Goal: Task Accomplishment & Management: Use online tool/utility

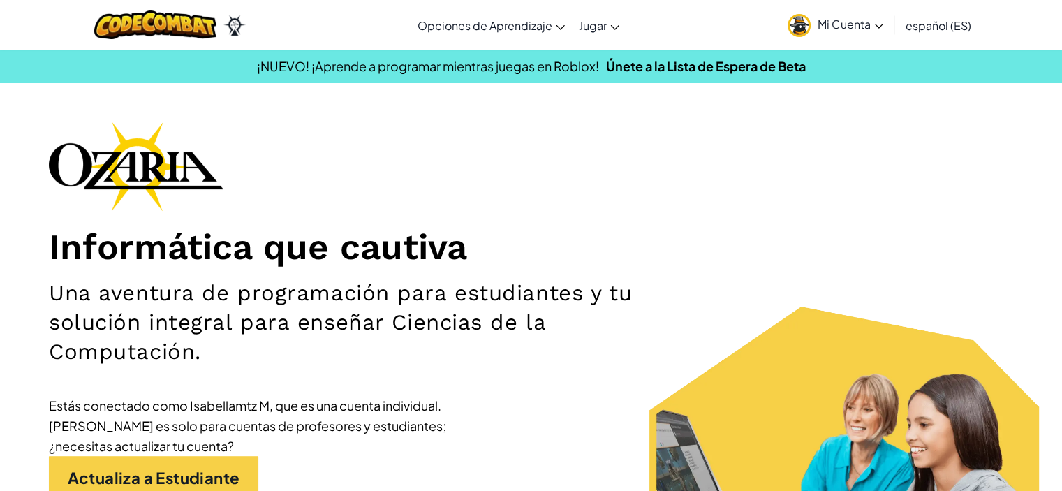
click at [835, 23] on span "Mi Cuenta" at bounding box center [851, 24] width 66 height 15
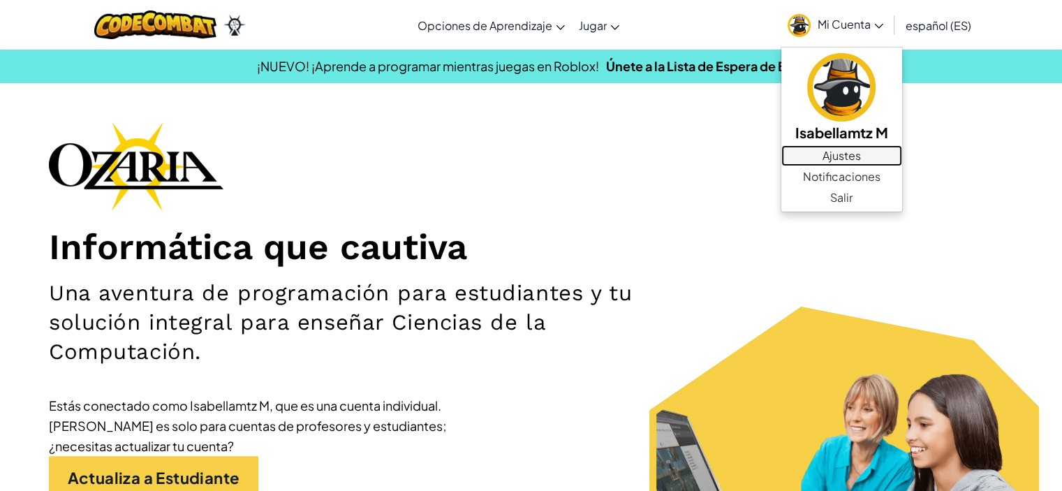
click at [847, 159] on link "Ajustes" at bounding box center [841, 155] width 121 height 21
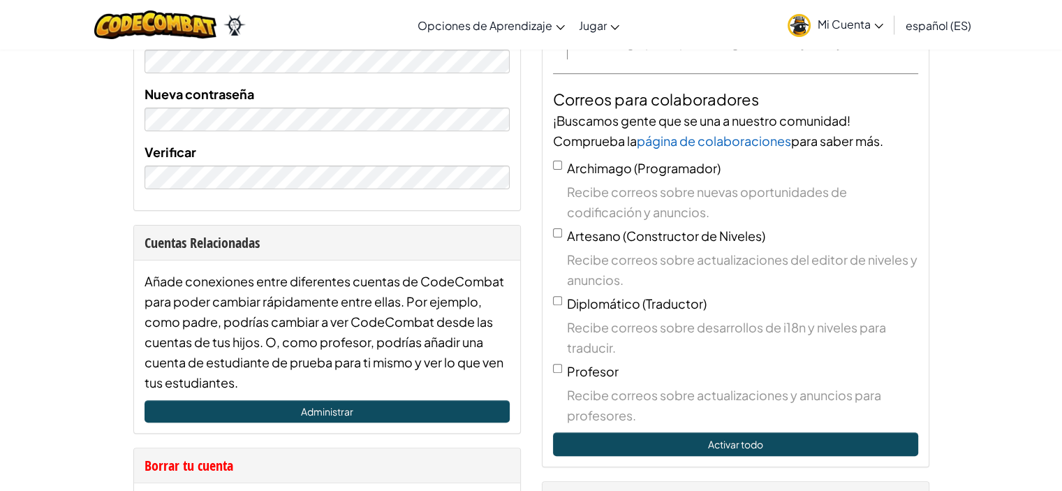
scroll to position [391, 0]
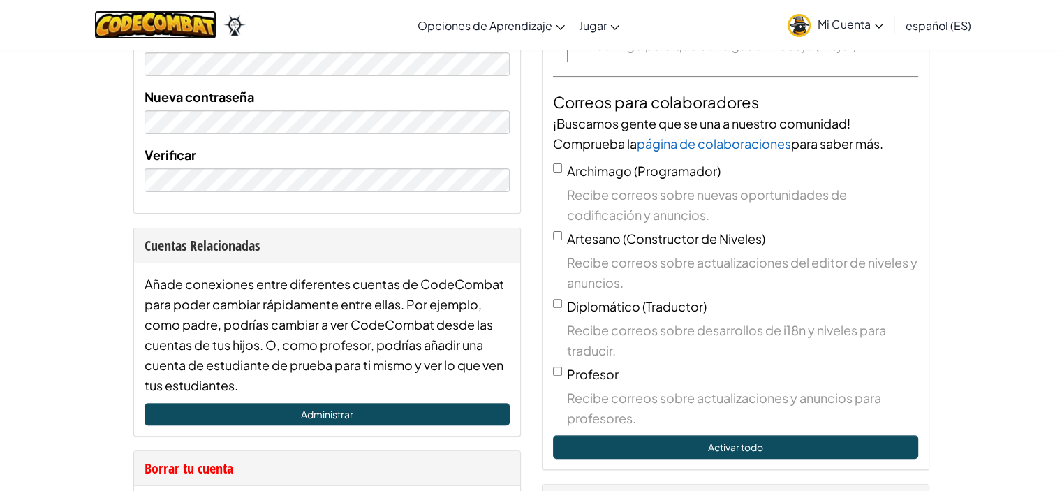
click at [145, 26] on img at bounding box center [155, 24] width 122 height 29
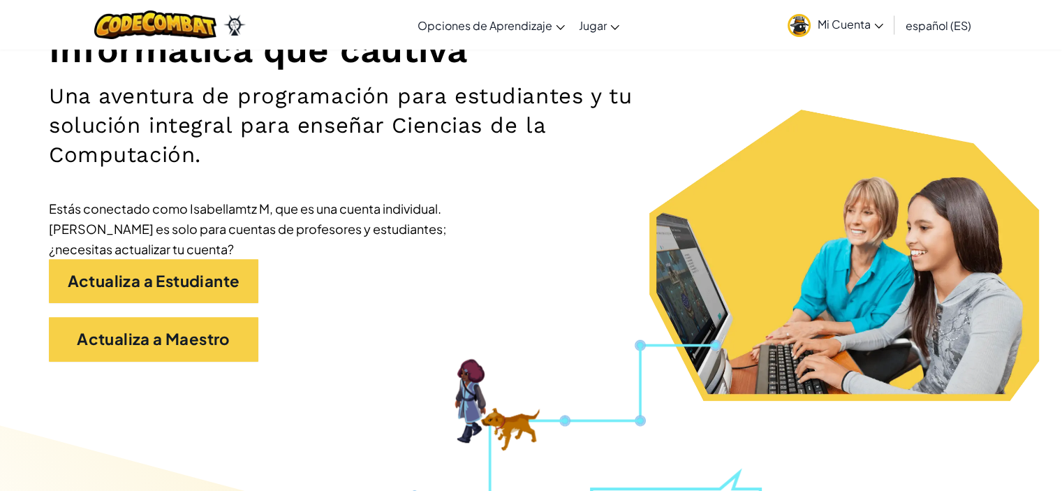
scroll to position [196, 0]
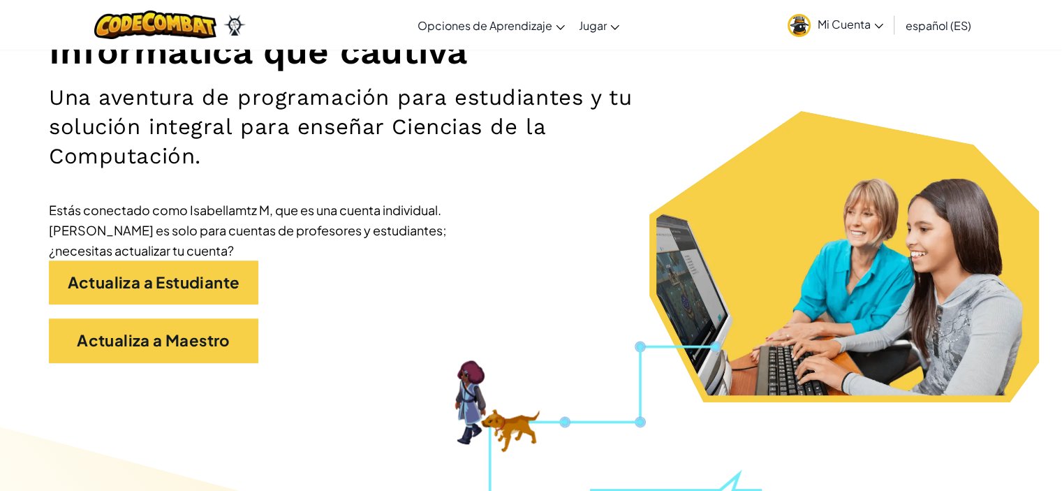
click at [202, 49] on div at bounding box center [170, 25] width 172 height 50
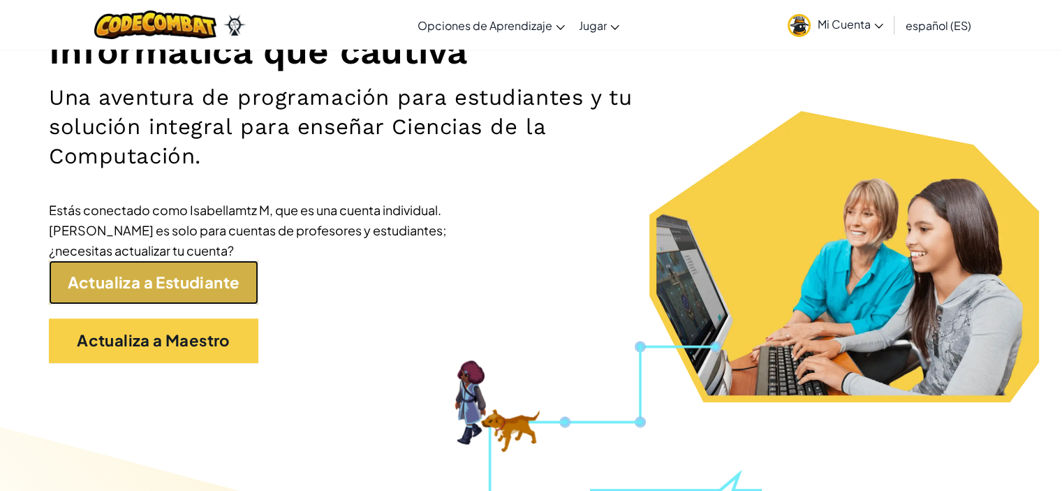
click at [93, 291] on link "Actualiza a Estudiante" at bounding box center [153, 282] width 209 height 44
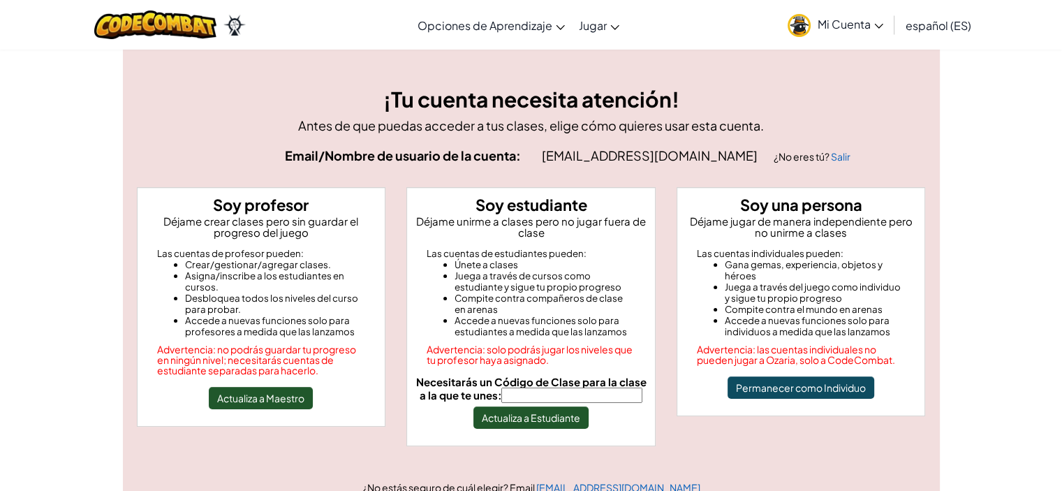
click at [575, 397] on input "Necesitarás un Código de Clase para la clase a la que te unes:" at bounding box center [571, 395] width 141 height 15
type input "CrashShowPush"
click at [561, 413] on button "Actualiza a Estudiante" at bounding box center [530, 417] width 115 height 22
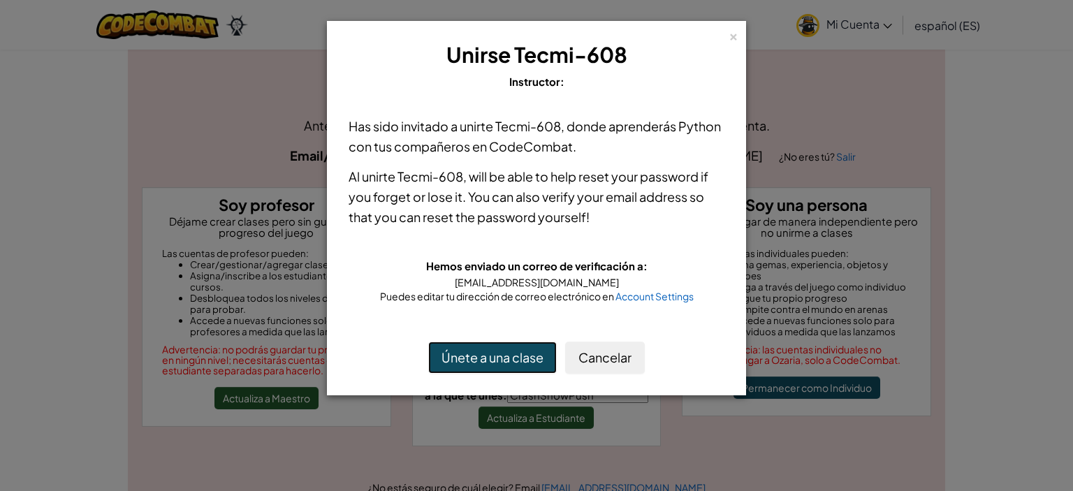
click at [500, 358] on button "Únete a una clase" at bounding box center [492, 357] width 128 height 32
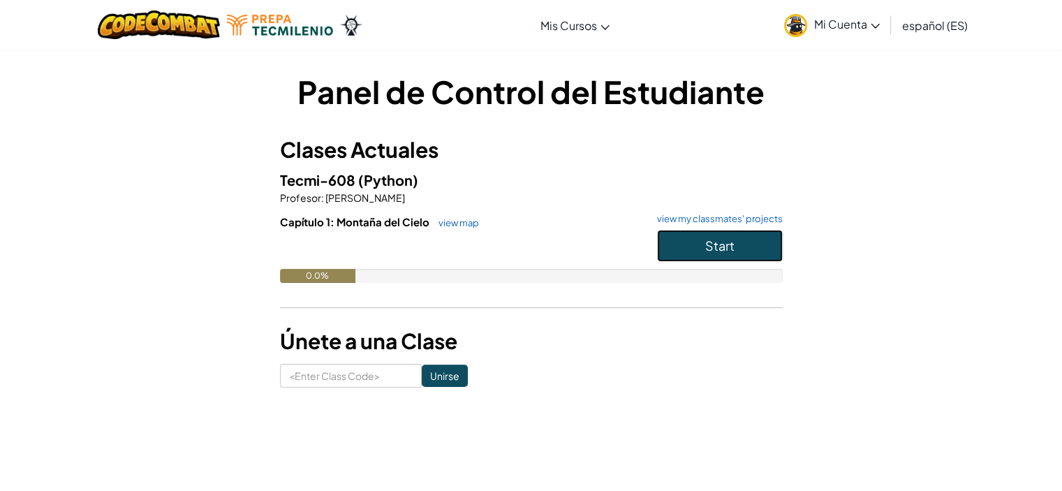
click at [726, 234] on button "Start" at bounding box center [720, 246] width 126 height 32
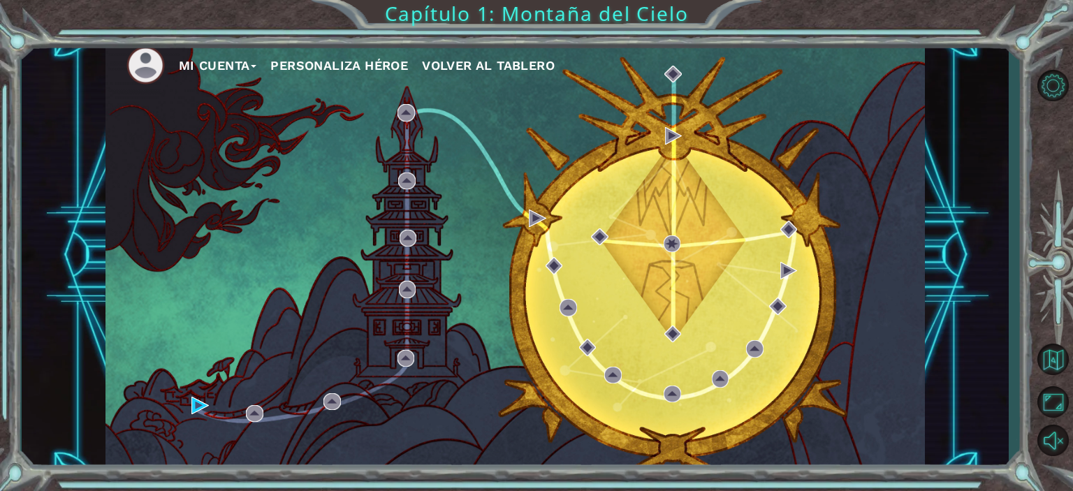
click at [386, 59] on button "Personaliza Héroe" at bounding box center [339, 65] width 138 height 21
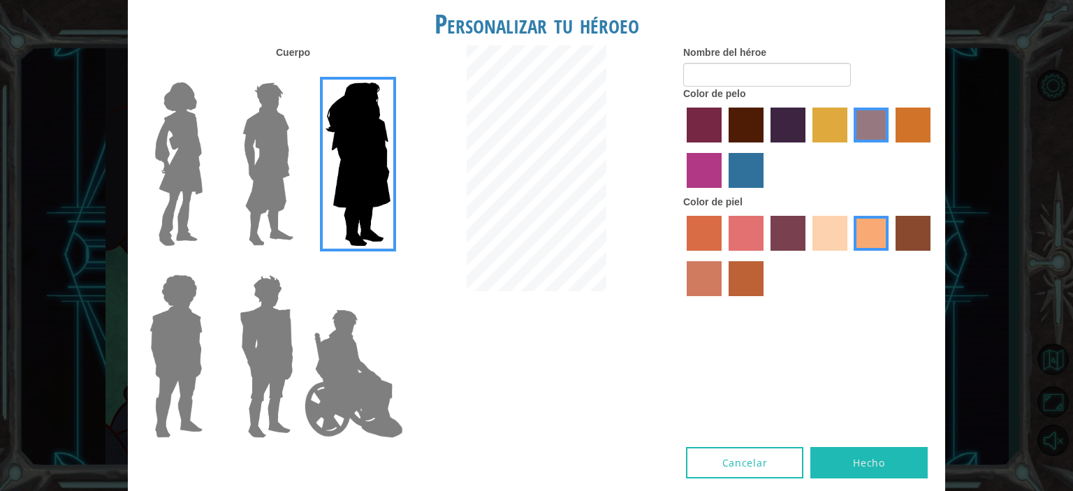
click at [163, 170] on img at bounding box center [178, 164] width 59 height 175
click at [208, 73] on input "Hero Connie" at bounding box center [208, 73] width 0 height 0
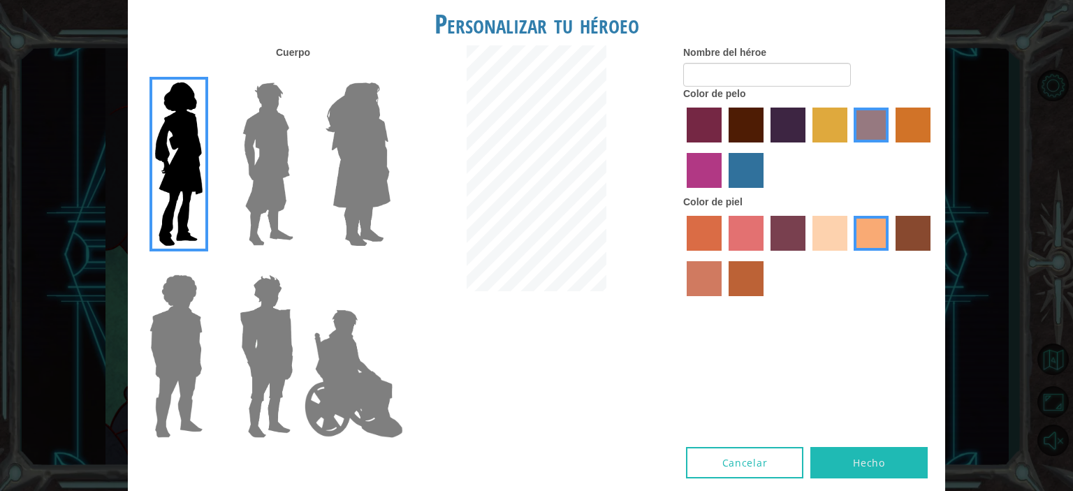
click at [733, 170] on label "lachmara hair color" at bounding box center [745, 170] width 35 height 35
click at [723, 193] on input "lachmara hair color" at bounding box center [723, 193] width 0 height 0
click at [760, 67] on input "Nombre del héroe" at bounding box center [767, 75] width 168 height 24
type input "Jinx"
click at [867, 465] on button "Hecho" at bounding box center [868, 462] width 117 height 31
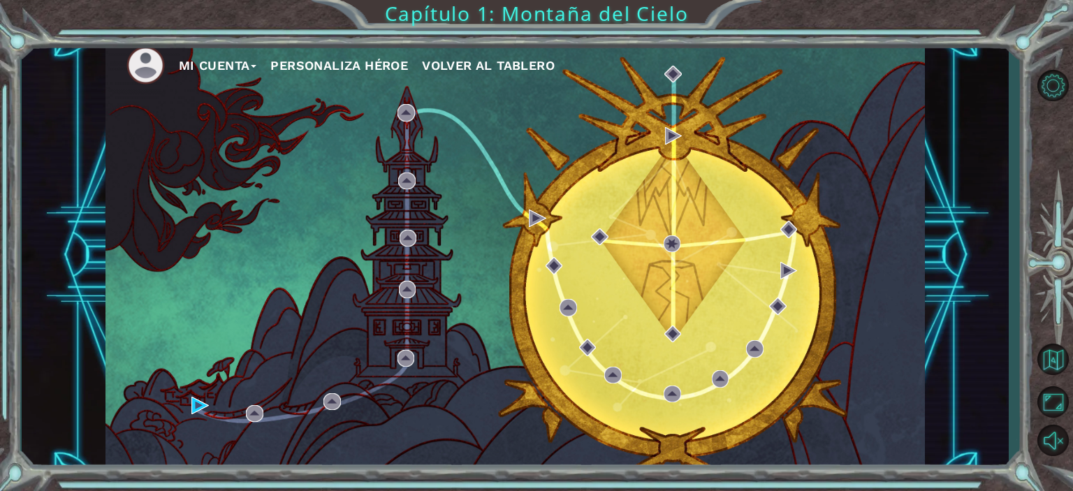
click at [404, 101] on div "Mi Cuenta Personaliza Héroe Volver al Tablero" at bounding box center [514, 255] width 819 height 432
click at [257, 412] on img at bounding box center [254, 413] width 17 height 17
click at [200, 404] on img at bounding box center [199, 405] width 17 height 17
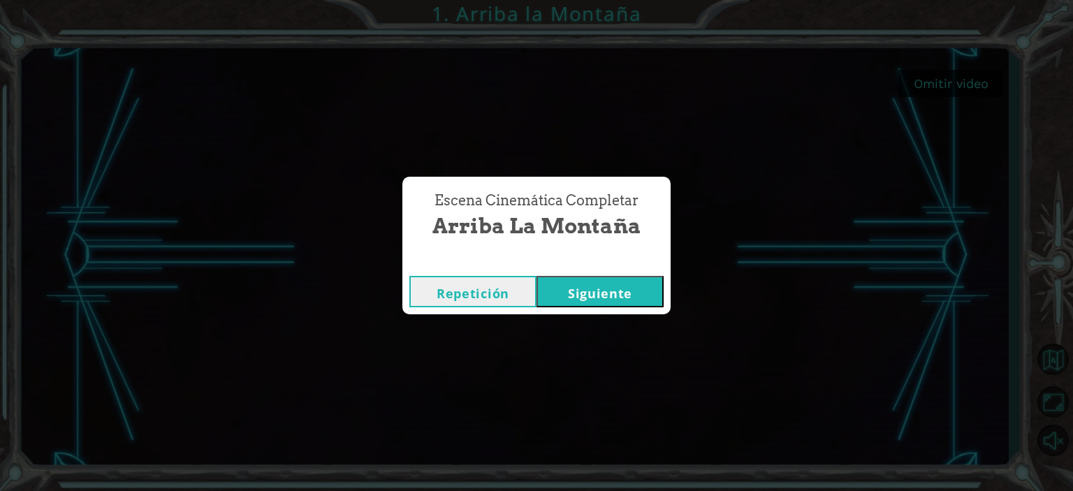
click at [637, 290] on button "Siguiente" at bounding box center [599, 291] width 127 height 31
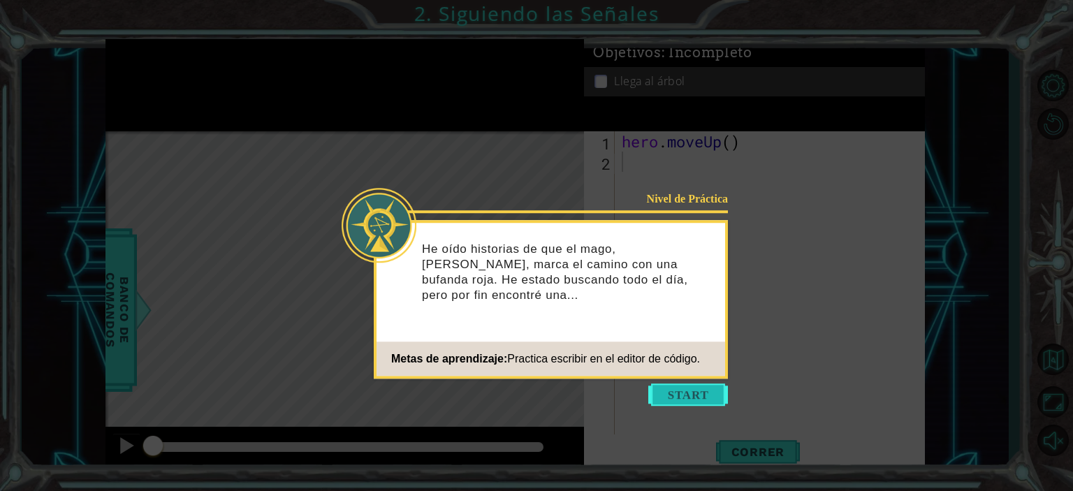
drag, startPoint x: 696, startPoint y: 395, endPoint x: 674, endPoint y: 397, distance: 22.4
click at [674, 397] on button "Start" at bounding box center [688, 394] width 80 height 22
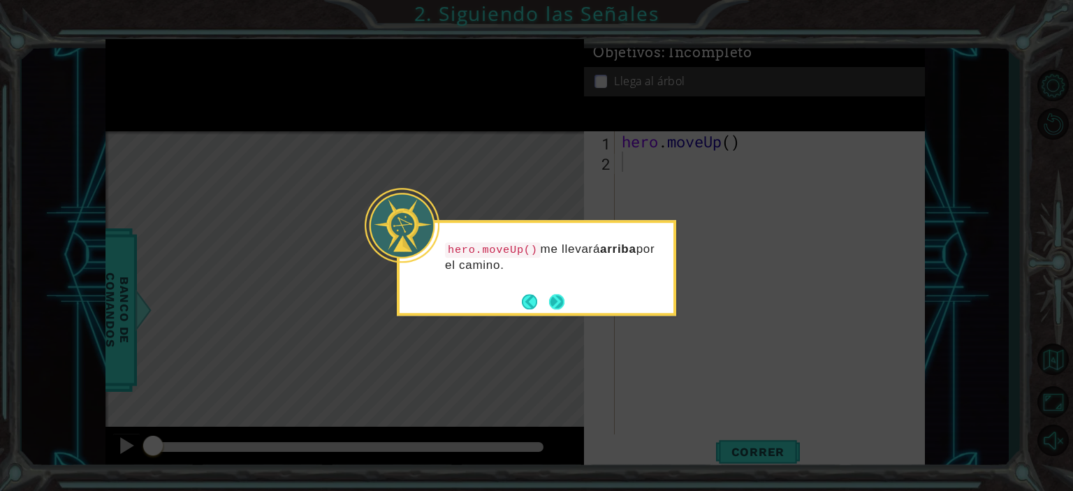
click at [558, 298] on button "Next" at bounding box center [556, 302] width 23 height 23
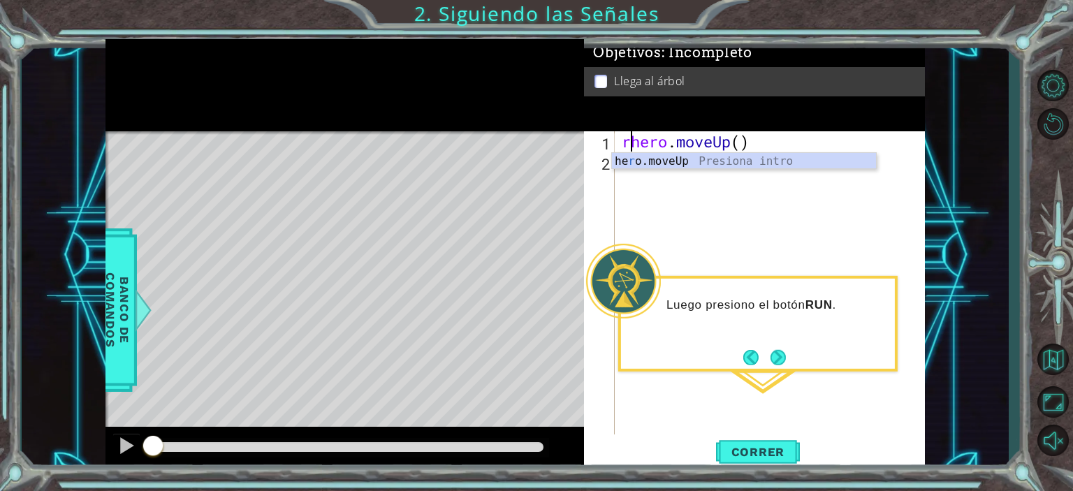
type textarea "hero.moveUp()"
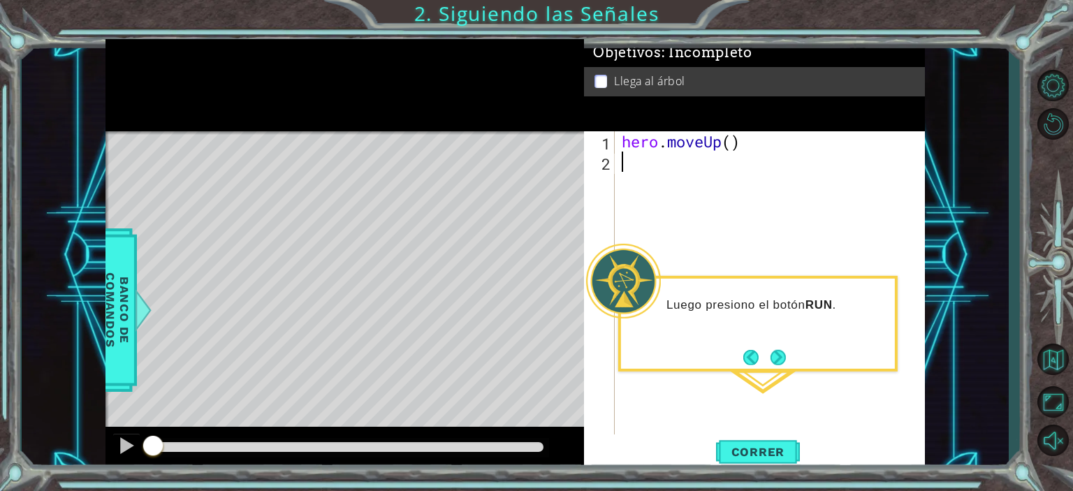
click at [673, 173] on div "hero . moveUp ( )" at bounding box center [773, 303] width 309 height 344
click at [775, 348] on button "Next" at bounding box center [777, 356] width 17 height 17
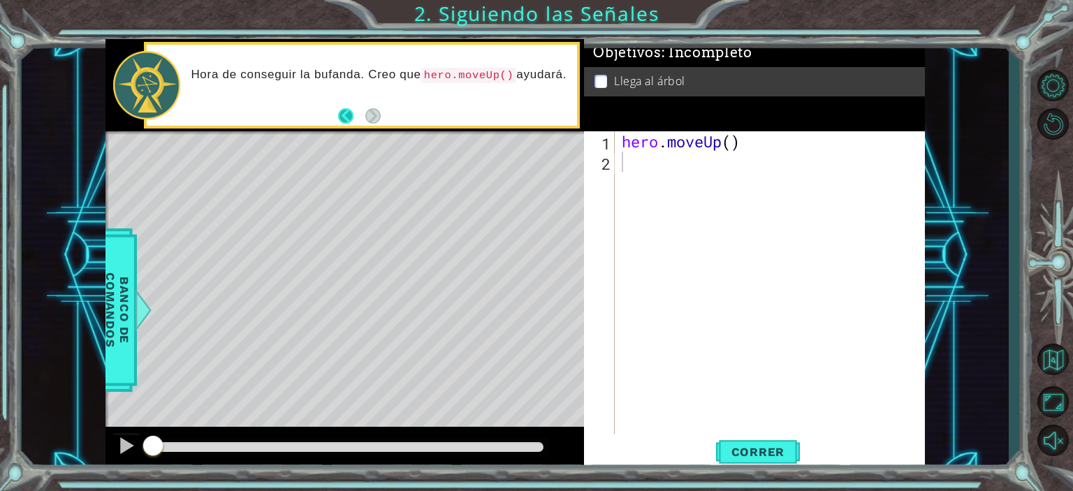
click at [347, 119] on button "Back" at bounding box center [351, 115] width 27 height 15
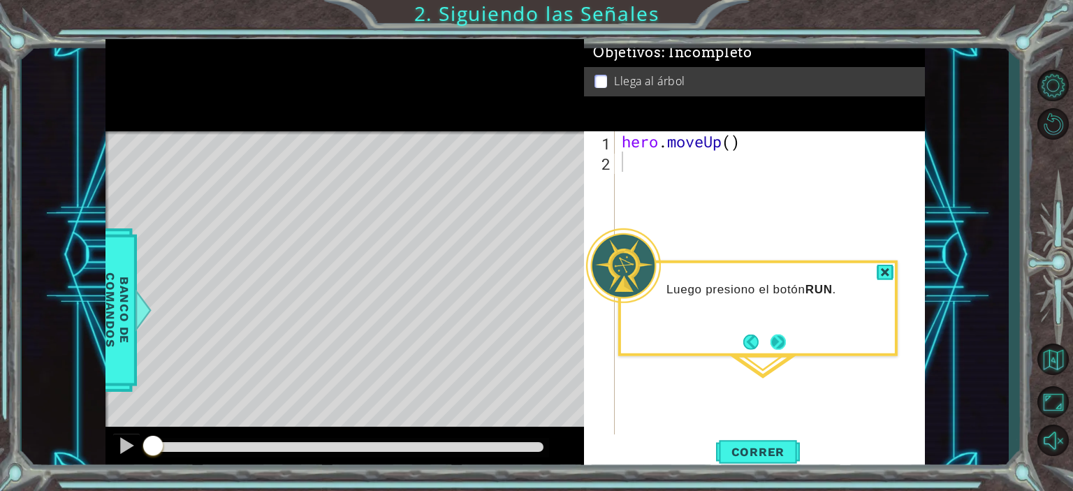
click at [782, 341] on button "Next" at bounding box center [777, 342] width 24 height 24
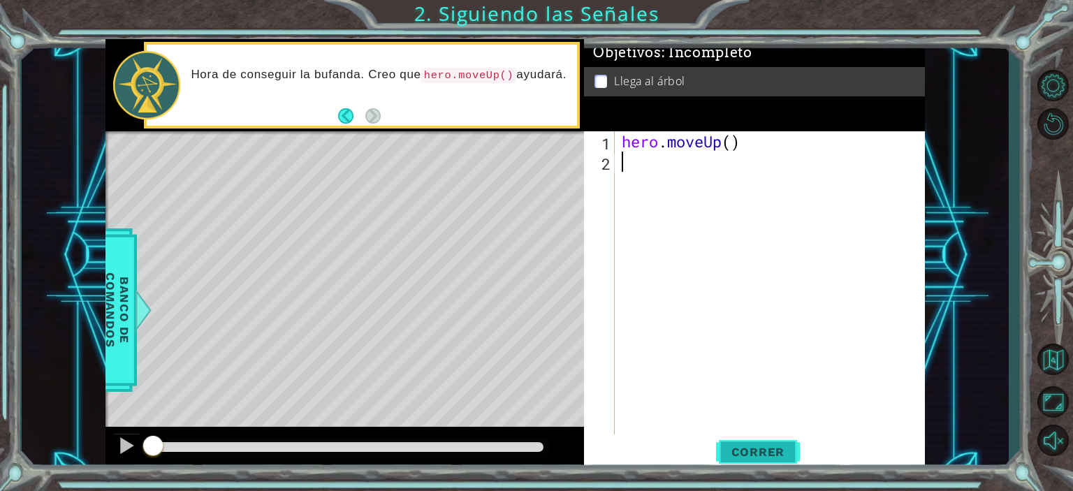
click at [768, 450] on span "Correr" at bounding box center [758, 452] width 82 height 14
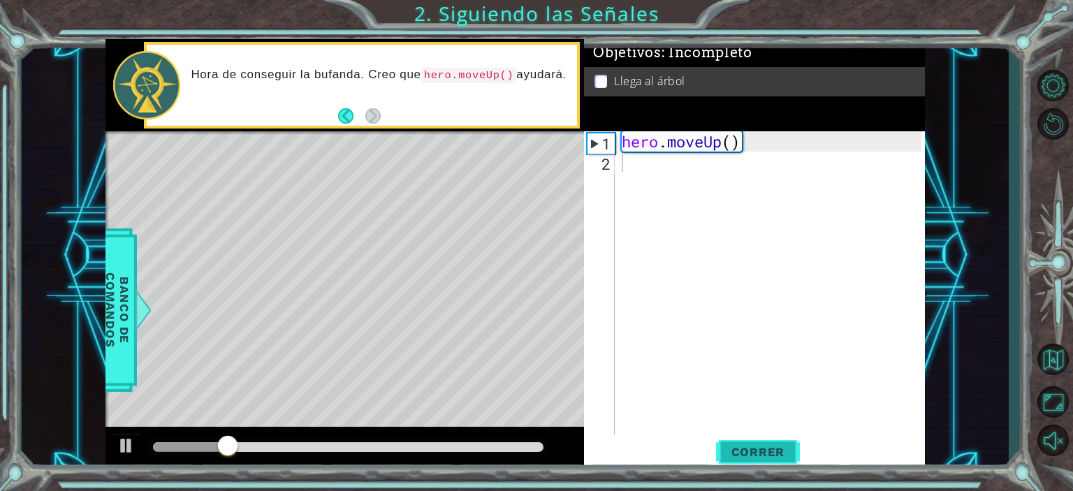
click at [768, 450] on span "Correr" at bounding box center [758, 452] width 82 height 14
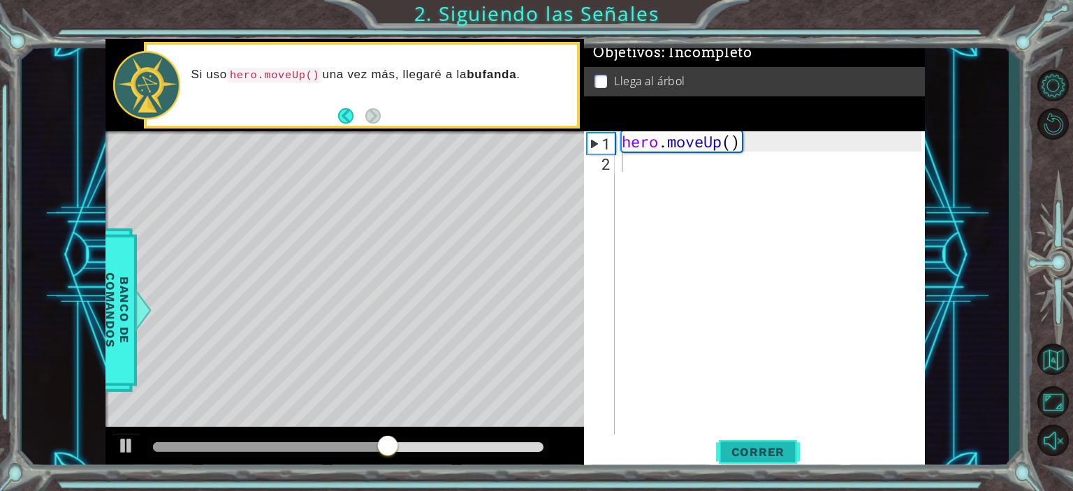
click at [747, 450] on span "Correr" at bounding box center [758, 452] width 82 height 14
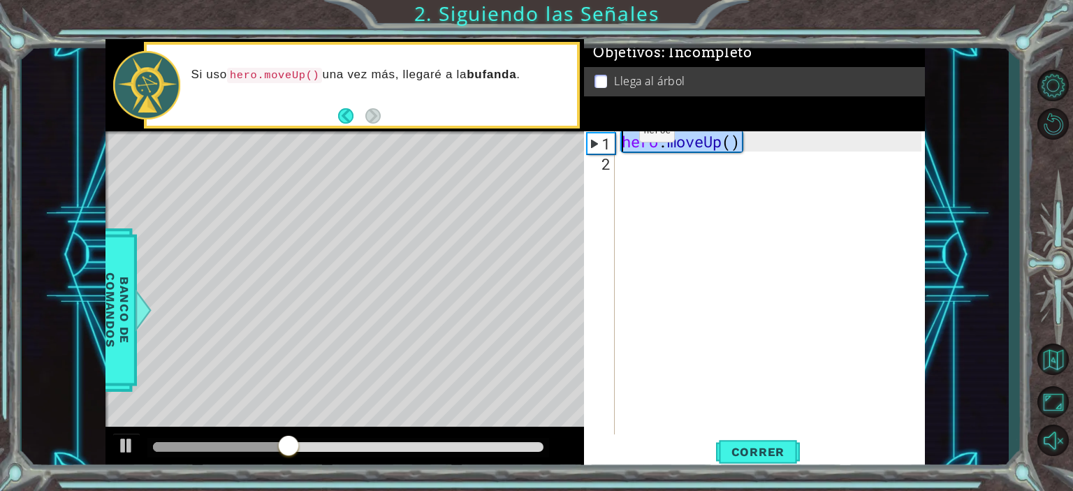
drag, startPoint x: 741, startPoint y: 142, endPoint x: 604, endPoint y: 135, distance: 137.0
click at [604, 135] on div "1 2 hero . moveUp ( ) ההההההההההההההההההההההההההההההההההההההההההההההההההההההההה…" at bounding box center [752, 283] width 337 height 304
type textarea "hero.moveUp()"
click at [642, 160] on div "hero . moveUp ( )" at bounding box center [773, 303] width 309 height 344
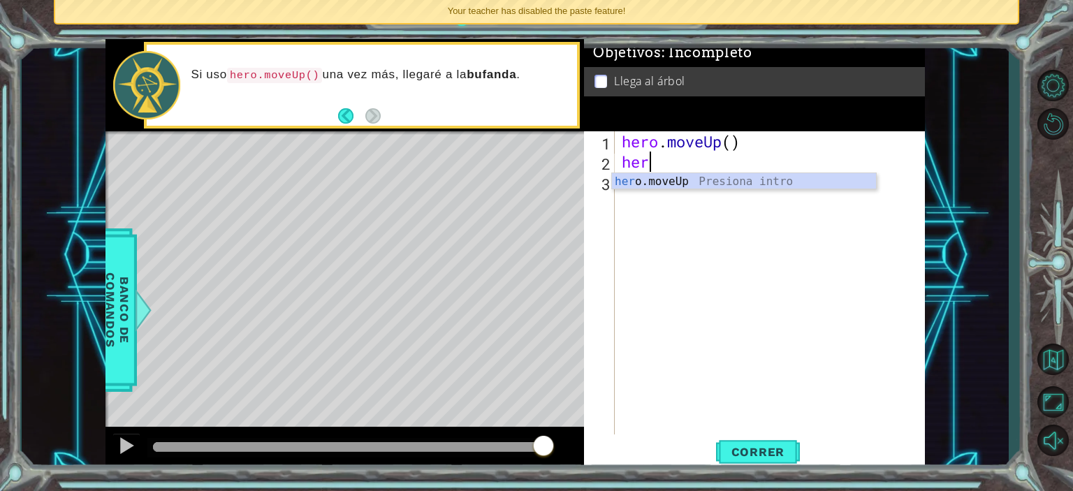
type textarea "hero"
click at [658, 180] on div "hero .moveUp Presiona intro" at bounding box center [744, 198] width 264 height 50
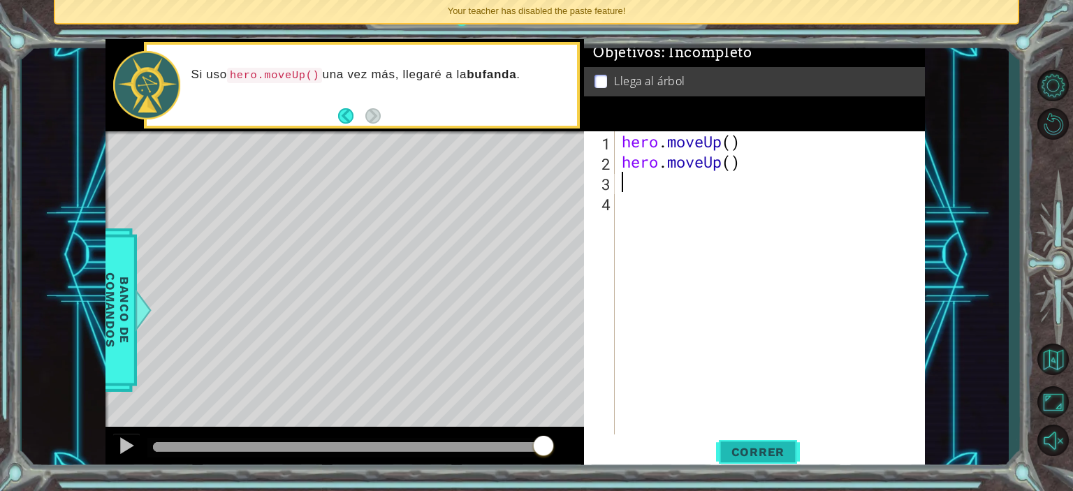
click at [743, 452] on span "Correr" at bounding box center [758, 452] width 82 height 14
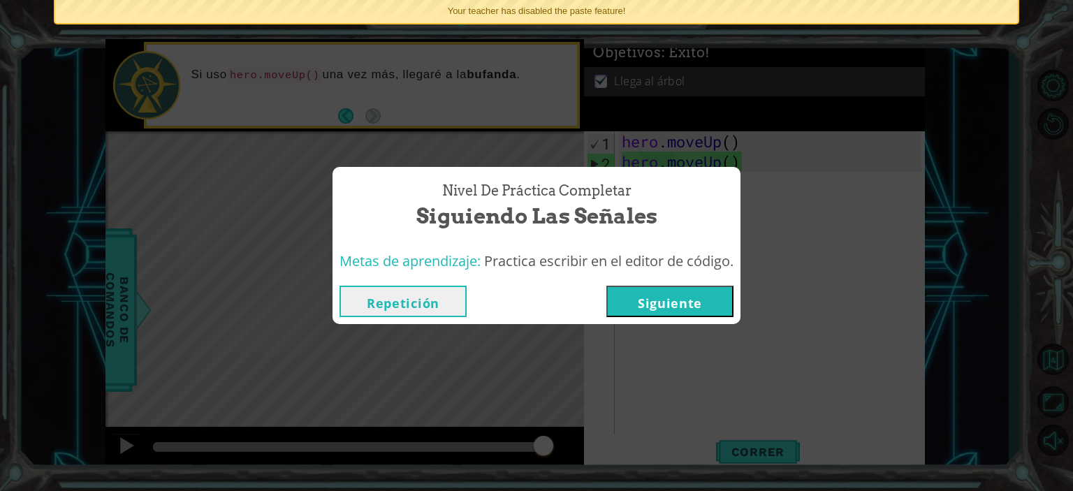
click at [694, 311] on button "Siguiente" at bounding box center [669, 301] width 127 height 31
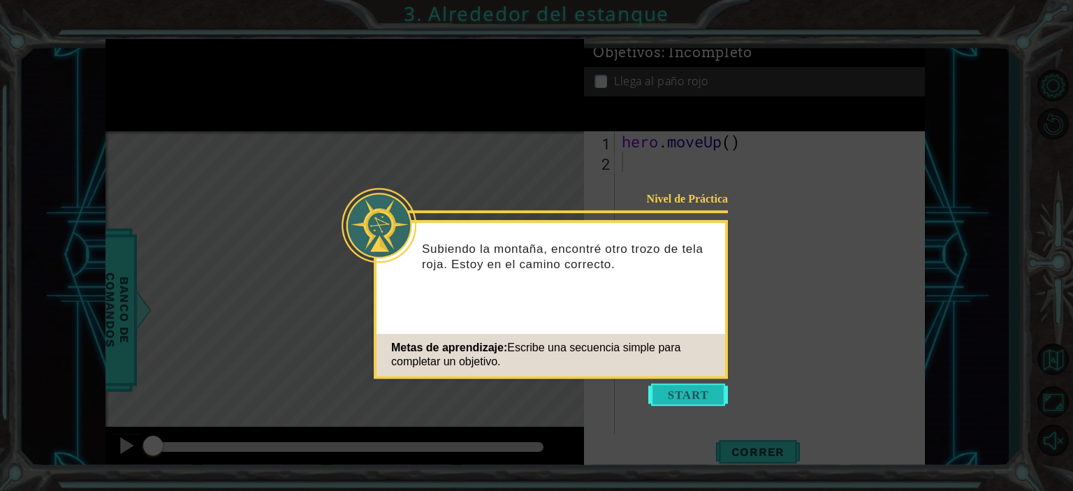
click at [698, 389] on button "Start" at bounding box center [688, 394] width 80 height 22
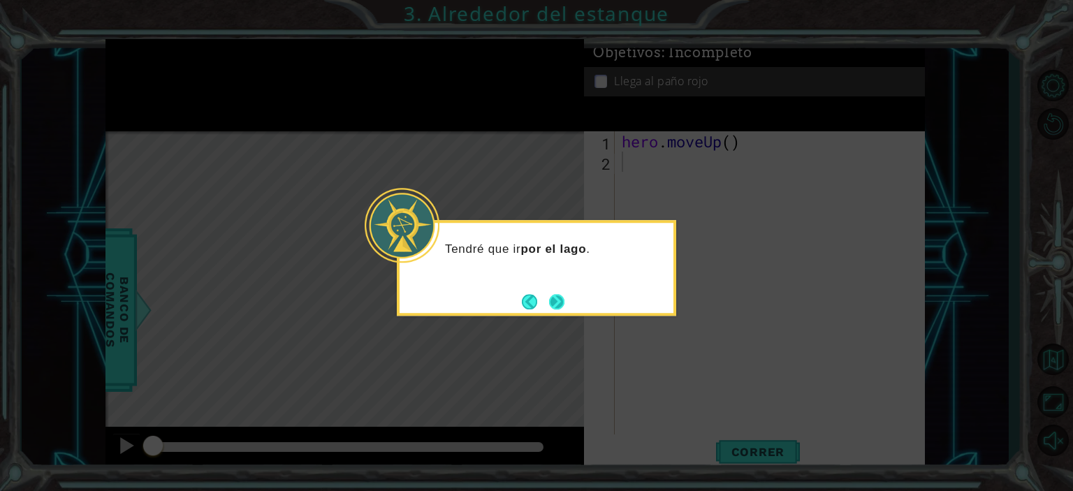
click at [552, 304] on button "Next" at bounding box center [557, 302] width 16 height 16
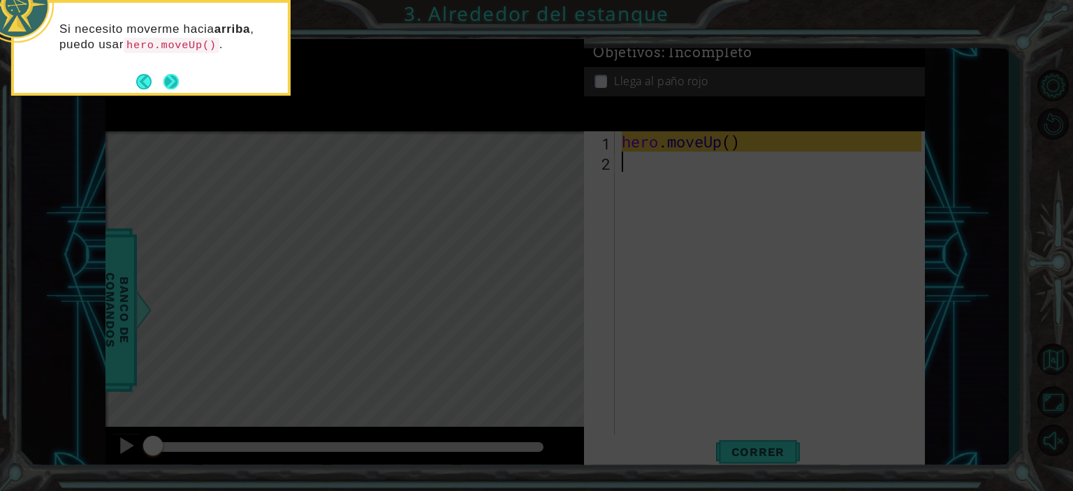
click at [168, 73] on button "Next" at bounding box center [171, 82] width 22 height 22
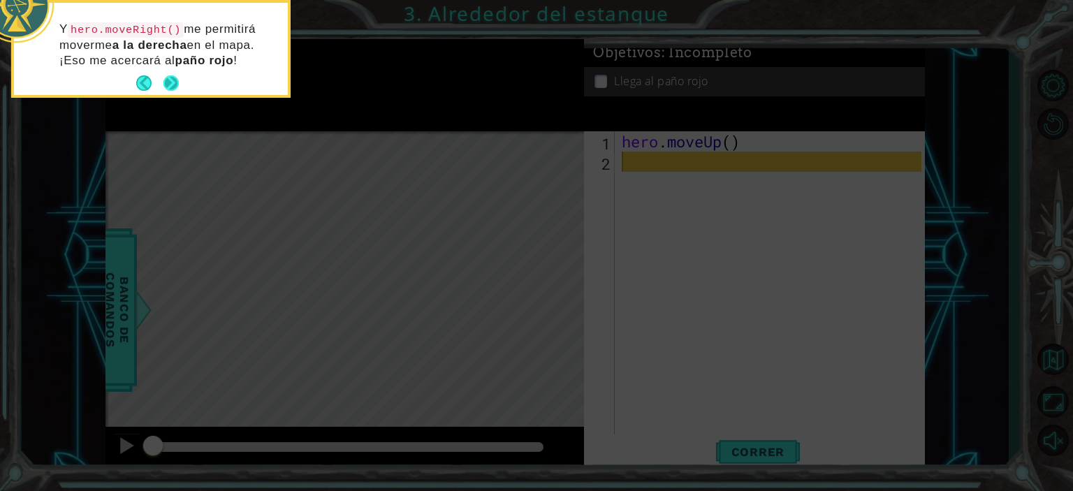
click at [169, 76] on button "Next" at bounding box center [171, 83] width 16 height 16
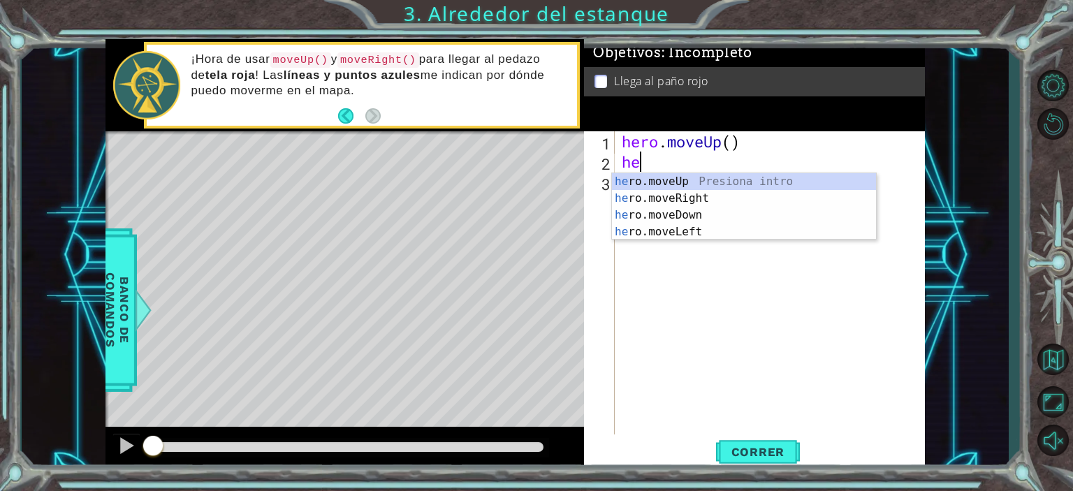
type textarea "her"
click at [737, 180] on div "her o.moveUp Presiona intro her o.moveRight Presiona intro her o.moveDown Presi…" at bounding box center [744, 223] width 264 height 101
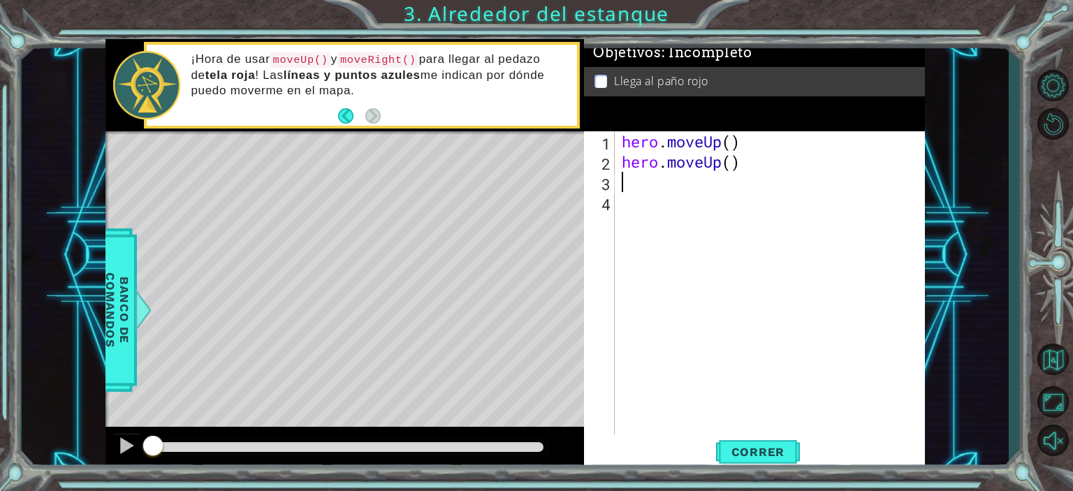
type textarea "h"
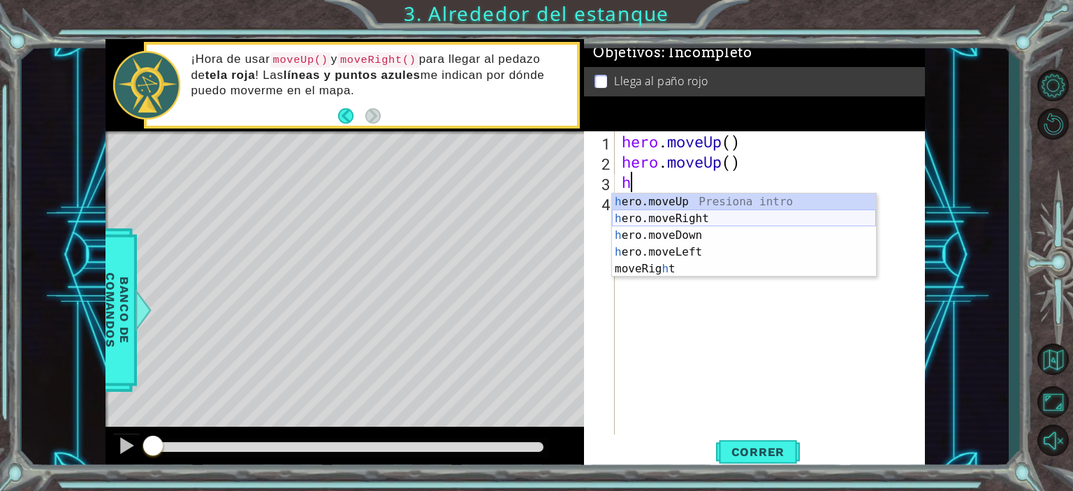
click at [723, 223] on div "h ero.moveUp Presiona intro h ero.moveRight Presiona intro h ero.moveDown Presi…" at bounding box center [744, 251] width 264 height 117
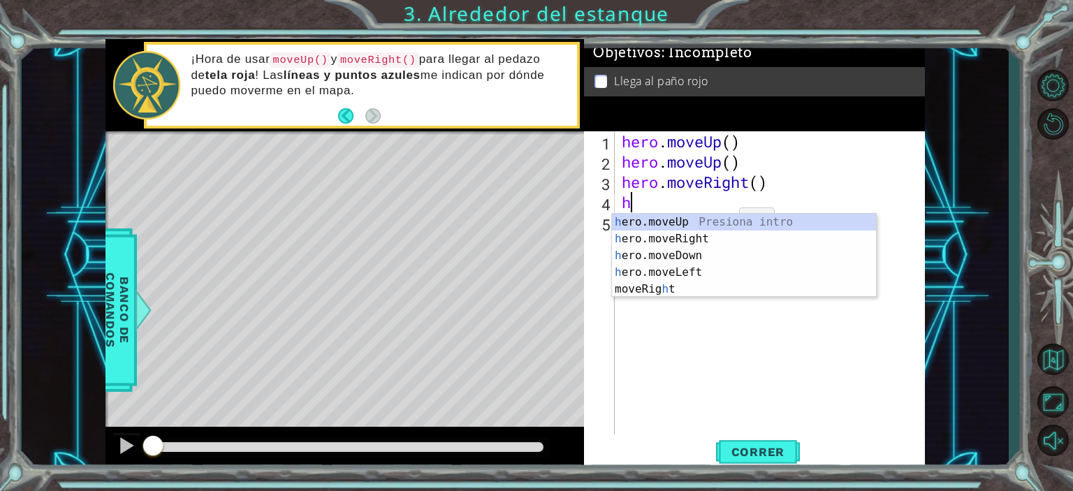
type textarea "he"
click at [715, 218] on div "he ro.moveUp Presiona intro he ro.moveRight Presiona intro he ro.moveDown Presi…" at bounding box center [744, 264] width 264 height 101
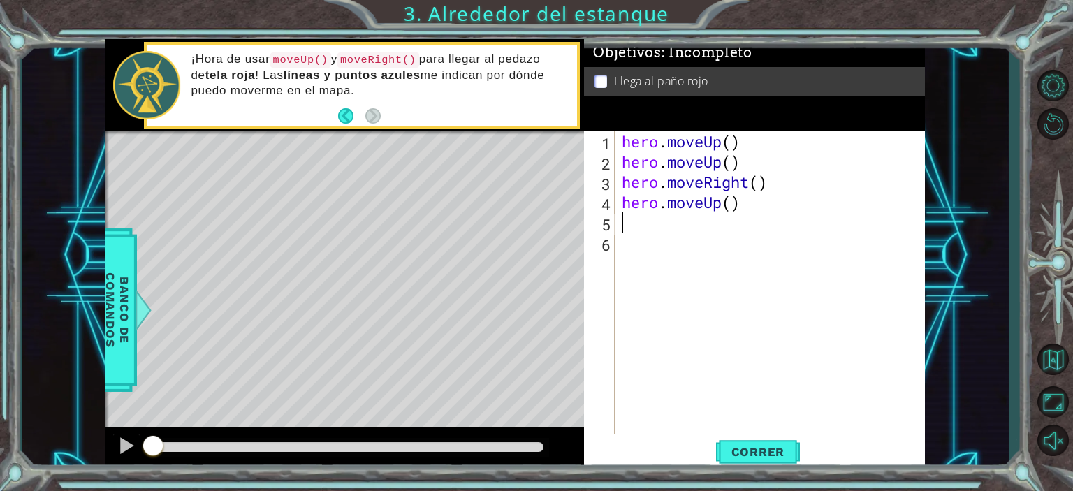
click at [744, 433] on div "hero . moveUp ( ) hero . moveUp ( ) hero . moveRight ( ) hero . moveUp ( )" at bounding box center [773, 303] width 309 height 344
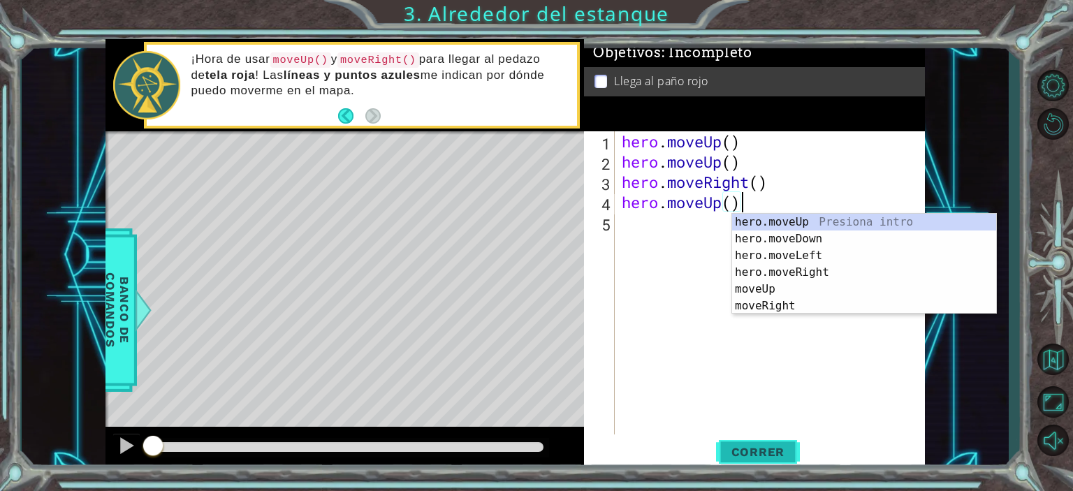
type textarea "hero.moveUp()"
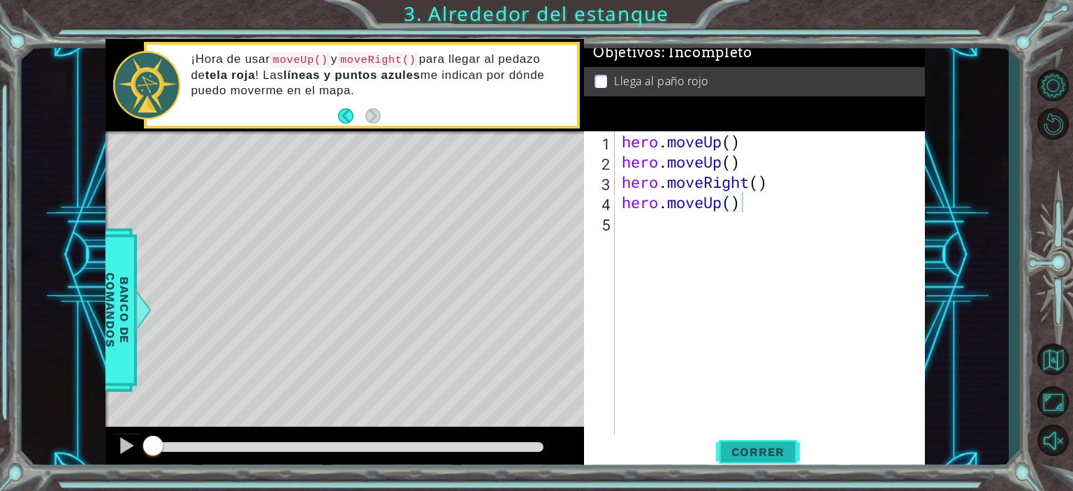
click at [756, 447] on span "Correr" at bounding box center [758, 452] width 82 height 14
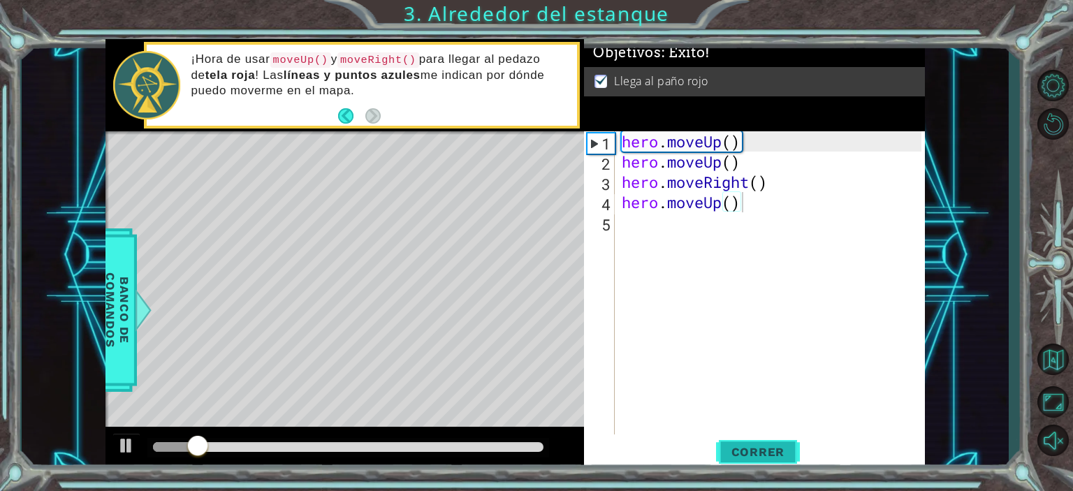
click at [756, 447] on span "Correr" at bounding box center [758, 452] width 82 height 14
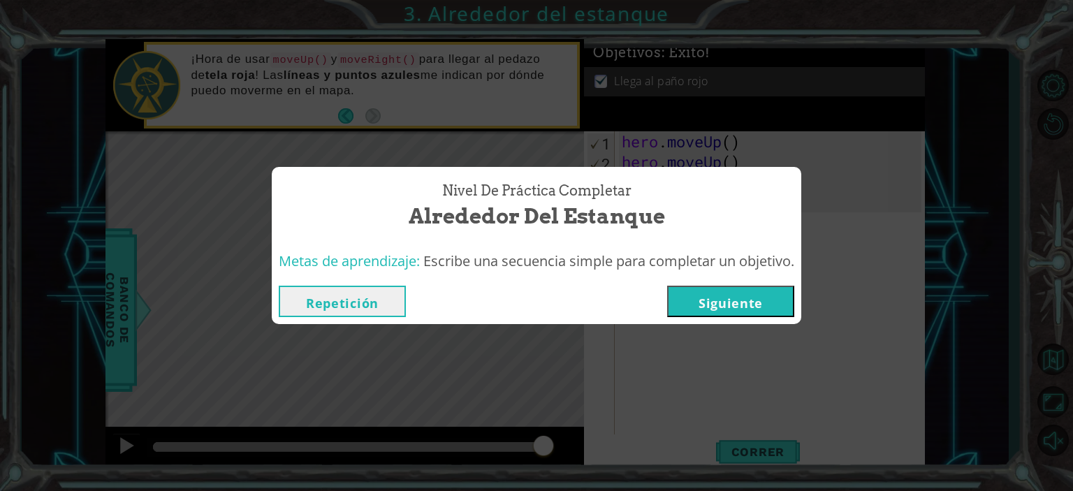
click at [745, 291] on button "Siguiente" at bounding box center [730, 301] width 127 height 31
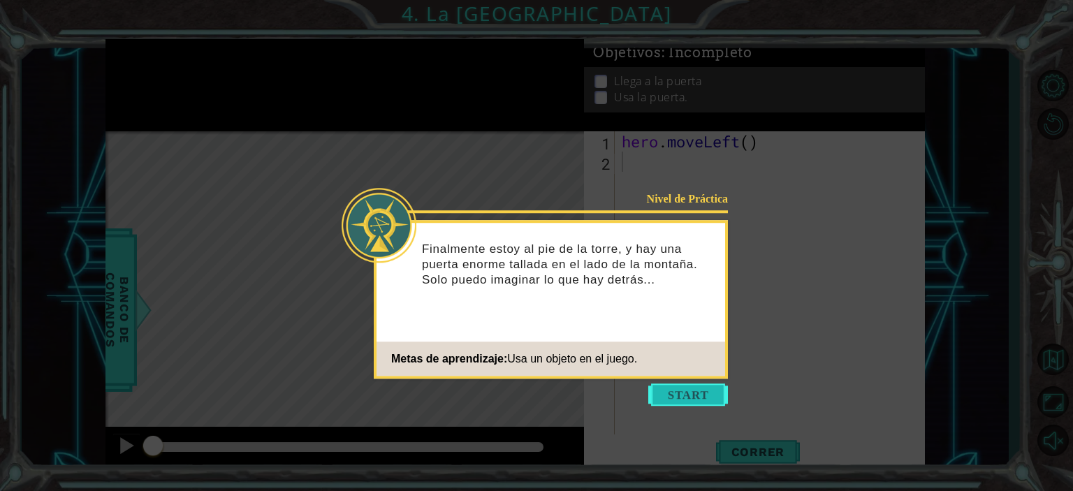
click at [693, 392] on button "Start" at bounding box center [688, 394] width 80 height 22
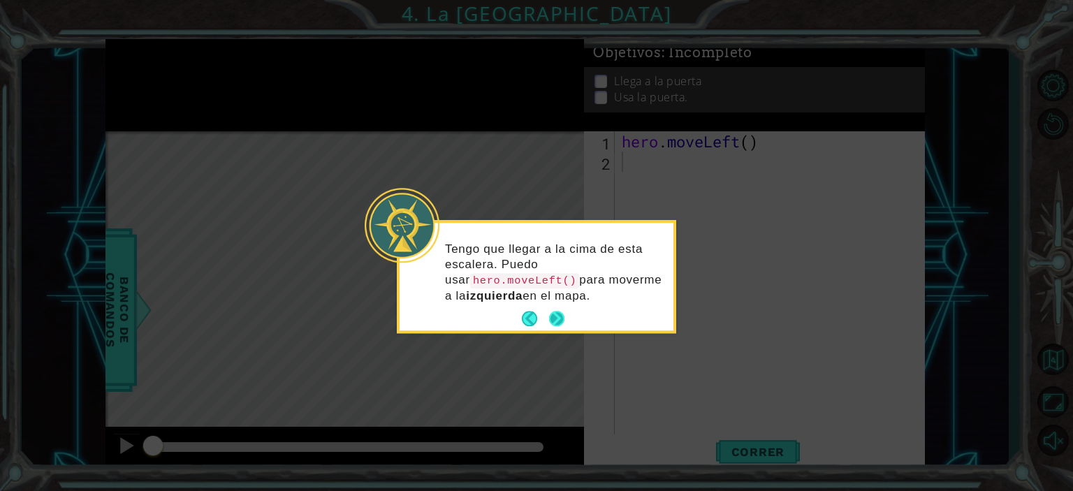
click at [560, 304] on div "Tengo que llegar a la cima de esta escalera. Puedo usar hero.moveLeft() para mo…" at bounding box center [536, 277] width 274 height 108
click at [561, 313] on button "Next" at bounding box center [556, 318] width 15 height 15
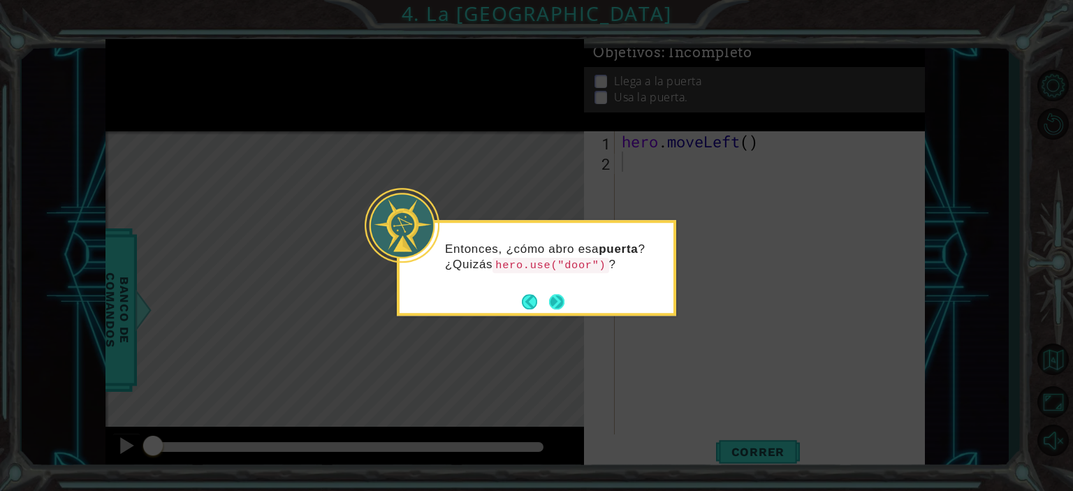
click at [556, 301] on button "Next" at bounding box center [556, 301] width 15 height 15
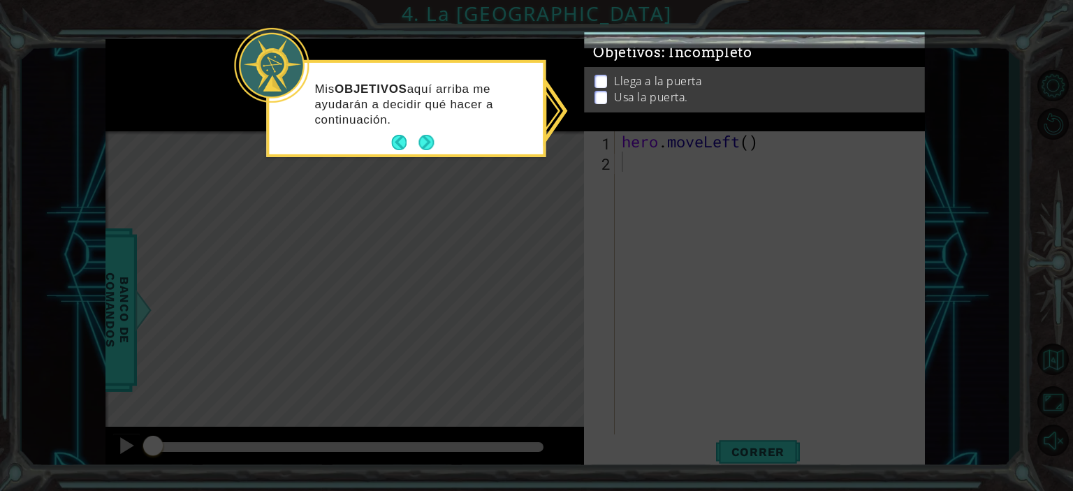
click at [629, 169] on icon at bounding box center [536, 245] width 1073 height 491
click at [426, 143] on button "Next" at bounding box center [425, 142] width 15 height 15
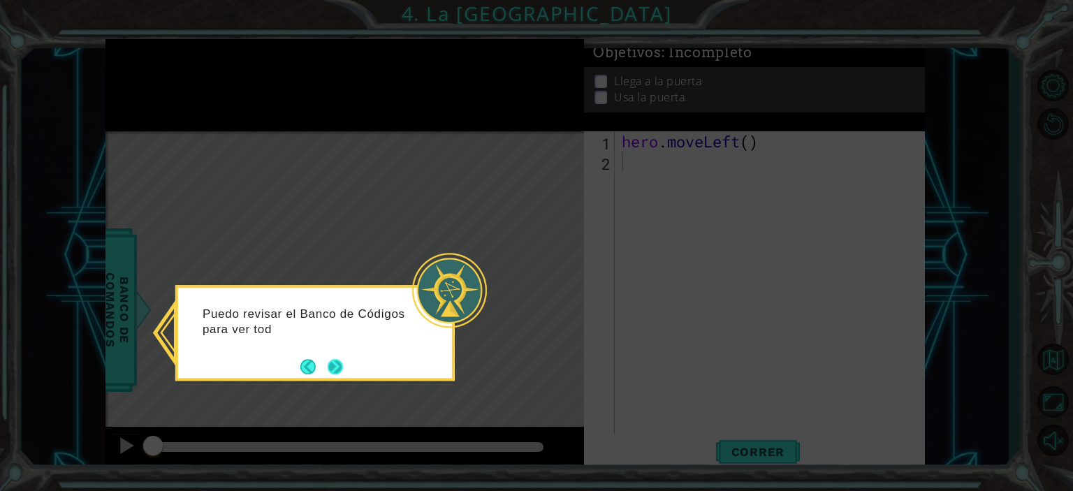
click at [327, 369] on button "Next" at bounding box center [335, 367] width 20 height 20
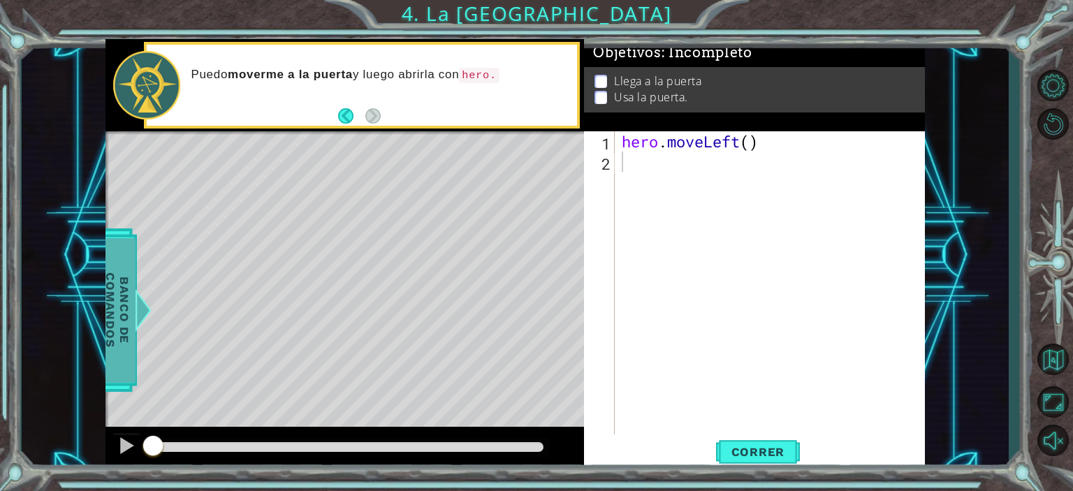
click at [112, 344] on span "Banco de comandos" at bounding box center [111, 310] width 36 height 145
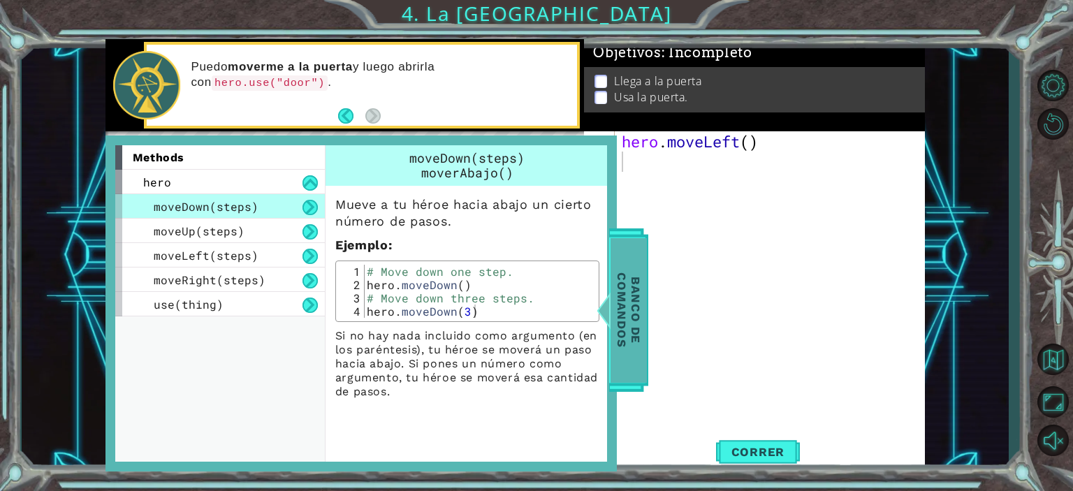
click at [631, 321] on span "Banco de comandos" at bounding box center [622, 310] width 36 height 145
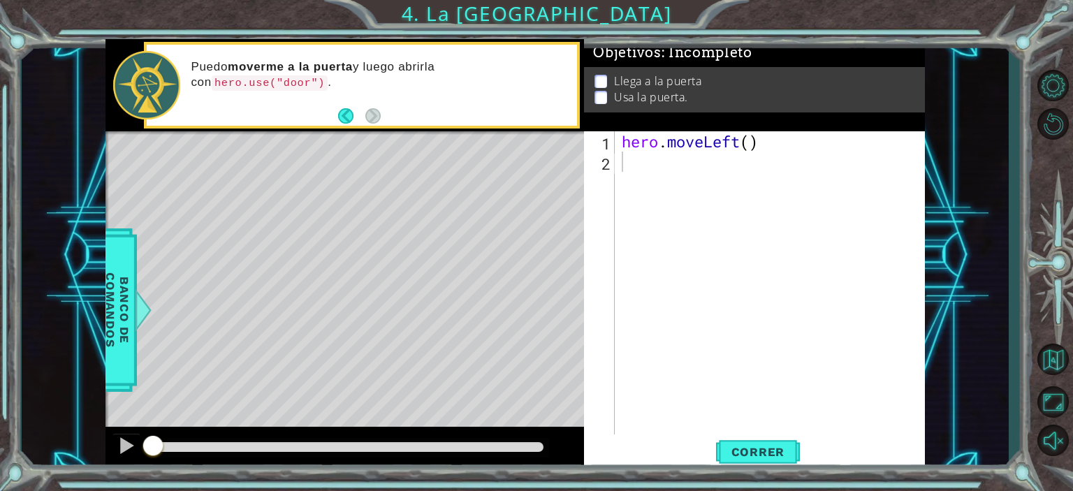
click at [648, 171] on div "hero . moveLeft ( )" at bounding box center [773, 303] width 309 height 344
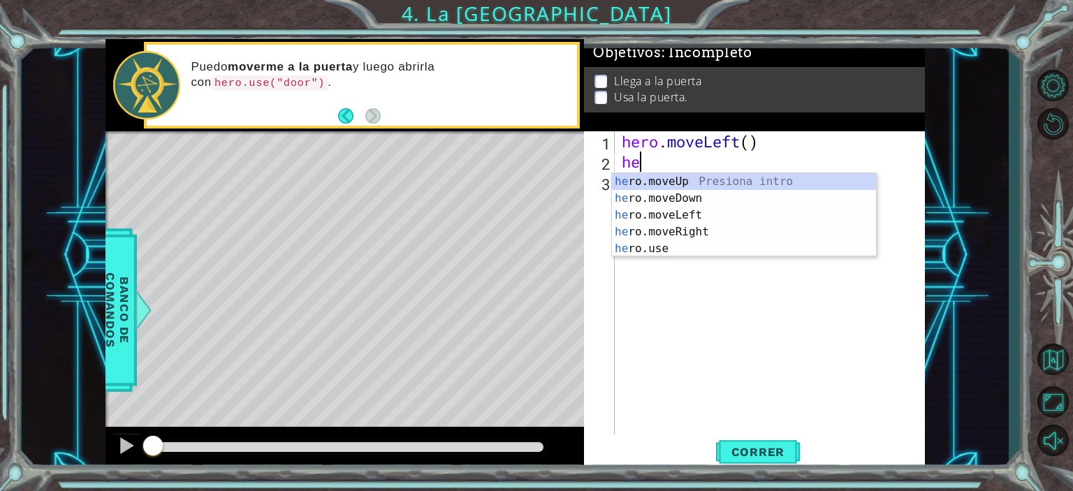
type textarea "her"
click at [701, 214] on div "her o.moveUp Presiona intro her o.moveDown Presiona intro her o.moveLeft Presio…" at bounding box center [744, 231] width 264 height 117
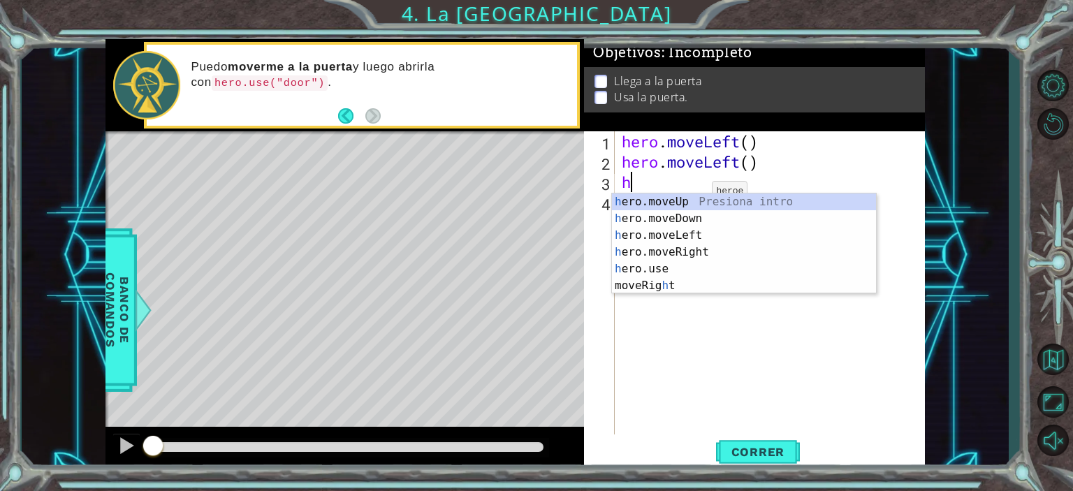
type textarea "he"
click at [682, 203] on div "he ro.moveUp Presiona intro he ro.moveDown Presiona intro he ro.moveLeft Presio…" at bounding box center [744, 251] width 264 height 117
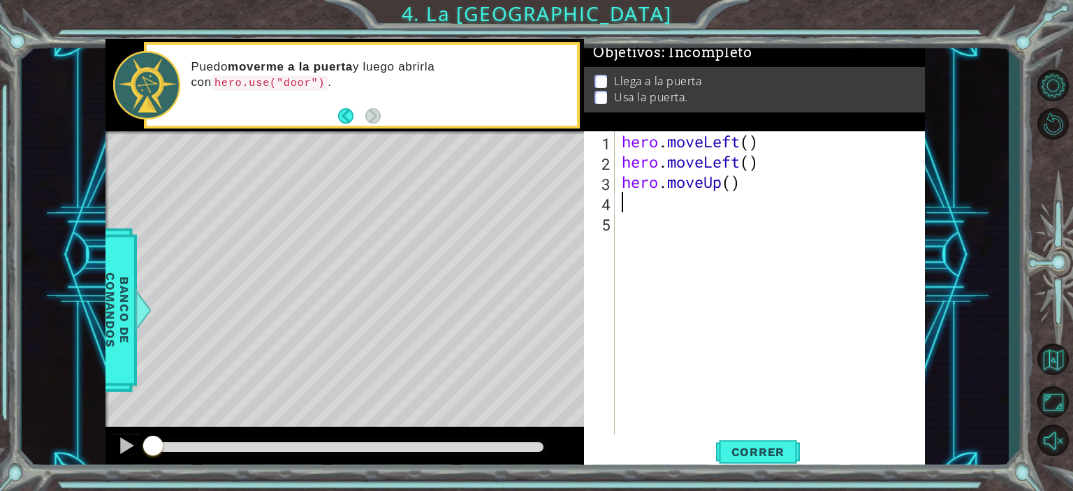
type textarea "h"
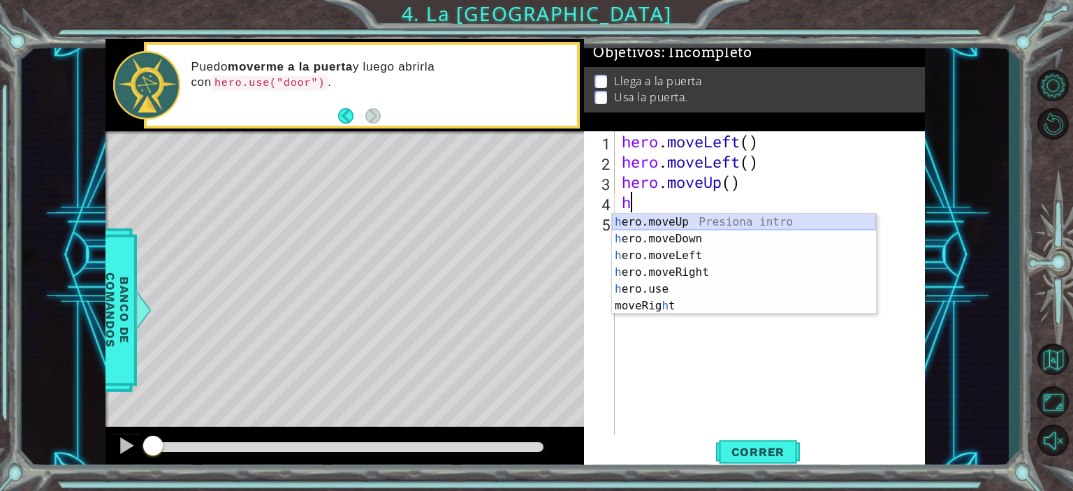
click at [677, 221] on div "h ero.moveUp Presiona intro h ero.moveDown Presiona intro h ero.moveLeft Presio…" at bounding box center [744, 281] width 264 height 134
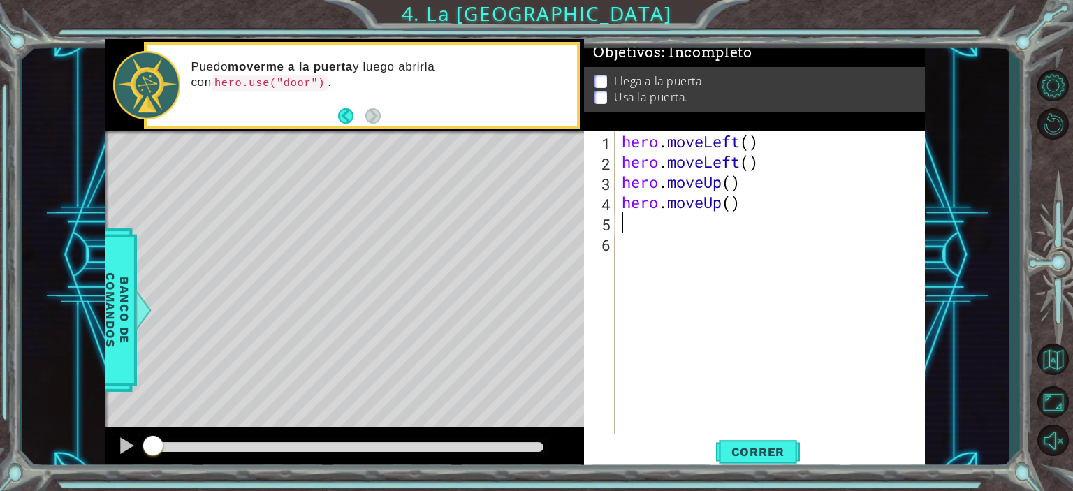
type textarea "h"
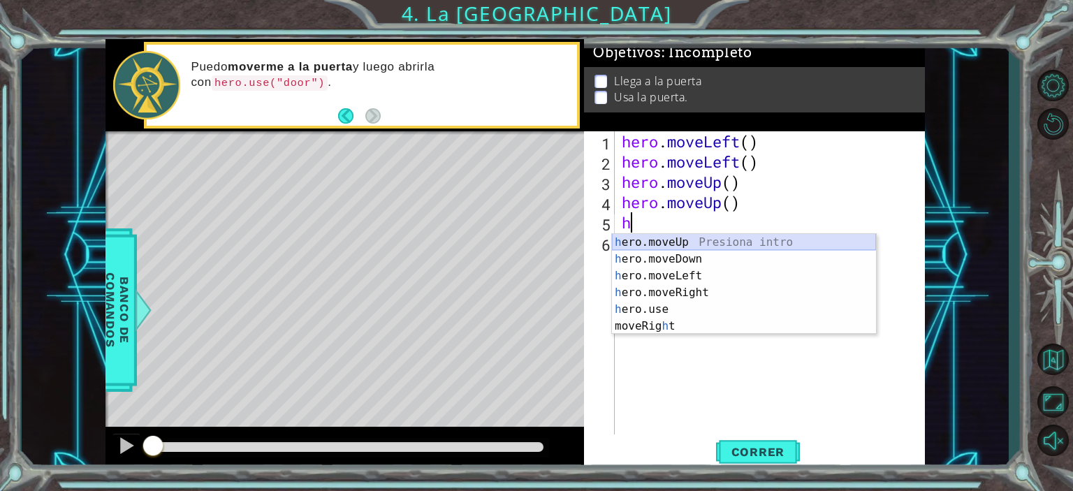
click at [682, 242] on div "h ero.moveUp Presiona intro h ero.moveDown Presiona intro h ero.moveLeft Presio…" at bounding box center [744, 301] width 264 height 134
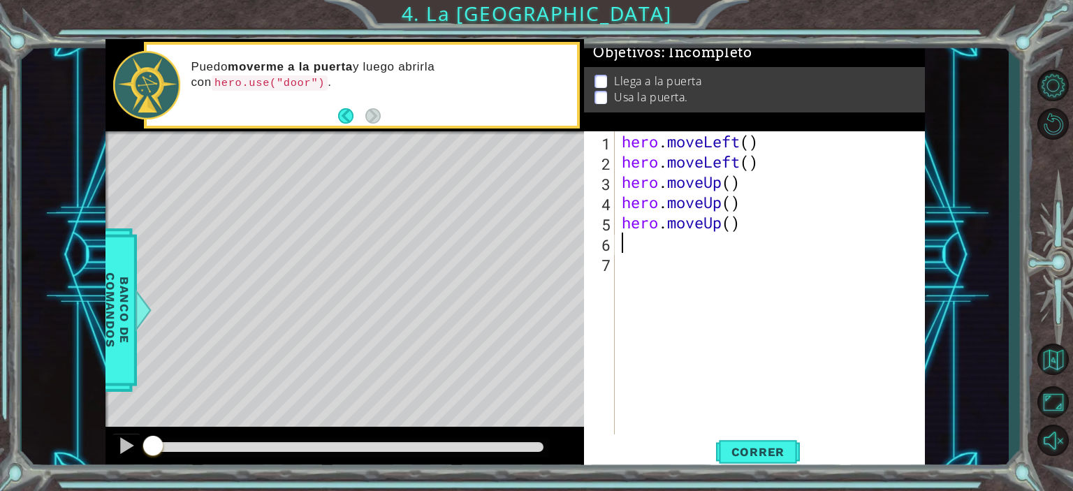
type textarea "h"
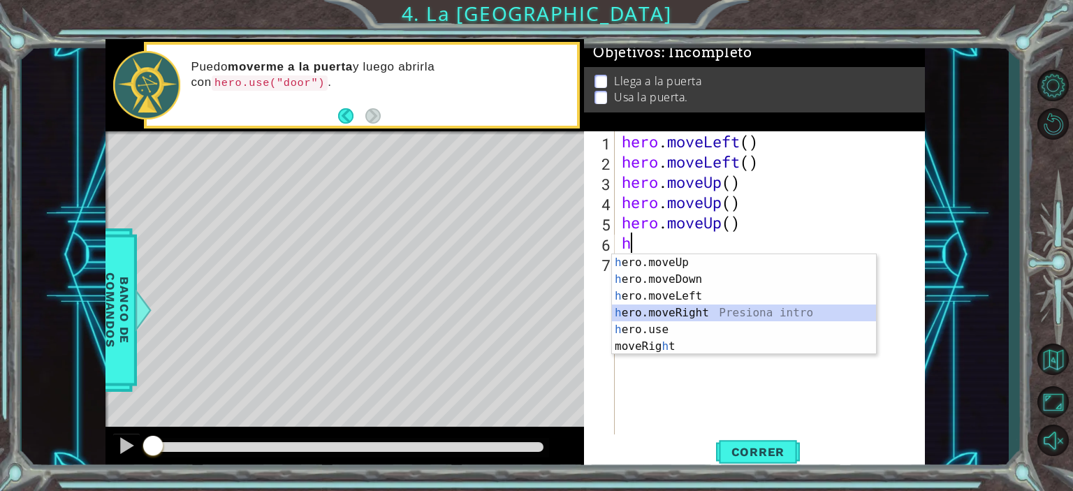
click at [693, 308] on div "h ero.moveUp Presiona intro h ero.moveDown Presiona intro h ero.moveLeft Presio…" at bounding box center [744, 321] width 264 height 134
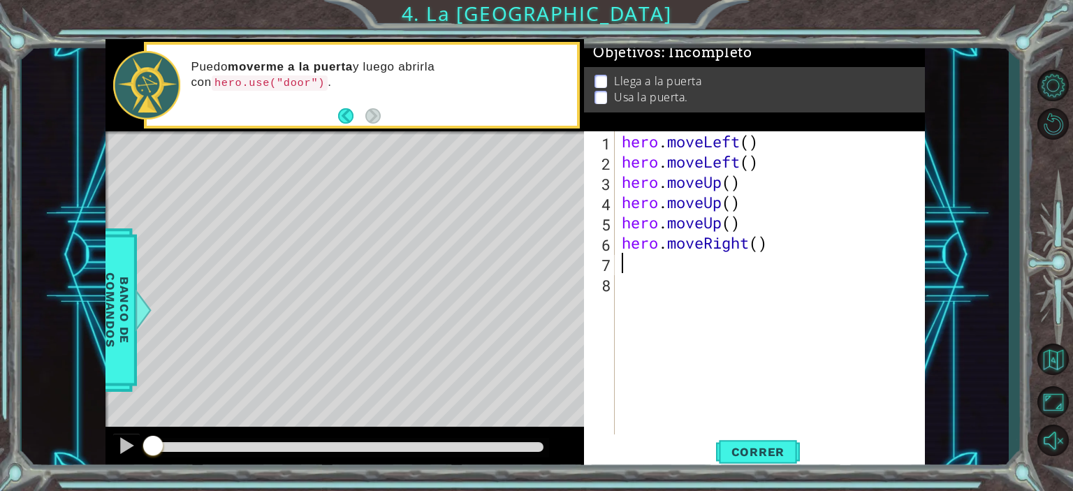
type textarea "h"
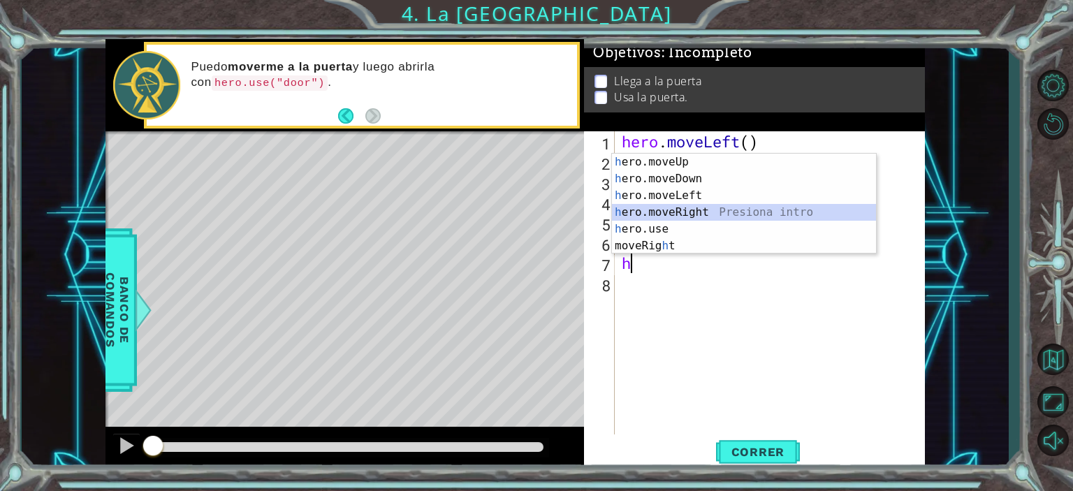
click at [690, 212] on div "h ero.moveUp Presiona intro h ero.moveDown Presiona intro h ero.moveLeft Presio…" at bounding box center [744, 221] width 264 height 134
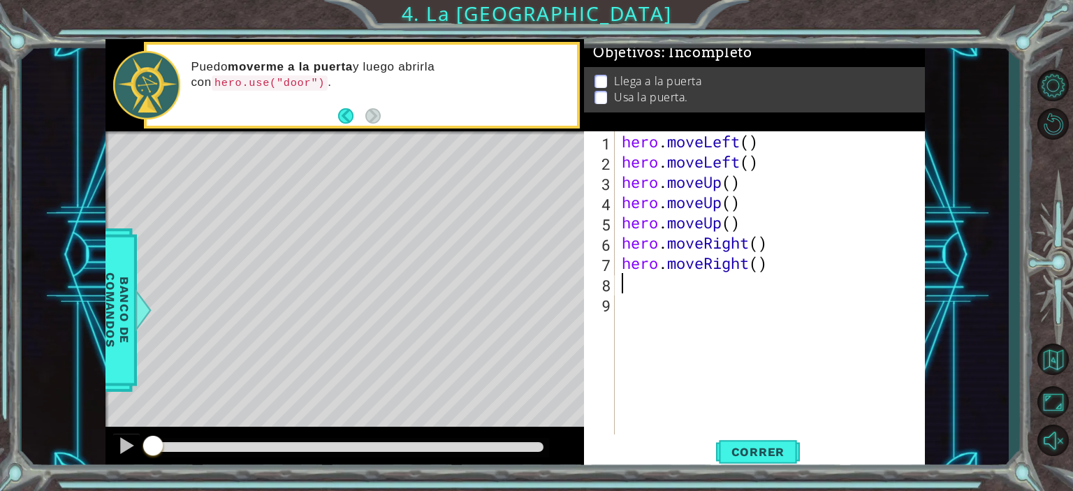
type textarea "hero.moveRight()"
click at [619, 288] on div "hero . moveLeft ( ) hero . moveLeft ( ) hero . moveUp ( ) hero . moveUp ( ) her…" at bounding box center [773, 303] width 309 height 344
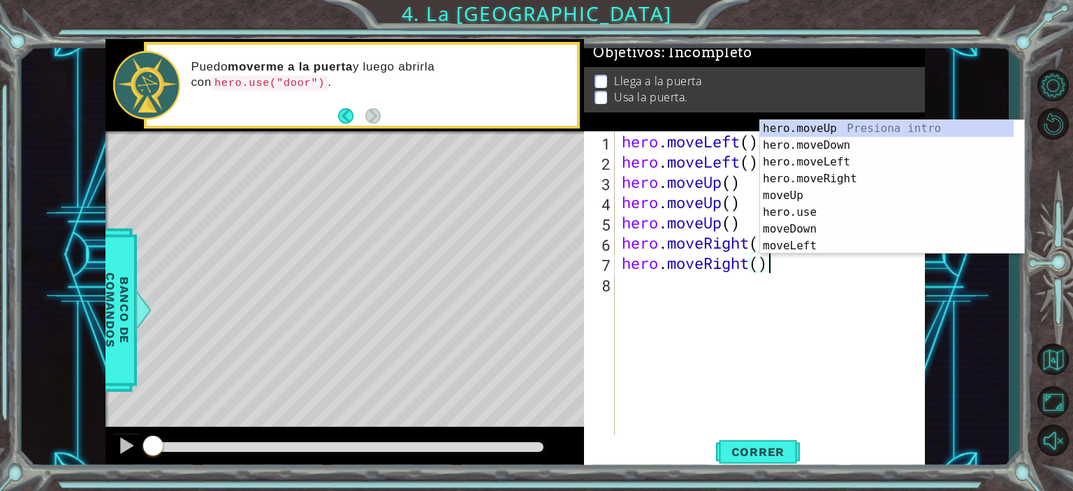
type textarea "hero.moveRight()"
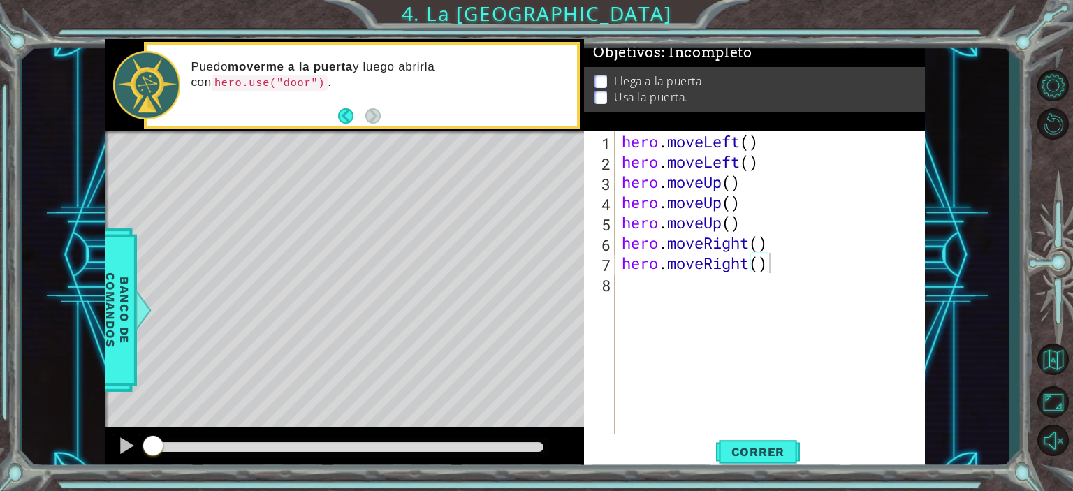
click at [540, 353] on div "Level Map" at bounding box center [427, 336] width 645 height 411
click at [636, 281] on div "hero . moveLeft ( ) hero . moveLeft ( ) hero . moveUp ( ) hero . moveUp ( ) her…" at bounding box center [773, 303] width 309 height 344
type textarea "hero.moveRight()"
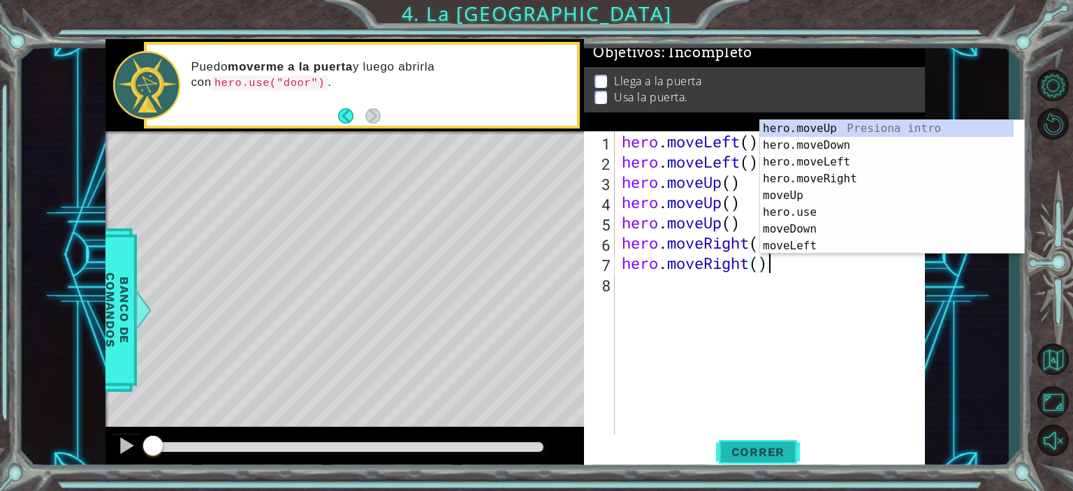
click at [769, 456] on span "Correr" at bounding box center [758, 452] width 82 height 14
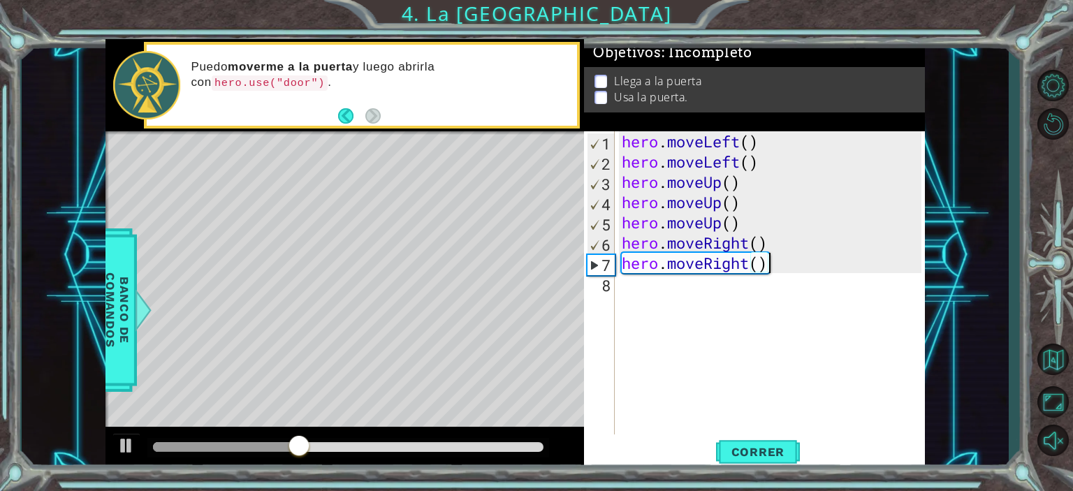
click at [703, 284] on div "hero . moveLeft ( ) hero . moveLeft ( ) hero . moveUp ( ) hero . moveUp ( ) her…" at bounding box center [773, 303] width 309 height 344
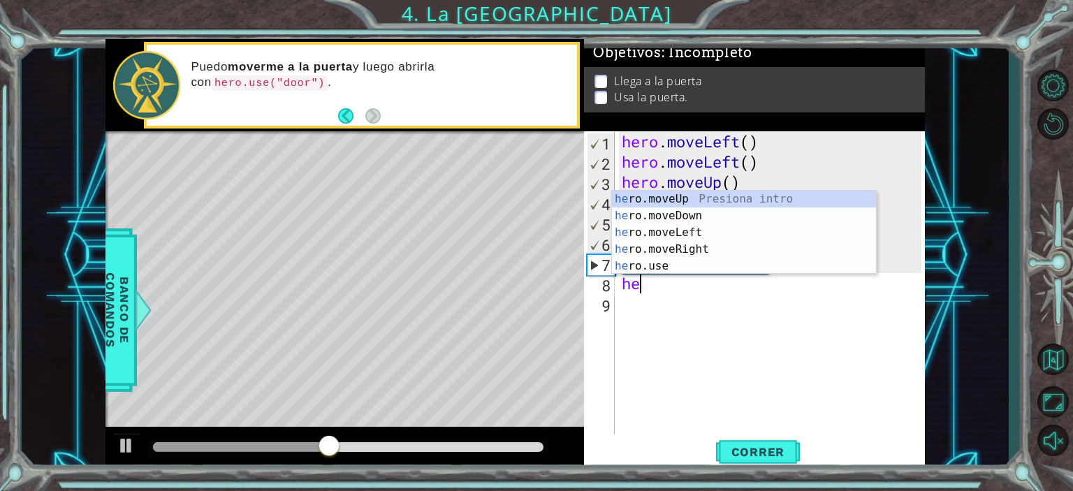
type textarea "her"
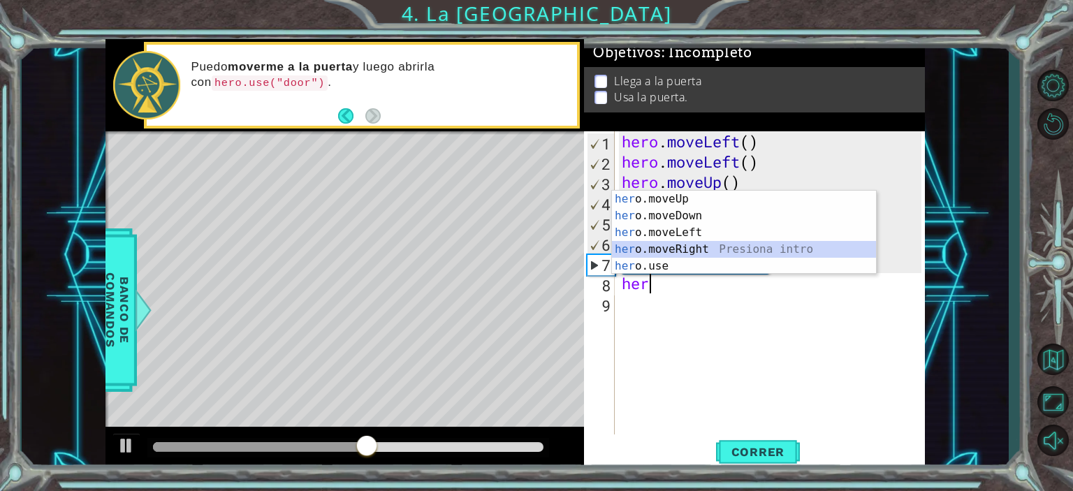
click at [705, 244] on div "her o.moveUp Presiona intro her o.moveDown Presiona intro her o.moveLeft Presio…" at bounding box center [744, 249] width 264 height 117
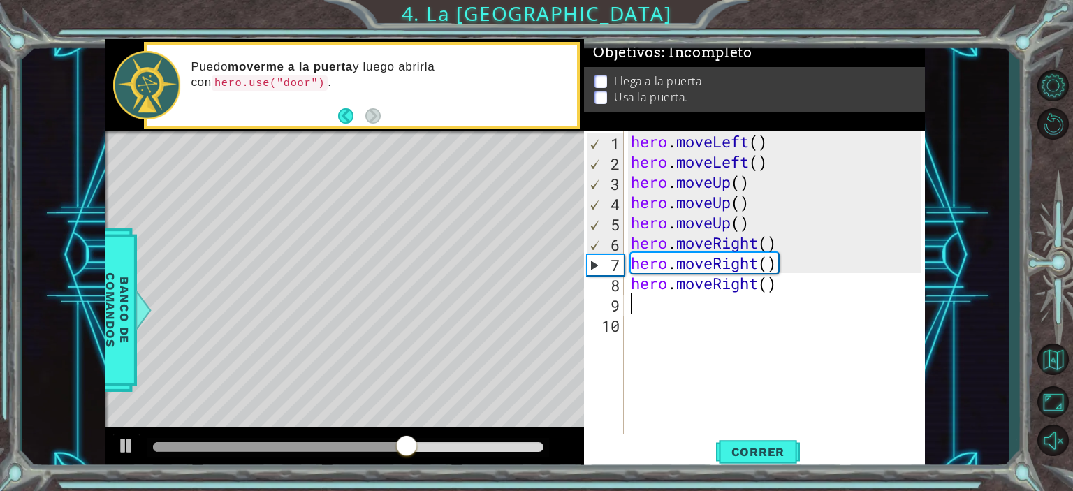
click at [665, 328] on div "hero . moveLeft ( ) hero . moveLeft ( ) hero . moveUp ( ) hero . moveUp ( ) her…" at bounding box center [778, 303] width 300 height 344
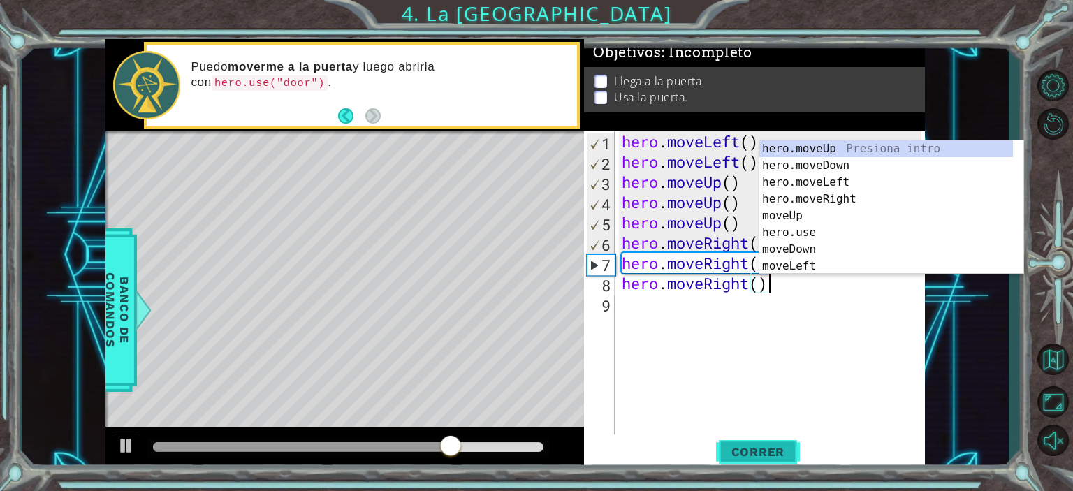
type textarea "hero.moveRight()"
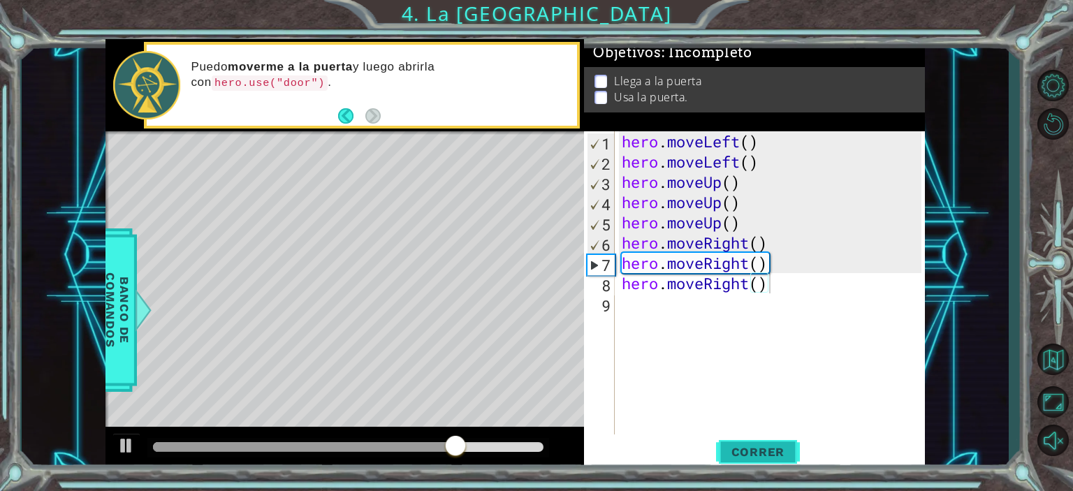
click at [756, 448] on span "Correr" at bounding box center [758, 452] width 82 height 14
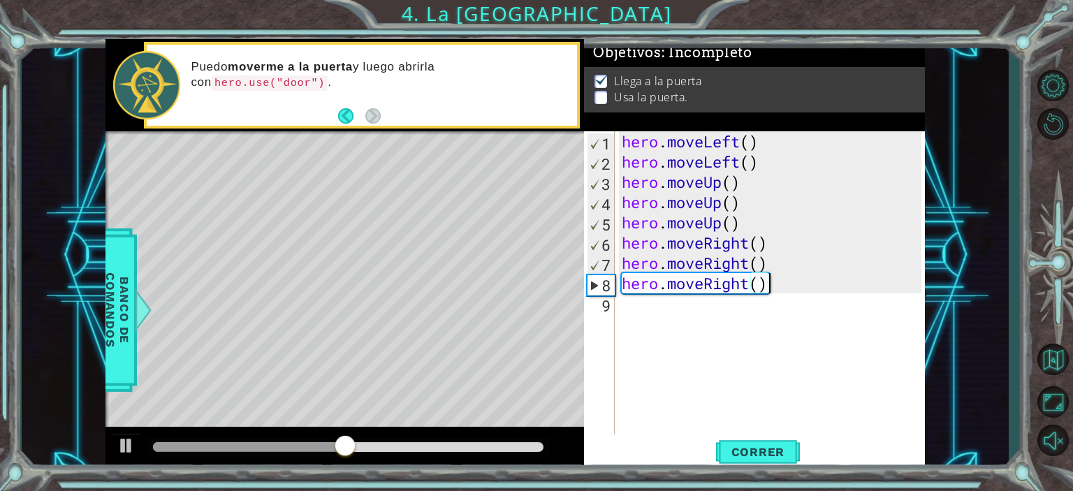
click at [690, 316] on div "hero . moveLeft ( ) hero . moveLeft ( ) hero . moveUp ( ) hero . moveUp ( ) her…" at bounding box center [773, 303] width 309 height 344
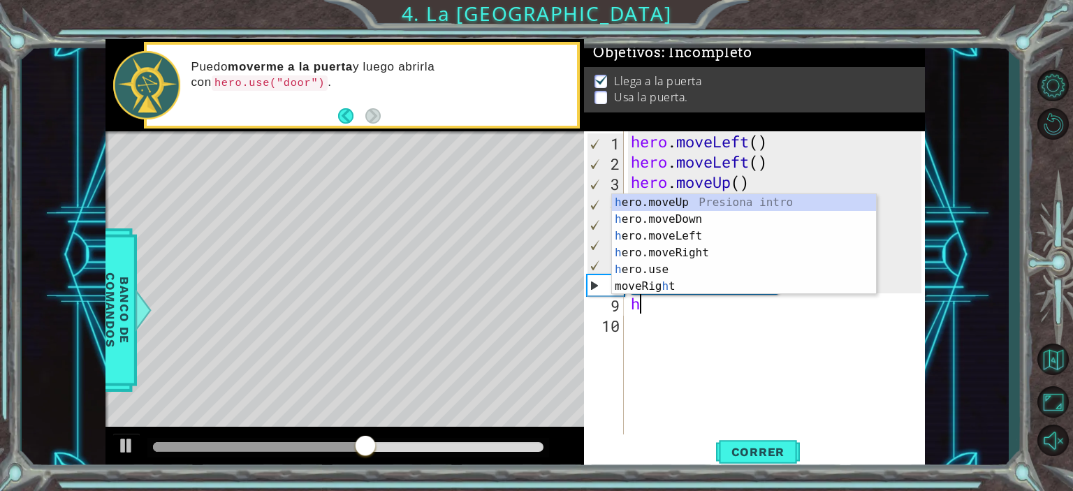
type textarea "he"
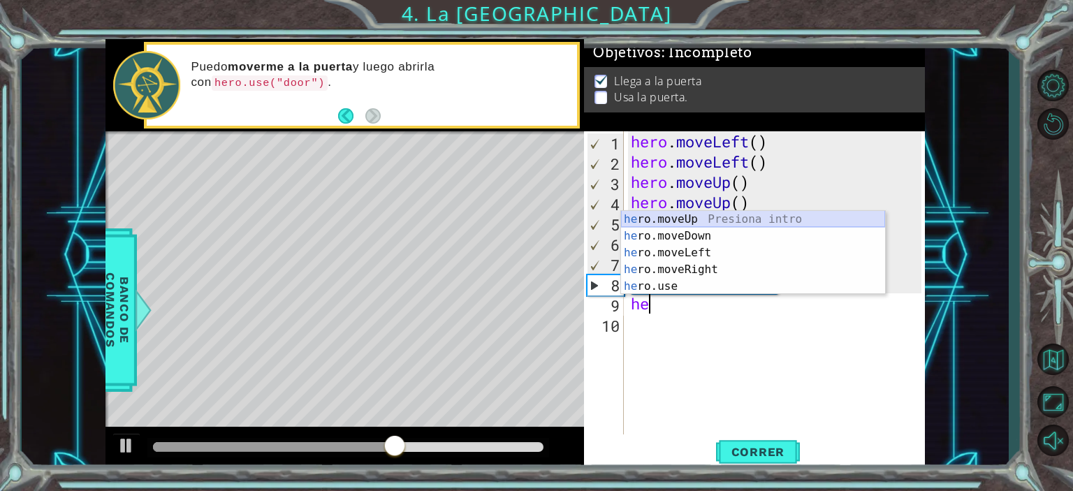
click at [741, 219] on div "he ro.moveUp Presiona intro he ro.moveDown Presiona intro he ro.moveLeft Presio…" at bounding box center [753, 269] width 264 height 117
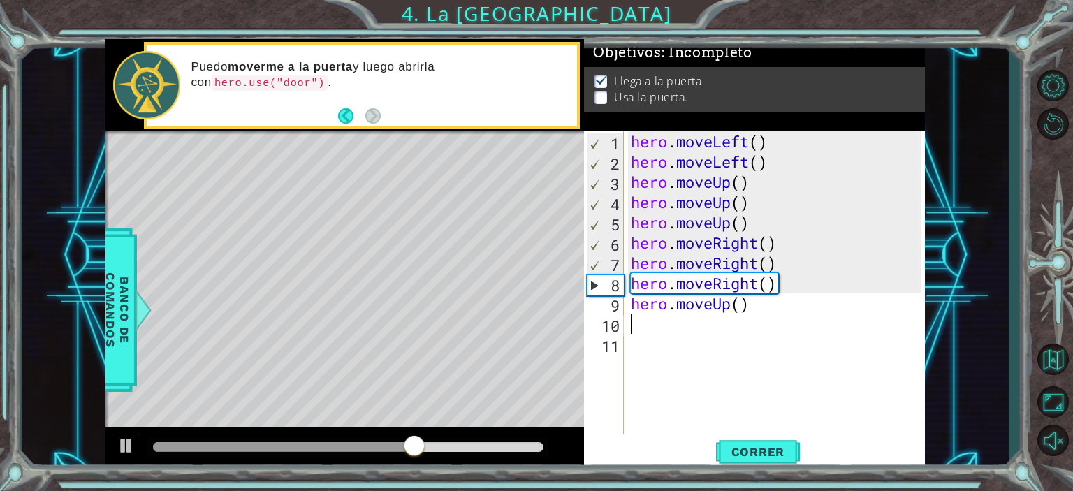
type textarea "hero.moveUp()"
click at [654, 328] on div "hero . moveLeft ( ) hero . moveLeft ( ) hero . moveUp ( ) hero . moveUp ( ) her…" at bounding box center [778, 303] width 300 height 344
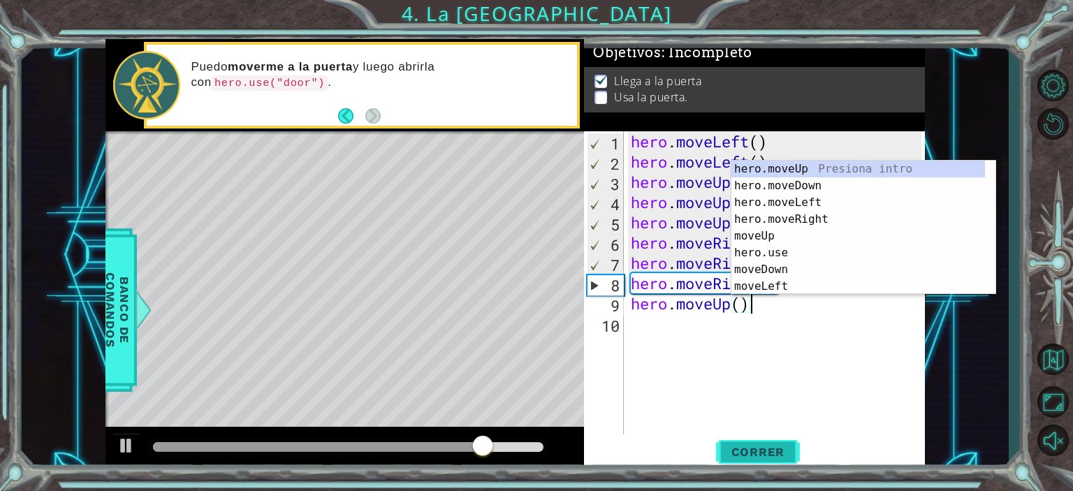
type textarea "hero.moveUp()"
click at [743, 450] on span "Correr" at bounding box center [758, 452] width 82 height 14
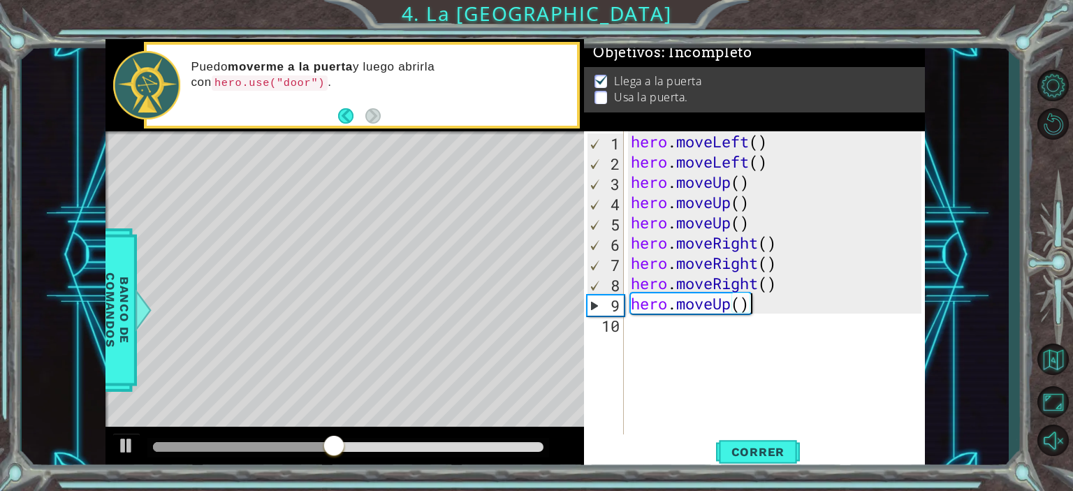
click at [713, 350] on div "hero . moveLeft ( ) hero . moveLeft ( ) hero . moveUp ( ) hero . moveUp ( ) her…" at bounding box center [778, 303] width 300 height 344
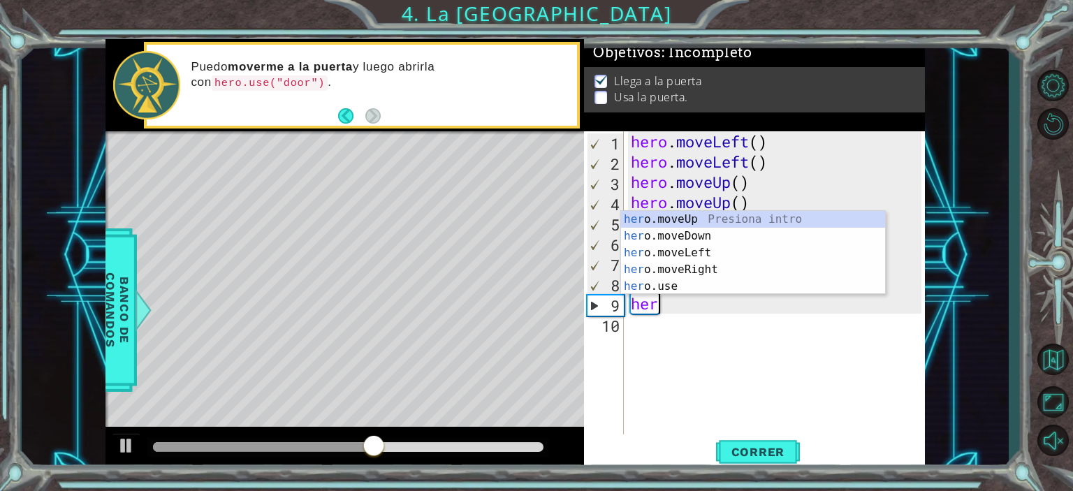
type textarea "h"
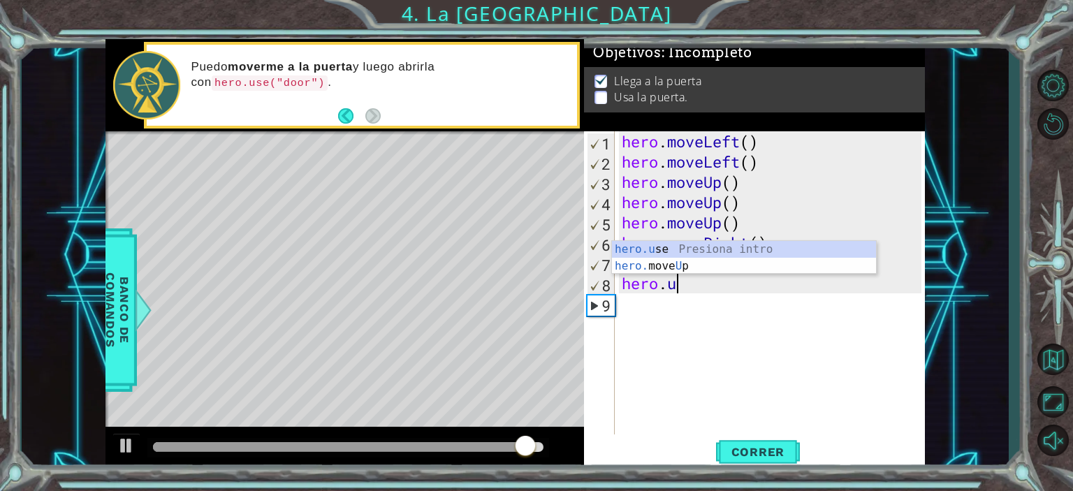
scroll to position [0, 2]
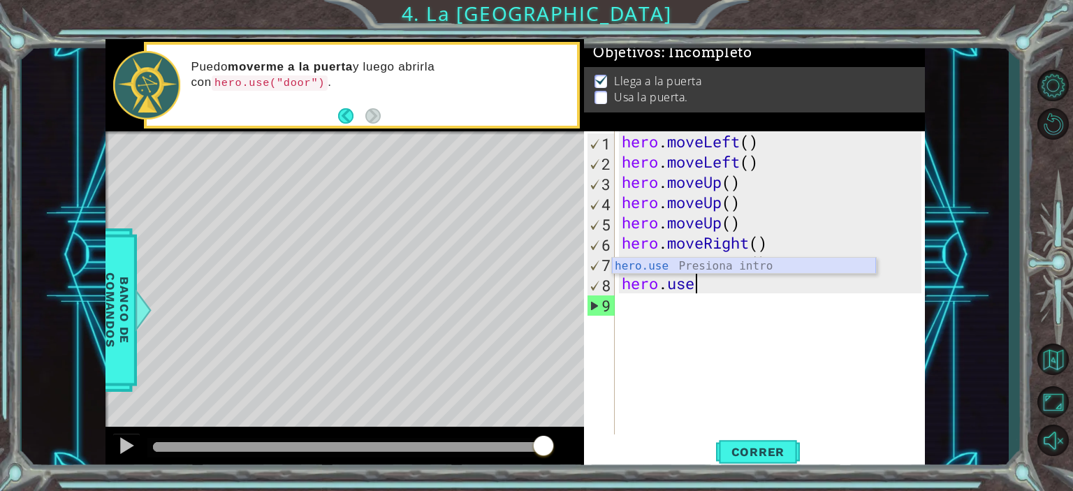
click at [723, 265] on div "hero.use Presiona intro" at bounding box center [744, 283] width 264 height 50
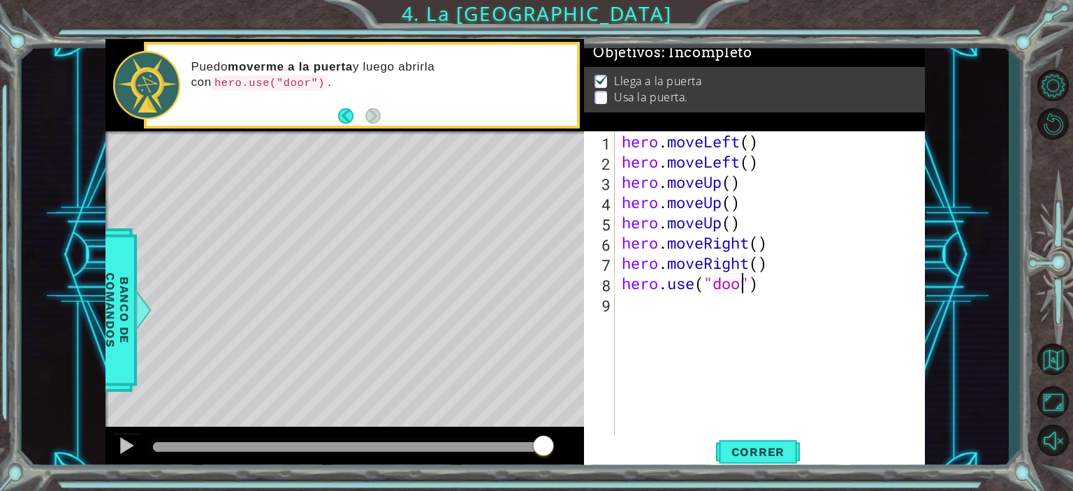
scroll to position [0, 6]
click at [755, 449] on span "Correr" at bounding box center [758, 452] width 82 height 14
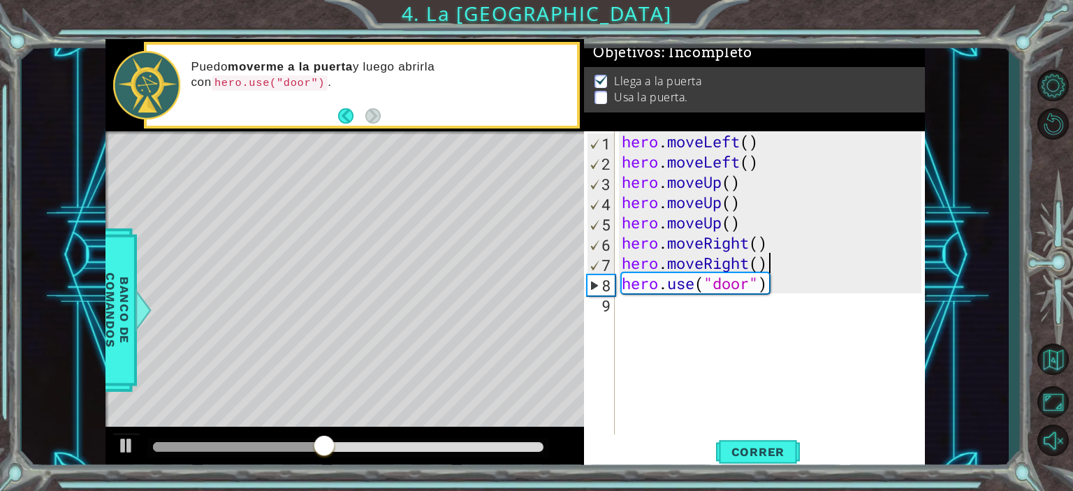
click at [796, 255] on div "hero . moveLeft ( ) hero . moveLeft ( ) hero . moveUp ( ) hero . moveUp ( ) her…" at bounding box center [773, 303] width 309 height 344
type textarea "hero.moveRight()"
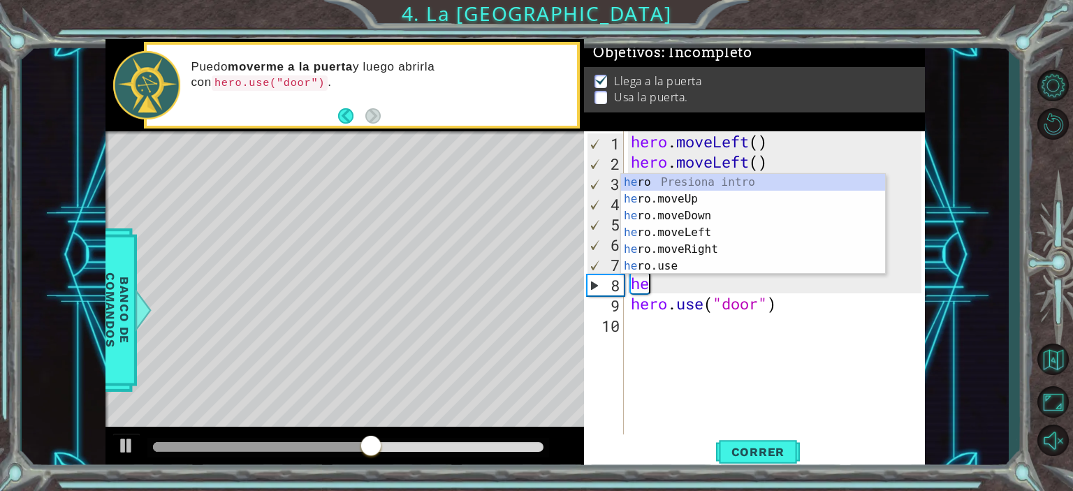
scroll to position [0, 0]
type textarea "hero"
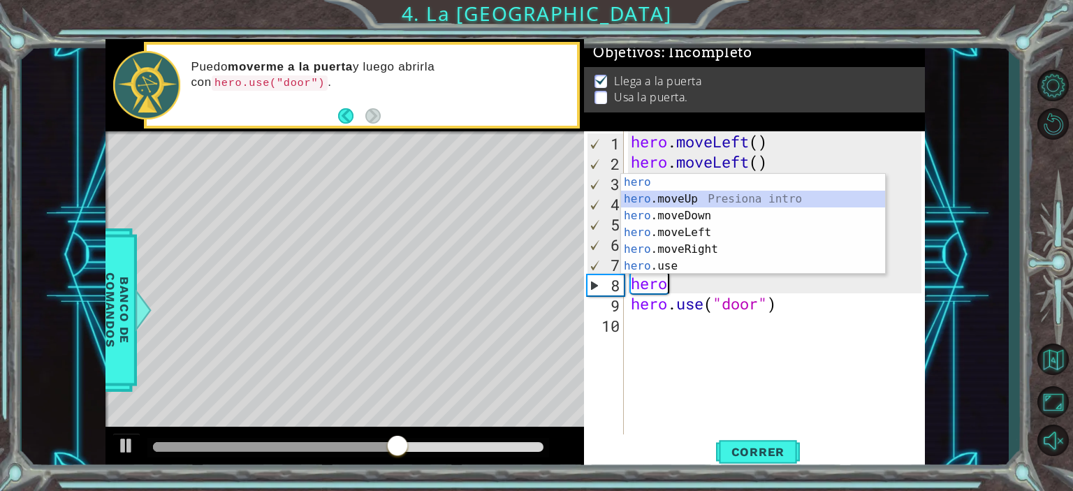
click at [757, 200] on div "hero Presiona intro hero .moveUp Presiona intro hero .moveDown Presiona intro h…" at bounding box center [753, 241] width 264 height 134
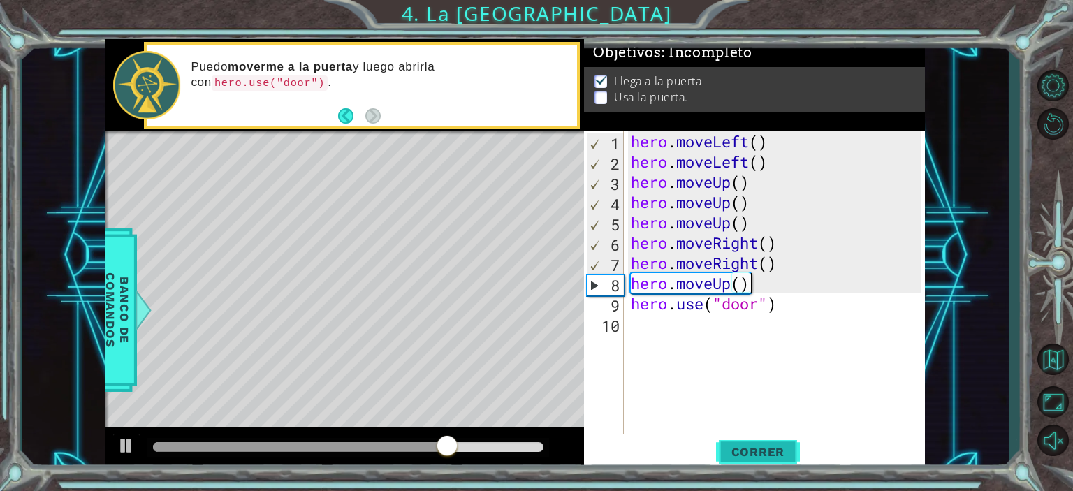
click at [761, 452] on span "Correr" at bounding box center [758, 452] width 82 height 14
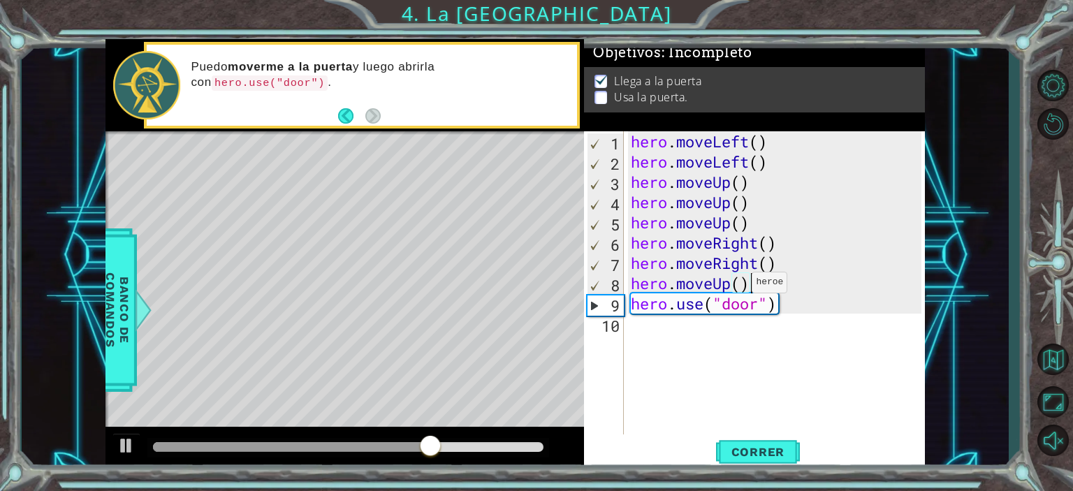
click at [740, 286] on div "hero . moveLeft ( ) hero . moveLeft ( ) hero . moveUp ( ) hero . moveUp ( ) her…" at bounding box center [778, 303] width 300 height 344
click at [772, 449] on span "Correr" at bounding box center [758, 452] width 82 height 14
click at [793, 281] on div "hero . moveLeft ( ) hero . moveLeft ( ) hero . moveUp ( ) hero . moveUp ( ) her…" at bounding box center [778, 303] width 300 height 344
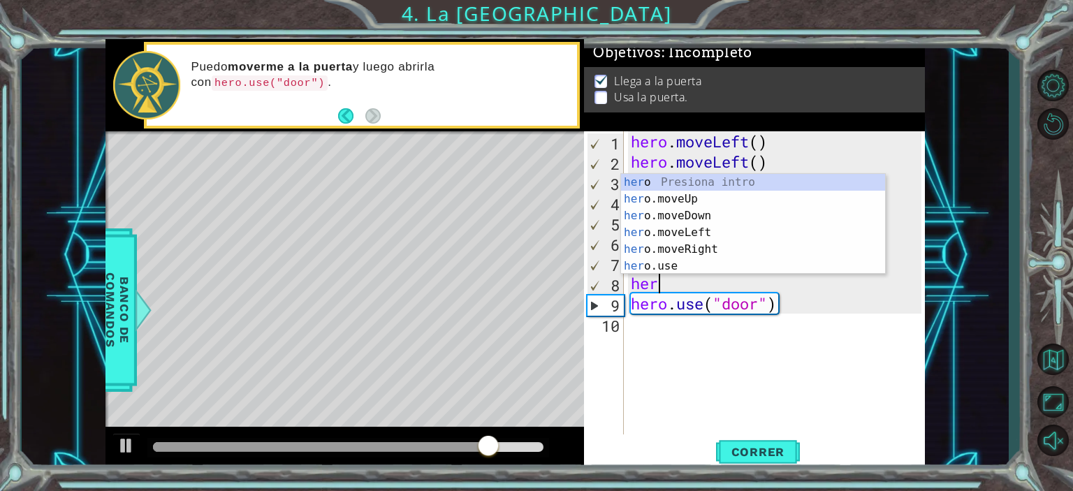
scroll to position [0, 0]
type textarea "h"
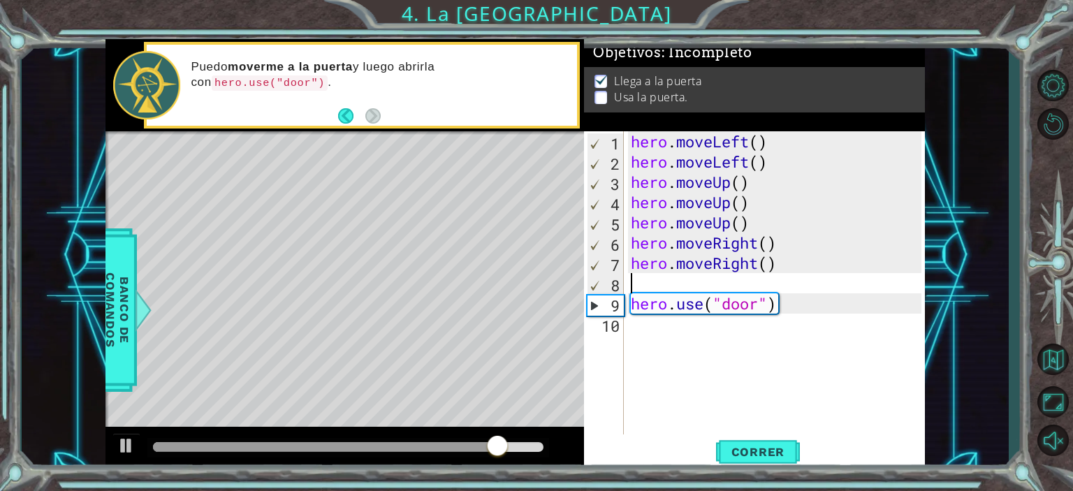
type textarea "hero.moveRight()"
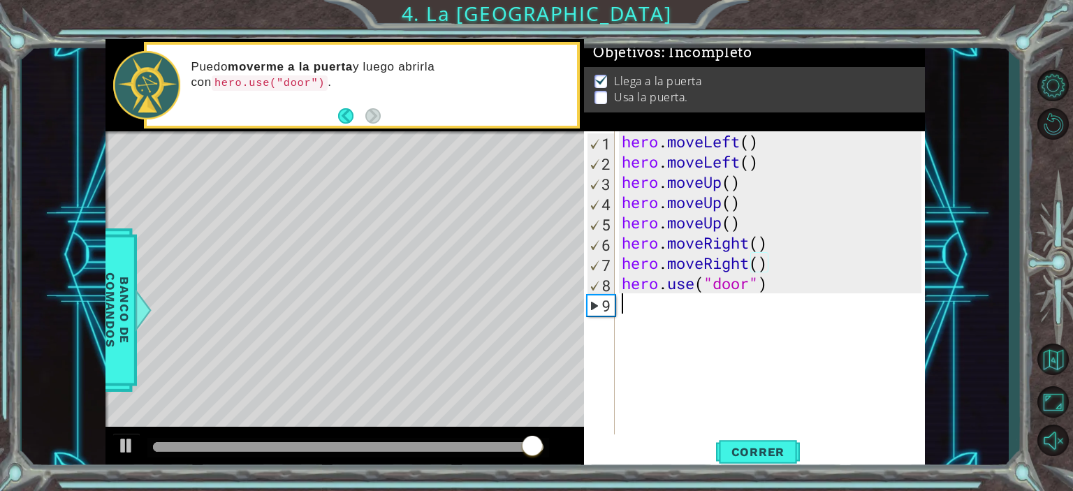
click at [606, 302] on div "9" at bounding box center [600, 305] width 27 height 20
click at [746, 466] on button "Correr" at bounding box center [758, 451] width 84 height 34
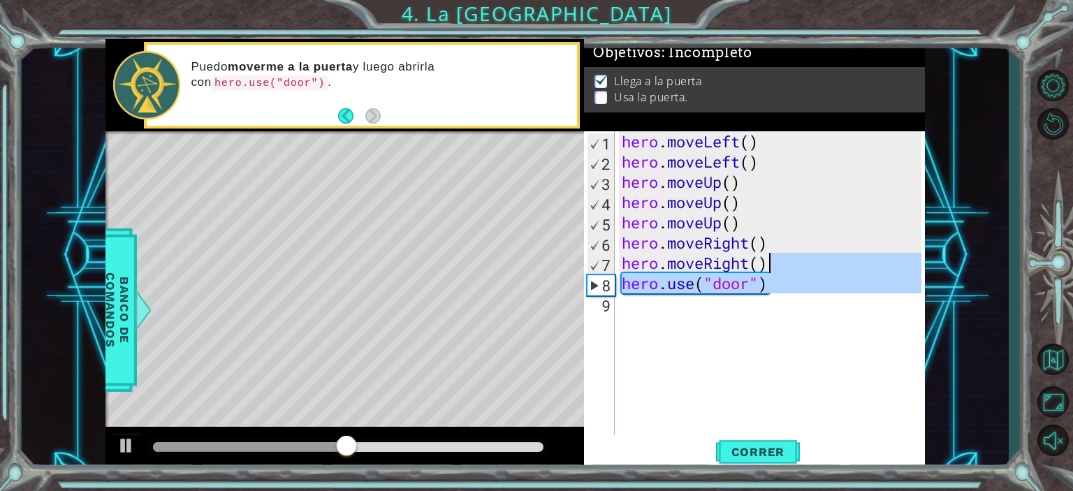
drag, startPoint x: 821, startPoint y: 380, endPoint x: 792, endPoint y: 265, distance: 118.9
click at [792, 265] on div "hero . moveLeft ( ) hero . moveLeft ( ) hero . moveUp ( ) hero . moveUp ( ) her…" at bounding box center [773, 303] width 309 height 344
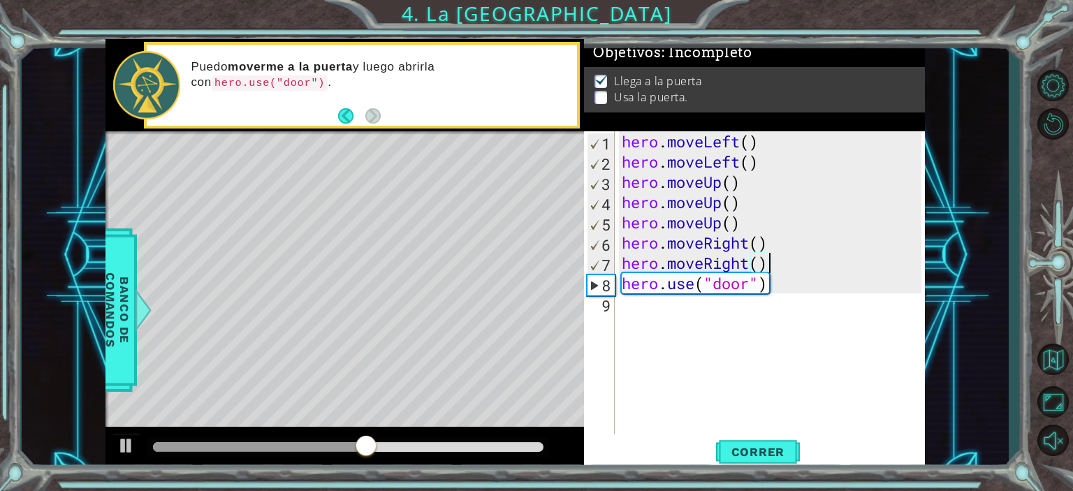
click at [777, 256] on div "hero . moveLeft ( ) hero . moveLeft ( ) hero . moveUp ( ) hero . moveUp ( ) her…" at bounding box center [773, 303] width 309 height 344
click at [774, 242] on div "hero . moveLeft ( ) hero . moveLeft ( ) hero . moveUp ( ) hero . moveUp ( ) her…" at bounding box center [773, 303] width 309 height 344
click at [774, 276] on div "hero . moveLeft ( ) hero . moveLeft ( ) hero . moveUp ( ) hero . moveUp ( ) her…" at bounding box center [773, 303] width 309 height 344
click at [772, 271] on div "hero . moveLeft ( ) hero . moveLeft ( ) hero . moveUp ( ) hero . moveUp ( ) her…" at bounding box center [773, 303] width 309 height 344
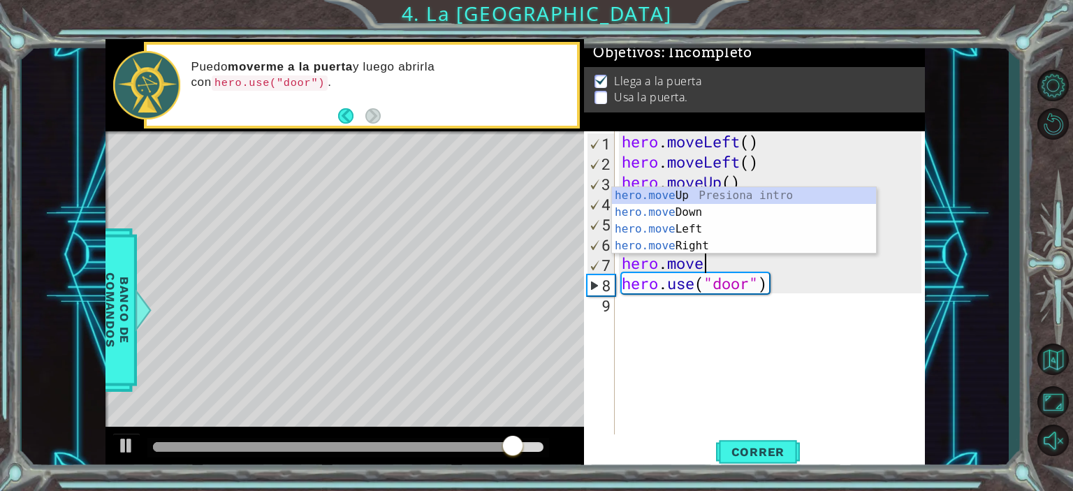
type textarea "h"
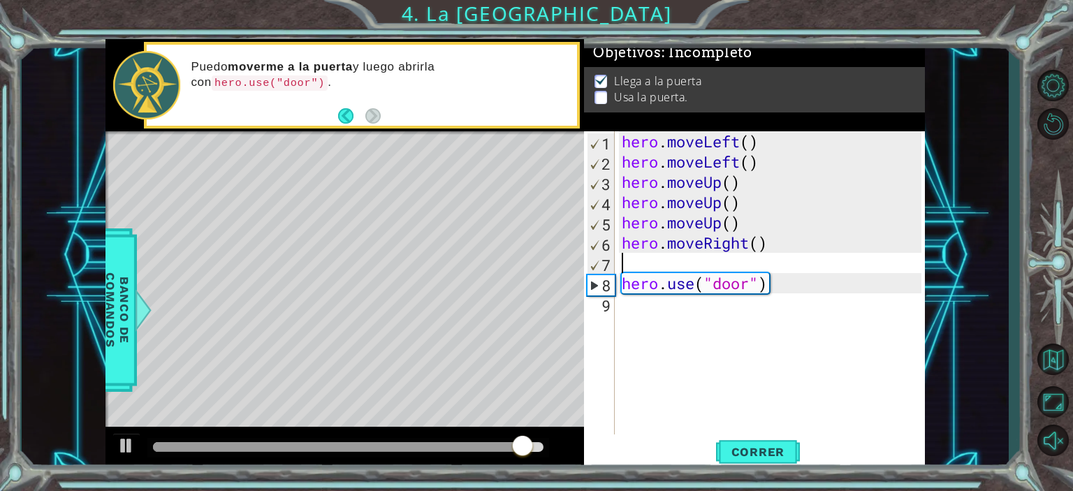
type textarea "hero.moveRight()"
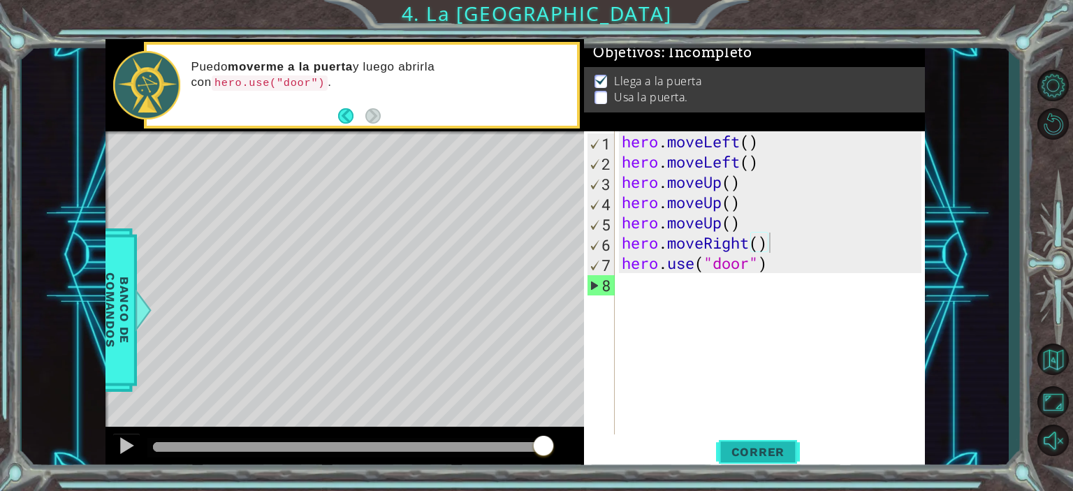
click at [765, 449] on span "Correr" at bounding box center [758, 452] width 82 height 14
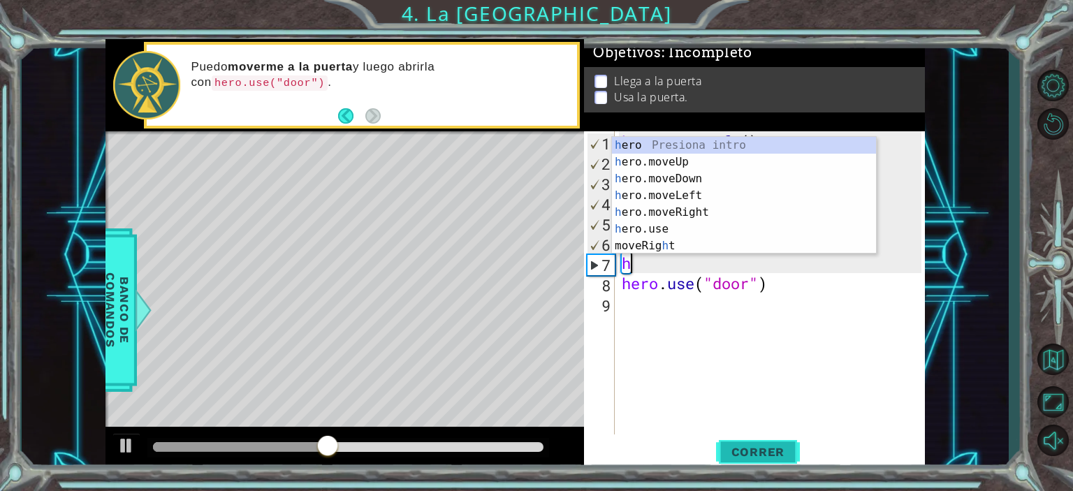
type textarea "he"
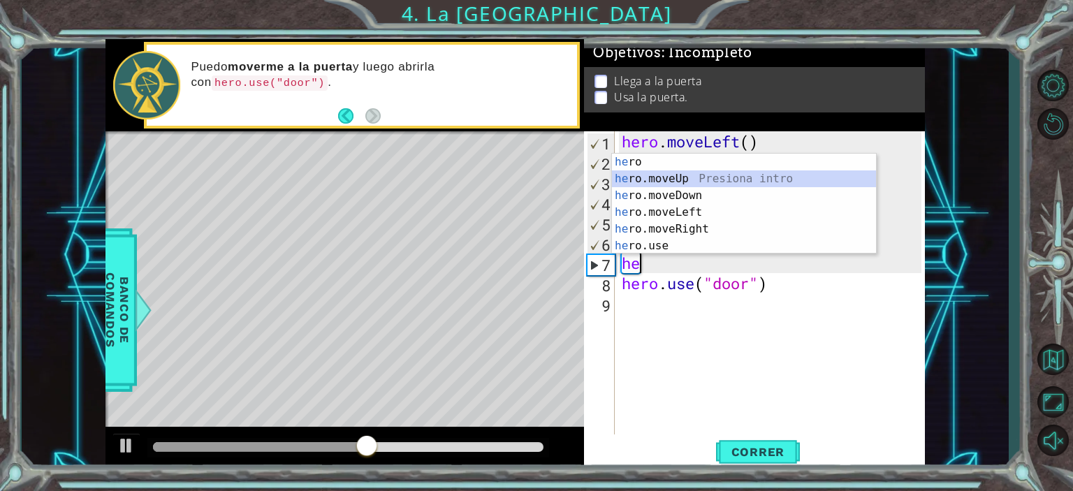
click at [767, 172] on div "he ro Presiona intro he ro.moveUp Presiona intro he ro.moveDown Presiona intro …" at bounding box center [744, 221] width 264 height 134
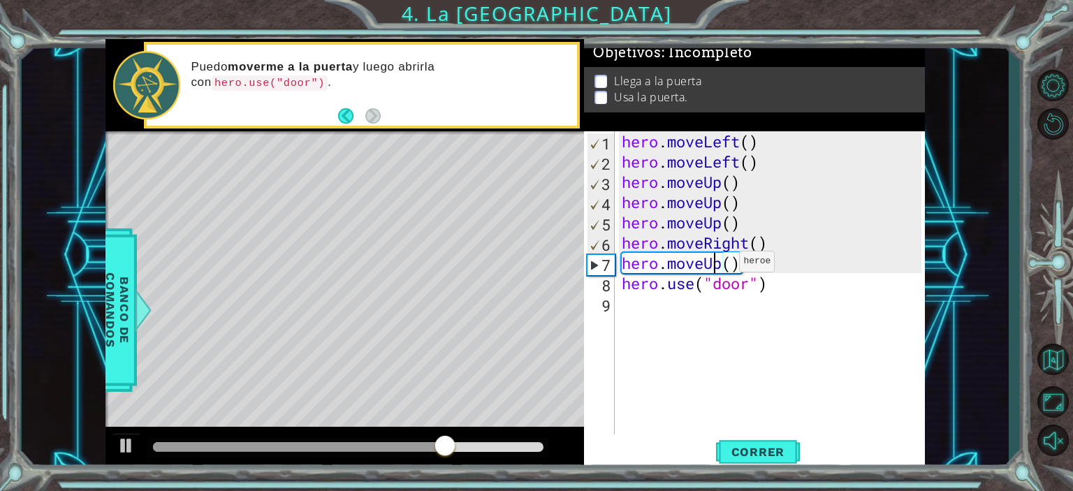
click at [718, 265] on div "hero . moveLeft ( ) hero . moveLeft ( ) hero . moveUp ( ) hero . moveUp ( ) her…" at bounding box center [773, 303] width 309 height 344
click at [724, 265] on div "hero . moveLeft ( ) hero . moveLeft ( ) hero . moveUp ( ) hero . moveUp ( ) her…" at bounding box center [773, 303] width 309 height 344
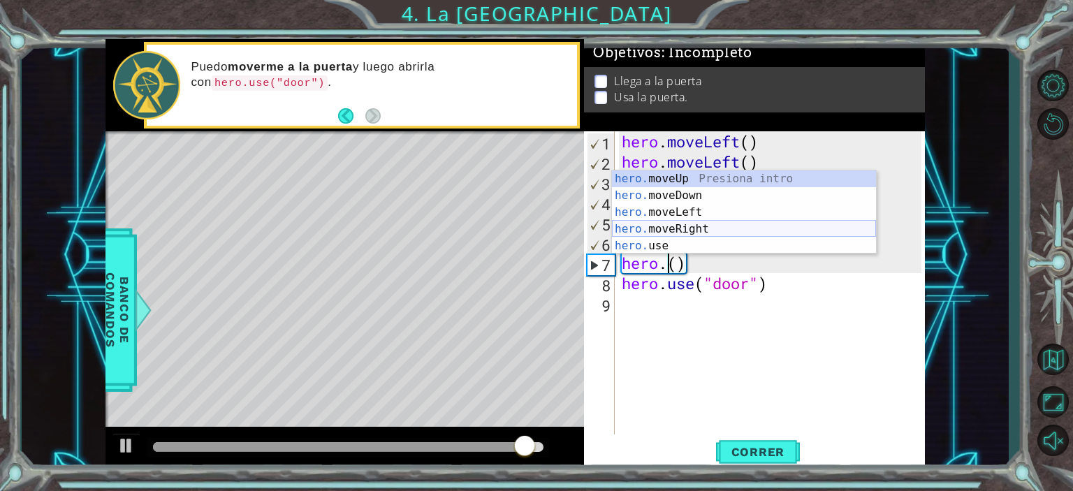
click at [682, 226] on div "hero. moveUp Presiona intro hero. moveDown Presiona intro hero. moveLeft Presio…" at bounding box center [744, 228] width 264 height 117
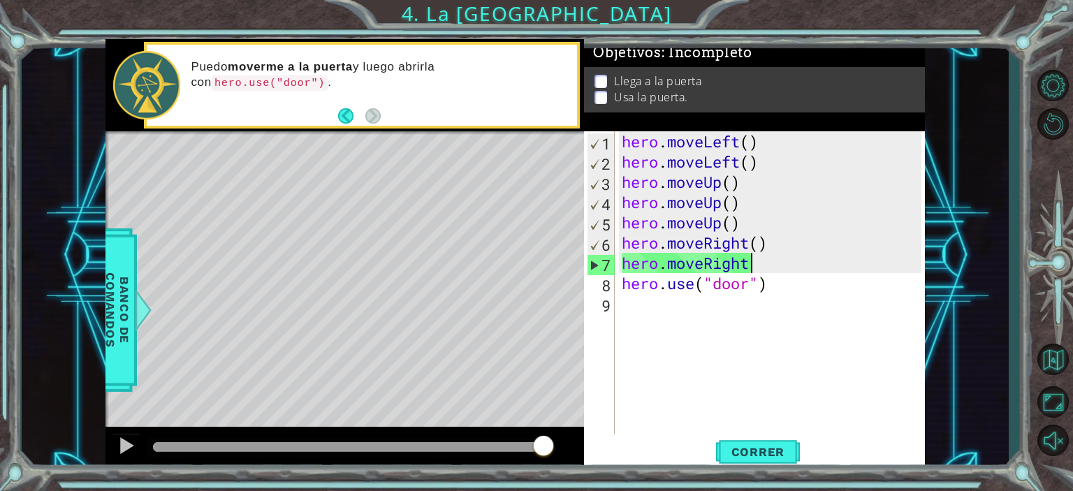
click at [779, 285] on div "hero . moveLeft ( ) hero . moveLeft ( ) hero . moveUp ( ) hero . moveUp ( ) her…" at bounding box center [773, 303] width 309 height 344
type textarea "hero.use("door")"
click at [735, 447] on span "Correr" at bounding box center [758, 452] width 82 height 14
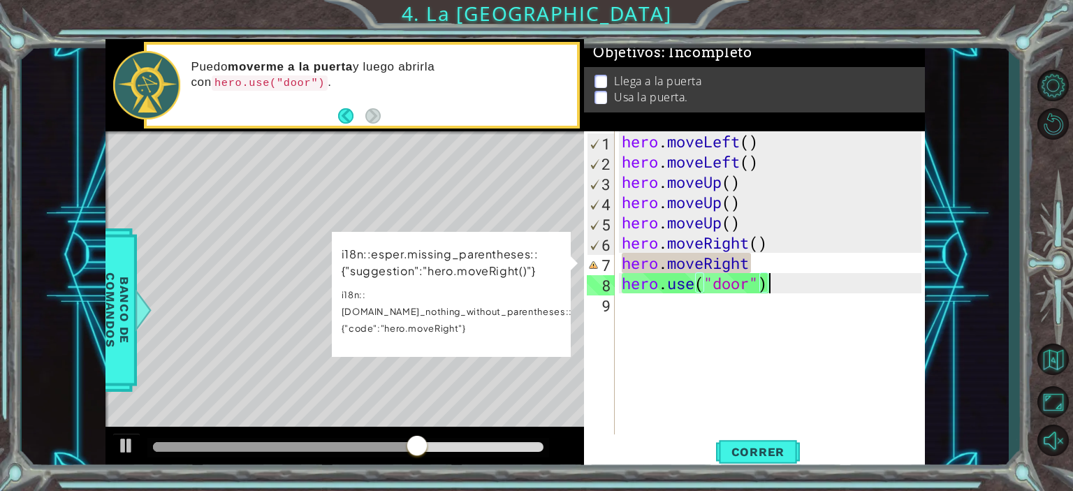
click at [813, 394] on div "hero . moveLeft ( ) hero . moveLeft ( ) hero . moveUp ( ) hero . moveUp ( ) her…" at bounding box center [773, 303] width 309 height 344
click at [799, 258] on div "hero . moveLeft ( ) hero . moveLeft ( ) hero . moveUp ( ) hero . moveUp ( ) her…" at bounding box center [773, 303] width 309 height 344
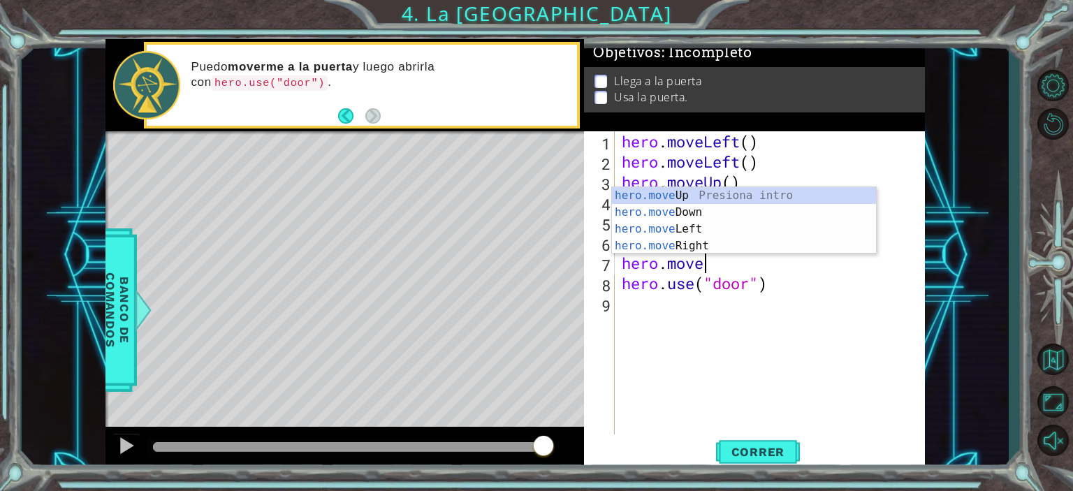
type textarea "hero.mov"
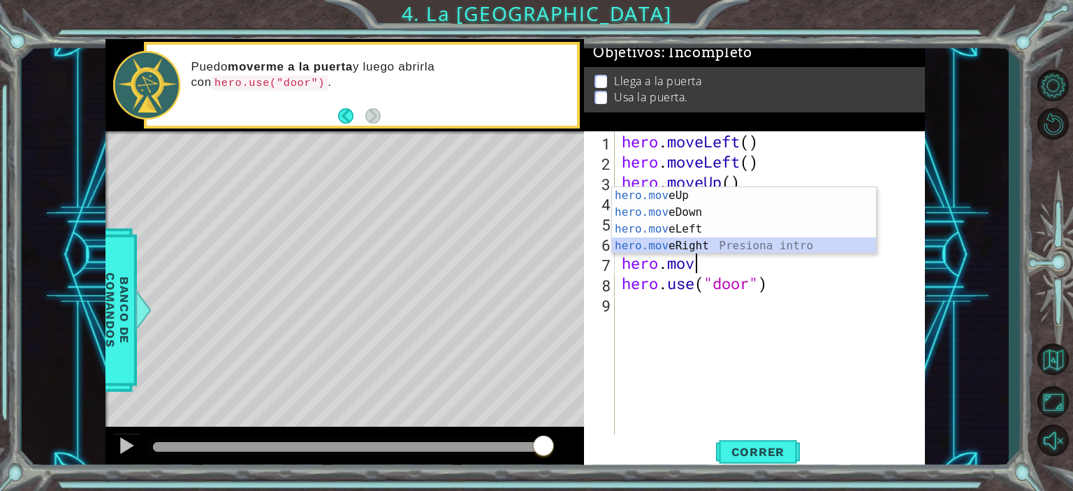
click at [703, 239] on div "hero.mov eUp Presiona intro hero.mov eDown Presiona intro hero.mov eLeft Presio…" at bounding box center [744, 237] width 264 height 101
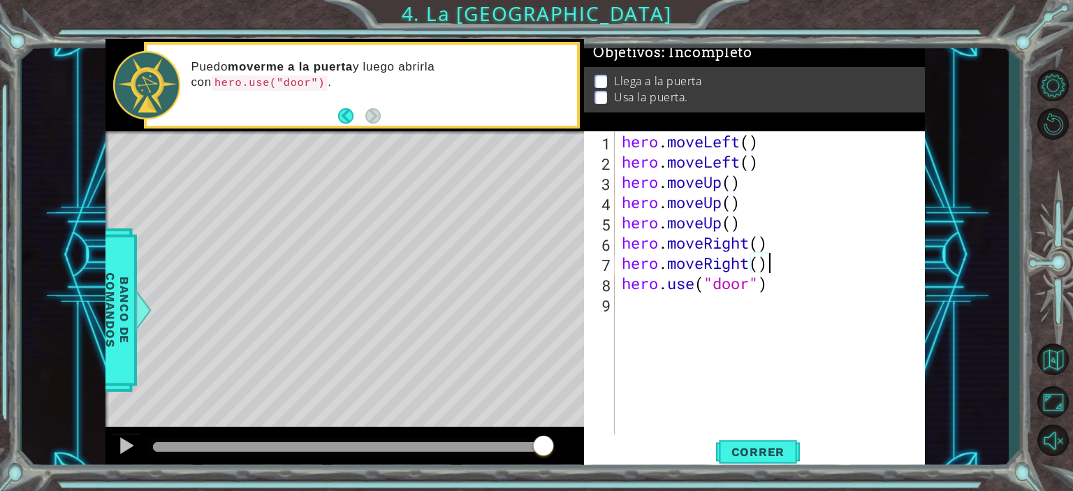
click at [787, 290] on div "hero . moveLeft ( ) hero . moveLeft ( ) hero . moveUp ( ) hero . moveUp ( ) her…" at bounding box center [773, 303] width 309 height 344
click at [751, 455] on span "Correr" at bounding box center [758, 452] width 82 height 14
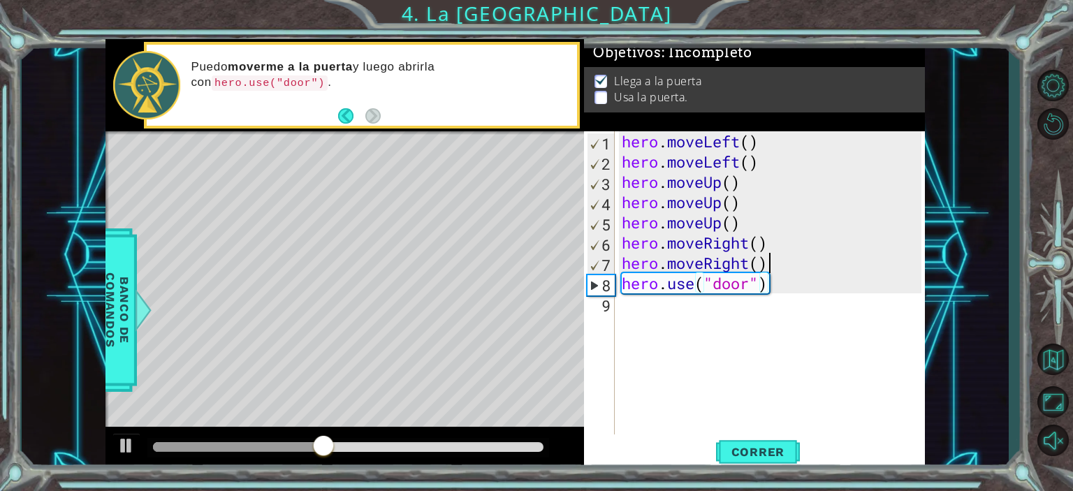
click at [797, 262] on div "hero . moveLeft ( ) hero . moveLeft ( ) hero . moveUp ( ) hero . moveUp ( ) her…" at bounding box center [773, 303] width 309 height 344
type textarea "hero.moveRight()"
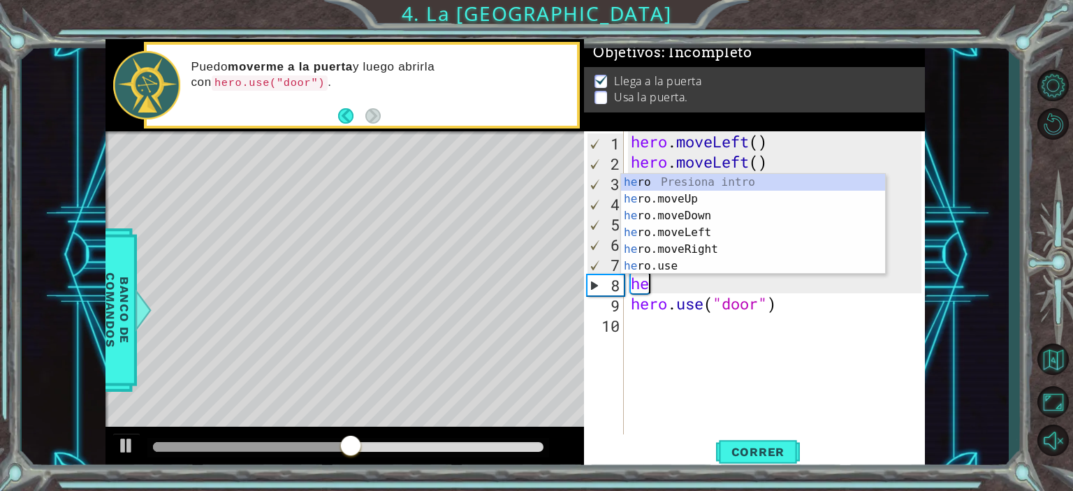
type textarea "her"
click at [745, 198] on div "her o Presiona intro her o.moveUp Presiona intro her o.moveDown Presiona intro …" at bounding box center [753, 241] width 264 height 134
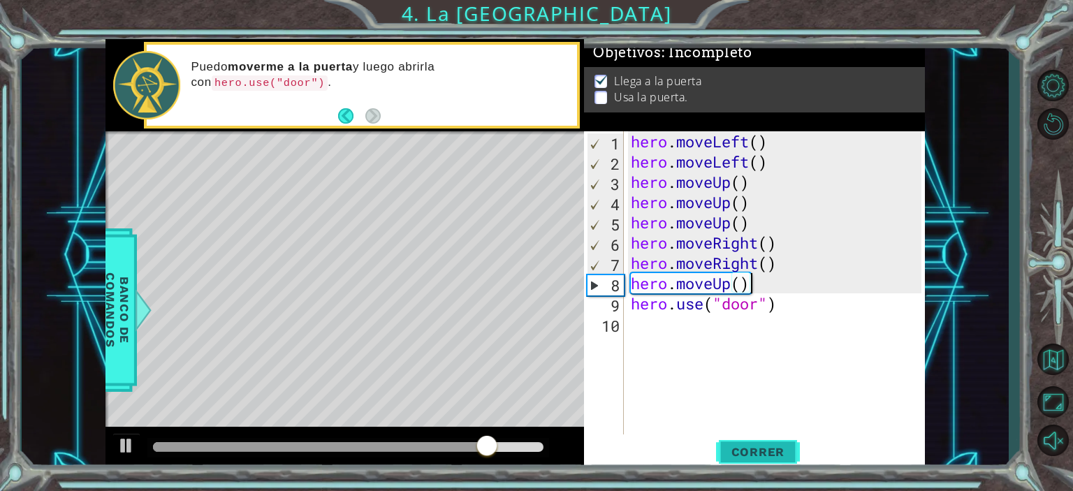
type textarea "hero.moveUp()"
click at [763, 450] on span "Correr" at bounding box center [758, 452] width 82 height 14
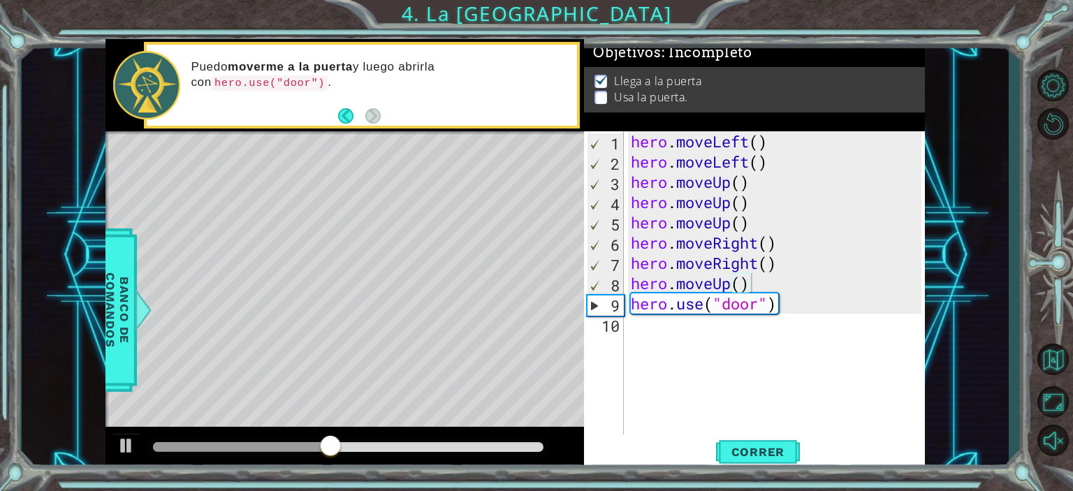
click at [420, 202] on div "Level Map" at bounding box center [427, 336] width 645 height 411
click at [801, 321] on div "hero . moveLeft ( ) hero . moveLeft ( ) hero . moveUp ( ) hero . moveUp ( ) her…" at bounding box center [778, 303] width 300 height 344
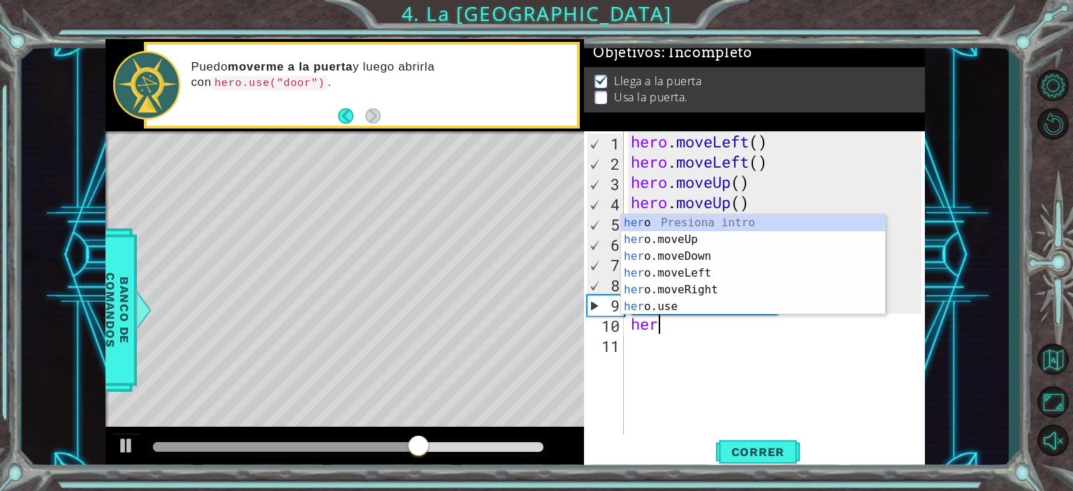
type textarea "hero"
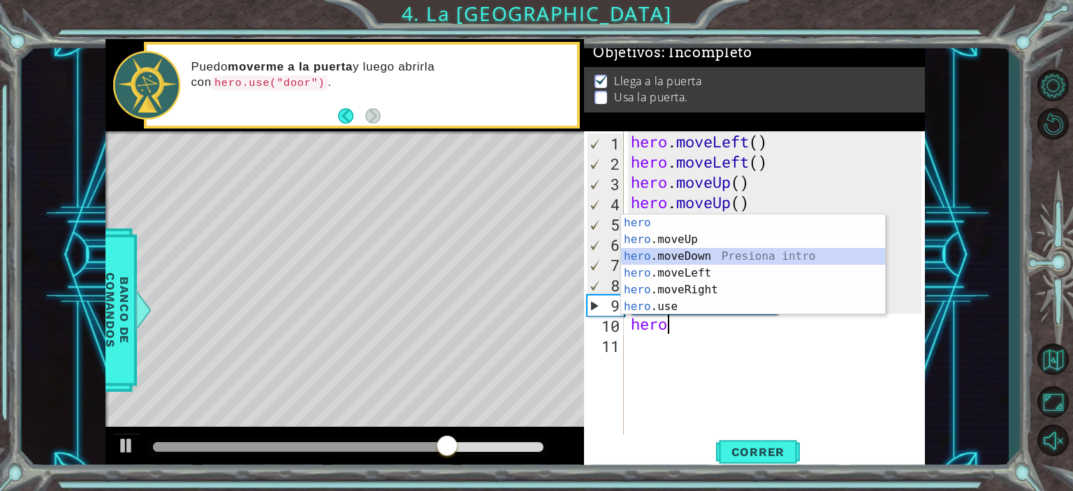
click at [743, 257] on div "hero Presiona intro hero .moveUp Presiona intro hero .moveDown Presiona intro h…" at bounding box center [753, 281] width 264 height 134
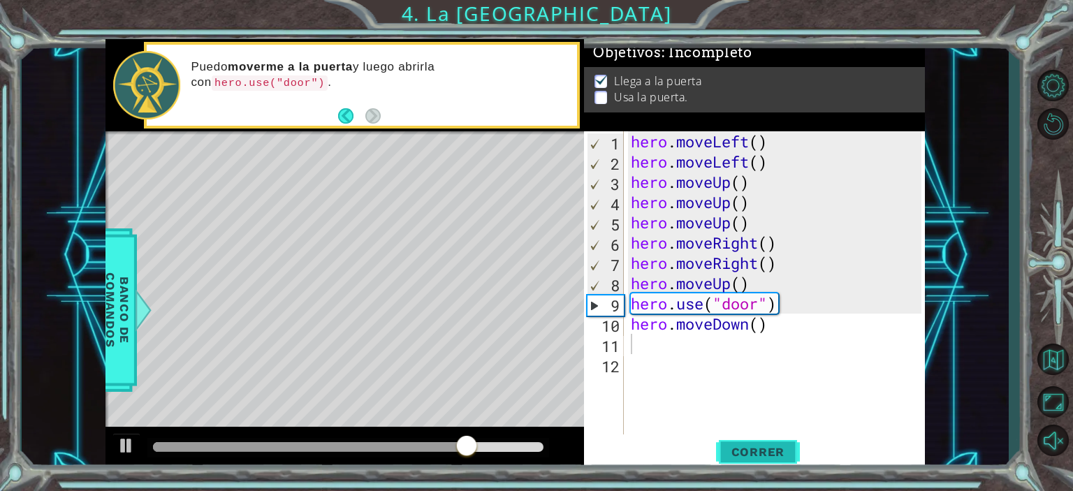
click at [747, 466] on button "Correr" at bounding box center [758, 451] width 84 height 34
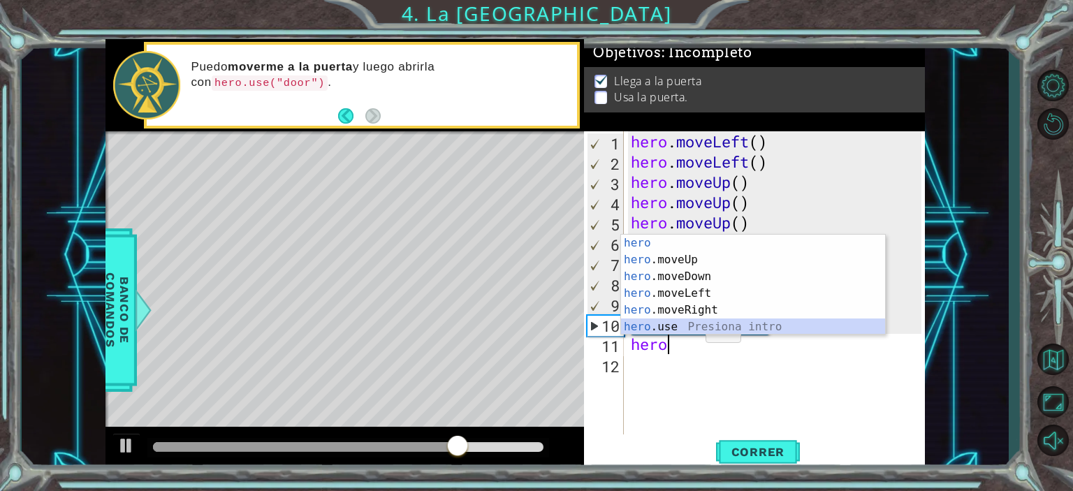
click at [689, 320] on div "hero Presiona intro hero .moveUp Presiona intro hero .moveDown Presiona intro h…" at bounding box center [753, 302] width 264 height 134
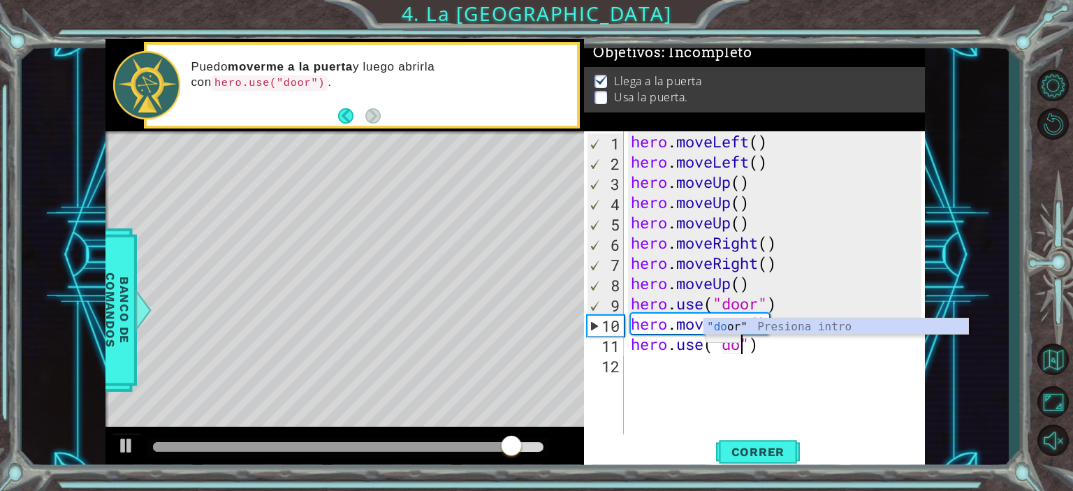
scroll to position [0, 6]
type textarea "hero.use("door")"
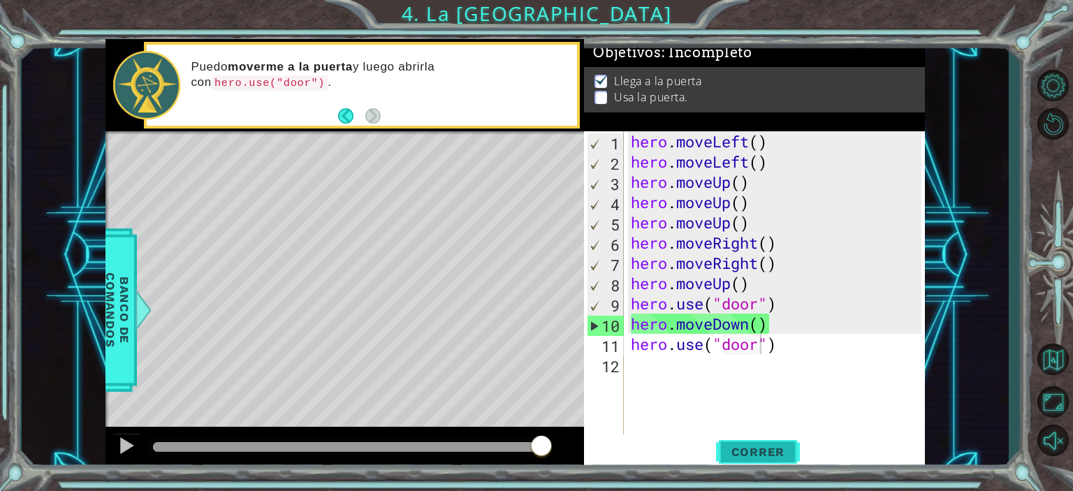
click at [758, 452] on span "Correr" at bounding box center [758, 452] width 82 height 14
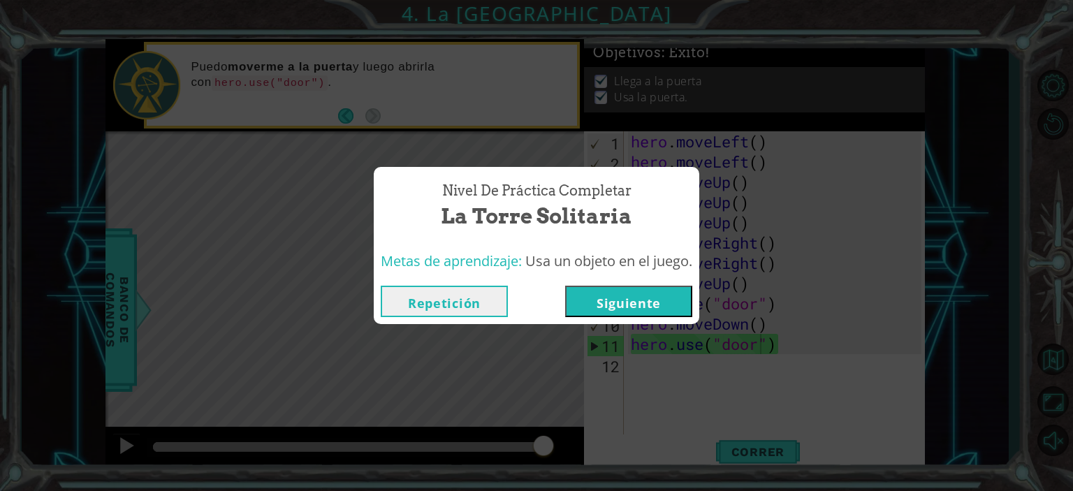
click at [675, 298] on button "Siguiente" at bounding box center [628, 301] width 127 height 31
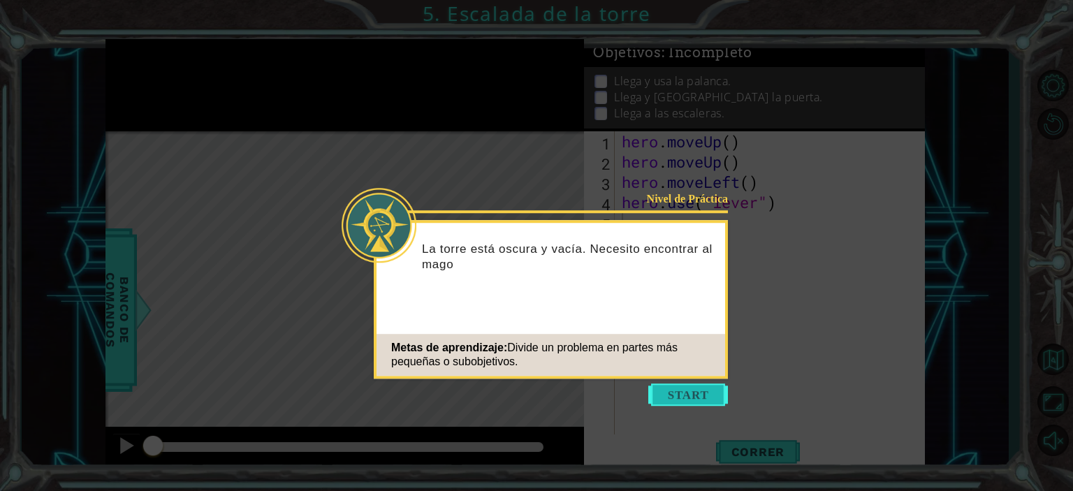
click at [692, 399] on button "Start" at bounding box center [688, 394] width 80 height 22
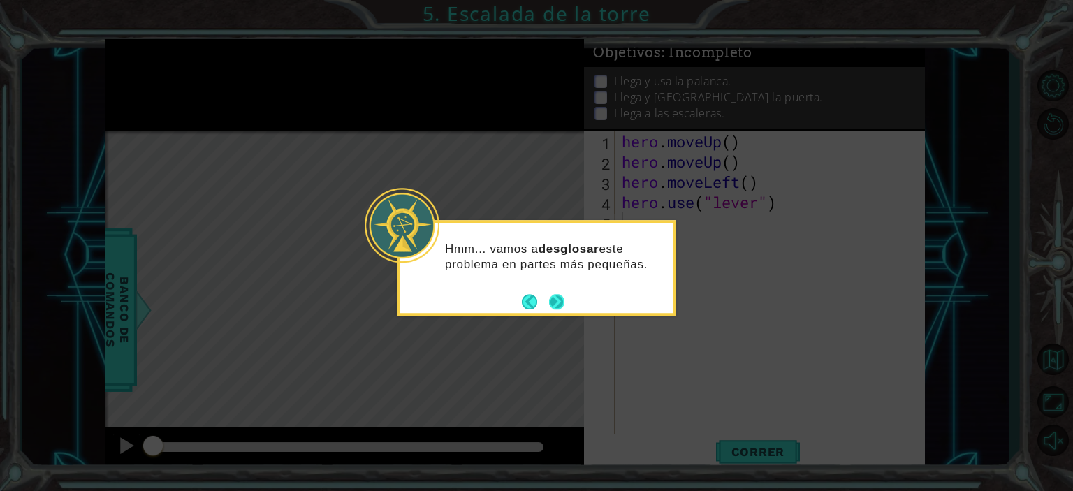
click at [559, 301] on button "Next" at bounding box center [557, 302] width 22 height 22
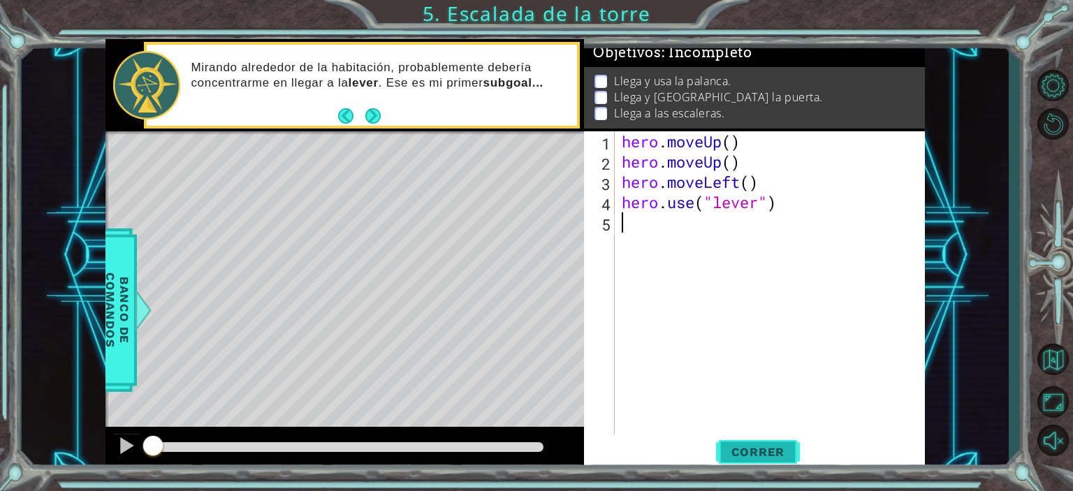
click at [751, 442] on button "Correr" at bounding box center [758, 451] width 84 height 34
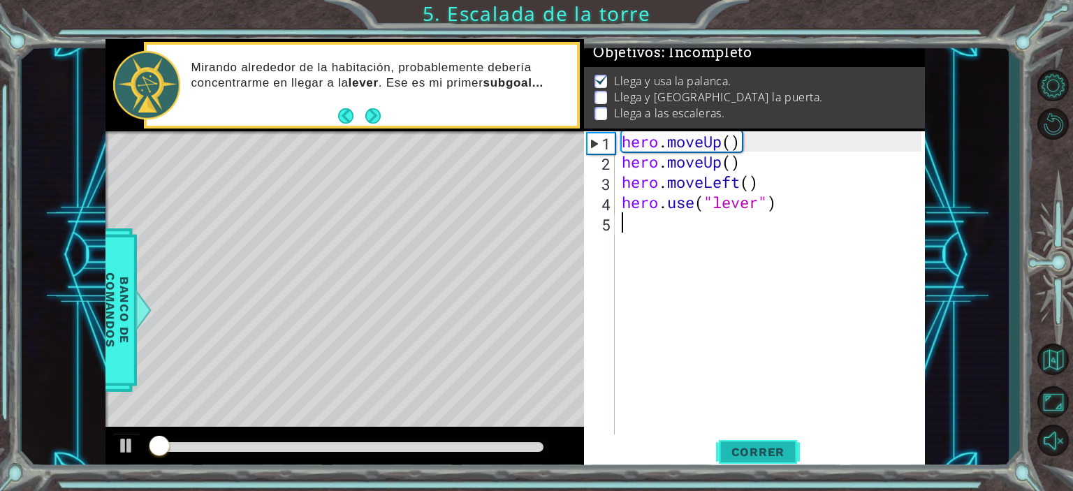
scroll to position [8, 0]
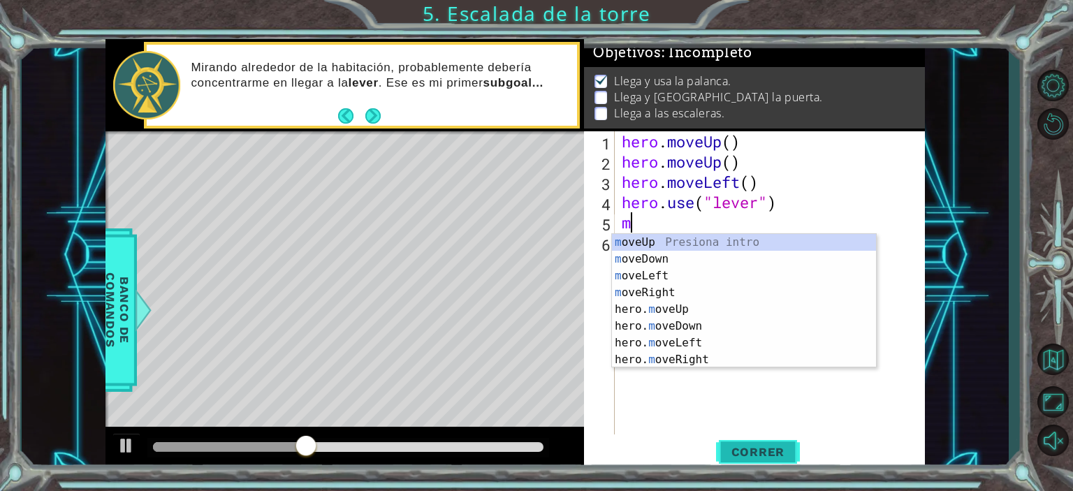
type textarea "mo"
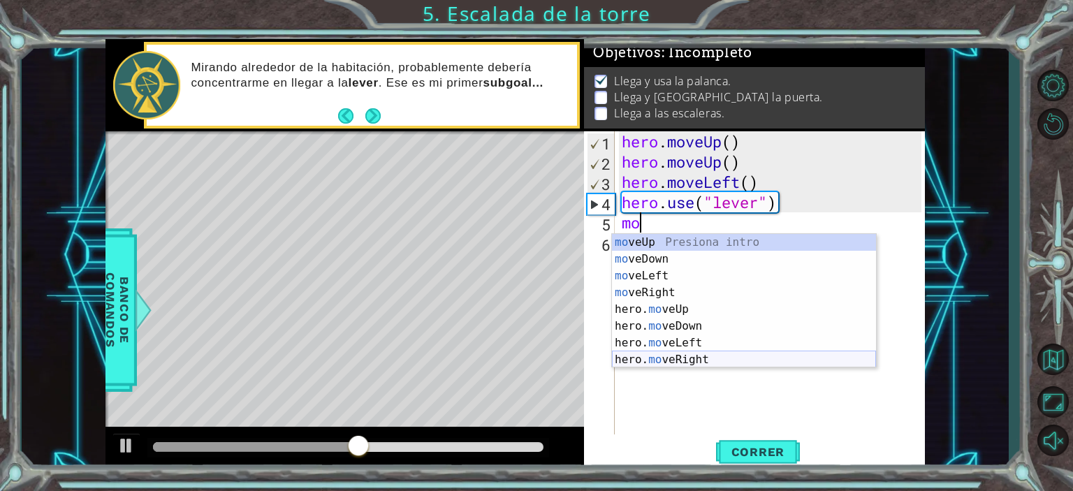
click at [695, 362] on div "mo veUp Presiona intro mo veDown Presiona intro mo veLeft Presiona intro mo veR…" at bounding box center [744, 318] width 264 height 168
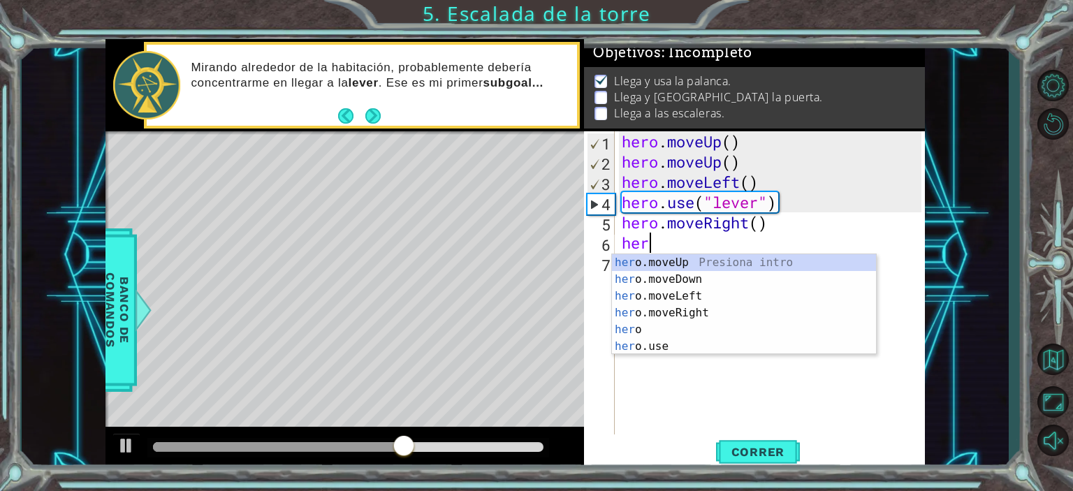
type textarea "her"
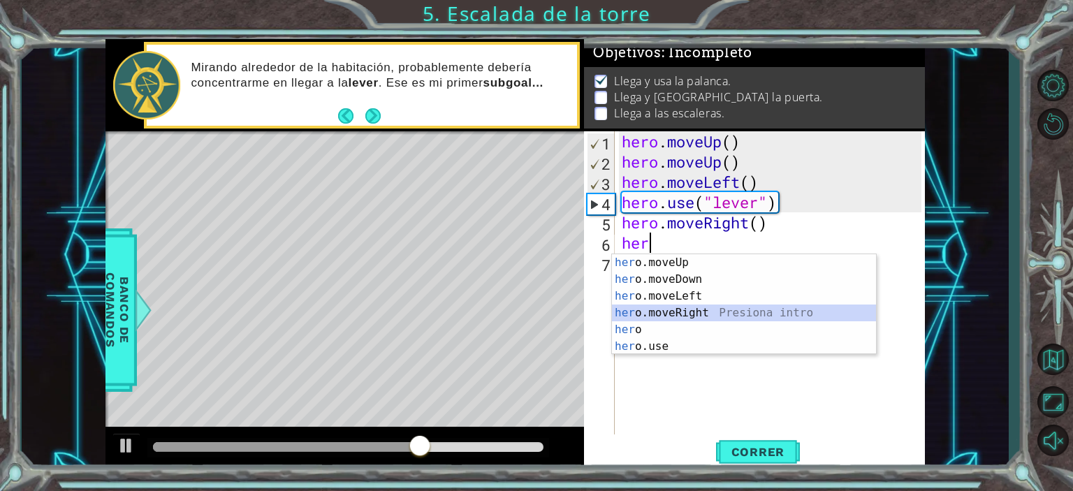
click at [693, 314] on div "her o.moveUp Presiona intro her o.moveDown Presiona intro her o.moveLeft Presio…" at bounding box center [744, 321] width 264 height 134
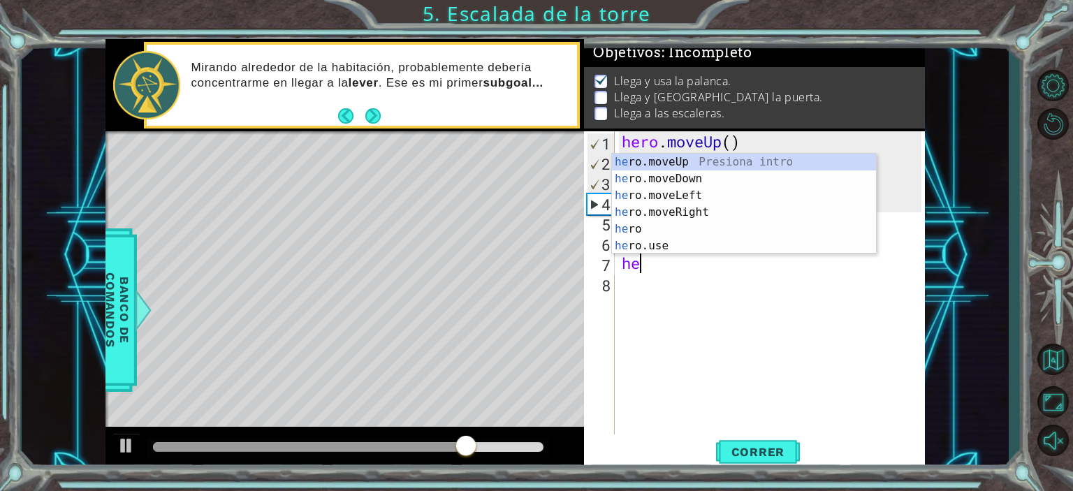
type textarea "her"
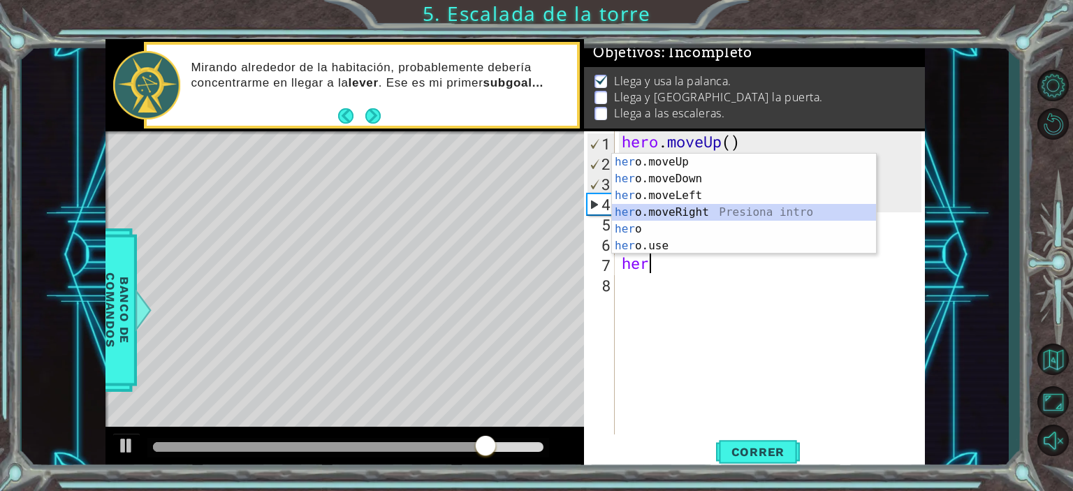
click at [704, 207] on div "her o.moveUp Presiona intro her o.moveDown Presiona intro her o.moveLeft Presio…" at bounding box center [744, 221] width 264 height 134
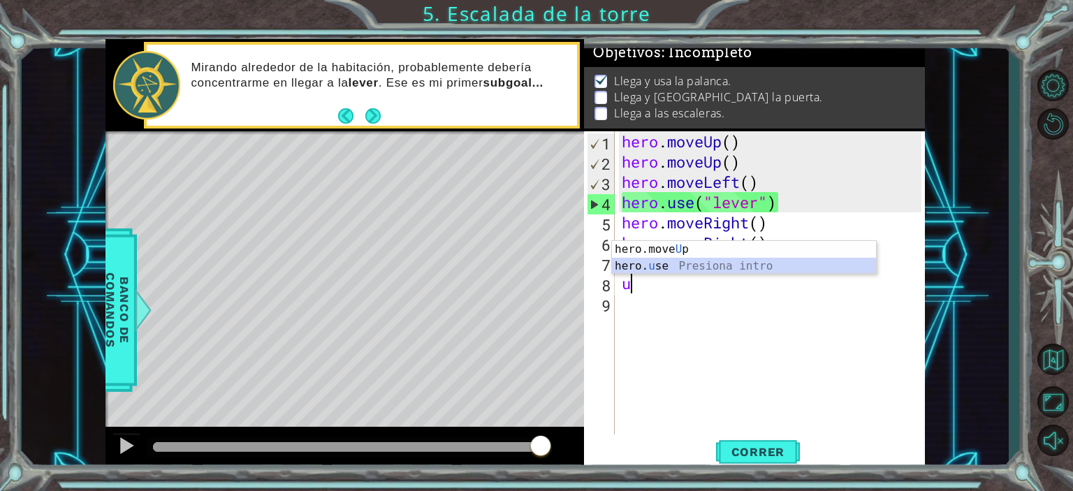
click at [684, 262] on div "hero.move U p Presiona intro hero. u se Presiona intro" at bounding box center [744, 274] width 264 height 67
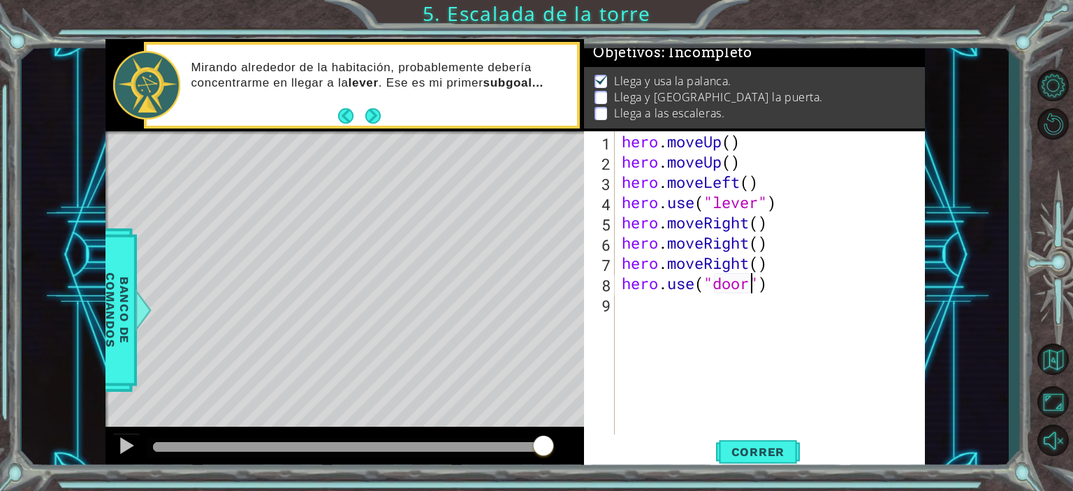
scroll to position [0, 6]
type textarea "hero.use("door")"
click at [767, 446] on span "Correr" at bounding box center [758, 452] width 82 height 14
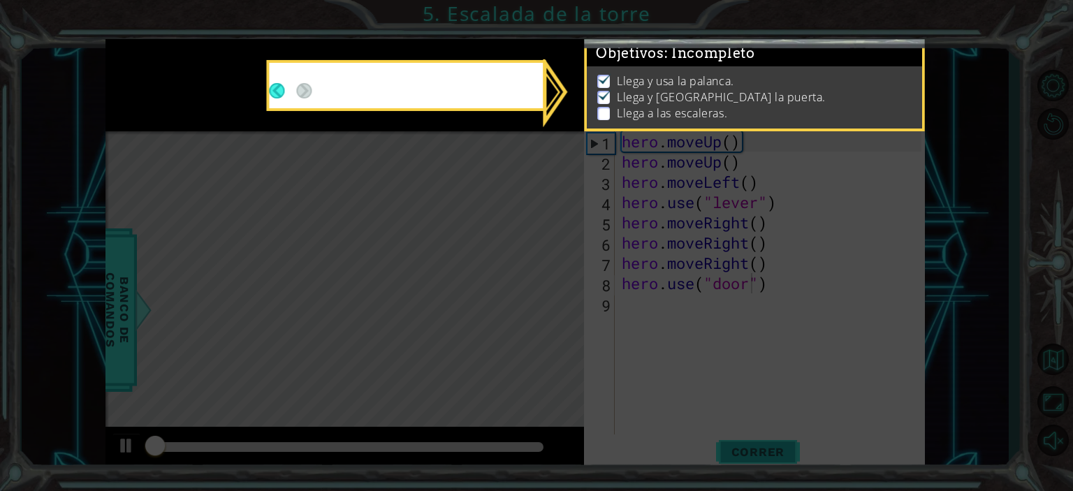
scroll to position [8, 0]
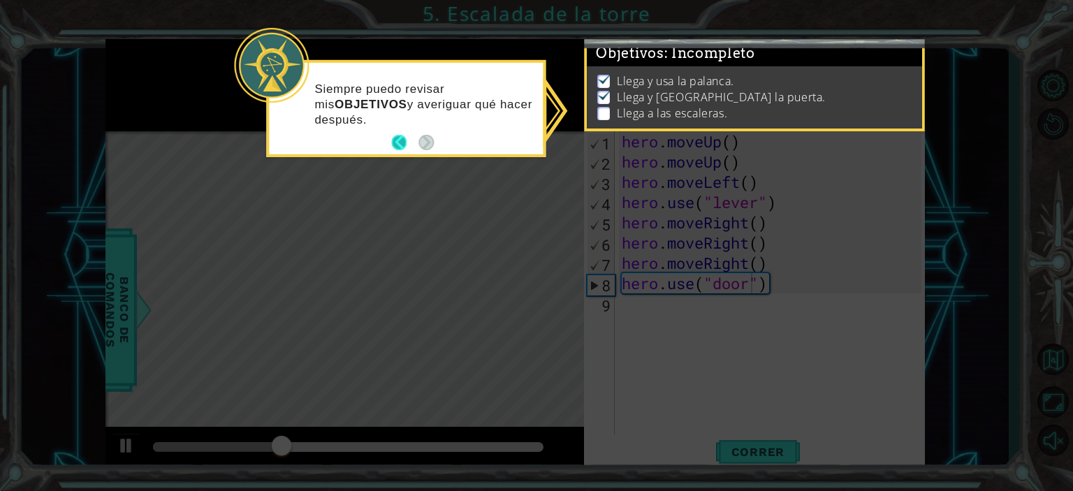
click at [399, 137] on button "Back" at bounding box center [404, 142] width 27 height 15
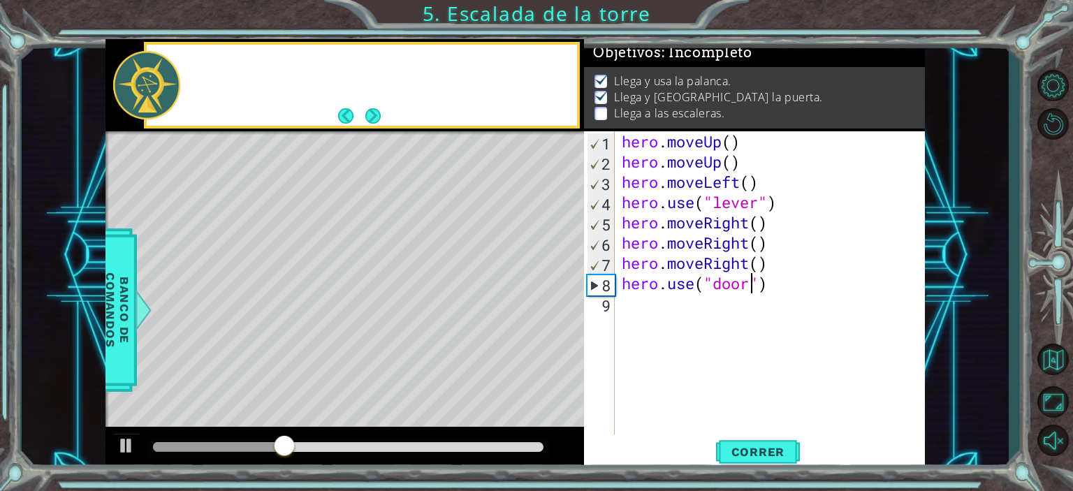
scroll to position [6, 0]
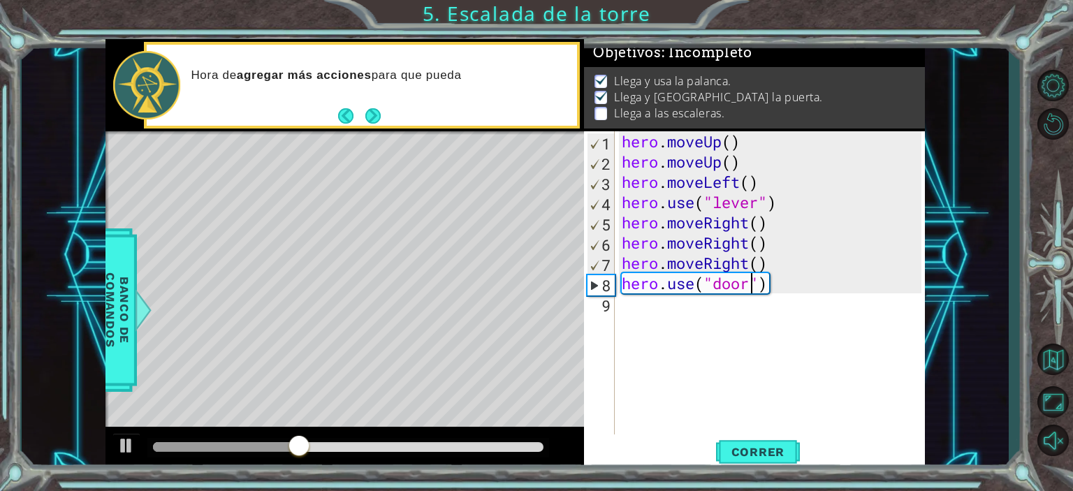
click at [676, 304] on div "hero . moveUp ( ) hero . moveUp ( ) hero . moveLeft ( ) hero . use ( "lever" ) …" at bounding box center [773, 303] width 309 height 344
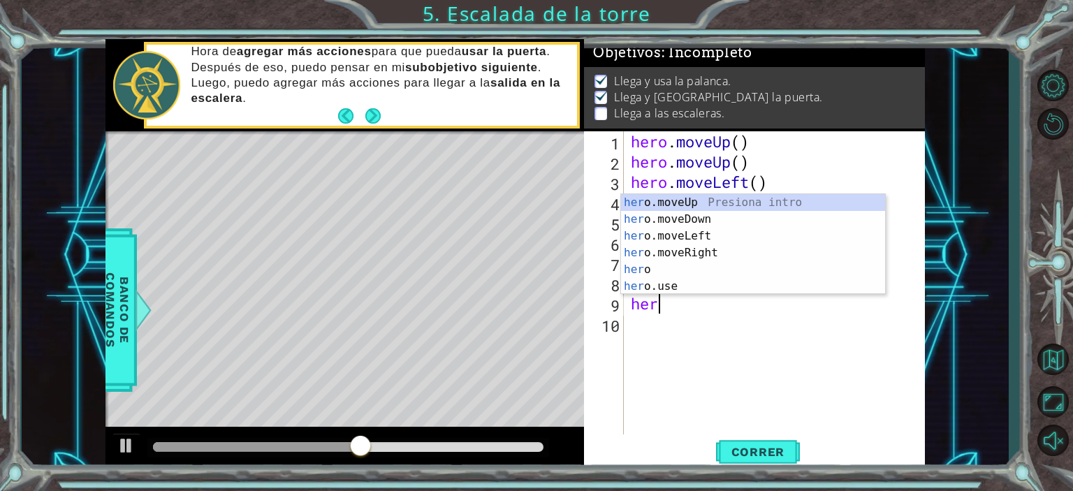
scroll to position [0, 0]
type textarea "hero"
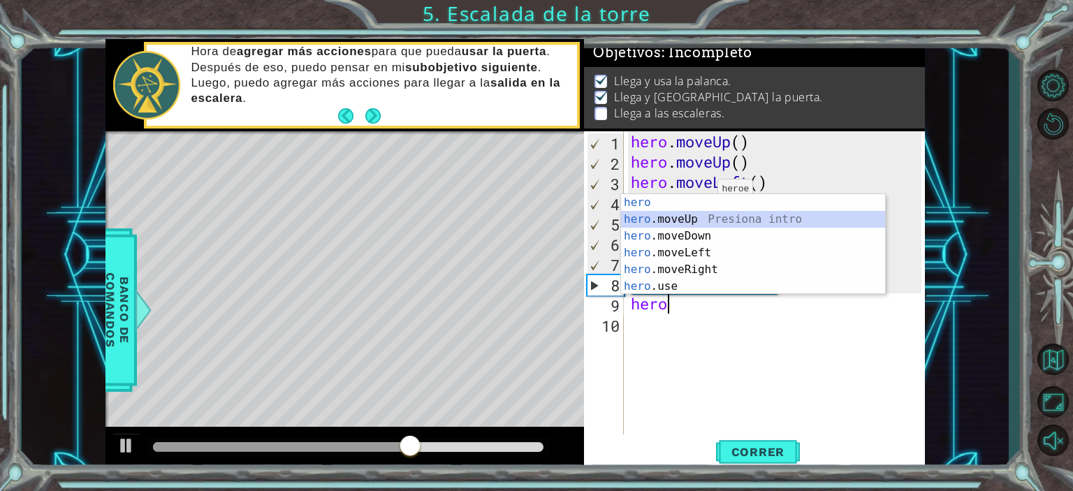
click at [722, 225] on div "hero Presiona intro hero .moveUp Presiona intro hero .moveDown Presiona intro h…" at bounding box center [753, 261] width 264 height 134
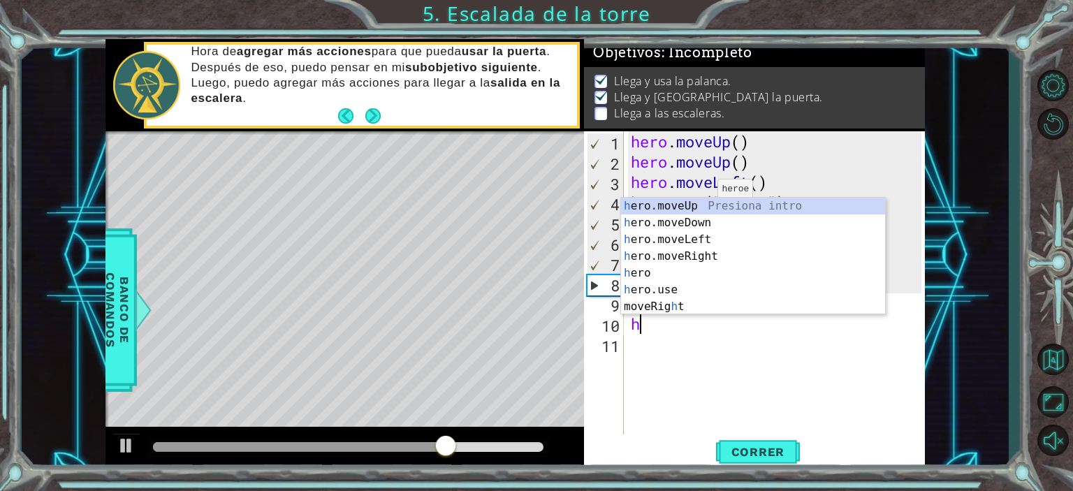
type textarea "her"
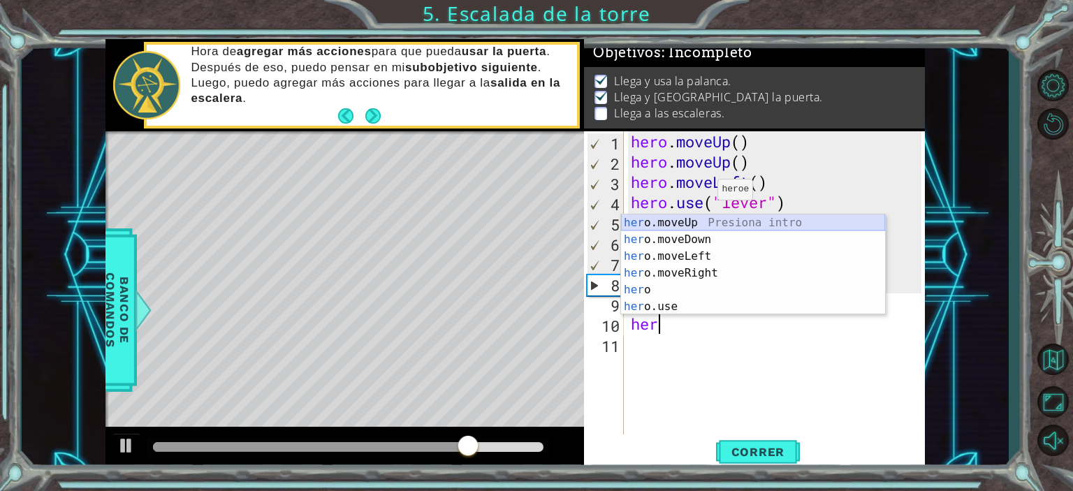
click at [723, 221] on div "her o.moveUp Presiona intro her o.moveDown Presiona intro her o.moveLeft Presio…" at bounding box center [753, 281] width 264 height 134
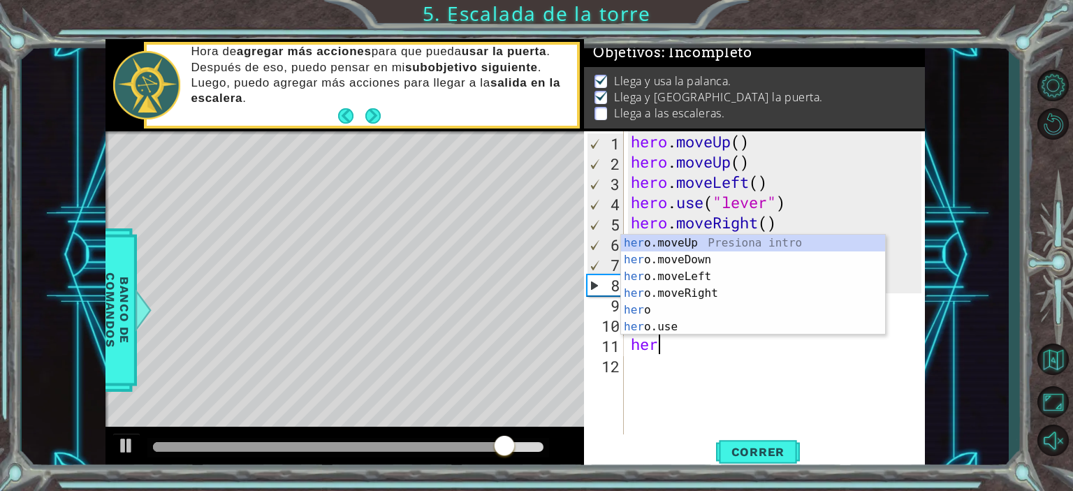
type textarea "hero"
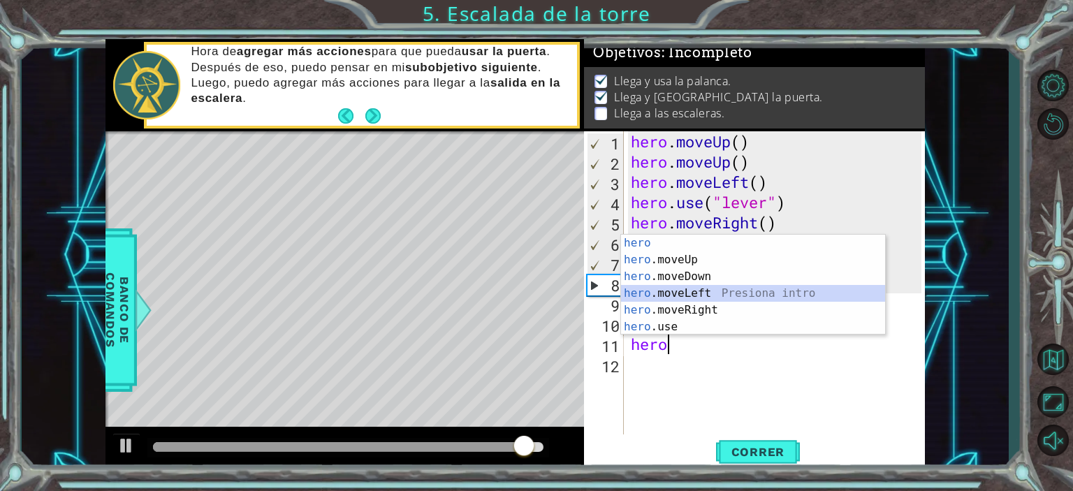
click at [706, 286] on div "hero Presiona intro hero .moveUp Presiona intro hero .moveDown Presiona intro h…" at bounding box center [753, 302] width 264 height 134
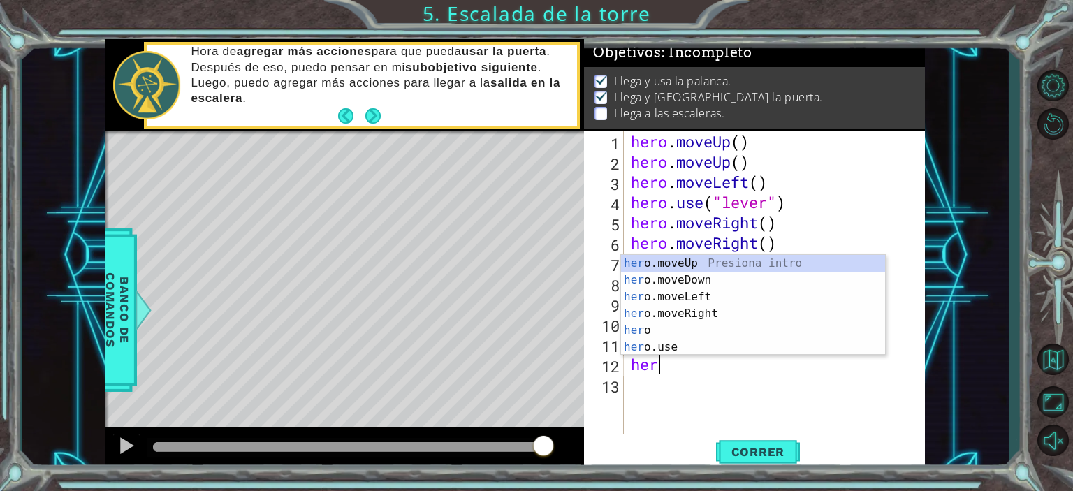
type textarea "hero"
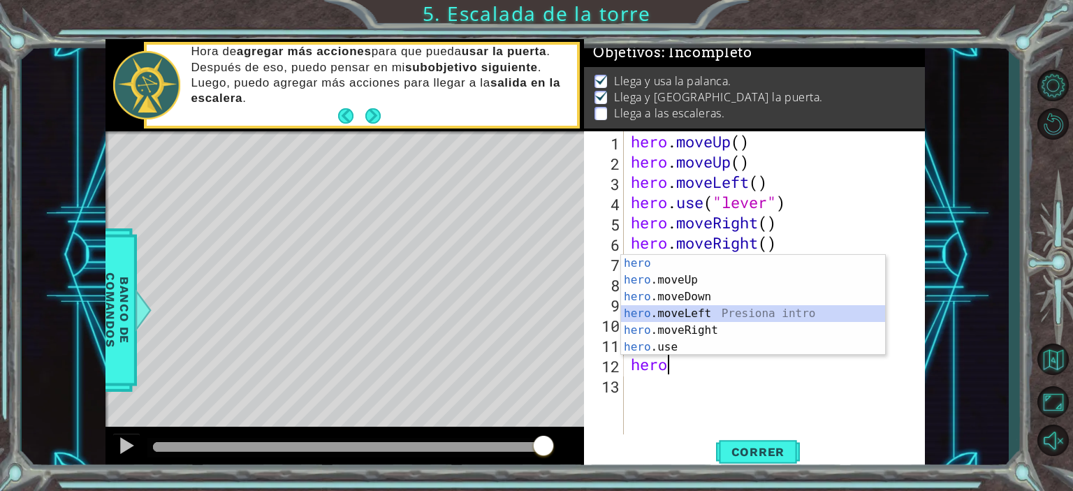
click at [707, 311] on div "hero Presiona intro hero .moveUp Presiona intro hero .moveDown Presiona intro h…" at bounding box center [753, 322] width 264 height 134
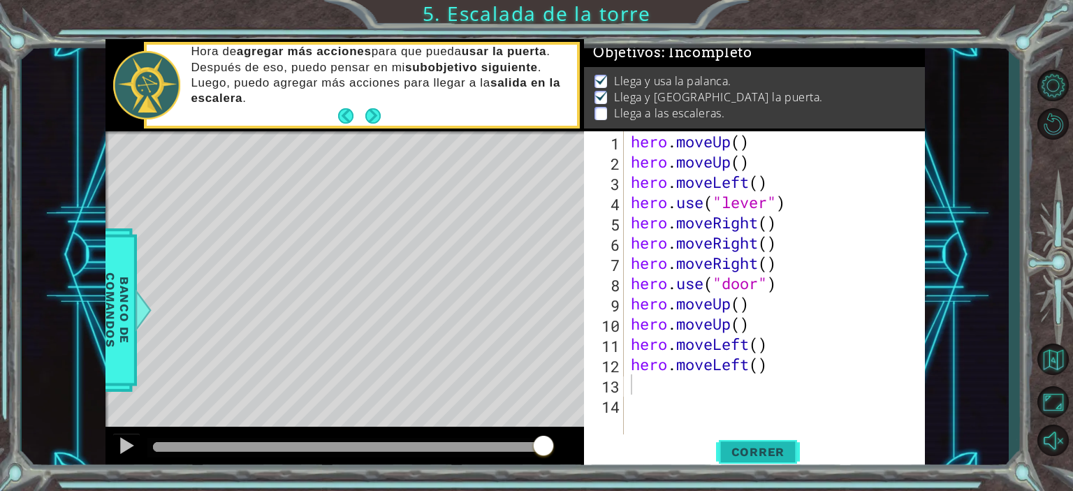
click at [740, 440] on button "Correr" at bounding box center [758, 451] width 84 height 34
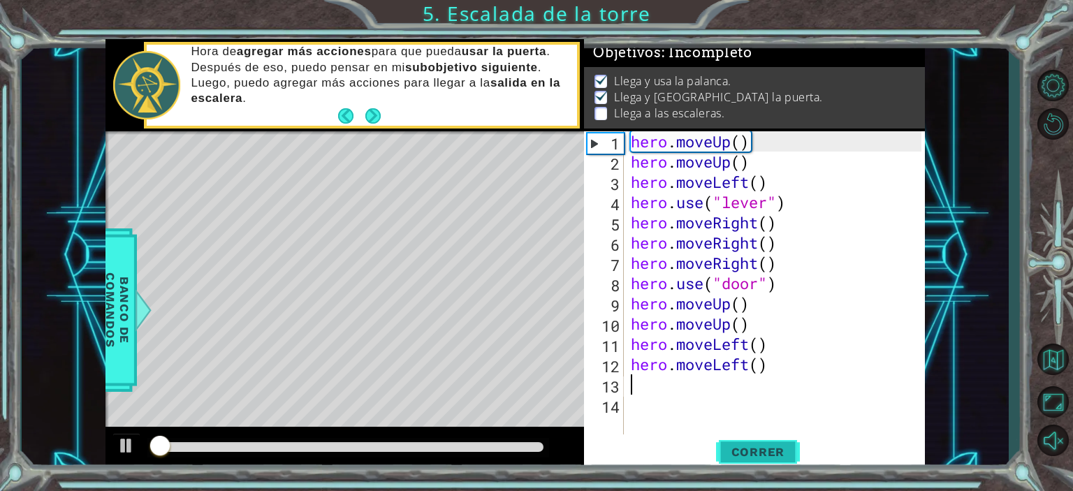
scroll to position [8, 0]
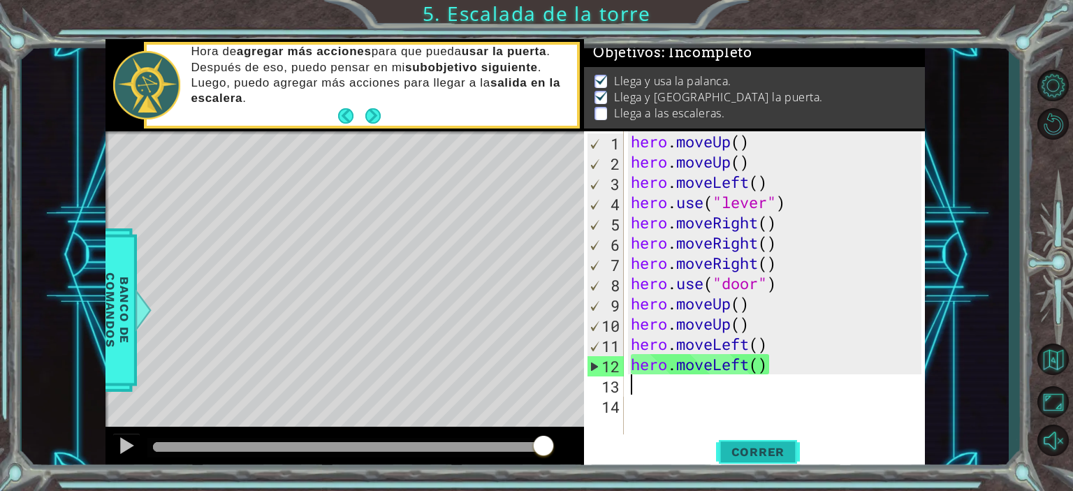
type textarea "he"
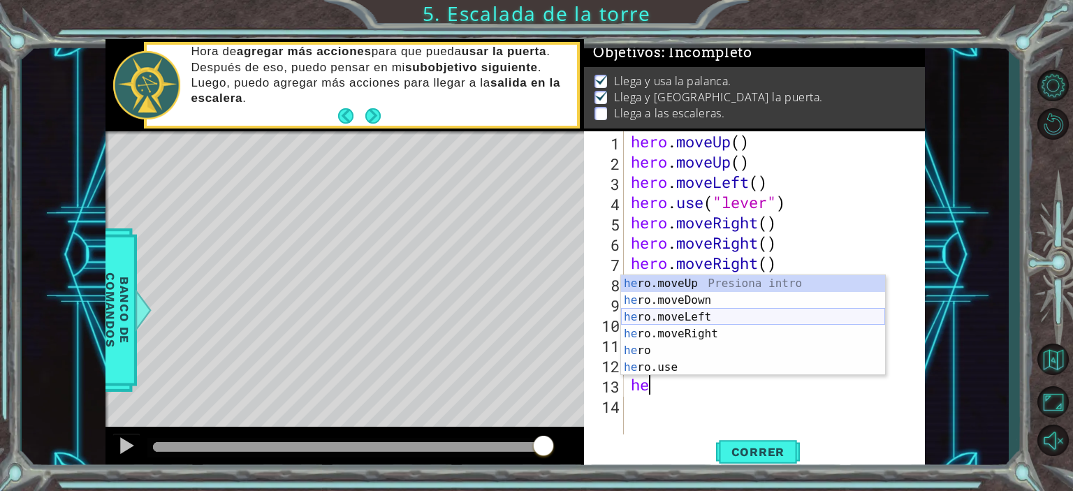
click at [732, 314] on div "he ro.moveUp Presiona intro he ro.moveDown Presiona intro he ro.moveLeft Presio…" at bounding box center [753, 342] width 264 height 134
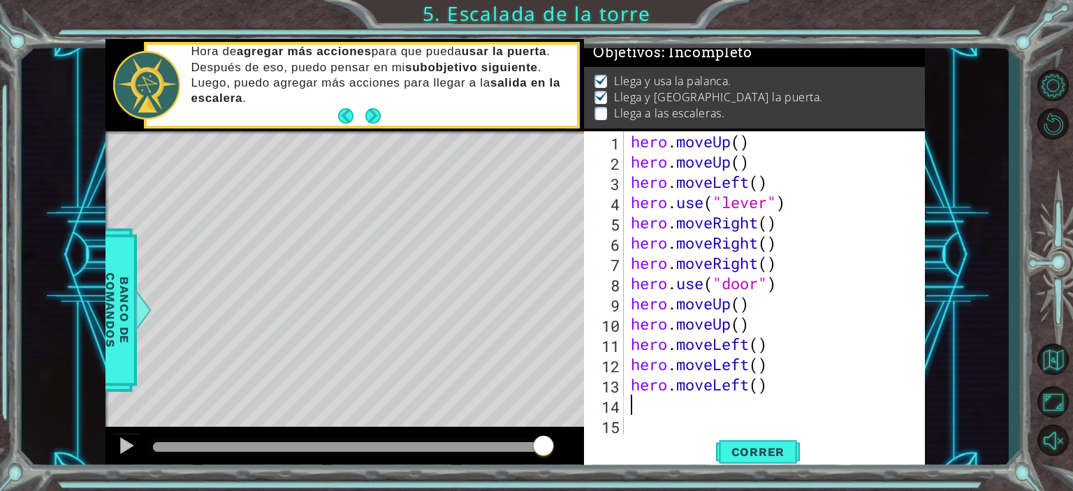
type textarea "hero.moveLeft()"
click at [721, 417] on div "hero . moveUp ( ) hero . moveUp ( ) hero . moveLeft ( ) hero . use ( "lever" ) …" at bounding box center [778, 303] width 300 height 344
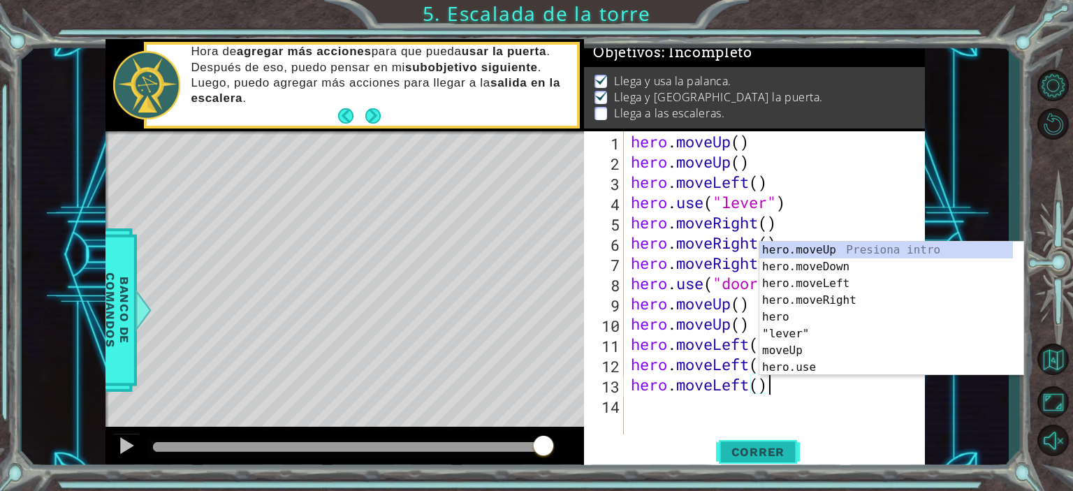
type textarea "hero.moveLeft()"
click at [763, 449] on span "Correr" at bounding box center [758, 452] width 82 height 14
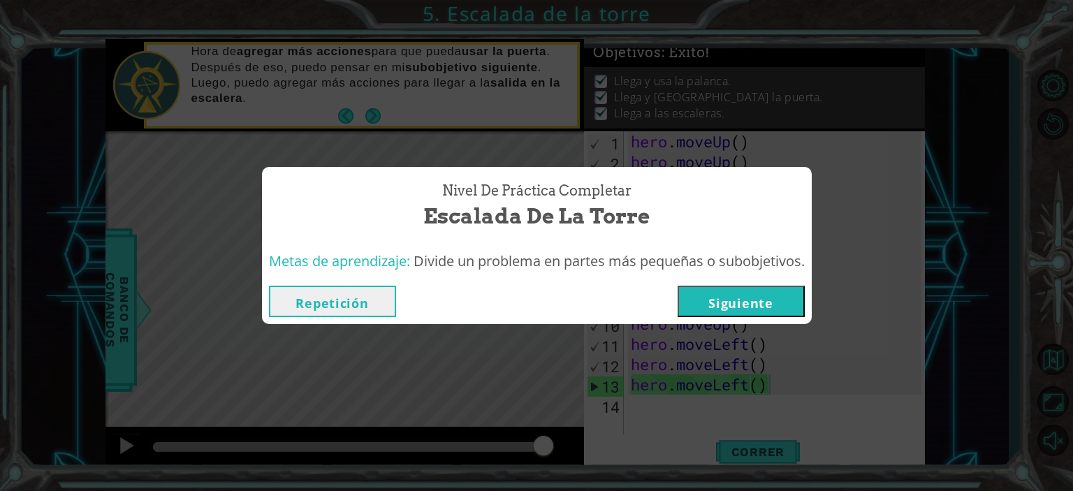
click at [777, 308] on button "Siguiente" at bounding box center [740, 301] width 127 height 31
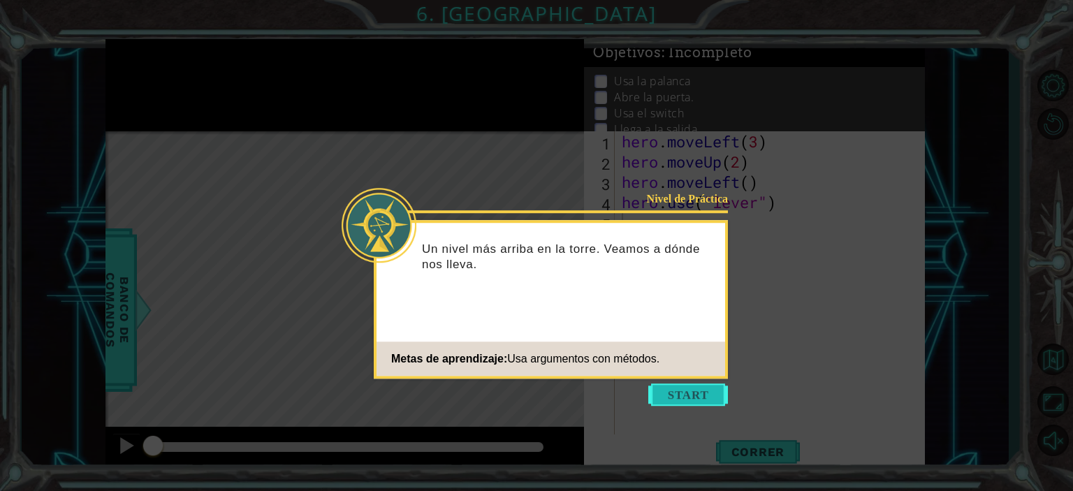
click at [705, 395] on button "Start" at bounding box center [688, 394] width 80 height 22
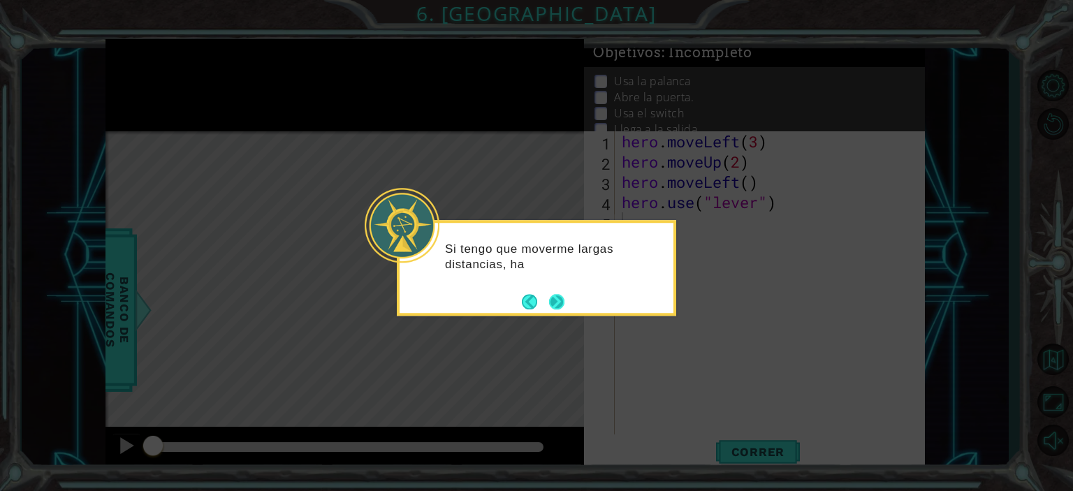
click at [561, 297] on button "Next" at bounding box center [556, 301] width 15 height 15
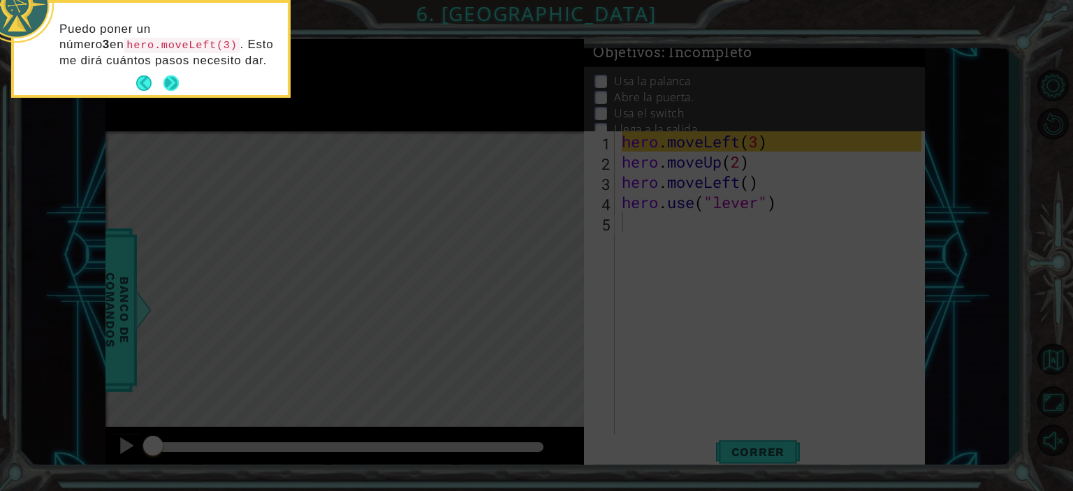
click at [170, 81] on button "Next" at bounding box center [170, 82] width 15 height 15
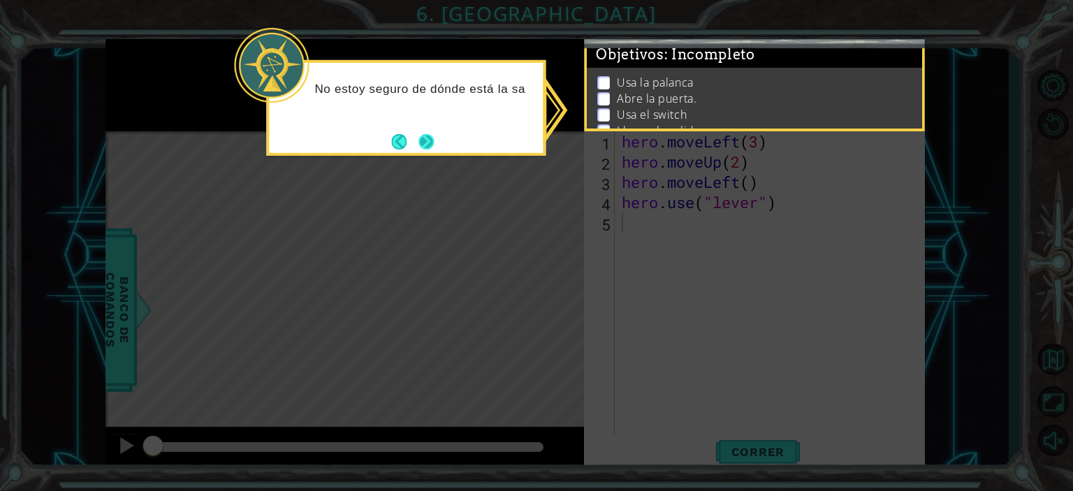
click at [428, 148] on button "Next" at bounding box center [425, 141] width 15 height 15
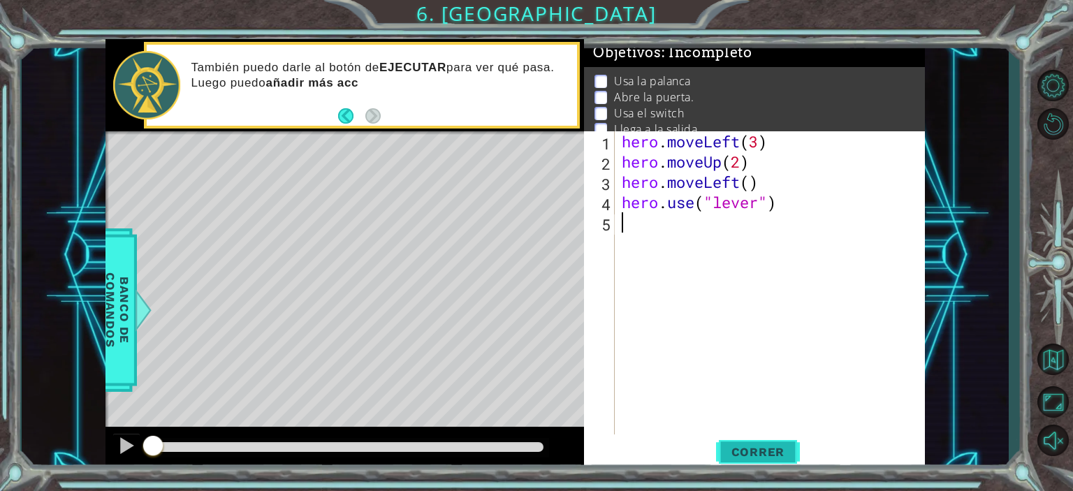
click at [743, 449] on span "Correr" at bounding box center [758, 452] width 82 height 14
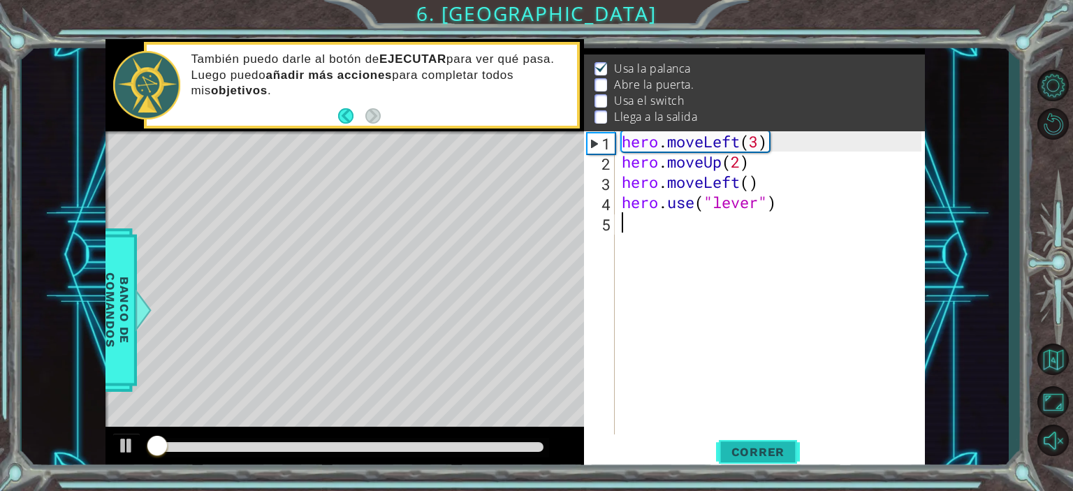
scroll to position [15, 0]
click at [743, 449] on span "Correr" at bounding box center [758, 452] width 82 height 14
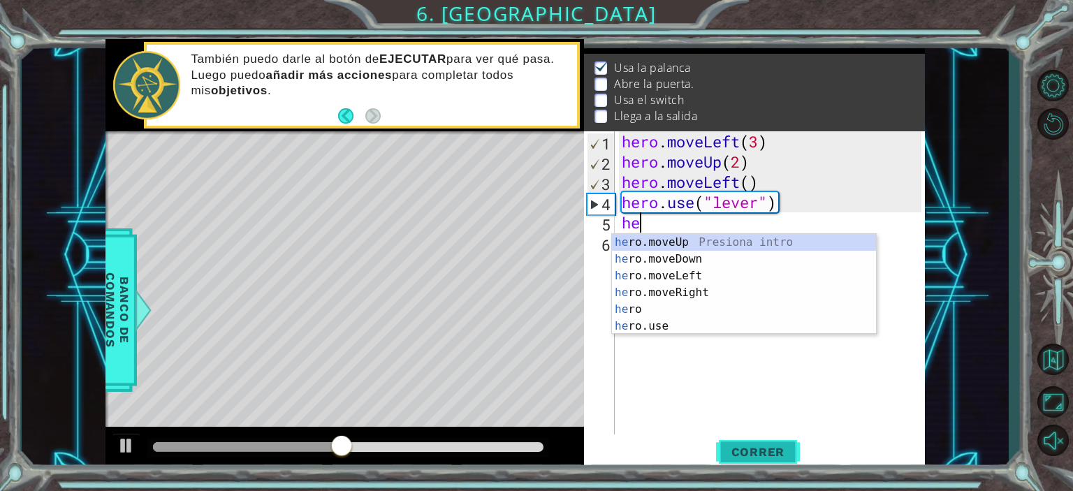
scroll to position [0, 0]
click at [726, 273] on div "her o.moveUp Presiona intro her o.moveDown Presiona intro her o.moveLeft Presio…" at bounding box center [744, 301] width 264 height 134
type textarea "hero.moveLeft(1)"
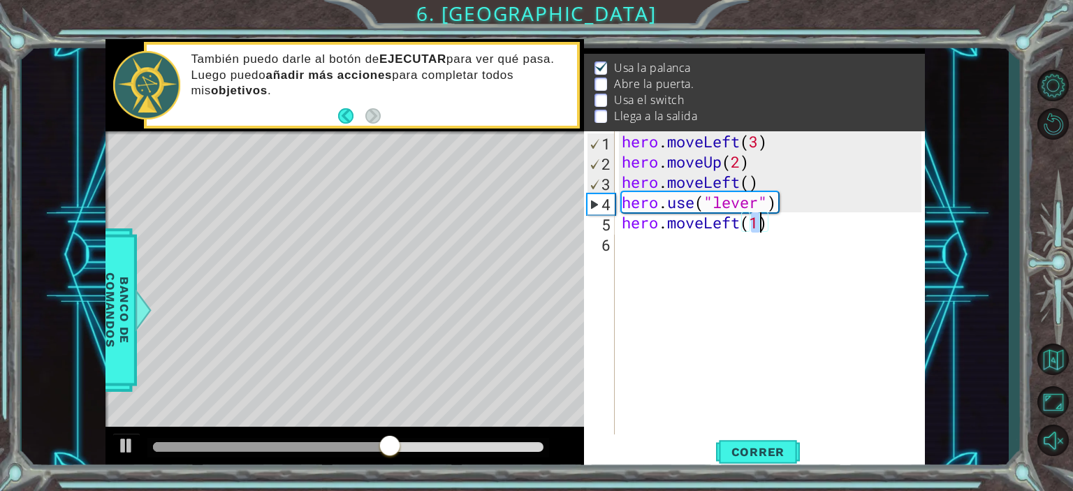
click at [763, 240] on div "hero . moveLeft ( 3 ) hero . moveUp ( 2 ) hero . moveLeft ( ) hero . use ( "lev…" at bounding box center [773, 303] width 309 height 344
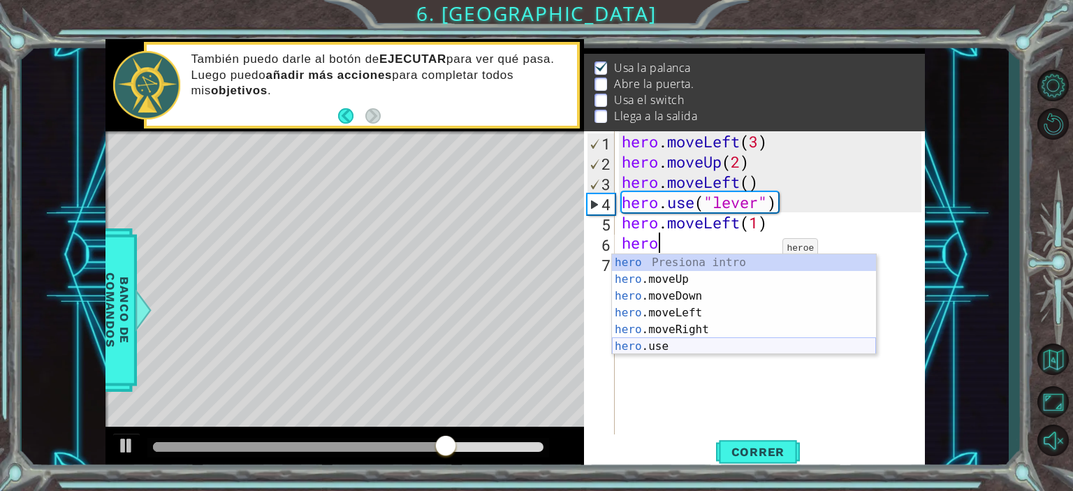
click at [723, 348] on div "hero Presiona intro hero .moveUp Presiona intro hero .moveDown Presiona intro h…" at bounding box center [744, 321] width 264 height 134
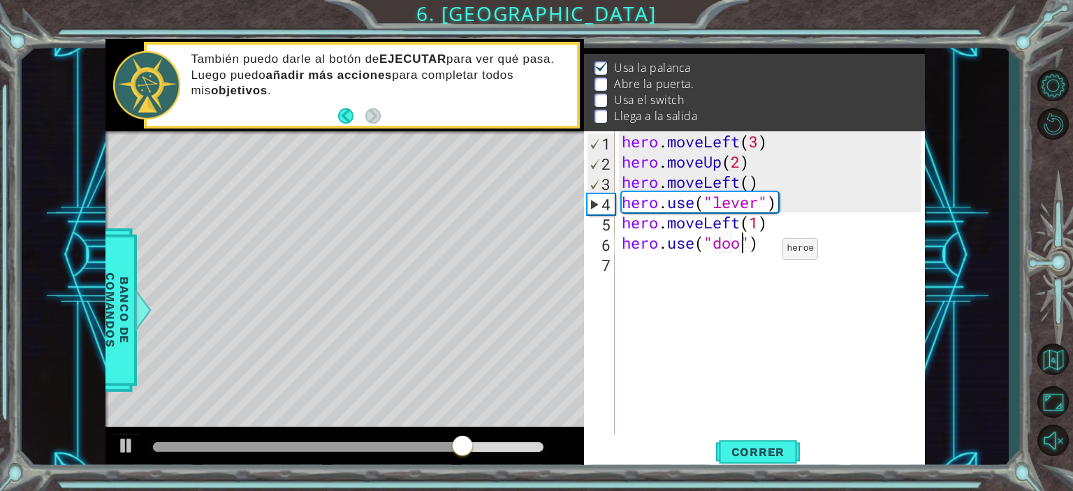
scroll to position [0, 6]
type textarea "hero.use("door")"
click at [745, 462] on button "Correr" at bounding box center [758, 451] width 84 height 34
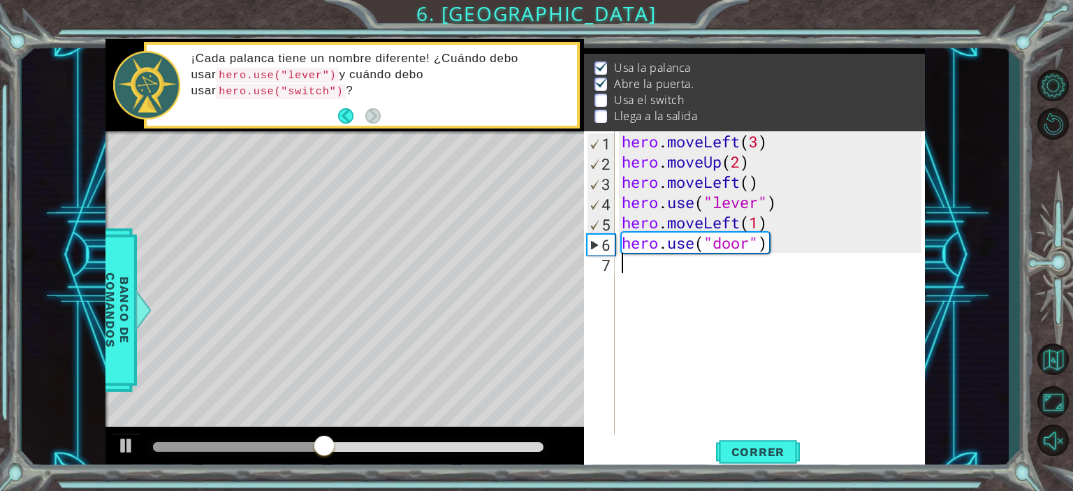
click at [684, 277] on div "hero . moveLeft ( 3 ) hero . moveUp ( 2 ) hero . moveLeft ( ) hero . use ( "lev…" at bounding box center [773, 303] width 309 height 344
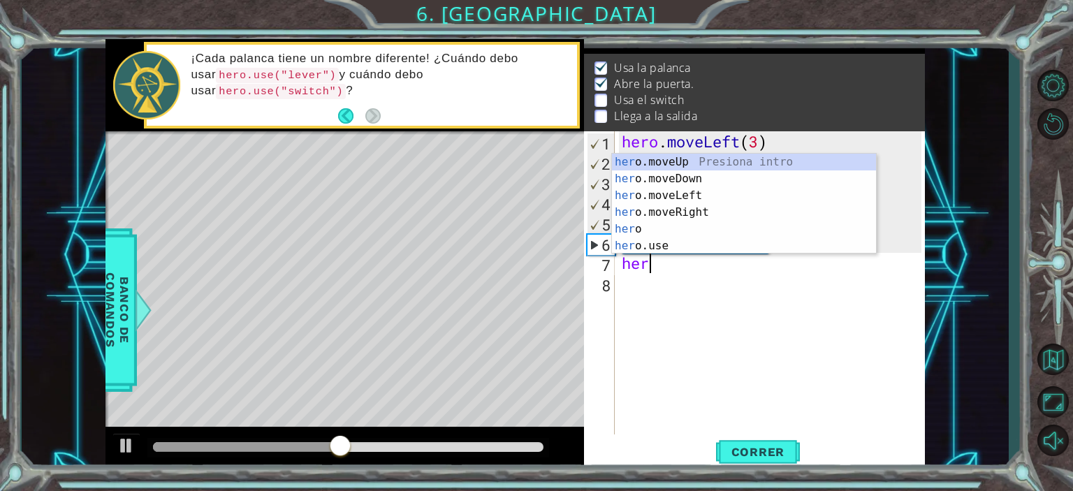
scroll to position [0, 0]
click at [716, 175] on div "hero Presiona intro hero .moveUp Presiona intro hero .moveDown Presiona intro h…" at bounding box center [744, 221] width 264 height 134
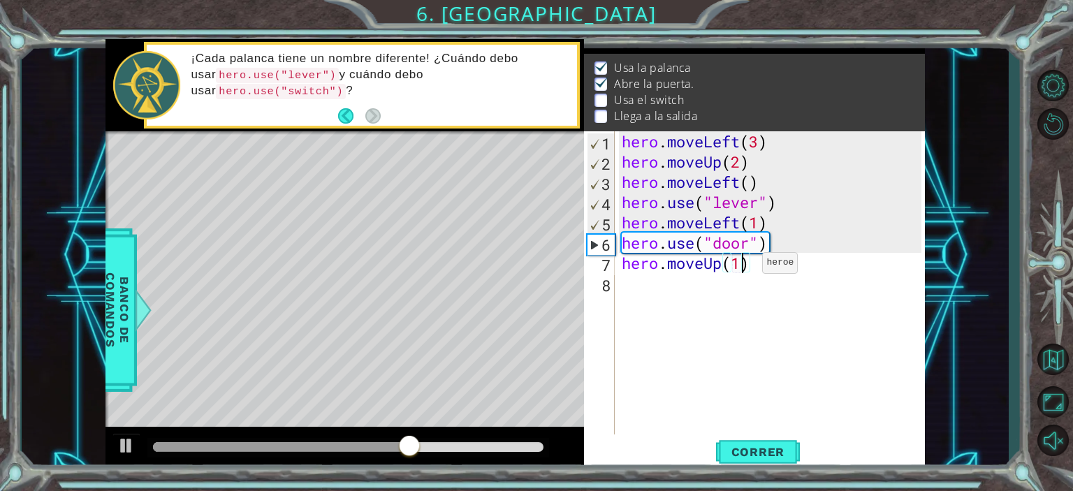
click at [741, 266] on div "hero . moveLeft ( 3 ) hero . moveUp ( 2 ) hero . moveLeft ( ) hero . use ( "lev…" at bounding box center [773, 303] width 309 height 344
type textarea "hero.moveUp(2)"
click at [740, 291] on div "hero . moveLeft ( 3 ) hero . moveUp ( 2 ) hero . moveLeft ( ) hero . use ( "lev…" at bounding box center [773, 303] width 309 height 344
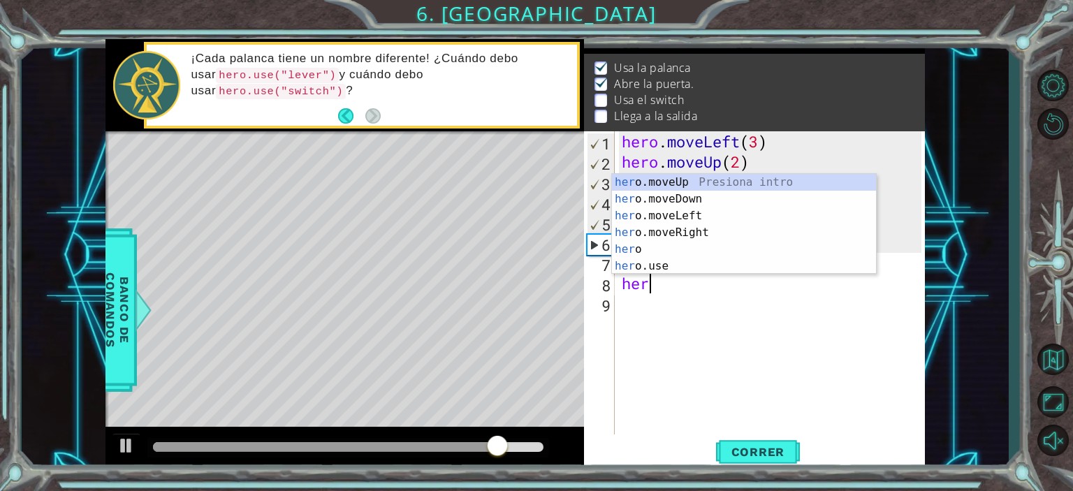
scroll to position [0, 0]
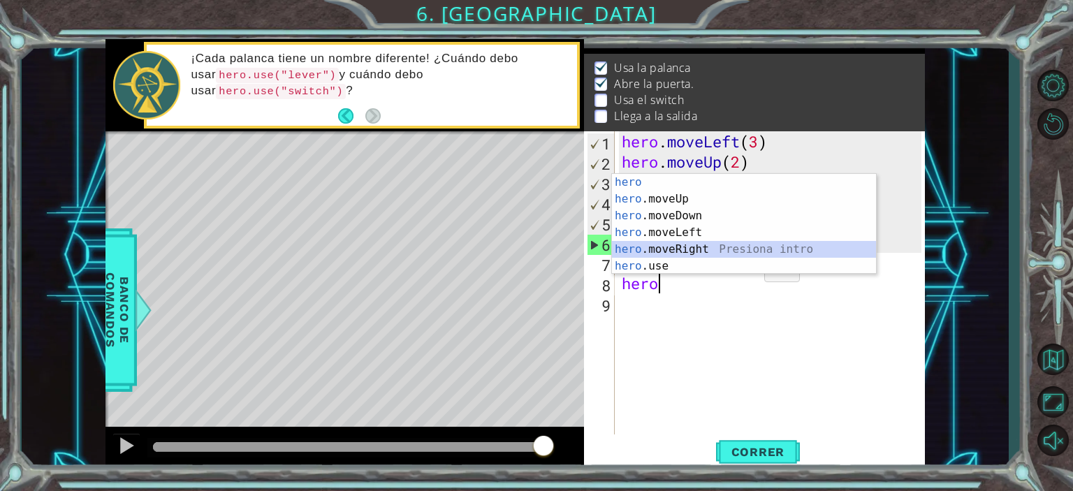
click at [743, 246] on div "hero Presiona intro hero .moveUp Presiona intro hero .moveDown Presiona intro h…" at bounding box center [744, 241] width 264 height 134
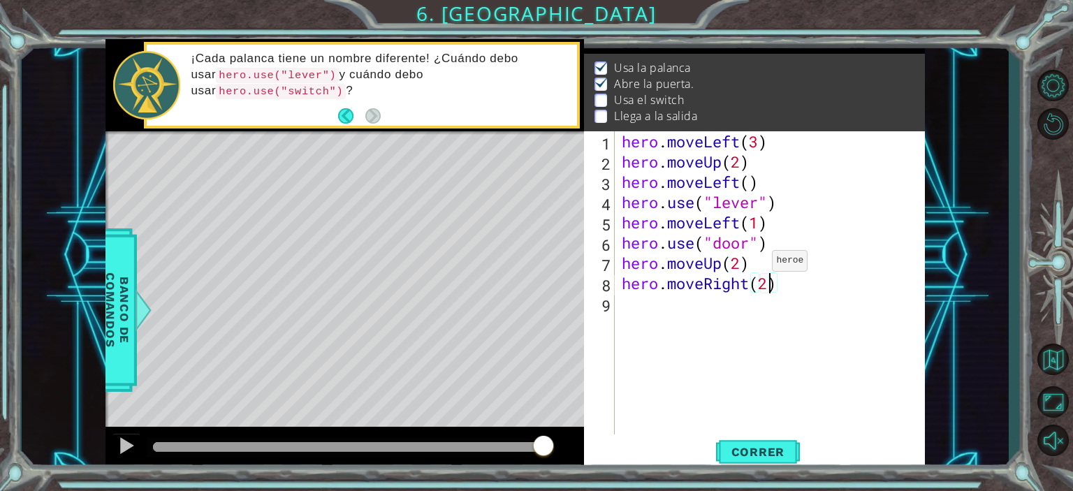
scroll to position [0, 6]
type textarea "hero.moveRight(2)"
click at [760, 457] on span "Correr" at bounding box center [758, 452] width 82 height 14
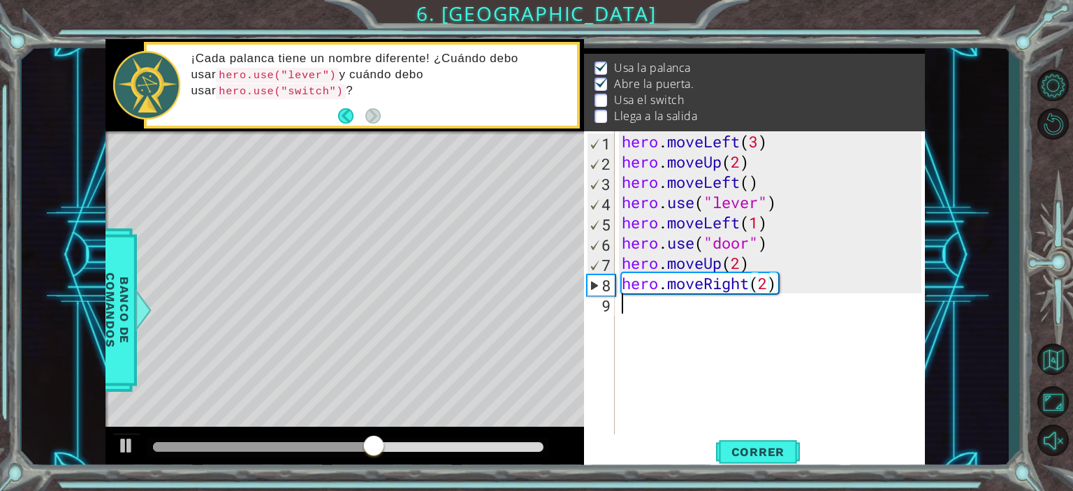
click at [770, 324] on div "hero . moveLeft ( 3 ) hero . moveUp ( 2 ) hero . moveLeft ( ) hero . use ( "lev…" at bounding box center [773, 303] width 309 height 344
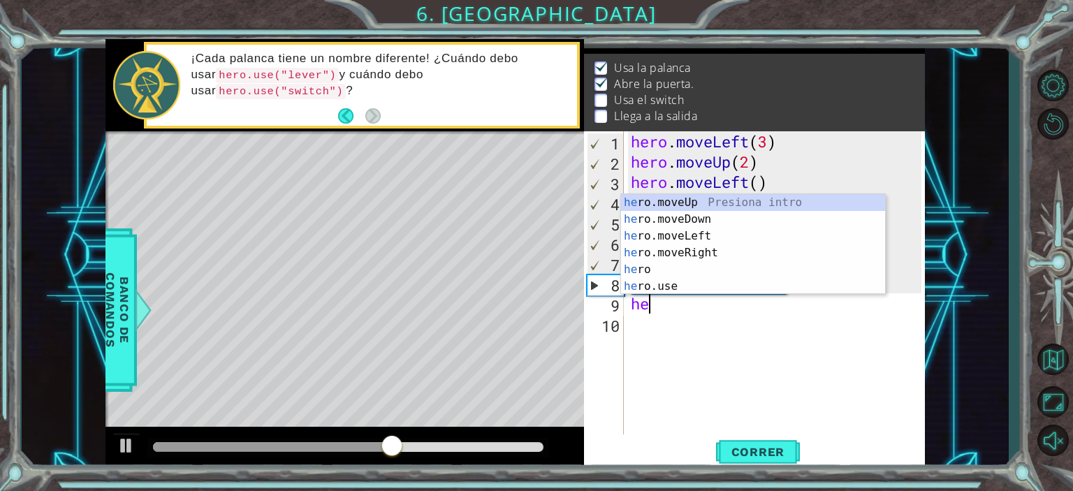
scroll to position [0, 0]
type textarea "hero"
click at [770, 323] on div "hero . moveLeft ( 3 ) hero . moveUp ( 2 ) hero . moveLeft ( ) hero . use ( "lev…" at bounding box center [778, 303] width 300 height 344
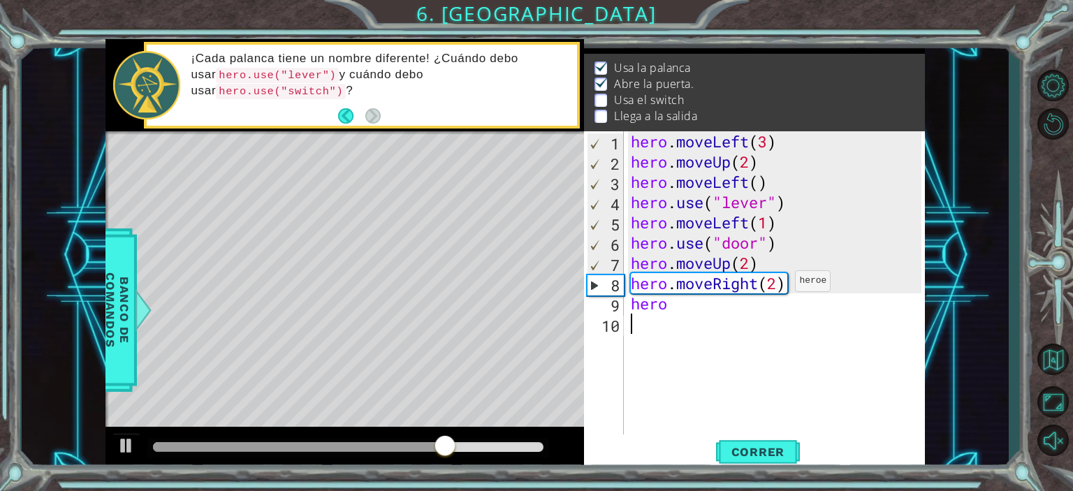
click at [781, 285] on div "hero . moveLeft ( 3 ) hero . moveUp ( 2 ) hero . moveLeft ( ) hero . use ( "lev…" at bounding box center [778, 303] width 300 height 344
click at [735, 312] on div "hero . moveLeft ( 3 ) hero . moveUp ( 2 ) hero . moveLeft ( ) hero . use ( "lev…" at bounding box center [778, 303] width 300 height 344
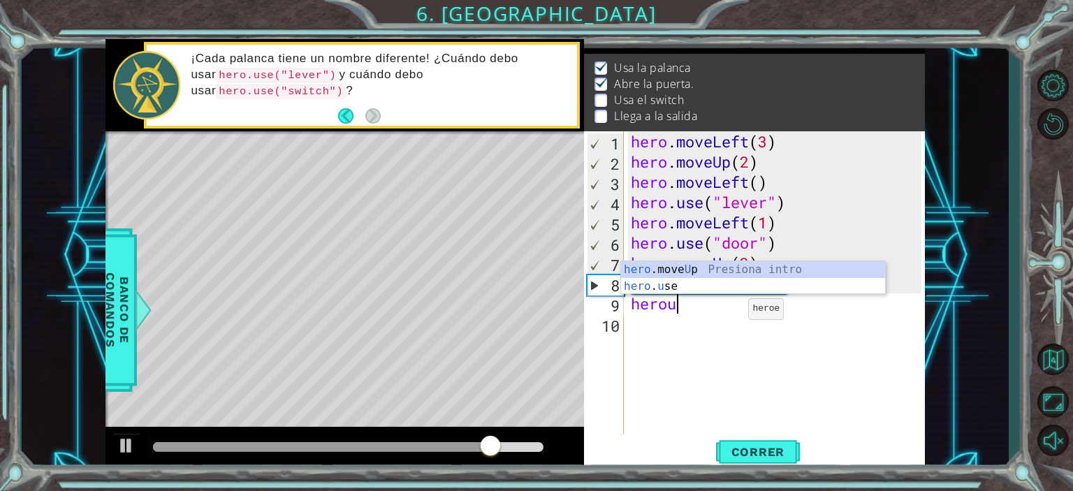
scroll to position [0, 1]
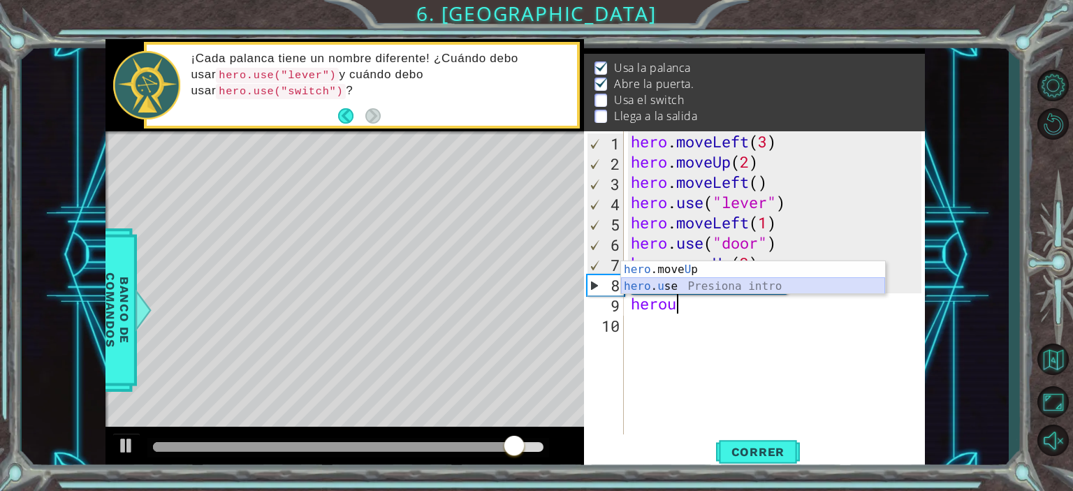
click at [690, 280] on div "hero .move U p Presiona intro hero . u se Presiona intro" at bounding box center [753, 294] width 264 height 67
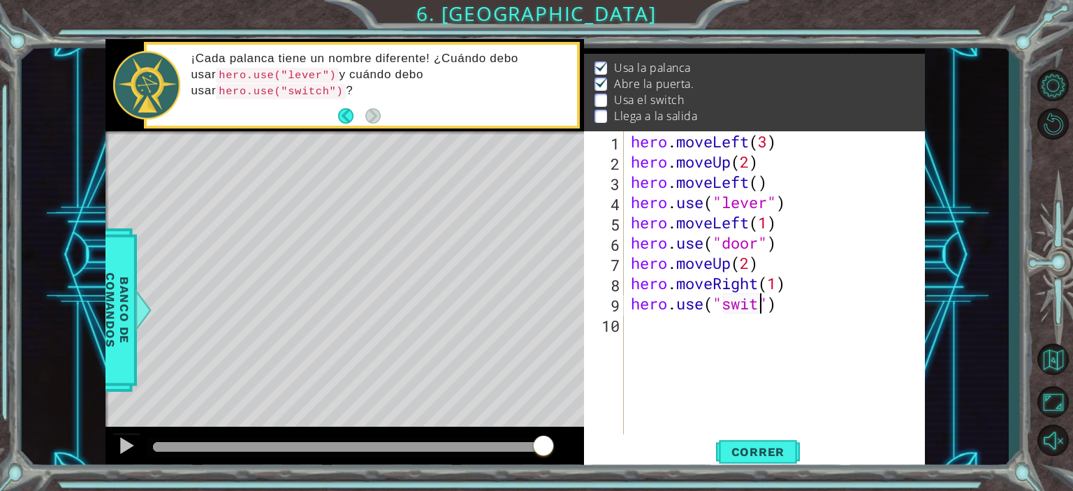
scroll to position [0, 6]
click at [761, 445] on span "Correr" at bounding box center [758, 452] width 82 height 14
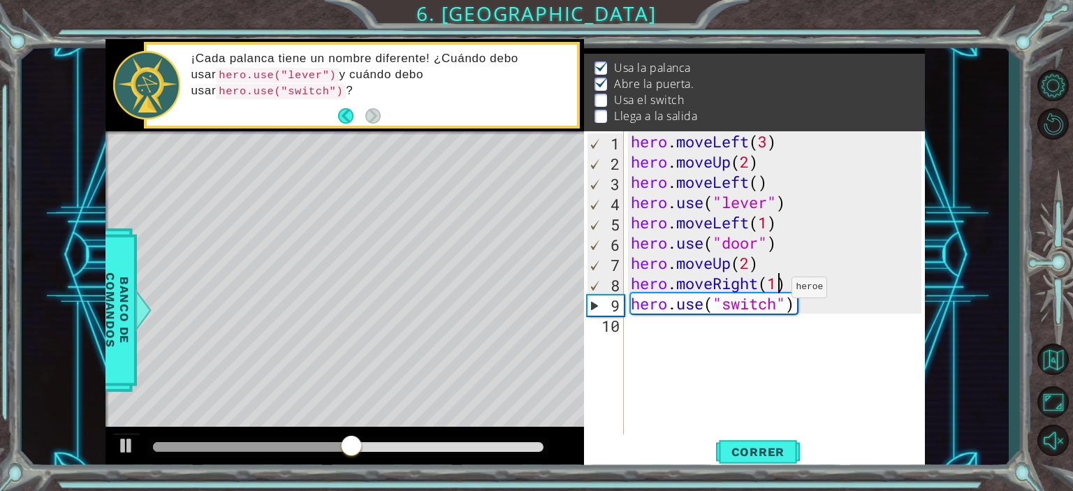
click at [779, 290] on div "hero . moveLeft ( 3 ) hero . moveUp ( 2 ) hero . moveLeft ( ) hero . use ( "lev…" at bounding box center [778, 303] width 300 height 344
type textarea "hero.moveRight(2)"
click at [659, 332] on div "hero . moveLeft ( 3 ) hero . moveUp ( 2 ) hero . moveLeft ( ) hero . use ( "lev…" at bounding box center [778, 303] width 300 height 344
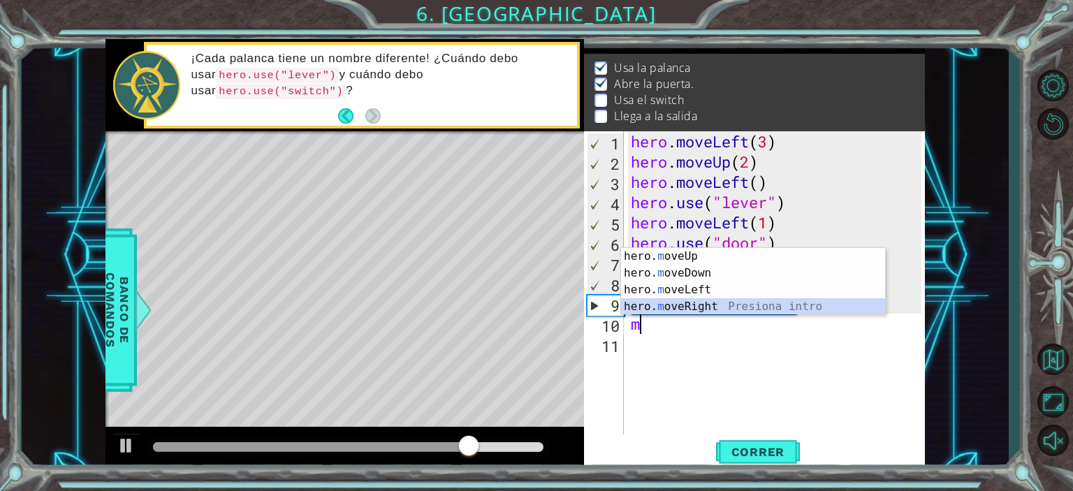
click at [665, 308] on div "hero. m oveUp Presiona intro hero. m oveDown Presiona intro hero. m oveLeft Pre…" at bounding box center [753, 298] width 264 height 101
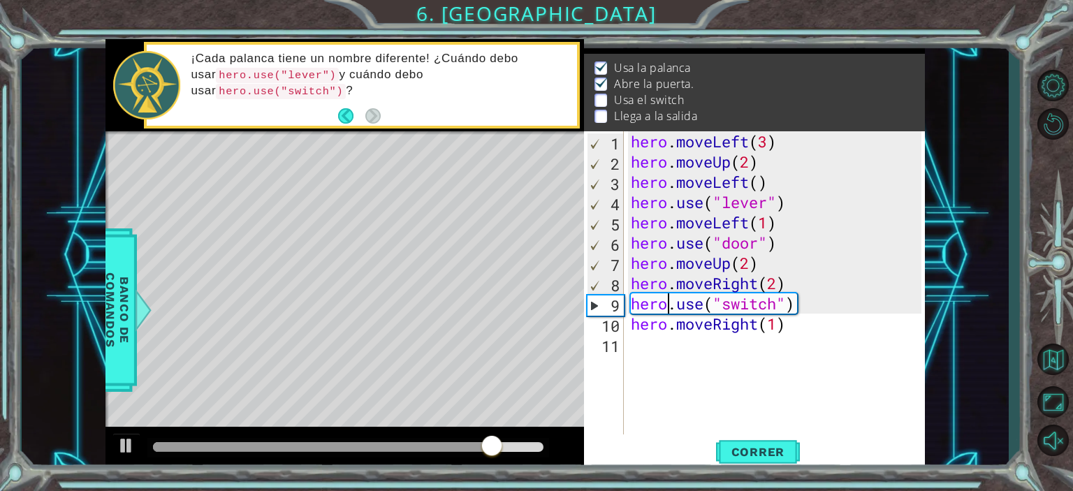
click at [665, 308] on div "hero . moveLeft ( 3 ) hero . moveUp ( 2 ) hero . moveLeft ( ) hero . use ( "lev…" at bounding box center [778, 303] width 300 height 344
type textarea "hero.use("switch")"
click at [753, 460] on button "Correr" at bounding box center [758, 451] width 84 height 34
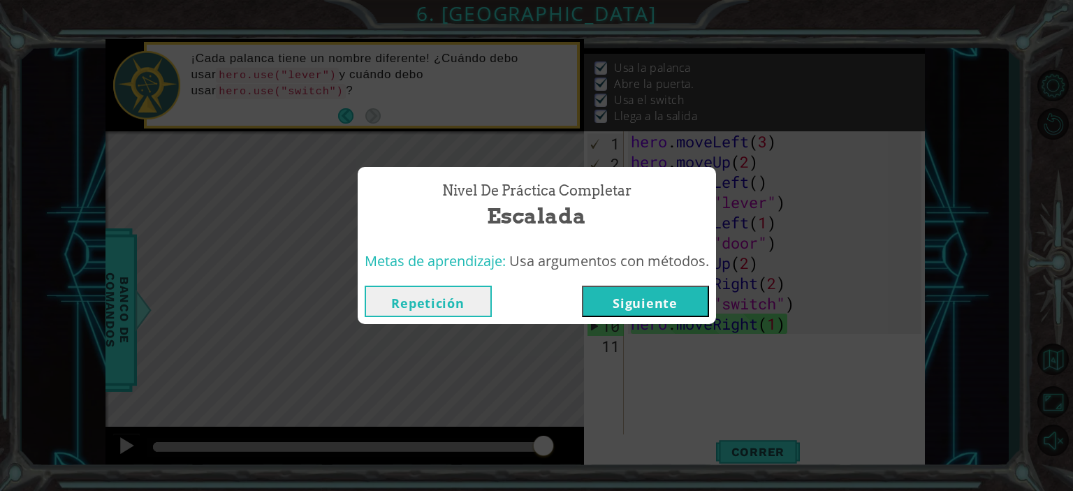
click at [666, 291] on button "Siguiente" at bounding box center [645, 301] width 127 height 31
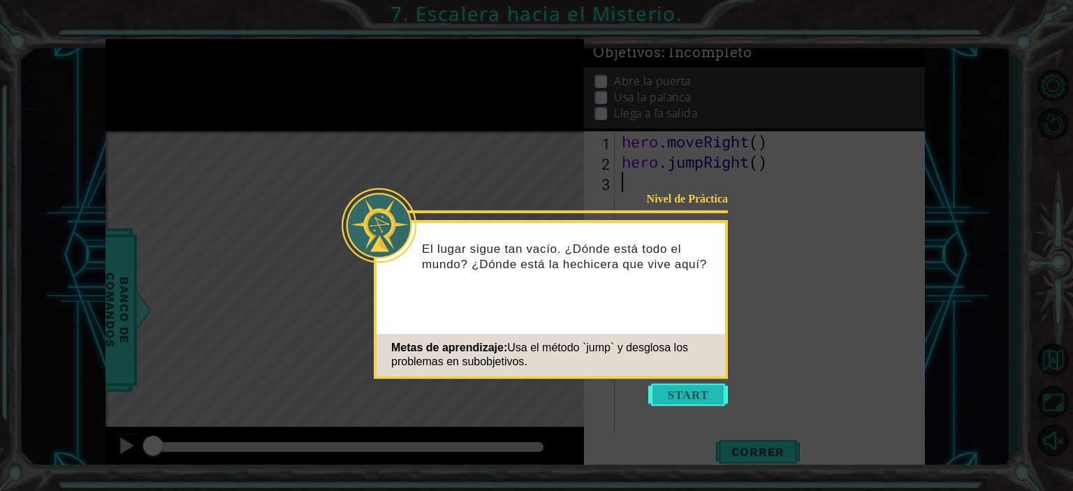
click at [673, 388] on button "Start" at bounding box center [688, 394] width 80 height 22
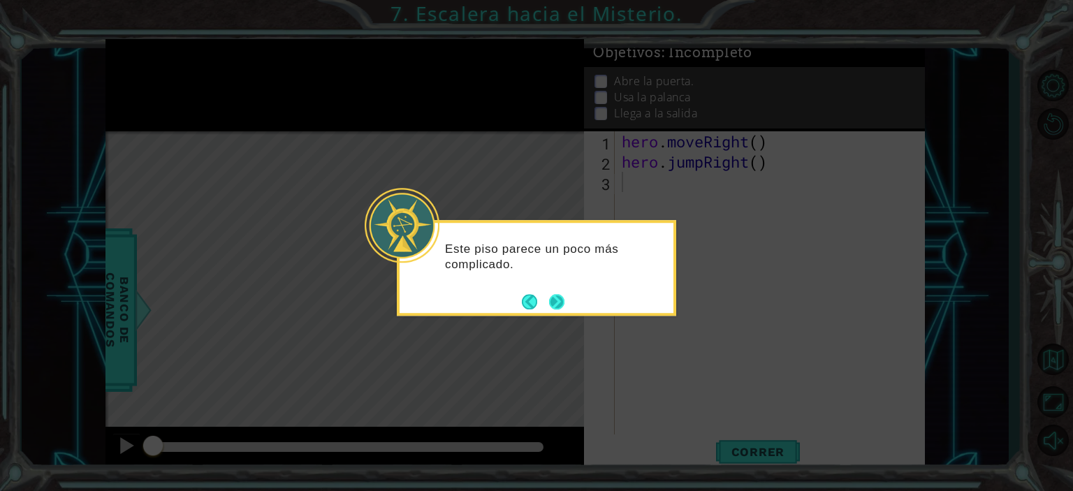
click at [558, 294] on button "Next" at bounding box center [556, 301] width 15 height 15
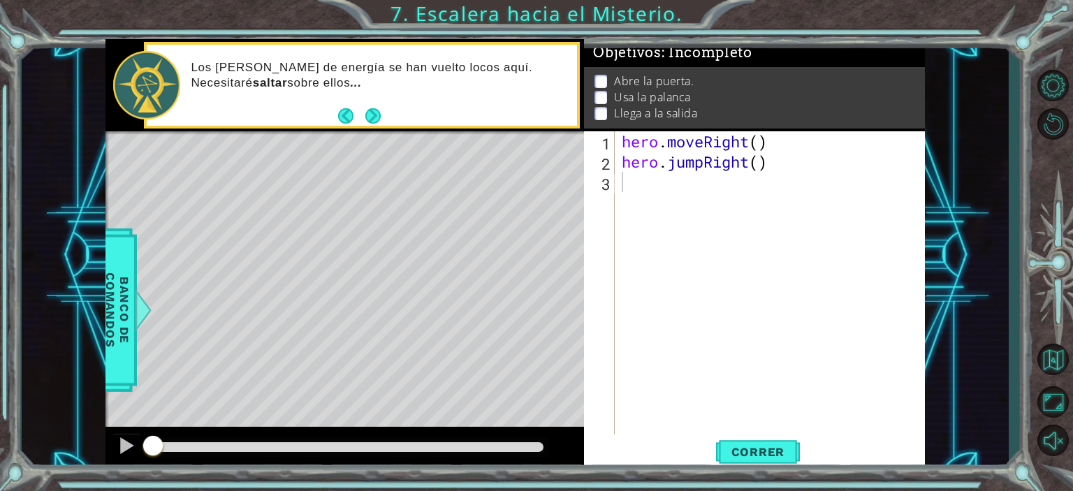
click at [427, 8] on div "1 ההההההההההההההההההההההההההההההההההההההההההההההההההההההההההההההההההההההההההההה…" at bounding box center [536, 245] width 1073 height 491
click at [1059, 88] on button "Opciones del Nivel" at bounding box center [1052, 85] width 41 height 34
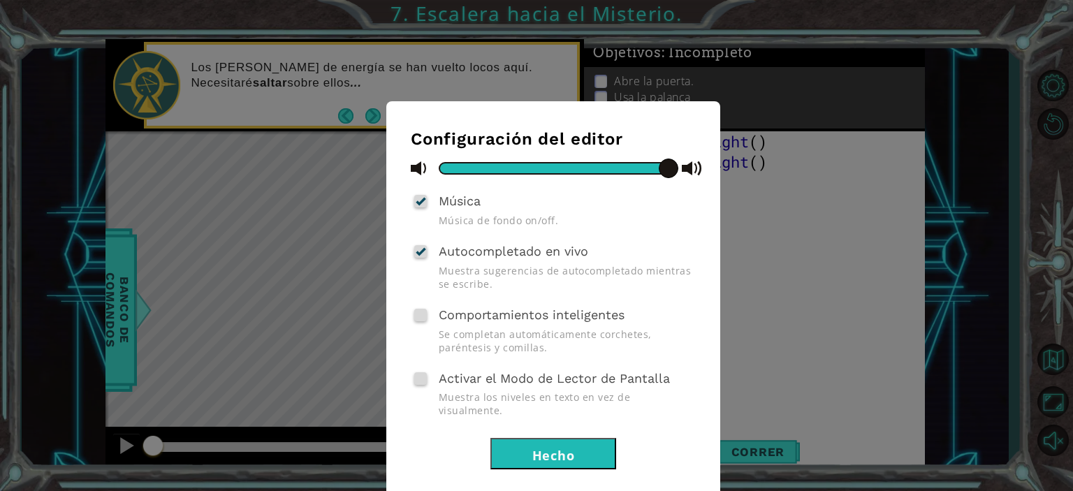
click at [913, 145] on div "Configuración del editor Música Música de fondo on/off. Autocompletado en vivo …" at bounding box center [536, 245] width 1073 height 491
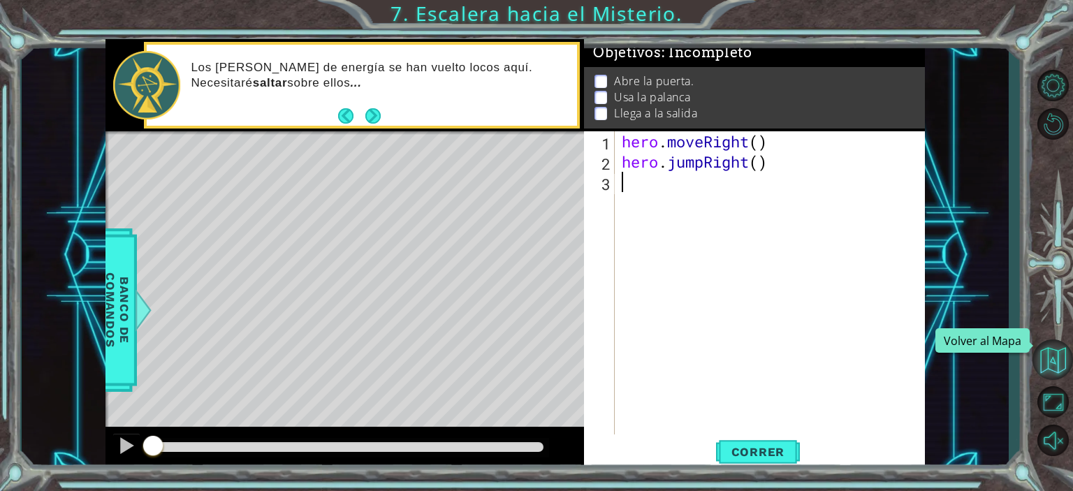
click at [1054, 362] on button "Volver al Mapa" at bounding box center [1052, 359] width 41 height 41
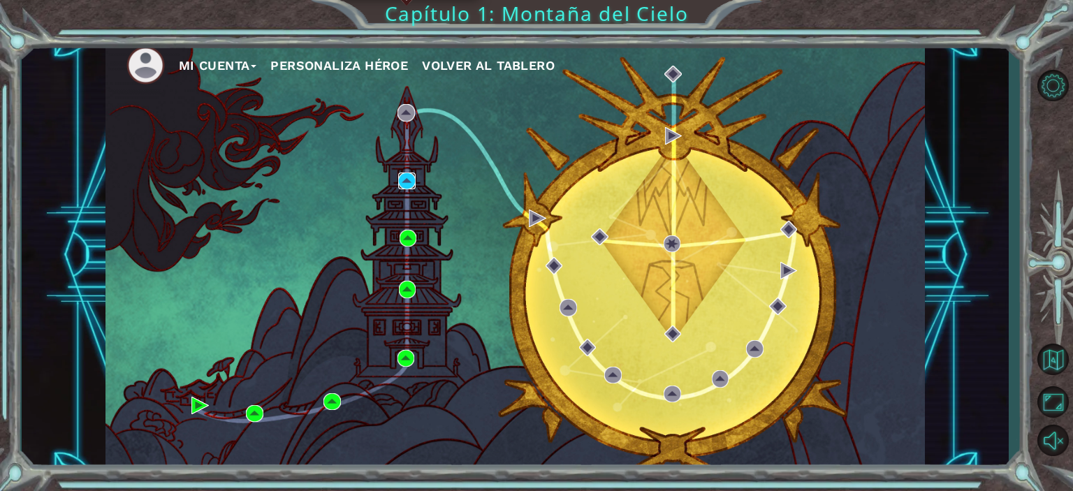
click at [409, 176] on img at bounding box center [406, 180] width 17 height 17
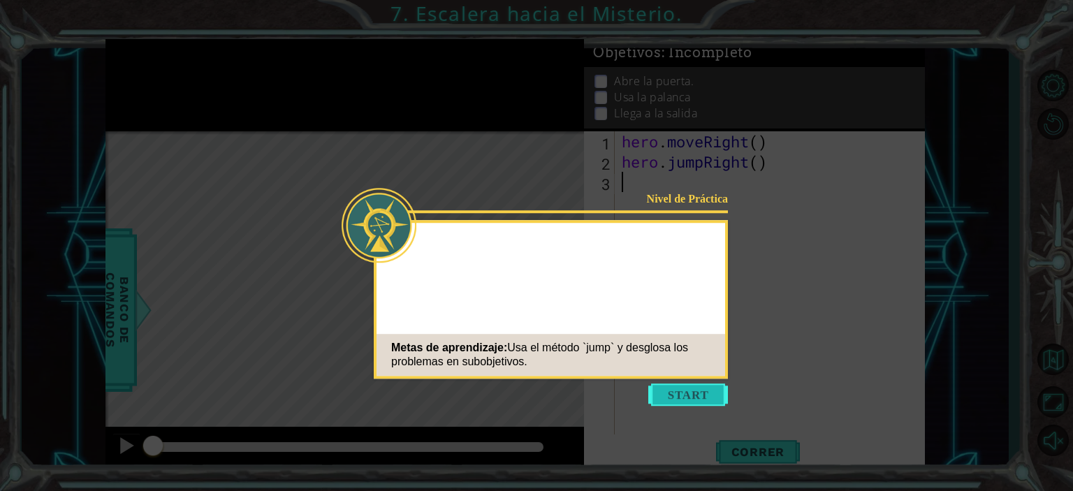
click at [672, 397] on button "Start" at bounding box center [688, 394] width 80 height 22
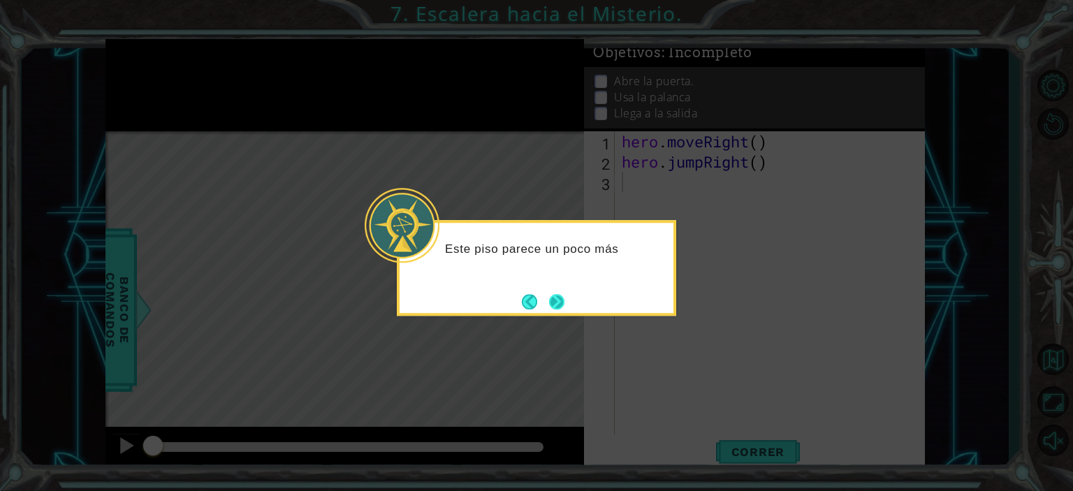
click at [556, 304] on button "Next" at bounding box center [556, 301] width 16 height 16
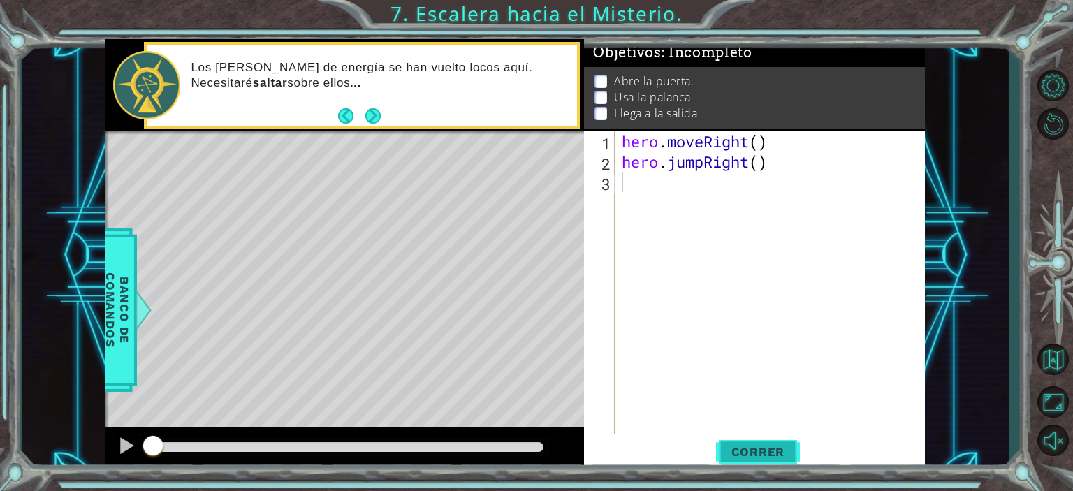
click at [767, 438] on button "Correr" at bounding box center [758, 451] width 84 height 34
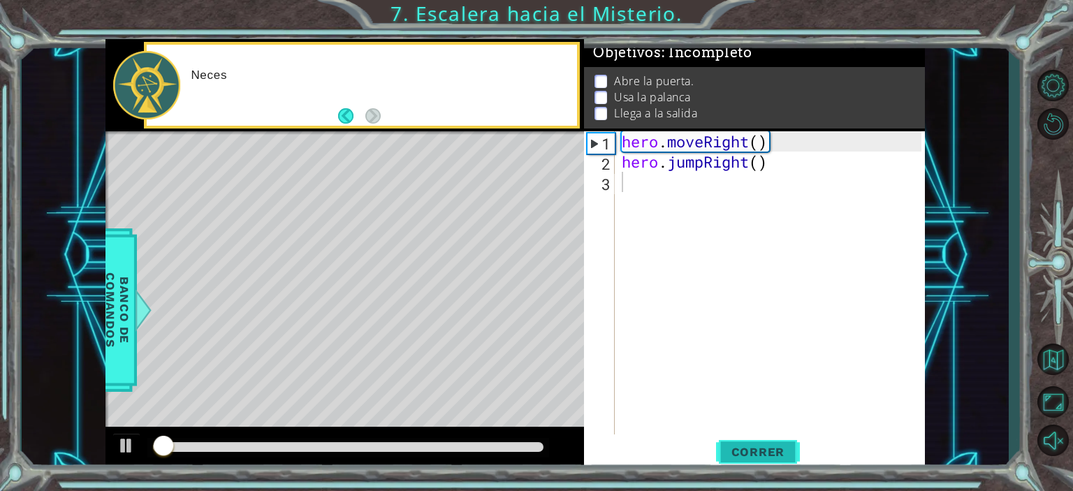
click at [767, 438] on button "Correr" at bounding box center [758, 451] width 84 height 34
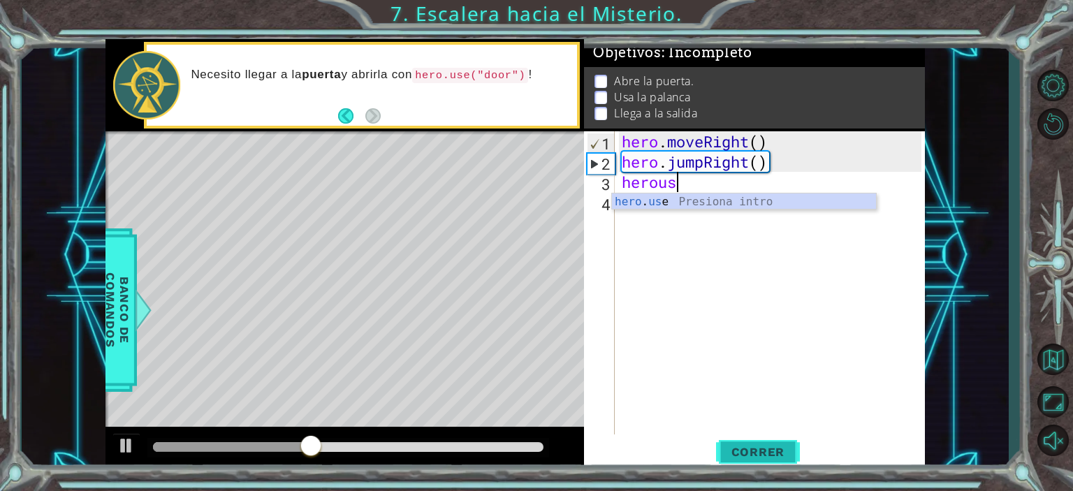
scroll to position [0, 2]
click at [857, 202] on div "hero . use Presiona intro" at bounding box center [744, 218] width 264 height 50
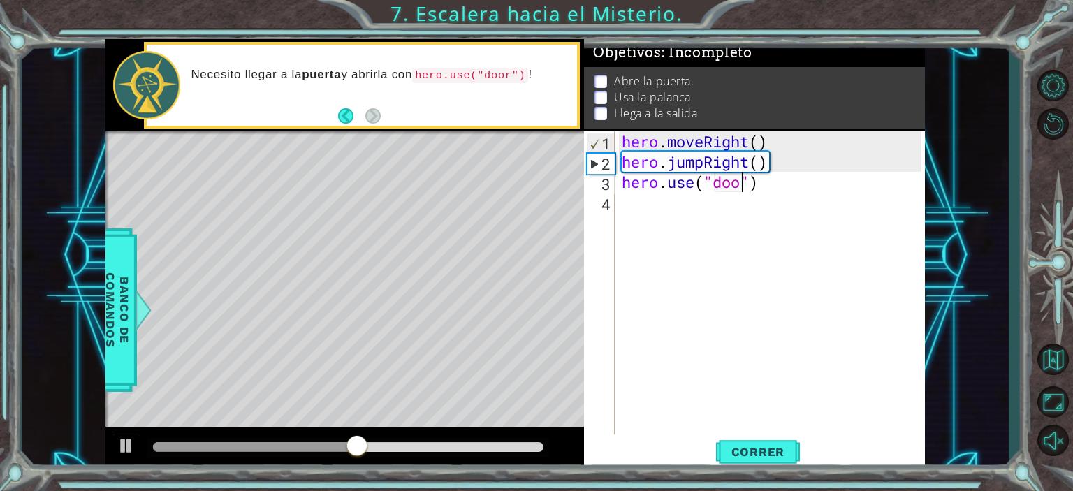
type textarea "hero.use("door")"
click at [774, 456] on span "Correr" at bounding box center [758, 452] width 82 height 14
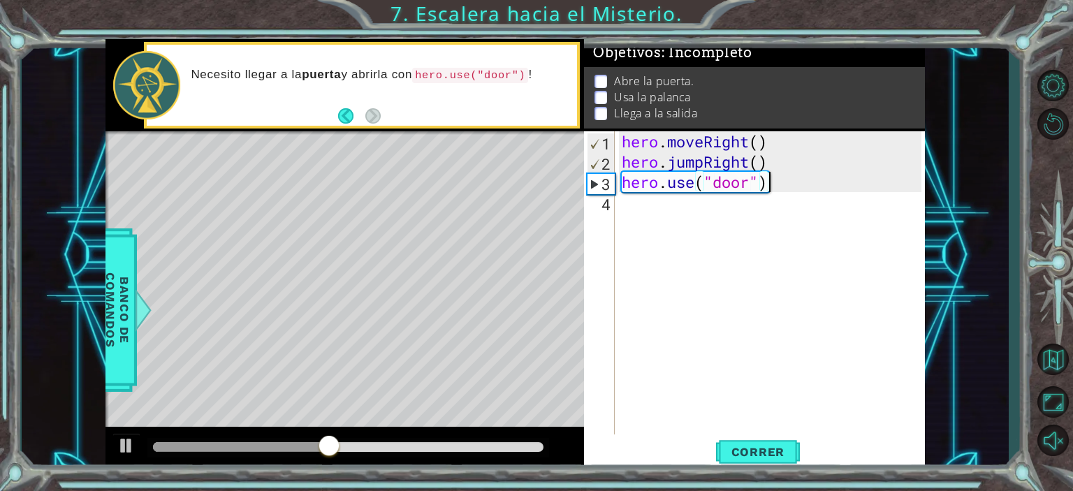
click at [775, 167] on div "hero . moveRight ( ) hero . jumpRight ( ) hero . use ( "door" )" at bounding box center [773, 303] width 309 height 344
type textarea "hero.jumpRight()"
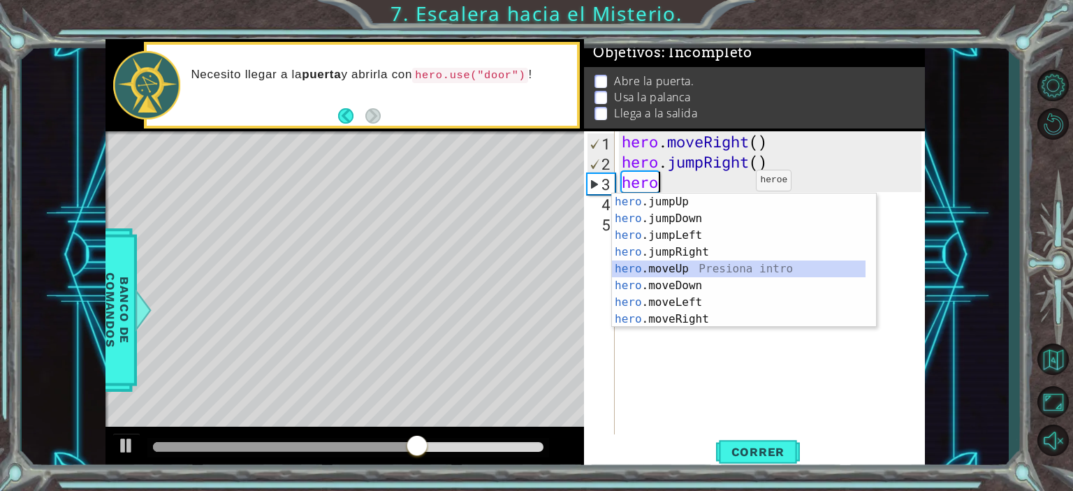
click at [704, 264] on div "hero .jumpUp Presiona intro hero .jumpDown Presiona intro hero .jumpLeft Presio…" at bounding box center [738, 277] width 253 height 168
type textarea "hero.moveUp(1)"
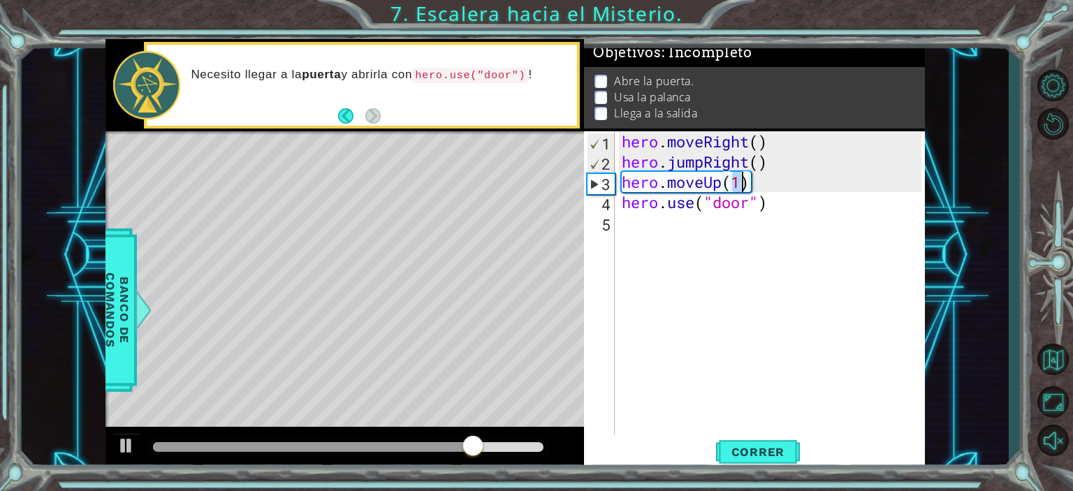
click at [760, 184] on div "hero . moveRight ( ) hero . jumpRight ( ) hero . moveUp ( 1 ) hero . use ( "doo…" at bounding box center [773, 303] width 309 height 344
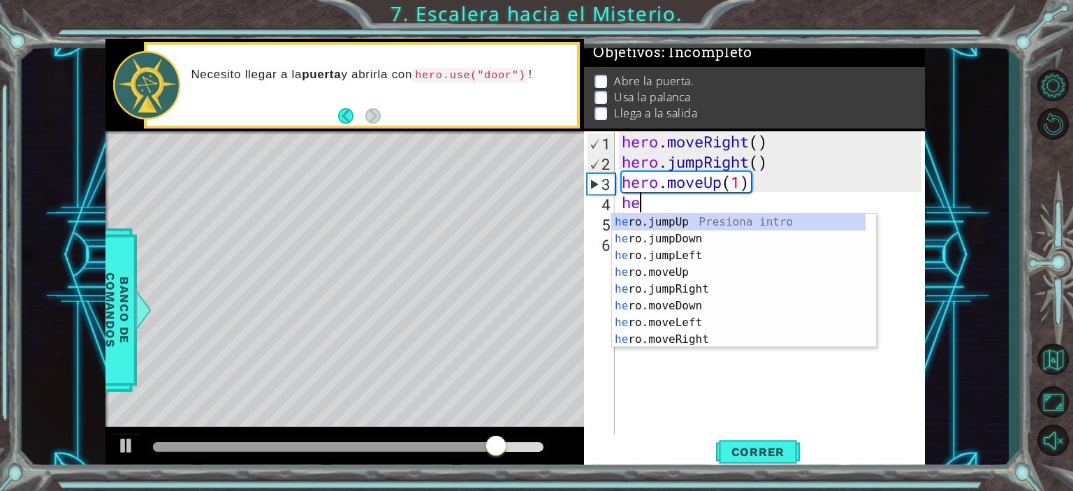
type textarea "hero"
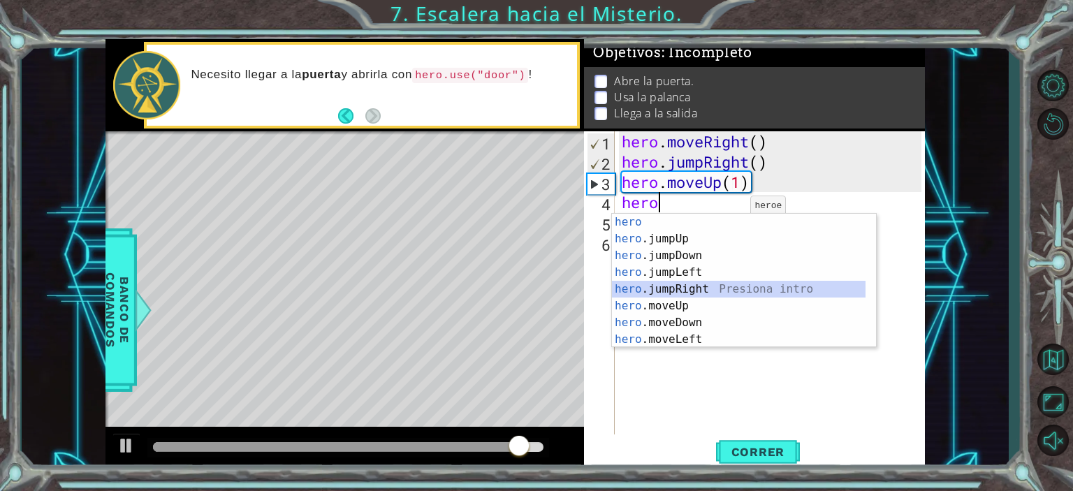
click at [709, 285] on div "hero Presiona intro hero .jumpUp Presiona intro hero .jumpDown Presiona intro h…" at bounding box center [738, 298] width 253 height 168
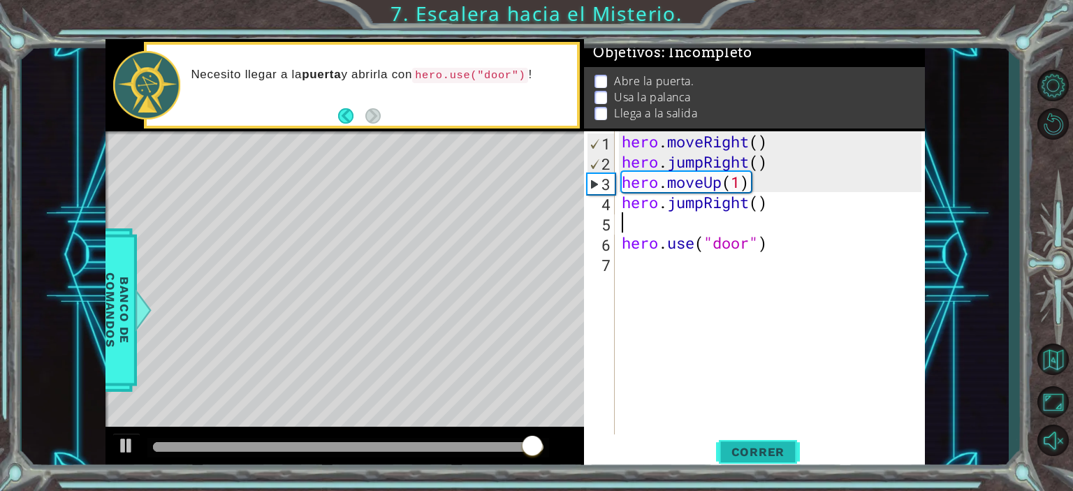
click at [723, 445] on span "Correr" at bounding box center [758, 452] width 82 height 14
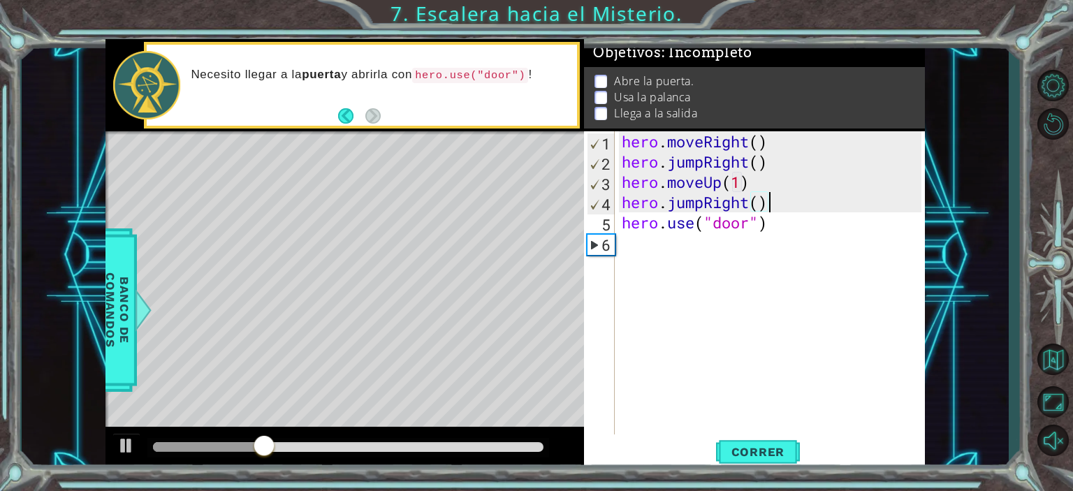
click at [770, 196] on div "hero . moveRight ( ) hero . jumpRight ( ) hero . moveUp ( 1 ) hero . jumpRight …" at bounding box center [773, 303] width 309 height 344
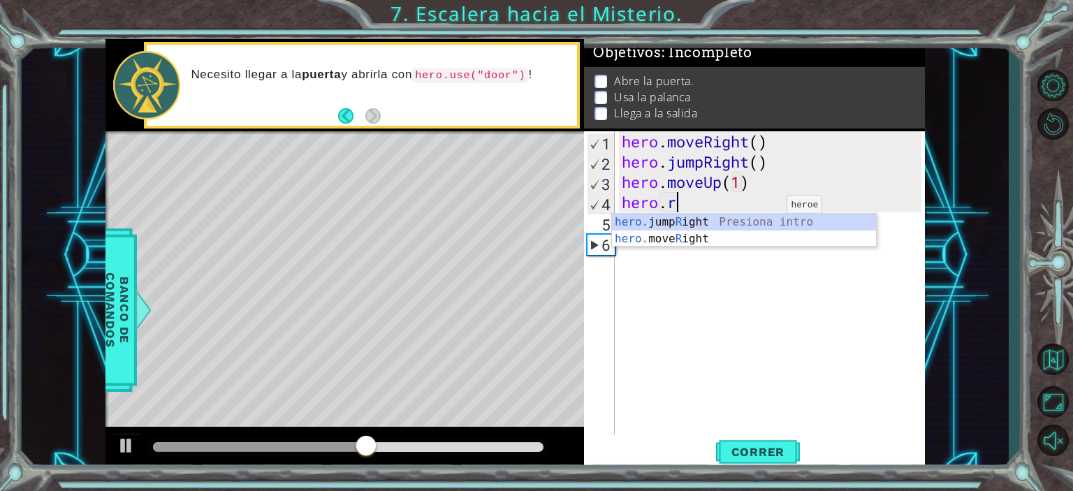
scroll to position [0, 1]
click at [730, 232] on div "hero. jump R ight Presiona intro hero. move R ight Presiona intro" at bounding box center [744, 247] width 264 height 67
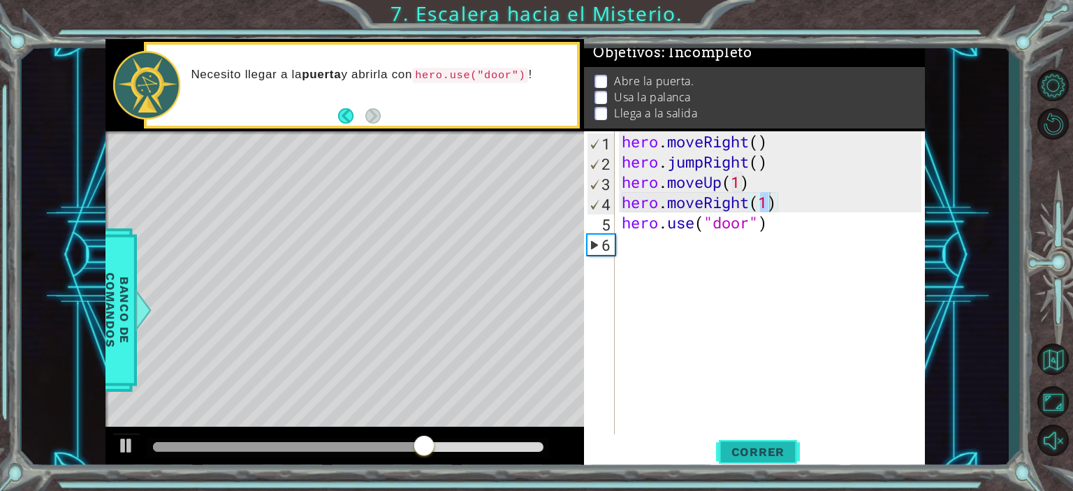
click at [743, 455] on span "Correr" at bounding box center [758, 452] width 82 height 14
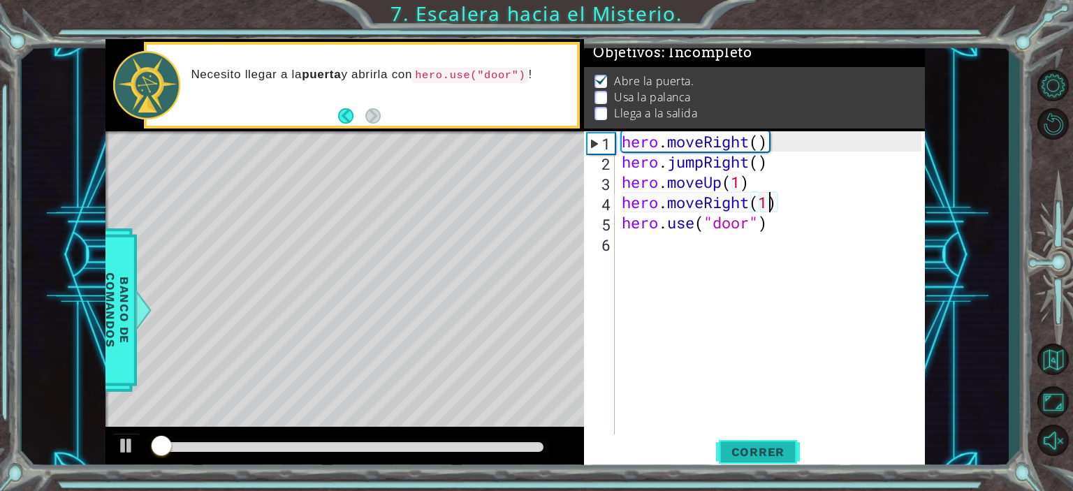
scroll to position [8, 0]
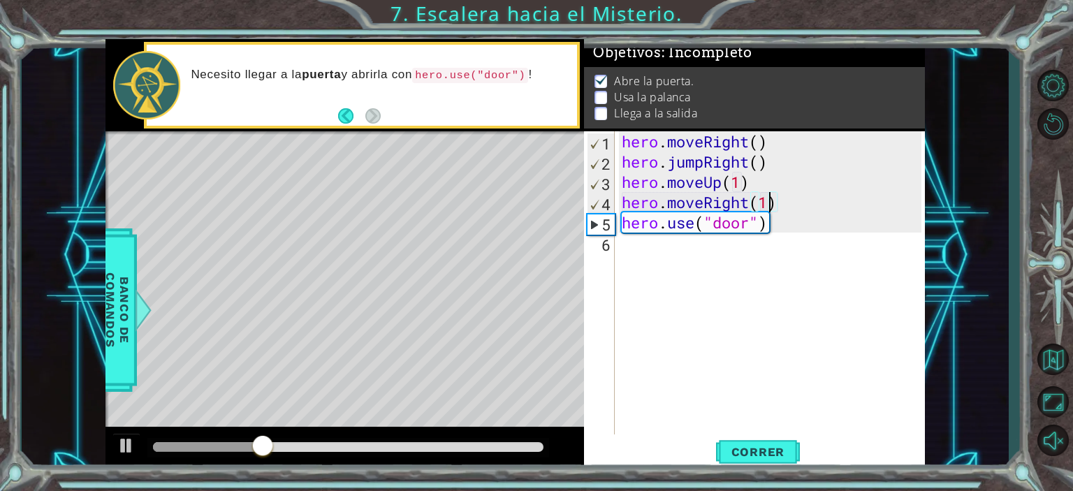
click at [811, 230] on div "hero . moveRight ( ) hero . jumpRight ( ) hero . moveUp ( 1 ) hero . moveRight …" at bounding box center [773, 303] width 309 height 344
type textarea "hero.use("door")"
click at [807, 223] on div "hero . moveRight ( ) hero . jumpRight ( ) hero . moveUp ( 1 ) hero . moveRight …" at bounding box center [773, 303] width 309 height 344
click at [795, 219] on div "hero . moveRight ( ) hero . jumpRight ( ) hero . moveUp ( 1 ) hero . moveRight …" at bounding box center [773, 303] width 309 height 344
click at [672, 253] on div "hero . moveRight ( ) hero . jumpRight ( ) hero . moveUp ( 1 ) hero . moveRight …" at bounding box center [773, 303] width 309 height 344
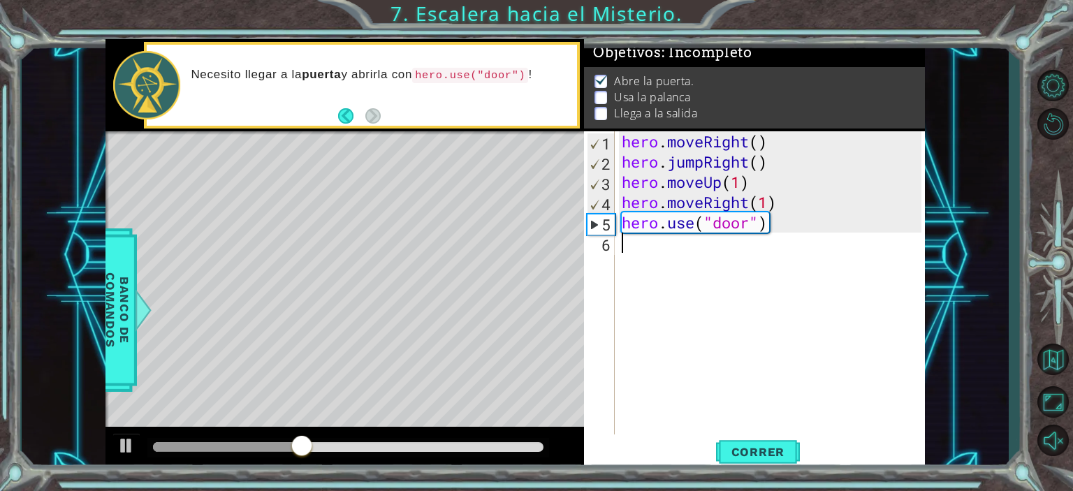
scroll to position [0, 0]
type textarea "m"
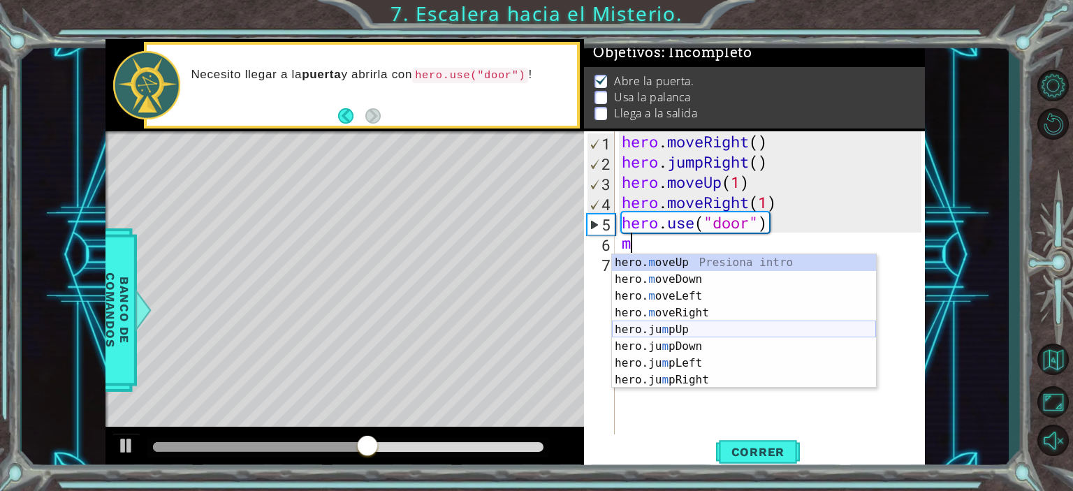
click at [697, 332] on div "hero. m oveUp Presiona intro hero. m oveDown Presiona intro hero. m oveLeft Pre…" at bounding box center [744, 338] width 264 height 168
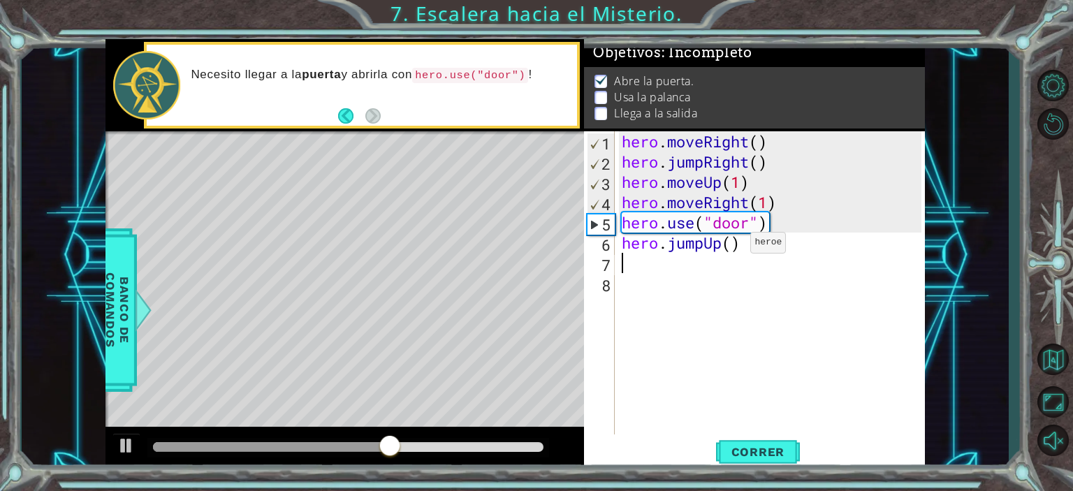
click at [732, 245] on div "hero . moveRight ( ) hero . jumpRight ( ) hero . moveUp ( 1 ) hero . moveRight …" at bounding box center [773, 303] width 309 height 344
type textarea "hero.jumpUp(2)"
click at [719, 260] on div "hero . moveRight ( ) hero . jumpRight ( ) hero . moveUp ( 1 ) hero . moveRight …" at bounding box center [773, 303] width 309 height 344
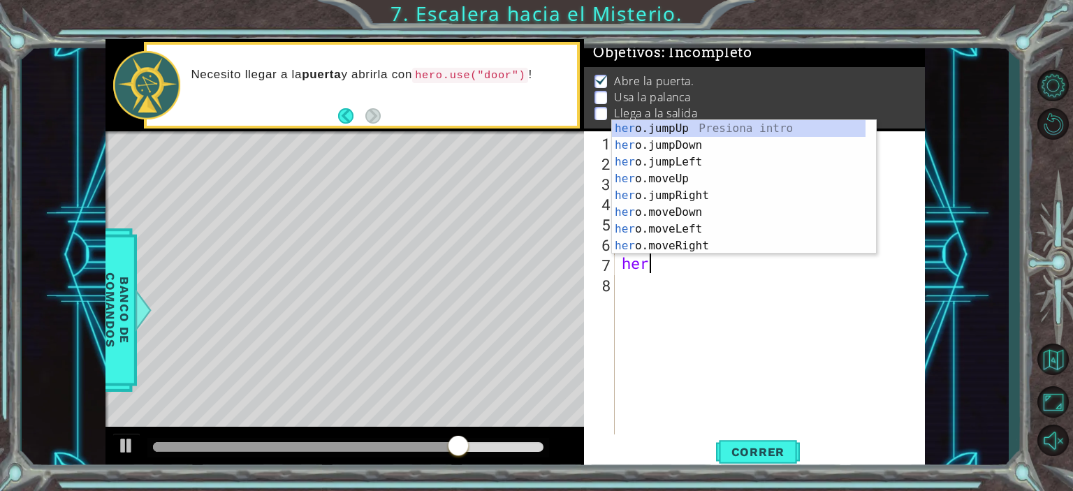
scroll to position [0, 0]
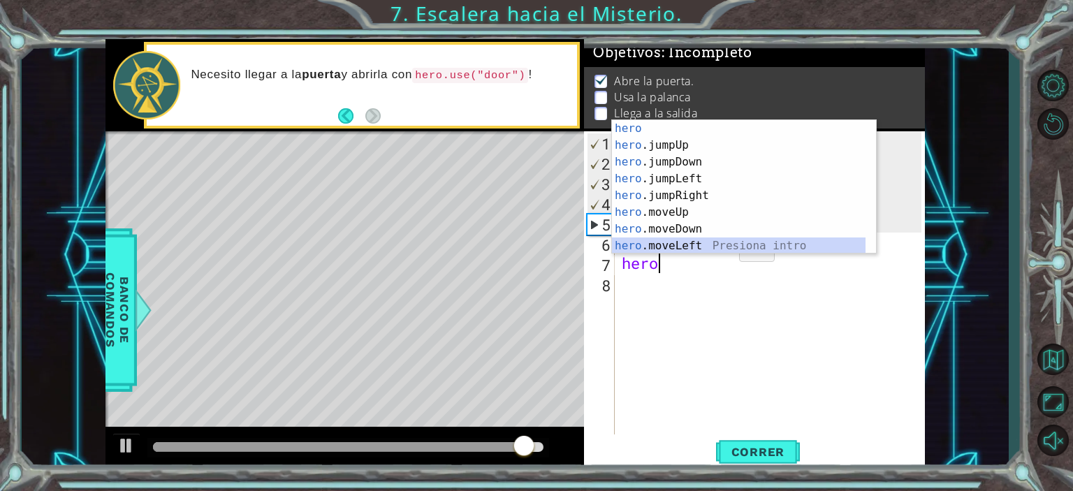
click at [723, 239] on div "hero Presiona intro hero .jumpUp Presiona intro hero .jumpDown Presiona intro h…" at bounding box center [738, 204] width 253 height 168
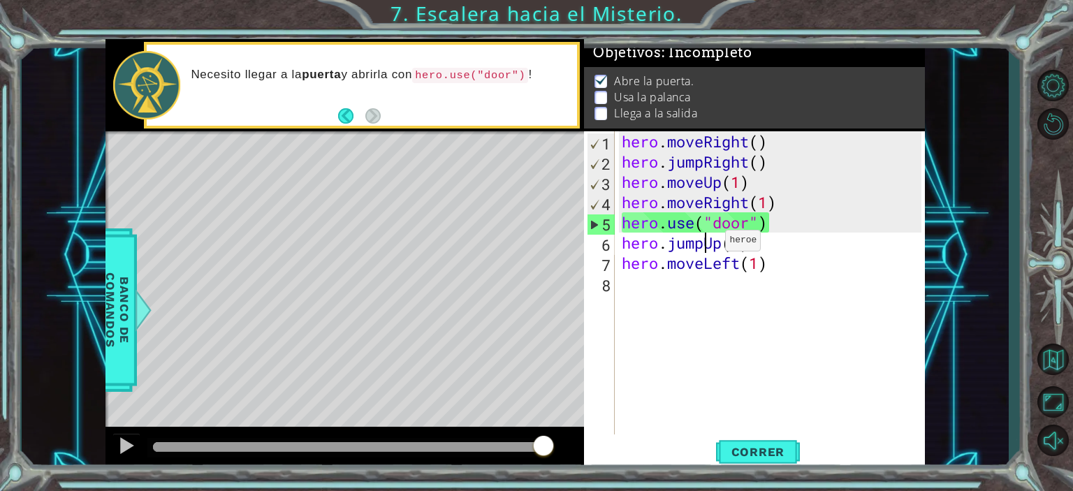
click at [704, 243] on div "hero . moveRight ( ) hero . jumpRight ( ) hero . moveUp ( 1 ) hero . moveRight …" at bounding box center [773, 303] width 309 height 344
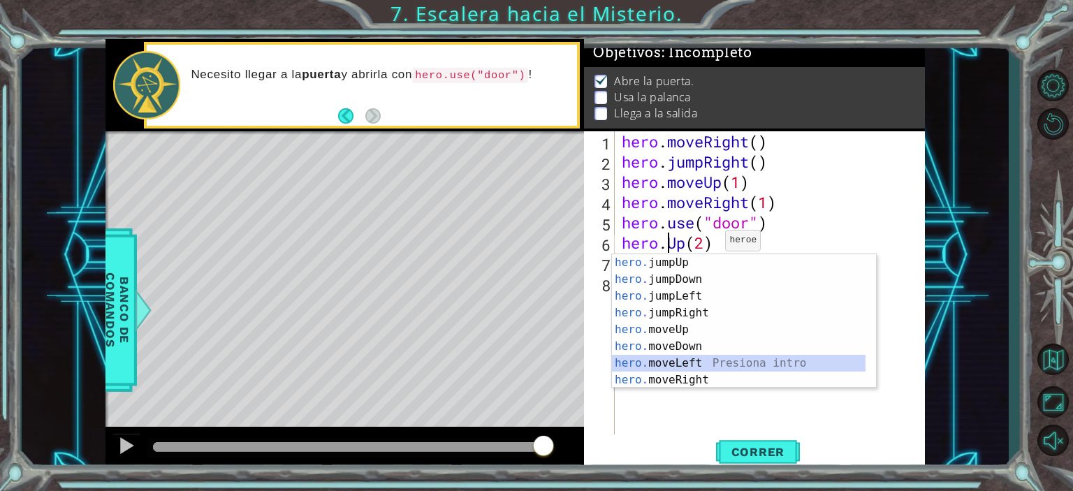
click at [698, 357] on div "hero. jumpUp Presiona intro hero. jumpDown Presiona intro hero. jumpLeft Presio…" at bounding box center [738, 338] width 253 height 168
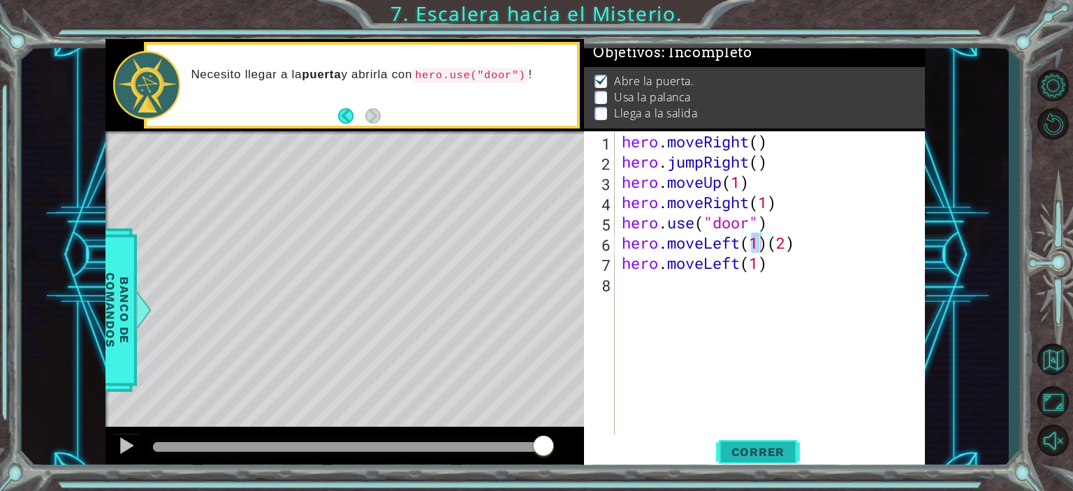
click at [765, 443] on button "Correr" at bounding box center [758, 451] width 84 height 34
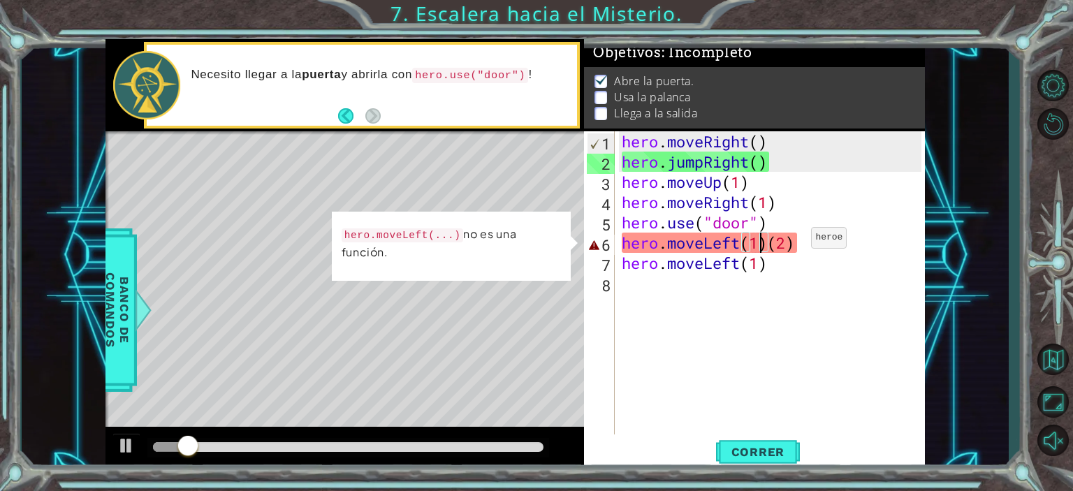
click at [790, 242] on div "hero . moveRight ( ) hero . jumpRight ( ) hero . moveUp ( 1 ) hero . moveRight …" at bounding box center [773, 303] width 309 height 344
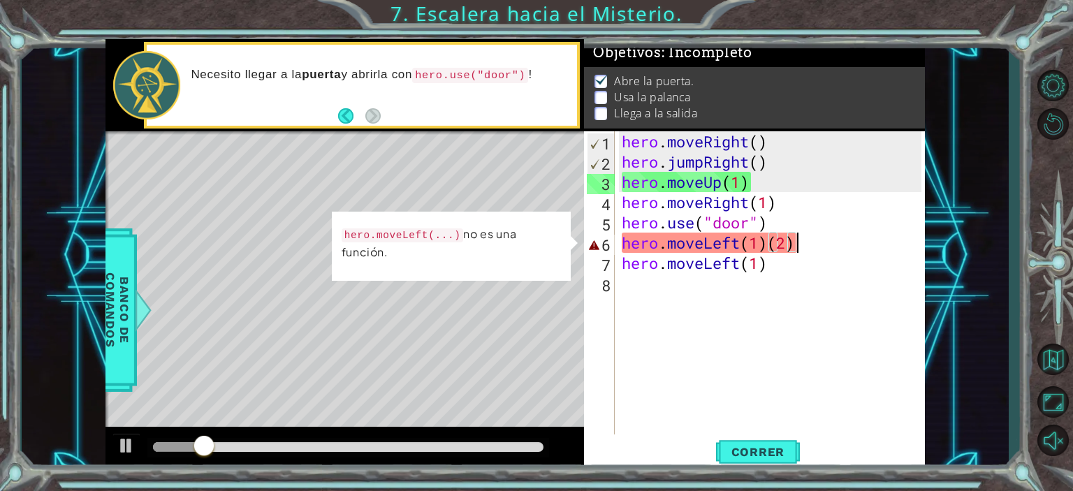
click at [794, 247] on div "hero . moveRight ( ) hero . jumpRight ( ) hero . moveUp ( 1 ) hero . moveRight …" at bounding box center [773, 303] width 309 height 344
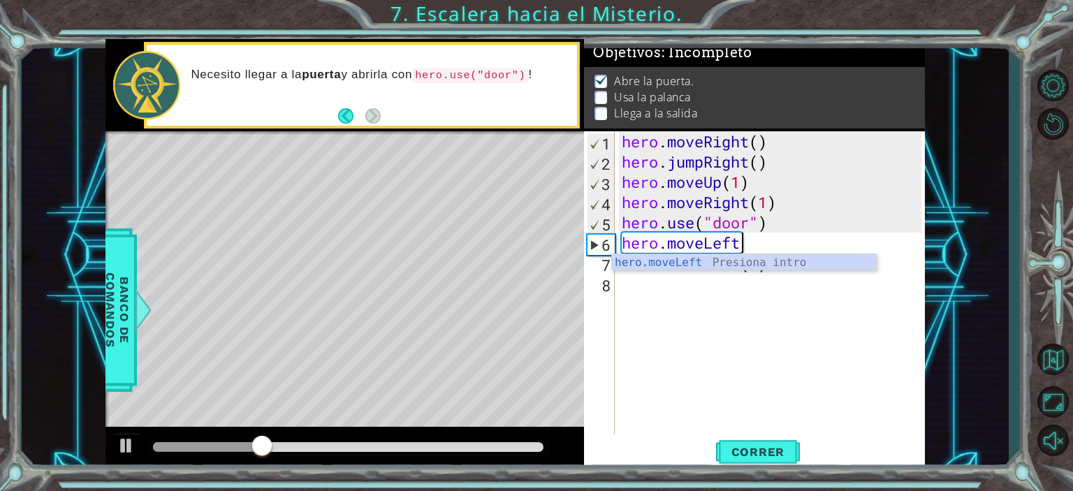
scroll to position [0, 4]
click at [763, 256] on div "hero.moveLeft Presiona intro" at bounding box center [744, 279] width 264 height 50
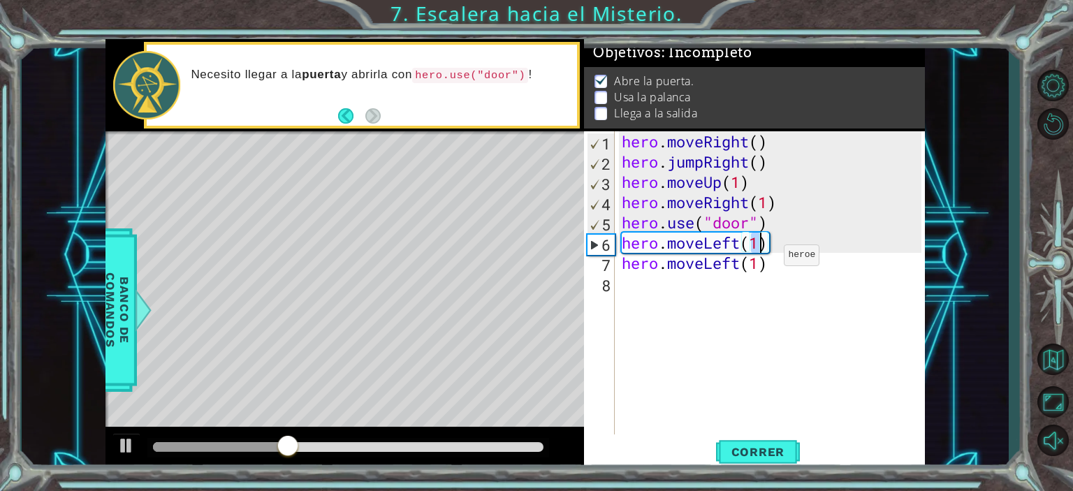
click at [763, 258] on div "hero . moveRight ( ) hero . jumpRight ( ) hero . moveUp ( 1 ) hero . moveRight …" at bounding box center [773, 303] width 309 height 344
click at [760, 245] on div "hero . moveRight ( ) hero . jumpRight ( ) hero . moveUp ( 1 ) hero . moveRight …" at bounding box center [773, 303] width 309 height 344
click at [762, 449] on span "Correr" at bounding box center [758, 452] width 82 height 14
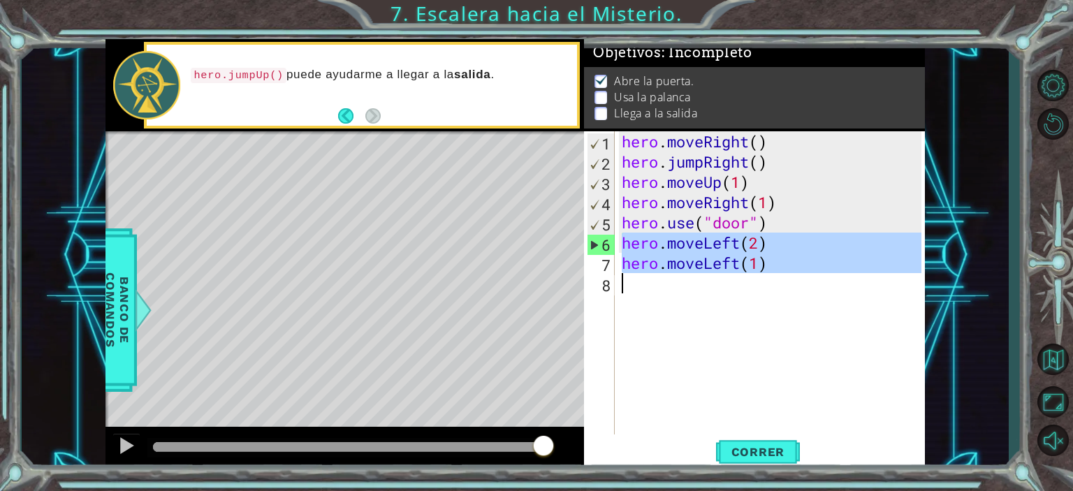
drag, startPoint x: 622, startPoint y: 237, endPoint x: 838, endPoint y: 323, distance: 232.2
click at [838, 323] on div "hero . moveRight ( ) hero . jumpRight ( ) hero . moveUp ( 1 ) hero . moveRight …" at bounding box center [773, 303] width 309 height 344
type textarea "hero.moveLeft(1)"
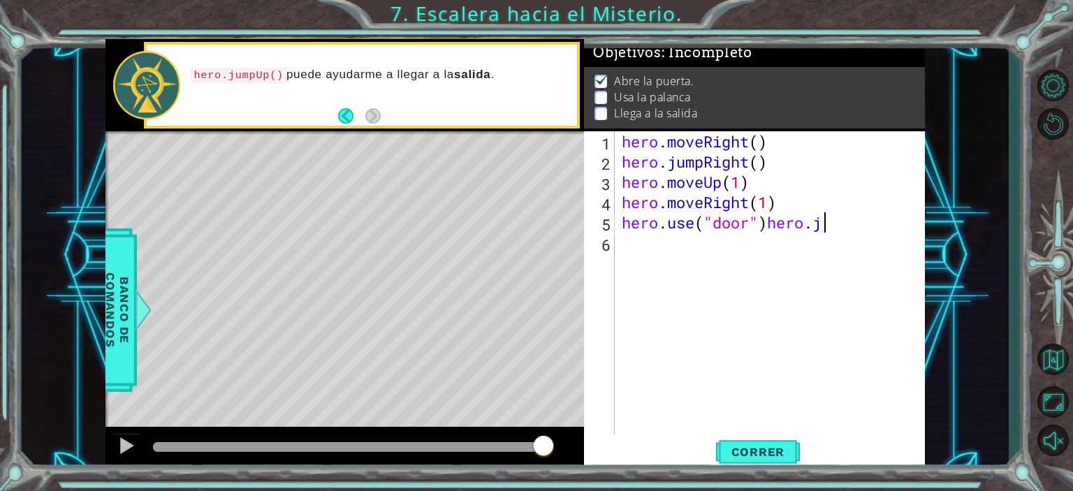
type textarea "hero.use("door")hero"
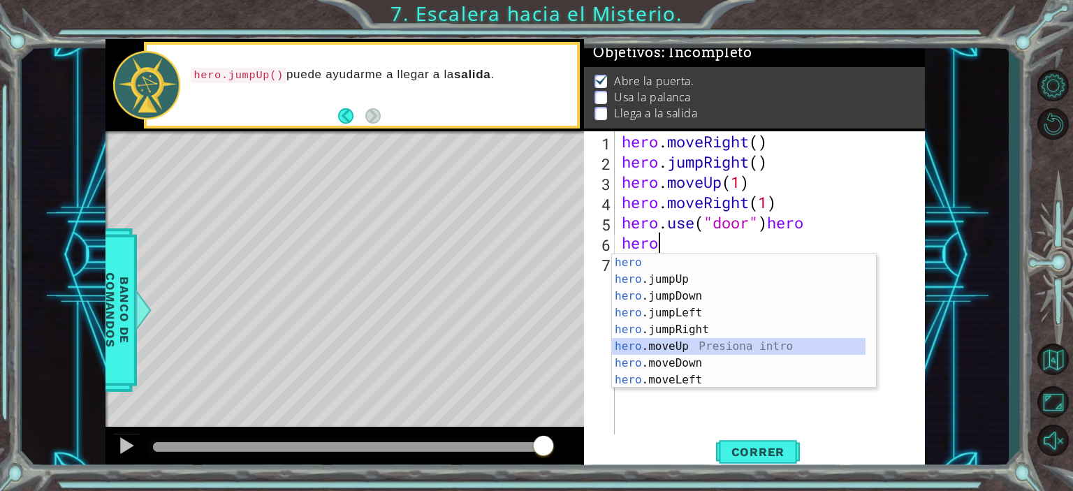
click at [746, 348] on div "hero Presiona intro hero .jumpUp Presiona intro hero .jumpDown Presiona intro h…" at bounding box center [738, 338] width 253 height 168
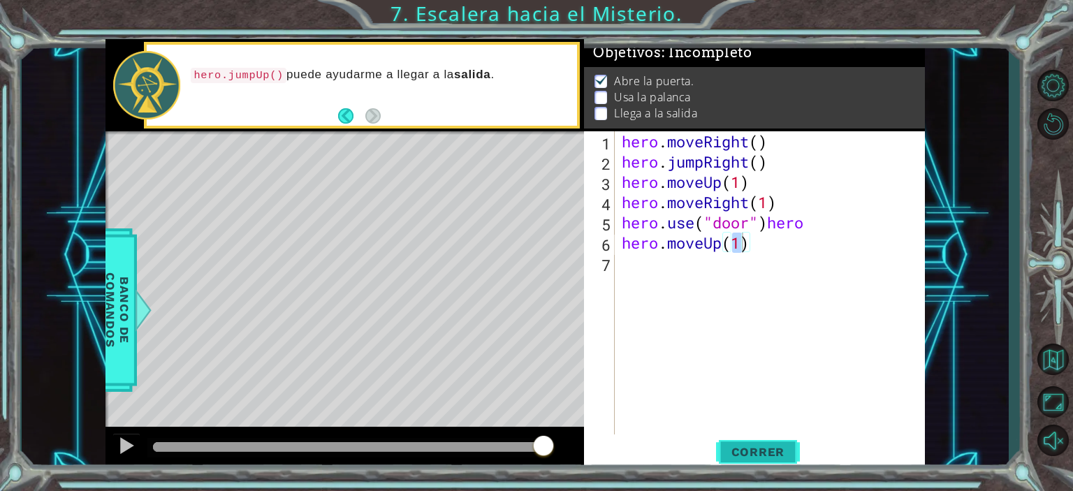
click at [771, 449] on span "Correr" at bounding box center [758, 452] width 82 height 14
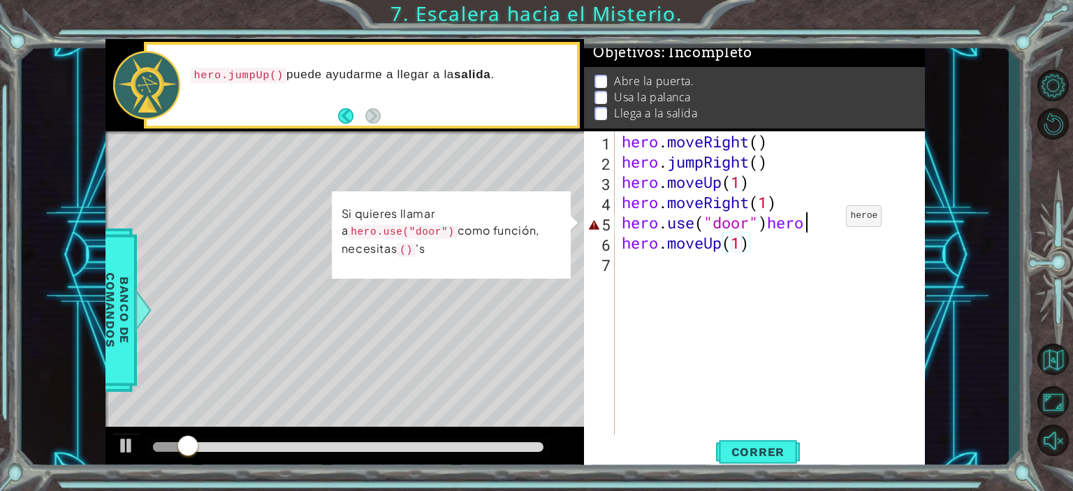
click at [825, 219] on div "hero . moveRight ( ) hero . jumpRight ( ) hero . moveUp ( 1 ) hero . moveRight …" at bounding box center [773, 303] width 309 height 344
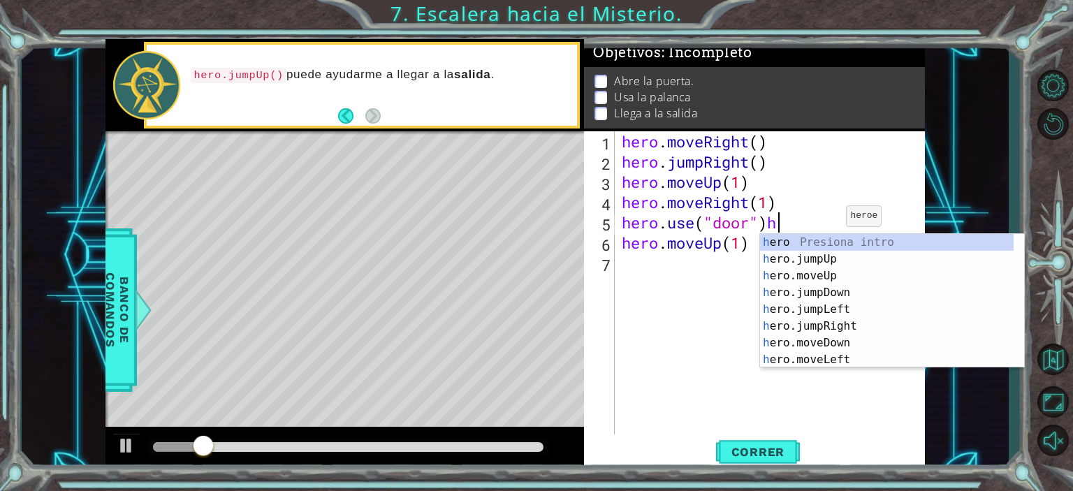
type textarea "hero.use("door")"
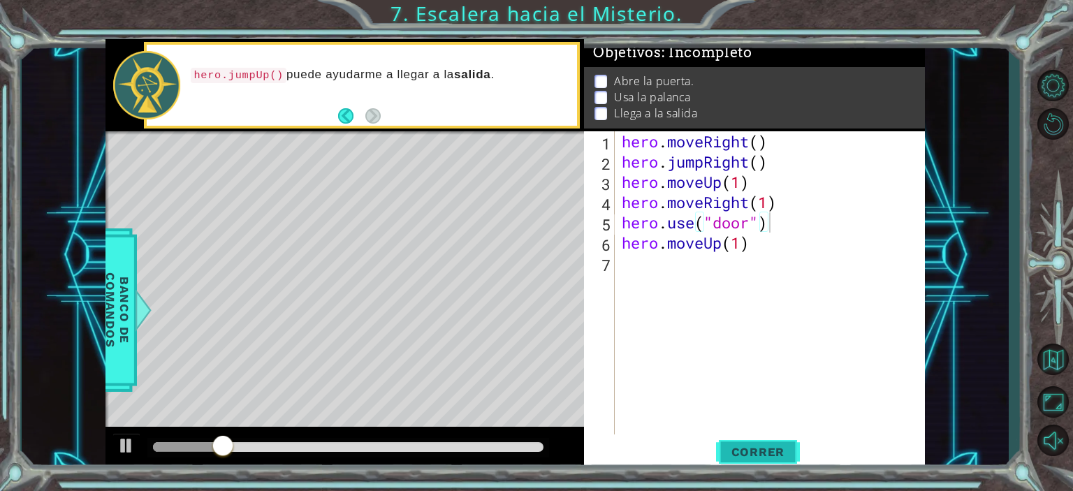
click at [767, 456] on span "Correr" at bounding box center [758, 452] width 82 height 14
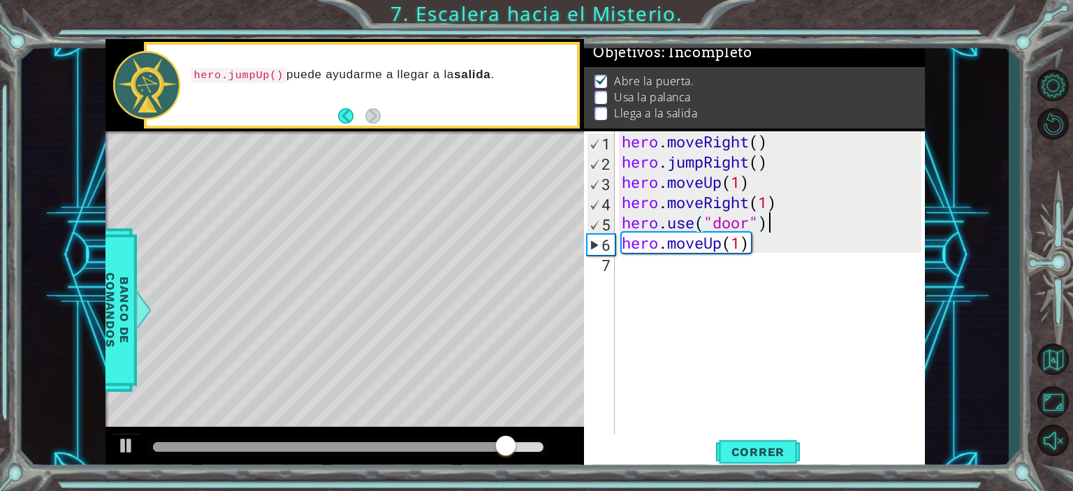
click at [677, 273] on div "hero . moveRight ( ) hero . jumpRight ( ) hero . moveUp ( 1 ) hero . moveRight …" at bounding box center [773, 303] width 309 height 344
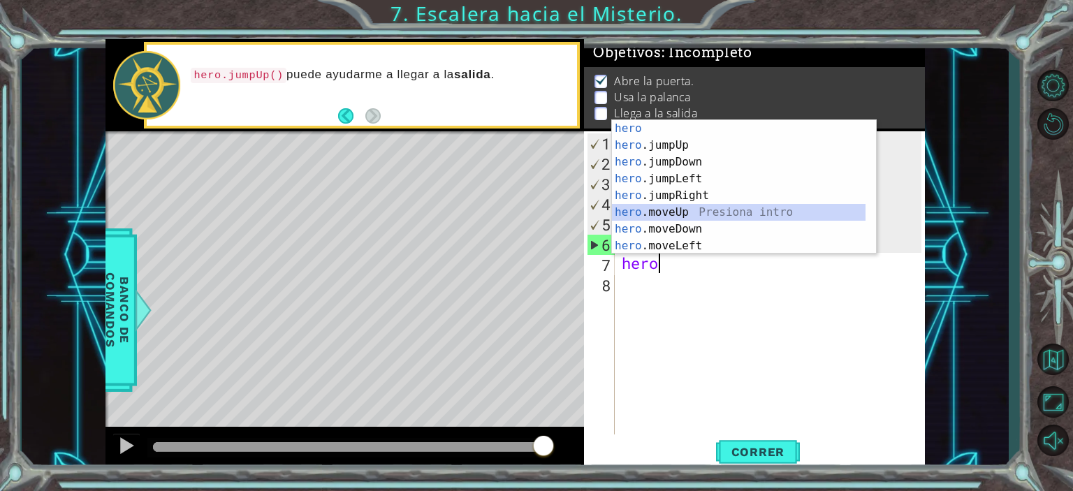
click at [687, 209] on div "hero Presiona intro hero .jumpUp Presiona intro hero .jumpDown Presiona intro h…" at bounding box center [738, 204] width 253 height 168
type textarea "hero.moveUp(1)"
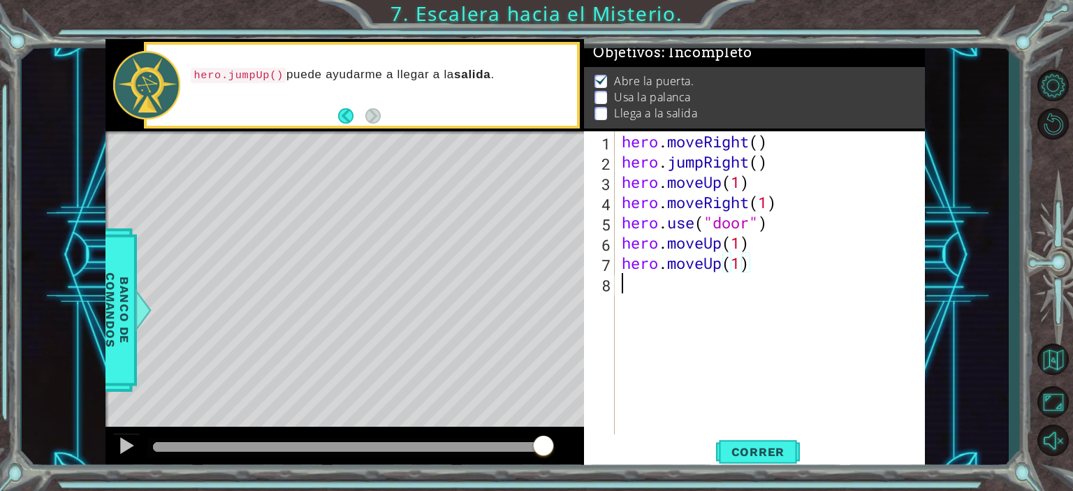
click at [701, 288] on div "hero . moveRight ( ) hero . jumpRight ( ) hero . moveUp ( 1 ) hero . moveRight …" at bounding box center [773, 303] width 309 height 344
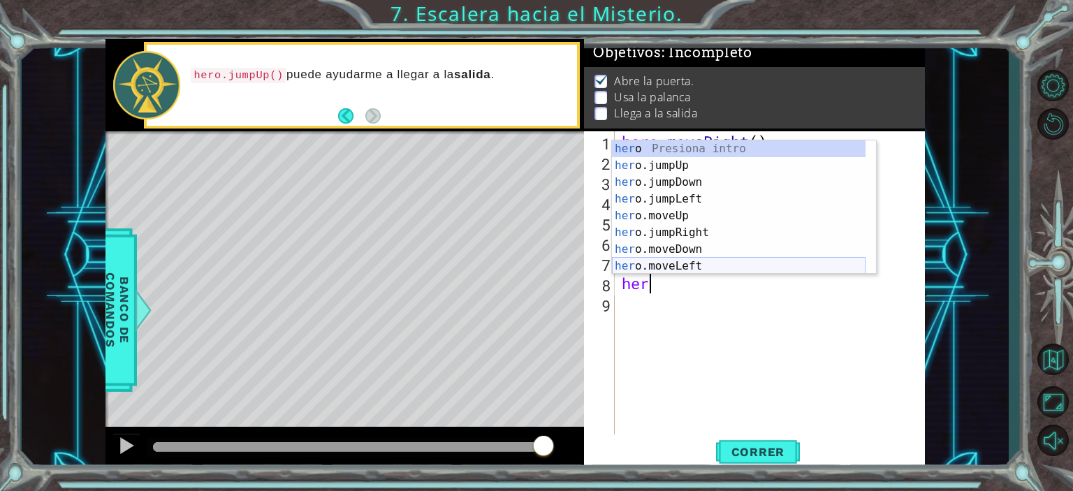
click at [700, 264] on div "her o Presiona intro her o.jumpUp Presiona intro her o.jumpDown Presiona intro …" at bounding box center [738, 224] width 253 height 168
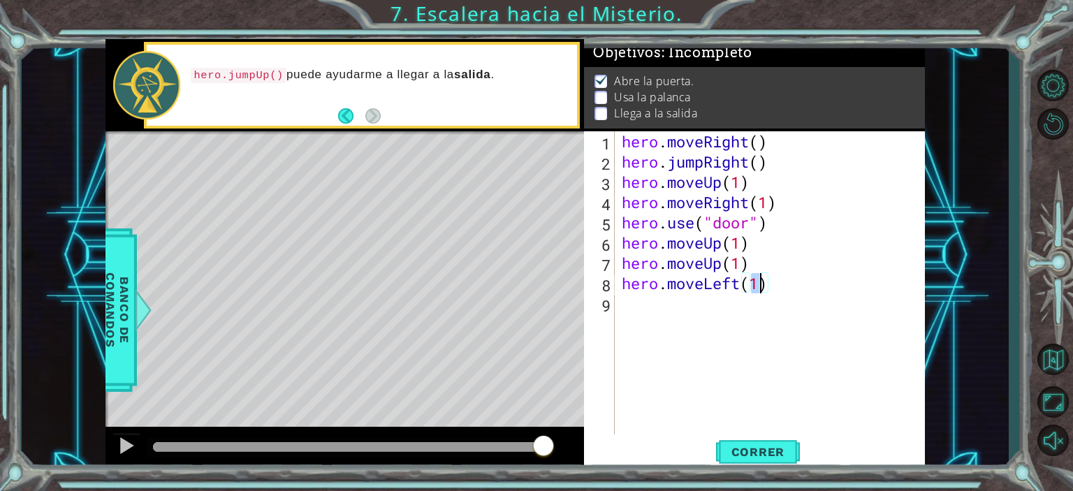
click at [700, 264] on div "hero . moveRight ( ) hero . jumpRight ( ) hero . moveUp ( 1 ) hero . moveRight …" at bounding box center [773, 303] width 309 height 344
click at [756, 287] on div "hero . moveRight ( ) hero . jumpRight ( ) hero . moveUp ( 1 ) hero . moveRight …" at bounding box center [773, 303] width 309 height 344
type textarea "hero.moveLeft(1)"
click at [763, 448] on span "Correr" at bounding box center [758, 452] width 82 height 14
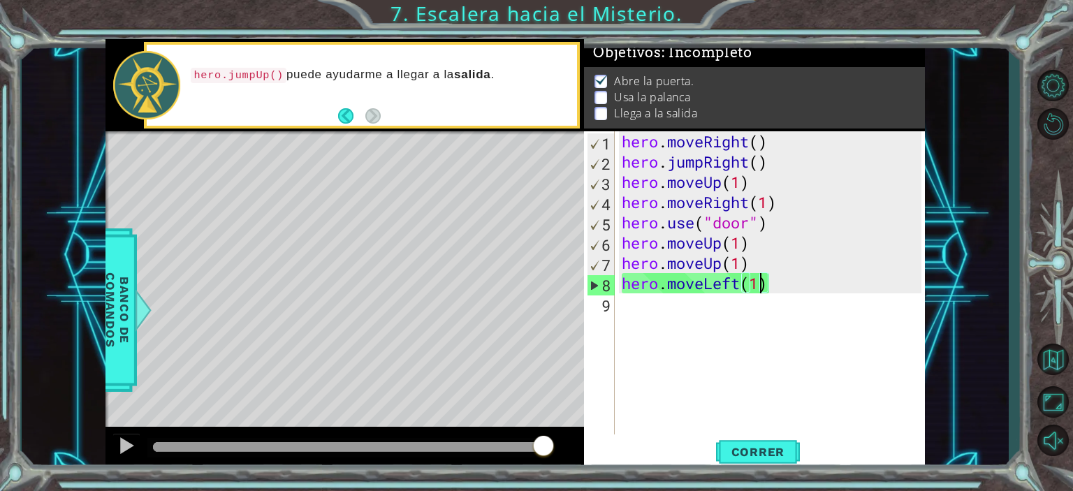
click at [645, 309] on div "hero . moveRight ( ) hero . jumpRight ( ) hero . moveUp ( 1 ) hero . moveRight …" at bounding box center [773, 303] width 309 height 344
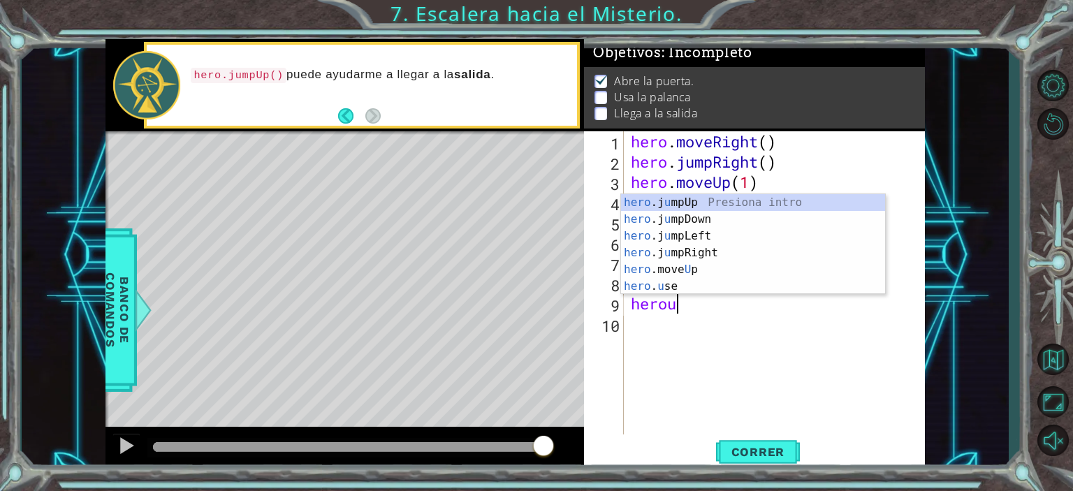
scroll to position [0, 1]
click at [697, 283] on div "hero .j u mpUp Presiona intro hero .j u mpDown Presiona intro hero .j u mpLeft …" at bounding box center [753, 261] width 264 height 134
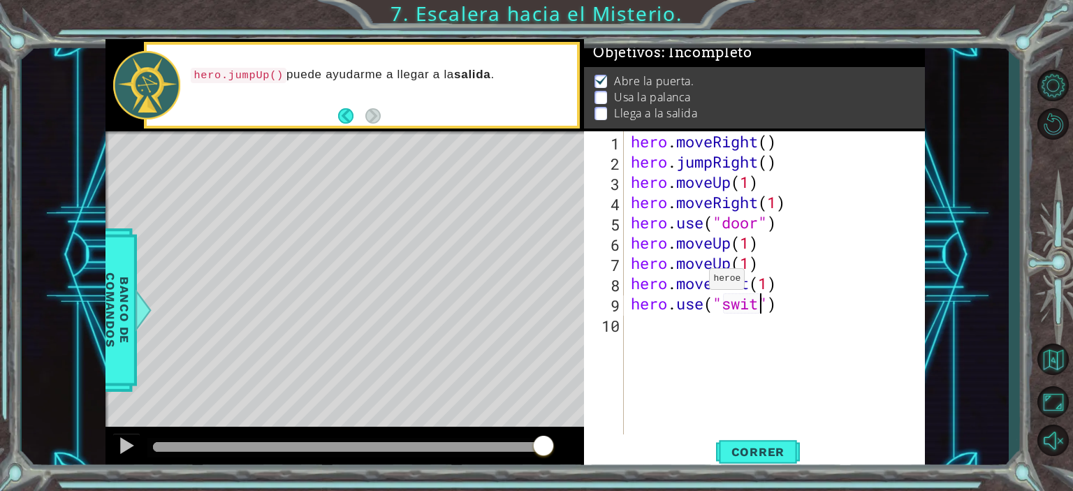
scroll to position [0, 6]
click at [779, 455] on span "Correr" at bounding box center [758, 452] width 82 height 14
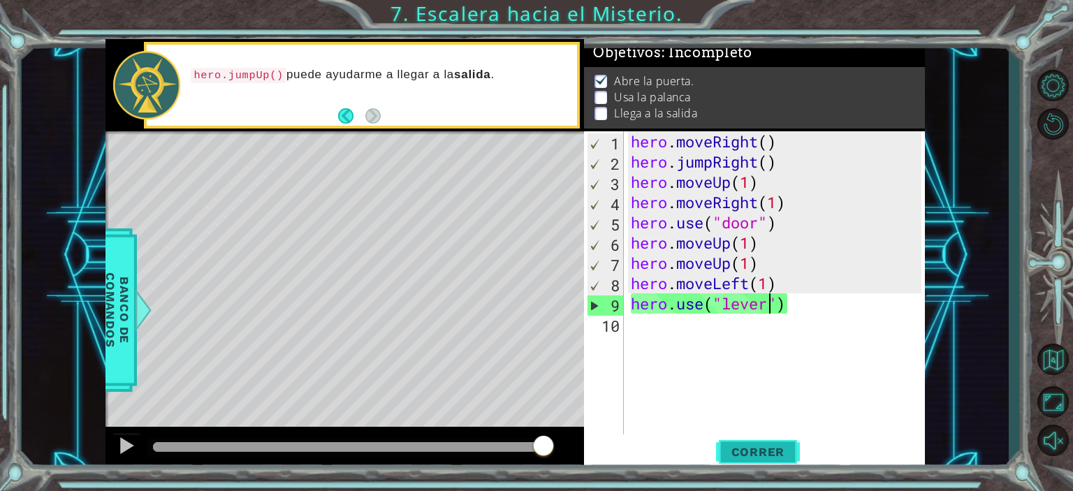
type textarea "hero.use("lever")"
click at [768, 457] on span "Correr" at bounding box center [758, 452] width 82 height 14
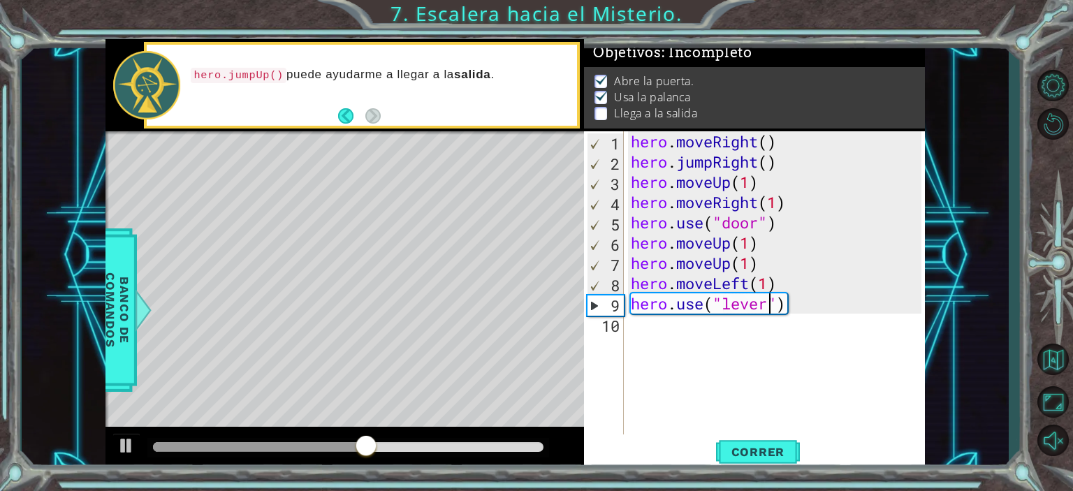
click at [734, 330] on div "hero . moveRight ( ) hero . jumpRight ( ) hero . moveUp ( 1 ) hero . moveRight …" at bounding box center [778, 303] width 300 height 344
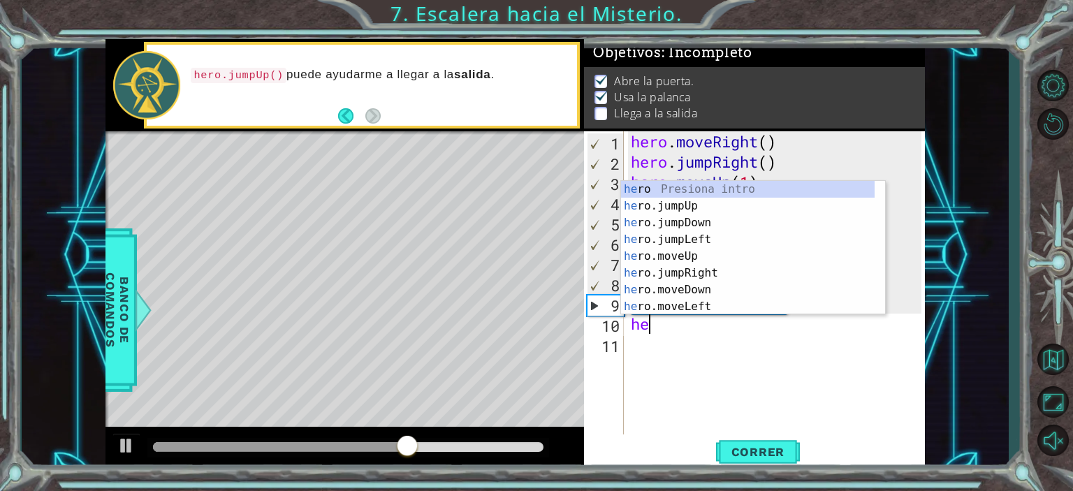
scroll to position [0, 0]
click at [707, 304] on div "hero Presiona intro hero .jumpUp Presiona intro hero .jumpDown Presiona intro h…" at bounding box center [747, 265] width 253 height 168
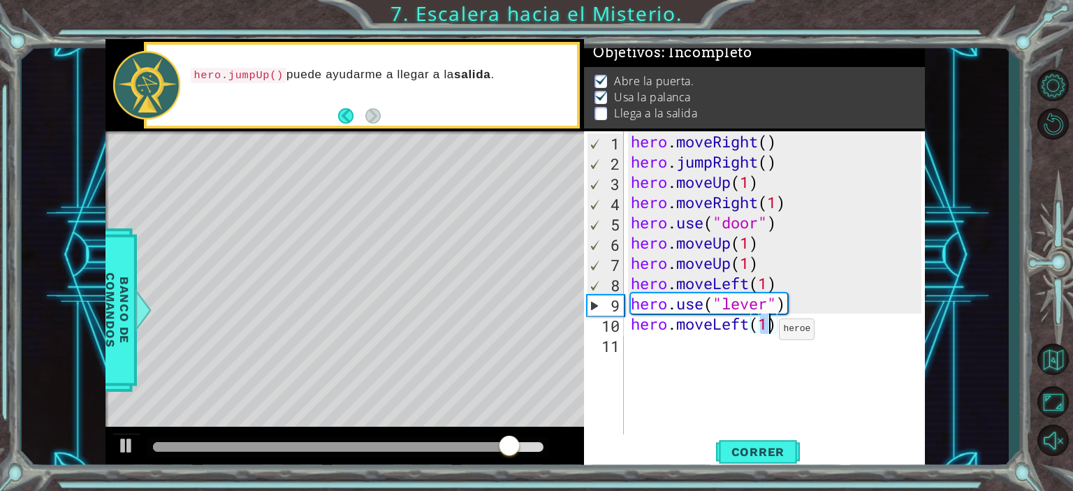
click at [767, 332] on div "hero . moveRight ( ) hero . jumpRight ( ) hero . moveUp ( 1 ) hero . moveRight …" at bounding box center [778, 303] width 300 height 344
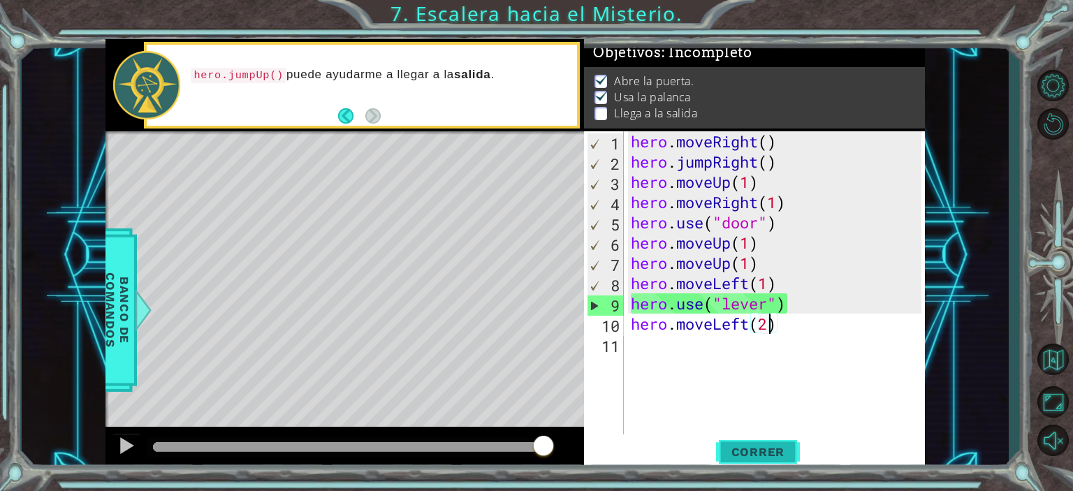
type textarea "hero.moveLeft(2)"
click at [781, 452] on span "Correr" at bounding box center [758, 452] width 82 height 14
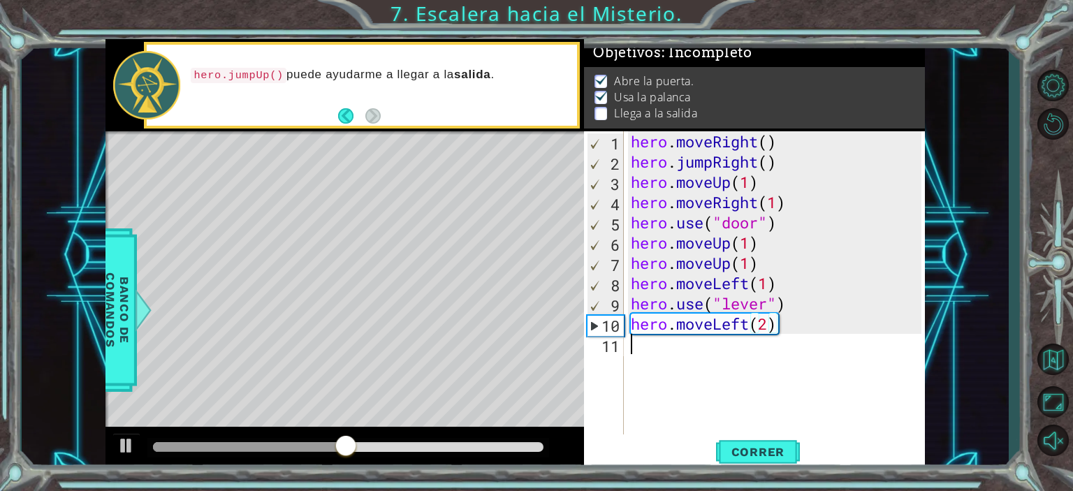
click at [814, 353] on div "hero . moveRight ( ) hero . jumpRight ( ) hero . moveUp ( 1 ) hero . moveRight …" at bounding box center [778, 303] width 300 height 344
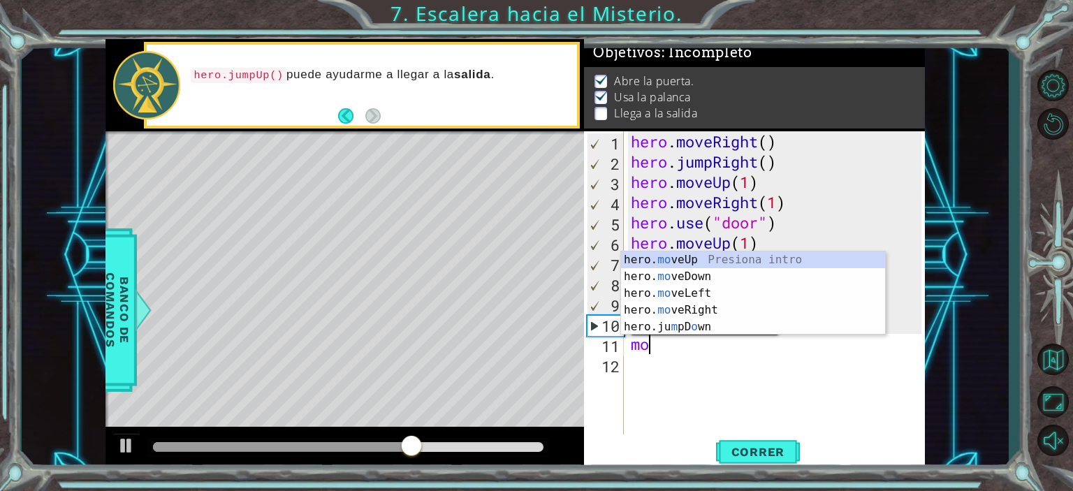
scroll to position [0, 0]
type textarea "m"
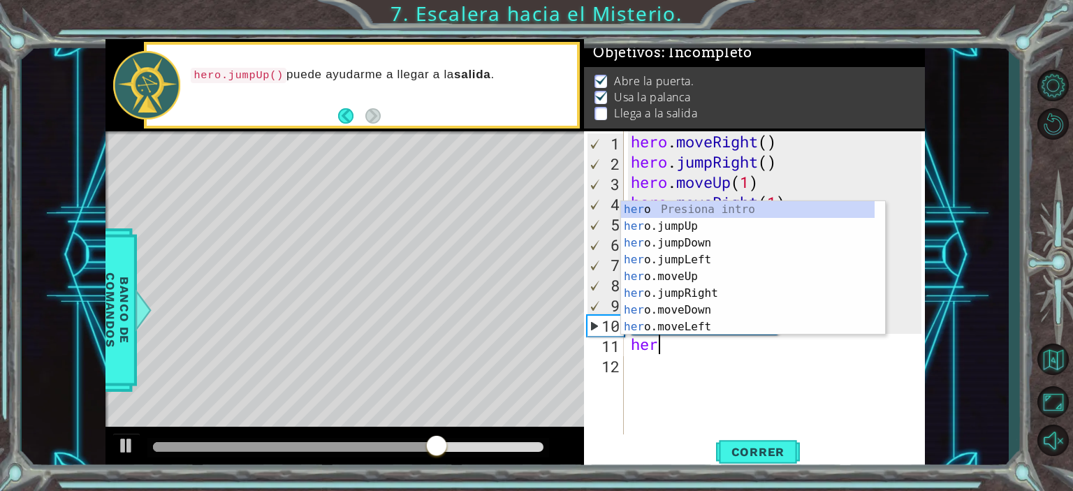
type textarea "hero"
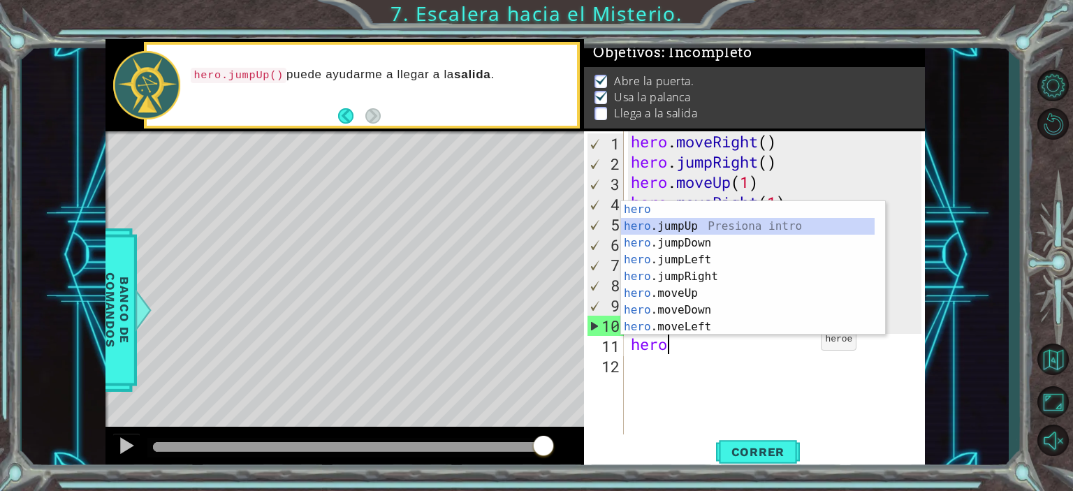
click at [733, 224] on div "hero Presiona intro hero .jumpUp Presiona intro hero .jumpDown Presiona intro h…" at bounding box center [747, 285] width 253 height 168
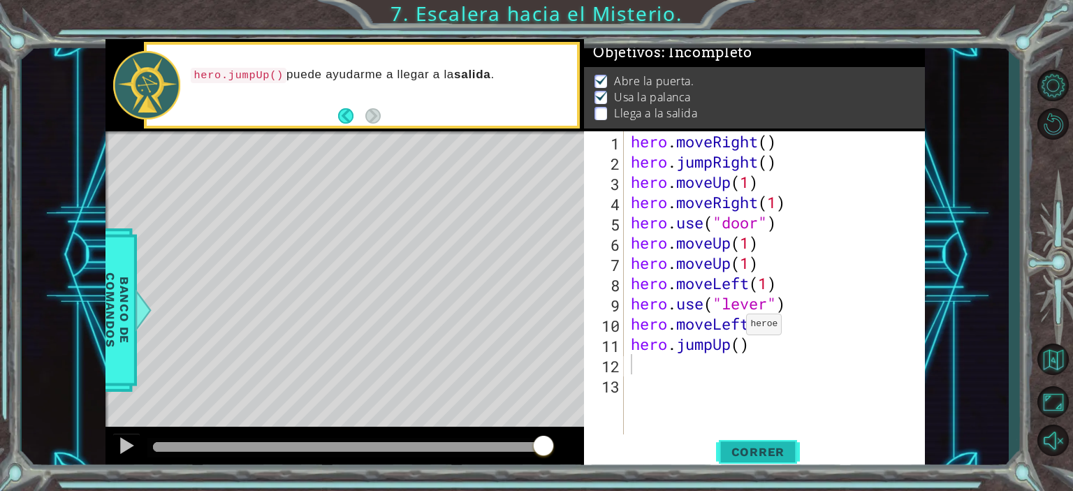
click at [768, 443] on button "Correr" at bounding box center [758, 451] width 84 height 34
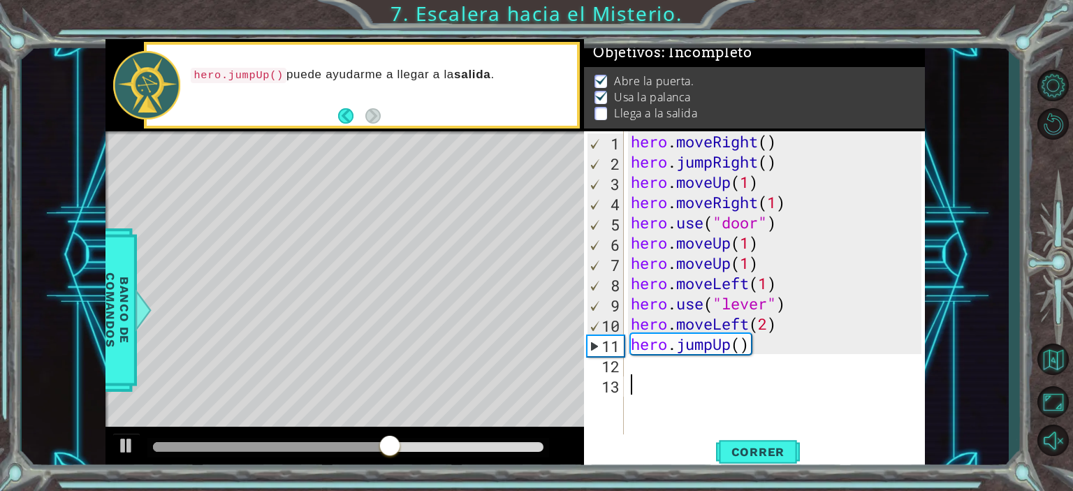
click at [732, 383] on div "hero . moveRight ( ) hero . jumpRight ( ) hero . moveUp ( 1 ) hero . moveRight …" at bounding box center [778, 303] width 300 height 344
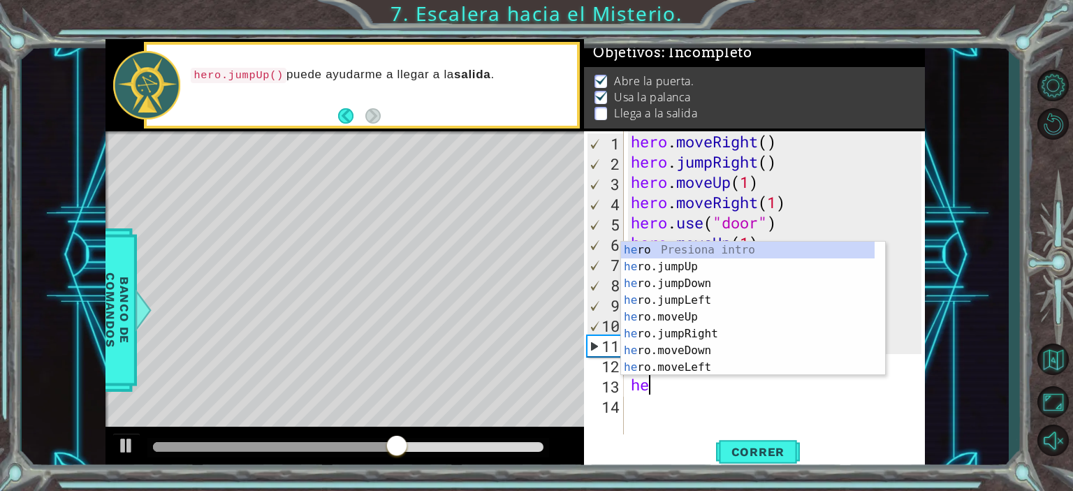
type textarea "hero"
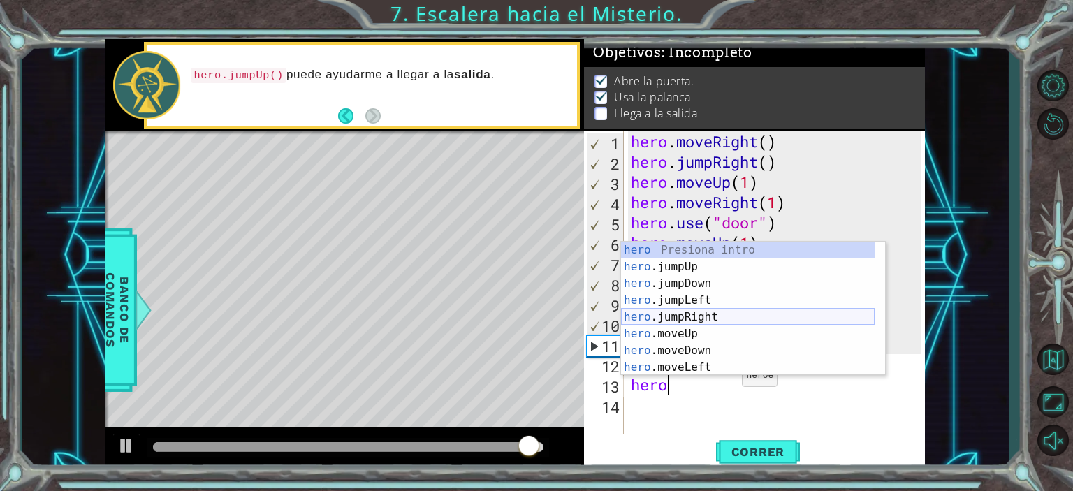
click at [713, 318] on div "hero Presiona intro hero .jumpUp Presiona intro hero .jumpDown Presiona intro h…" at bounding box center [747, 326] width 253 height 168
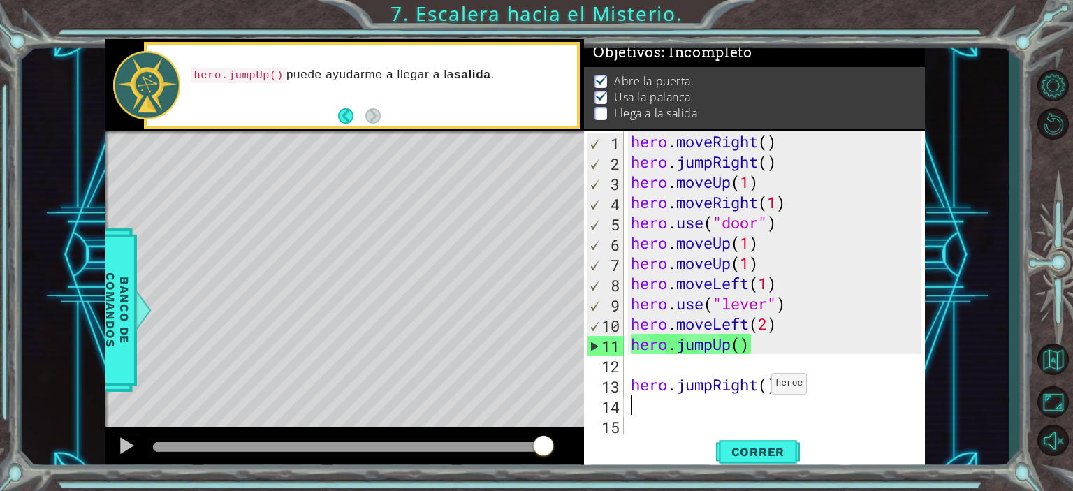
click at [759, 387] on div "hero . moveRight ( ) hero . jumpRight ( ) hero . moveUp ( 1 ) hero . moveRight …" at bounding box center [778, 303] width 300 height 344
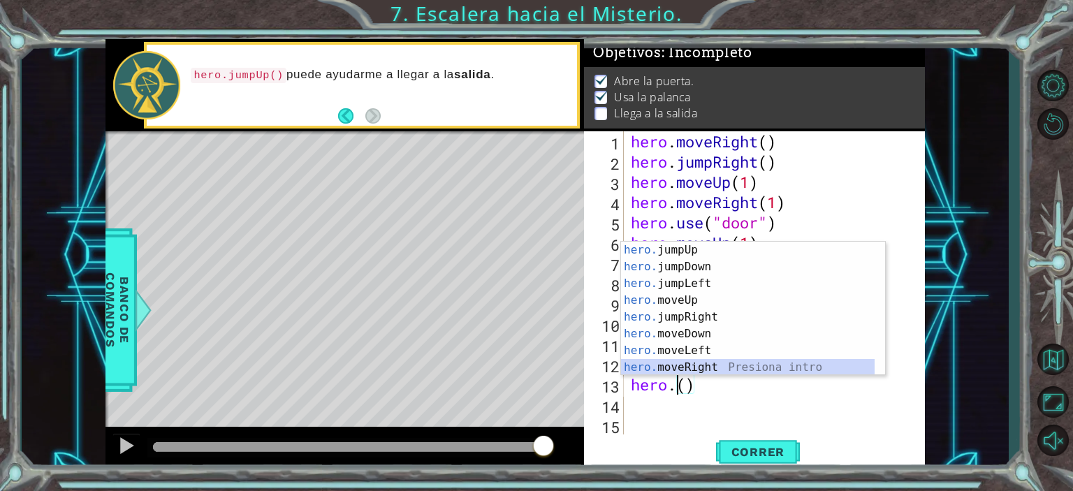
click at [724, 368] on div "hero. jumpUp Presiona intro hero. jumpDown Presiona intro hero. jumpLeft Presio…" at bounding box center [747, 326] width 253 height 168
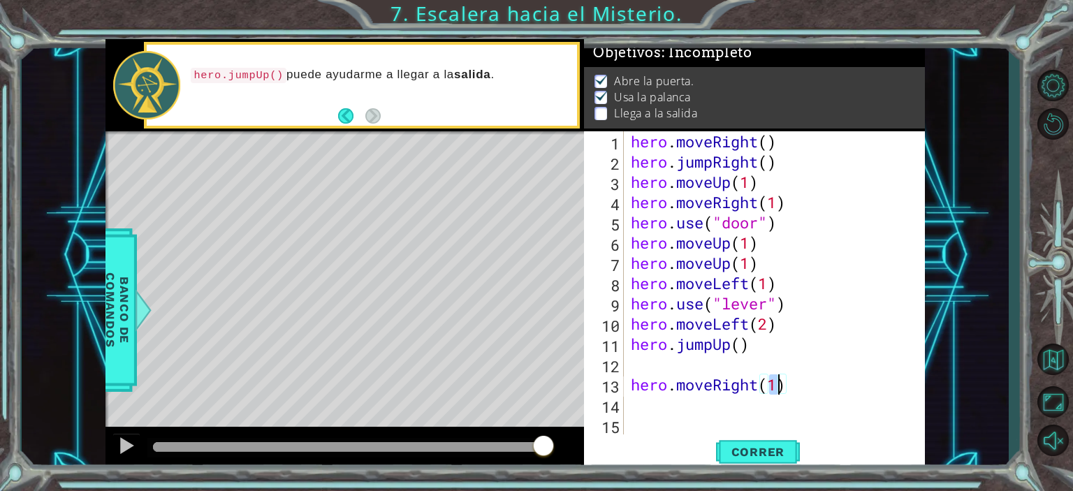
type textarea "hero.moveRight(2)"
click at [655, 362] on div "hero . moveRight ( ) hero . jumpRight ( ) hero . moveUp ( 1 ) hero . moveRight …" at bounding box center [778, 303] width 300 height 344
type textarea "hero.jumpUp()"
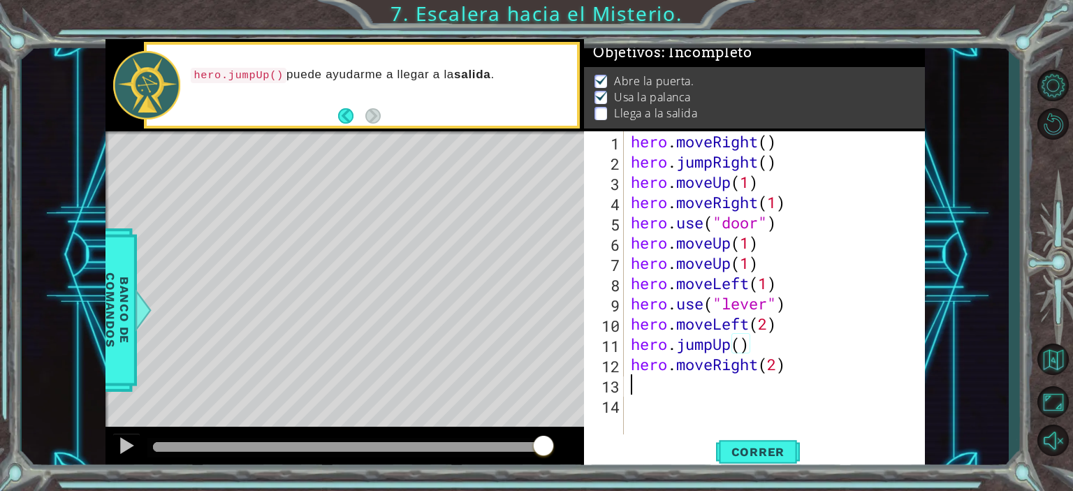
click at [656, 385] on div "hero . moveRight ( ) hero . jumpRight ( ) hero . moveUp ( 1 ) hero . moveRight …" at bounding box center [778, 303] width 300 height 344
type textarea "hero.moveRight(2)"
click at [735, 455] on span "Correr" at bounding box center [758, 452] width 82 height 14
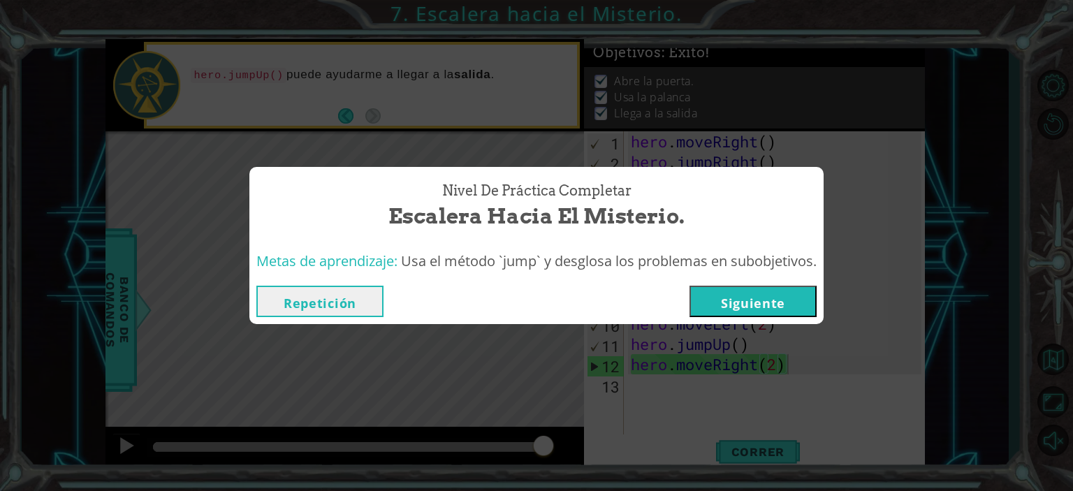
click at [777, 314] on button "Siguiente" at bounding box center [752, 301] width 127 height 31
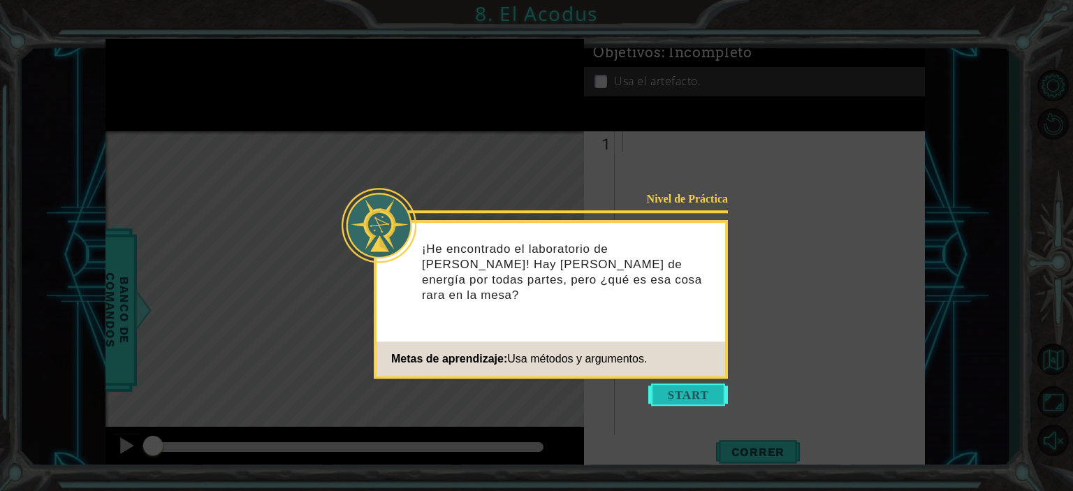
click at [707, 388] on button "Start" at bounding box center [688, 394] width 80 height 22
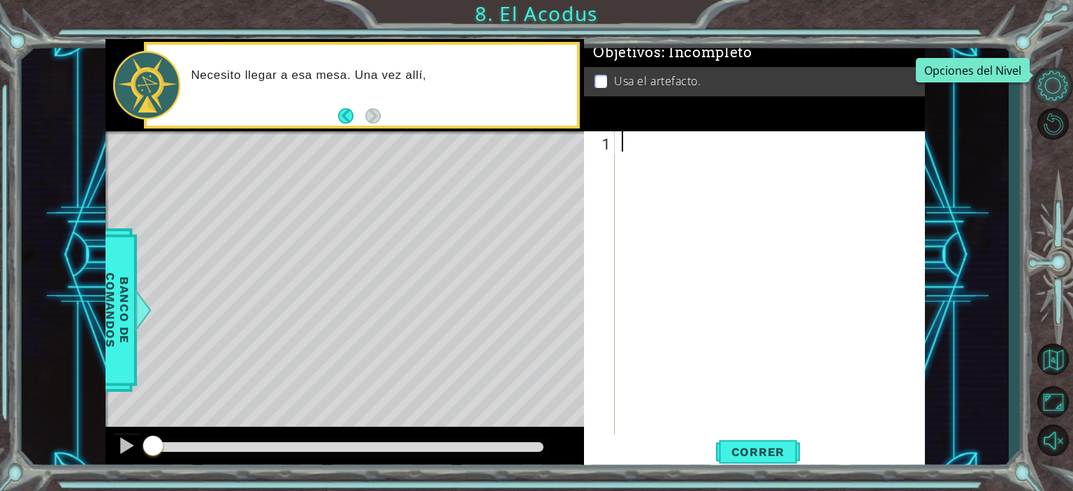
click at [1051, 94] on button "Opciones del Nivel" at bounding box center [1052, 85] width 41 height 34
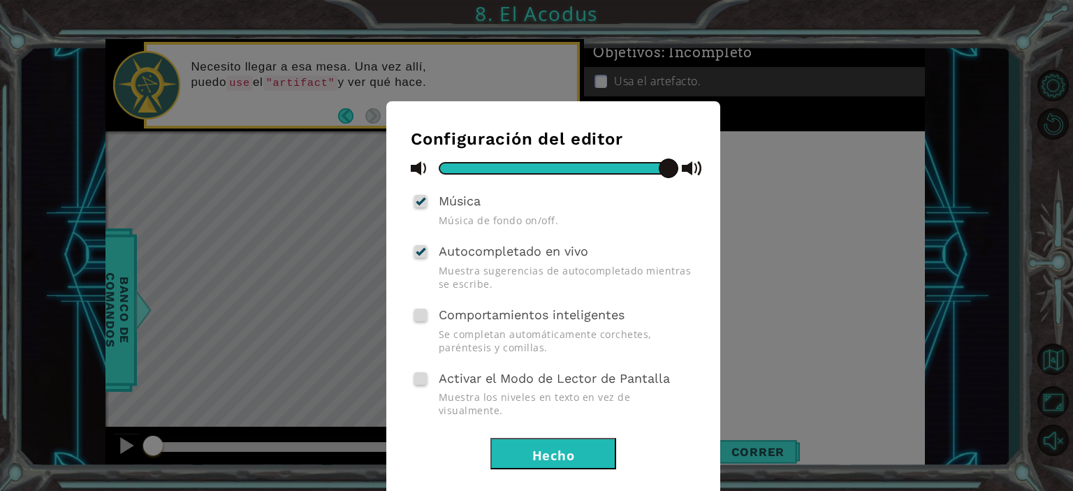
click at [547, 438] on button "Hecho" at bounding box center [553, 453] width 126 height 31
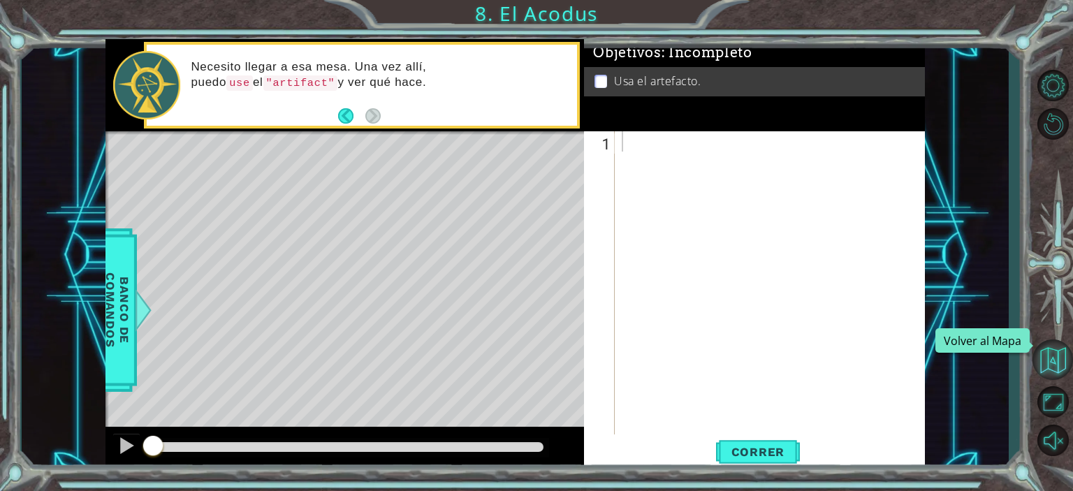
click at [1056, 358] on button "Volver al Mapa" at bounding box center [1052, 359] width 41 height 41
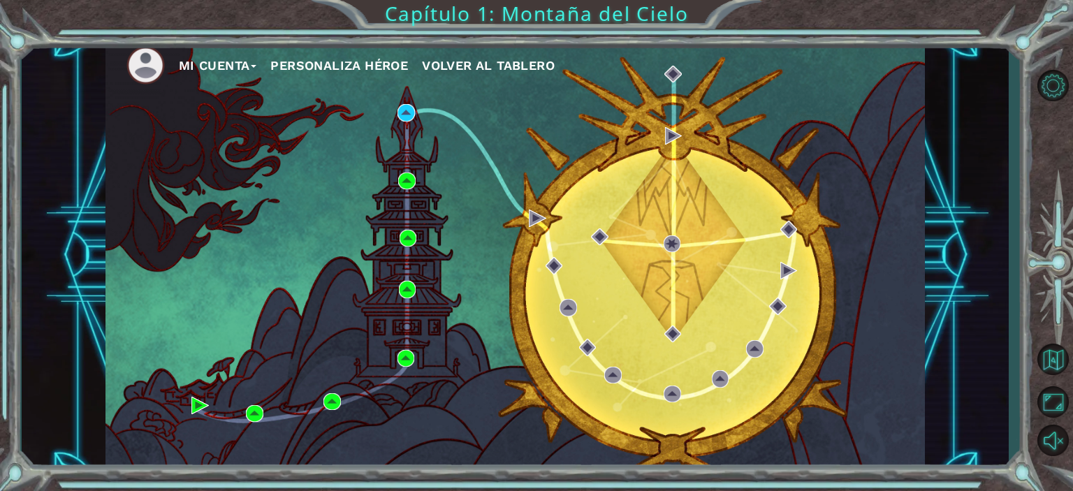
click at [480, 16] on div "Mi Cuenta Personaliza Héroe Volver al Tablero Capítulo 1: Montaña del Cielo" at bounding box center [536, 245] width 1073 height 491
click at [539, 217] on img at bounding box center [537, 217] width 17 height 17
click at [406, 110] on img at bounding box center [405, 112] width 17 height 17
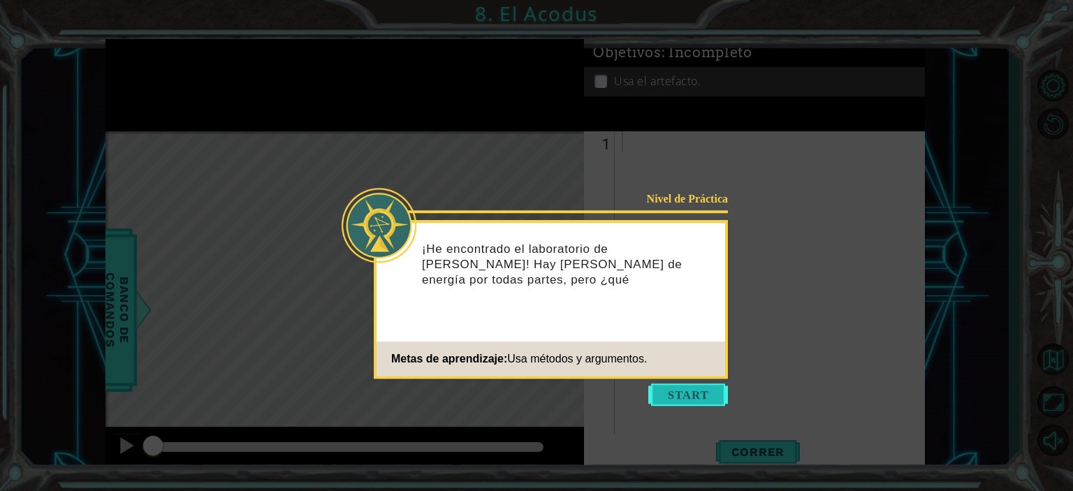
click at [692, 392] on button "Start" at bounding box center [688, 394] width 80 height 22
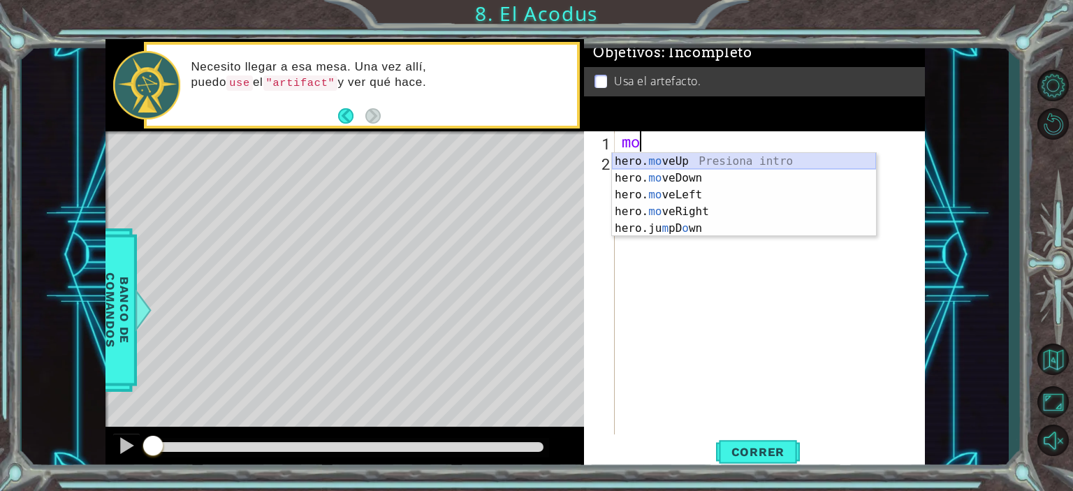
click at [744, 161] on div "hero. mo veUp Presiona intro hero. mo veDown Presiona intro hero. mo veLeft Pre…" at bounding box center [744, 211] width 264 height 117
click at [744, 161] on div "mo" at bounding box center [773, 303] width 309 height 344
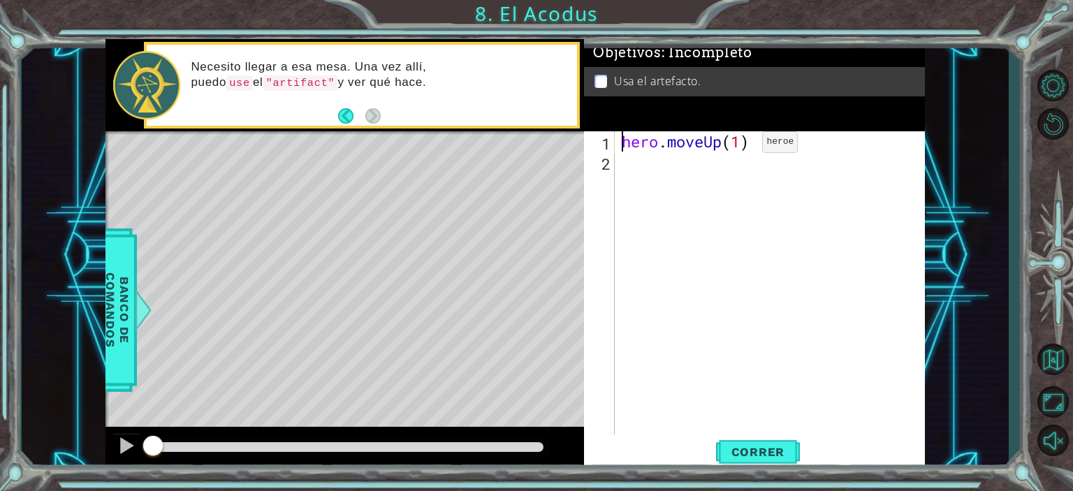
click at [741, 145] on div "hero . moveUp ( 1 )" at bounding box center [773, 303] width 309 height 344
type textarea "hero.moveUp(2)"
click at [731, 171] on div "hero . moveUp ( 2 )" at bounding box center [773, 303] width 309 height 344
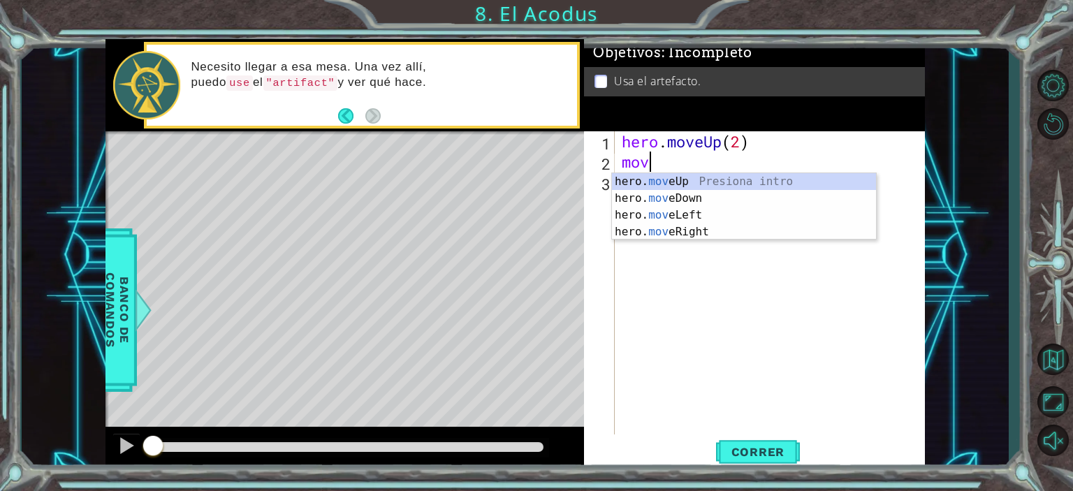
scroll to position [0, 0]
click at [721, 213] on div "hero. move Up Presiona intro hero. move Down Presiona intro hero. move Left Pre…" at bounding box center [744, 223] width 264 height 101
type textarea "hero.moveLeft(1)"
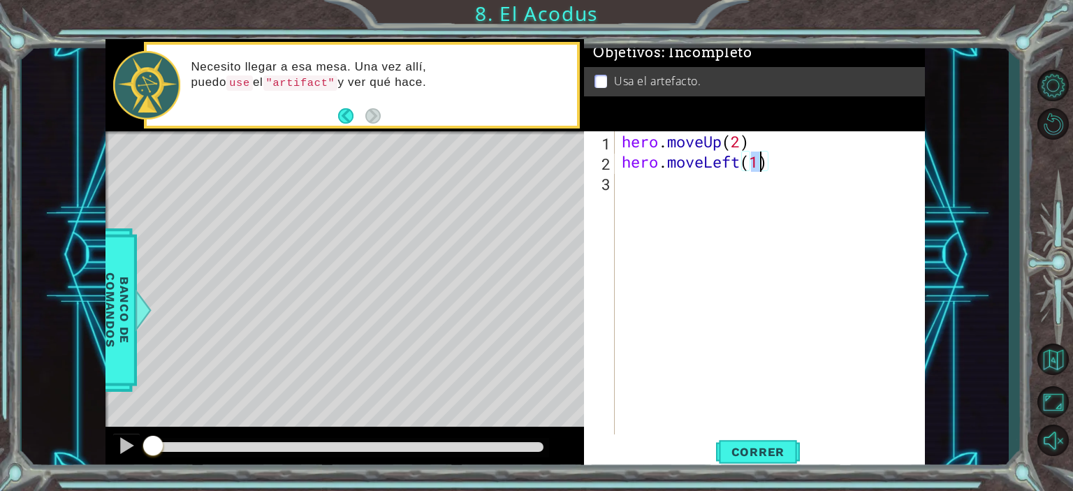
click at [673, 185] on div "hero . moveUp ( 2 ) hero . moveLeft ( 1 )" at bounding box center [773, 303] width 309 height 344
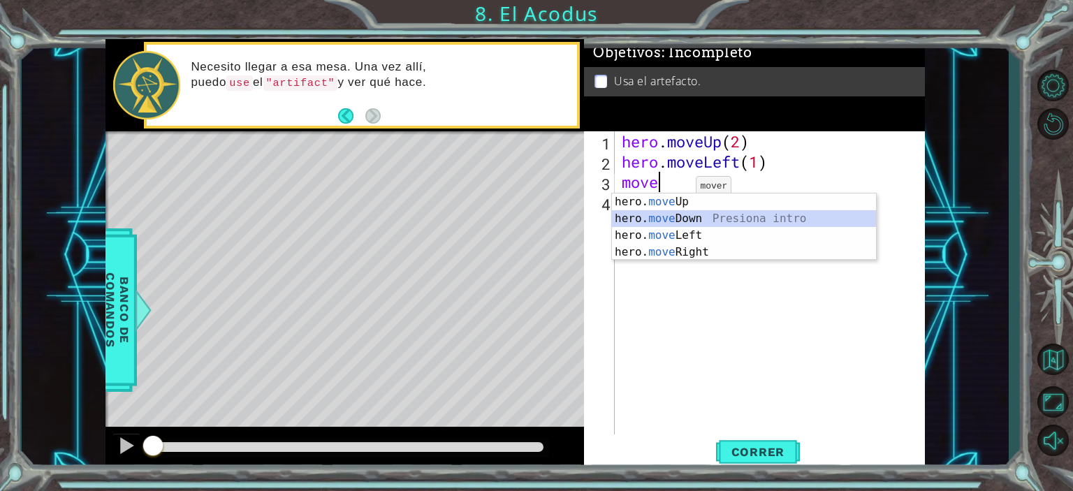
click at [691, 216] on div "hero. move Up Presiona intro hero. move Down Presiona intro hero. move Left Pre…" at bounding box center [744, 243] width 264 height 101
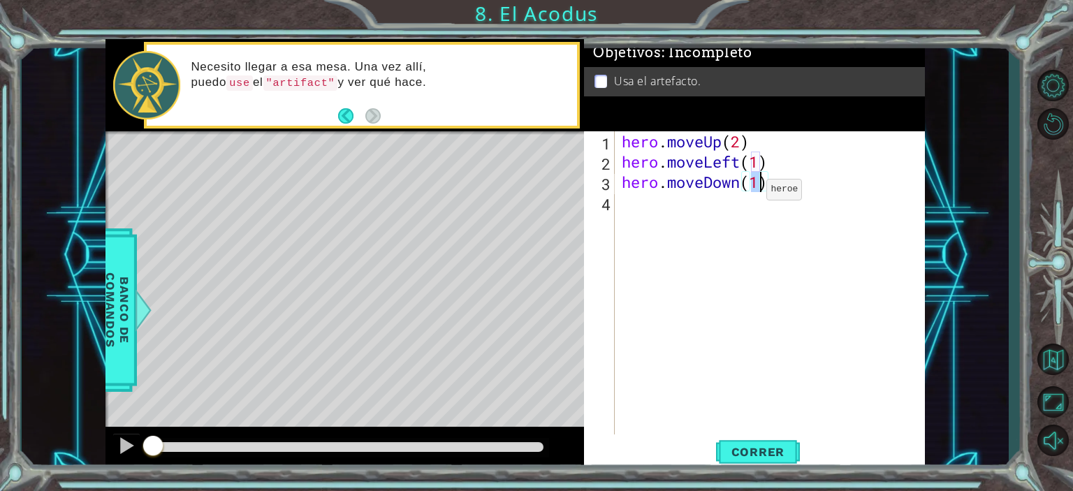
type textarea "hero.moveDown(2)"
